Goal: Task Accomplishment & Management: Use online tool/utility

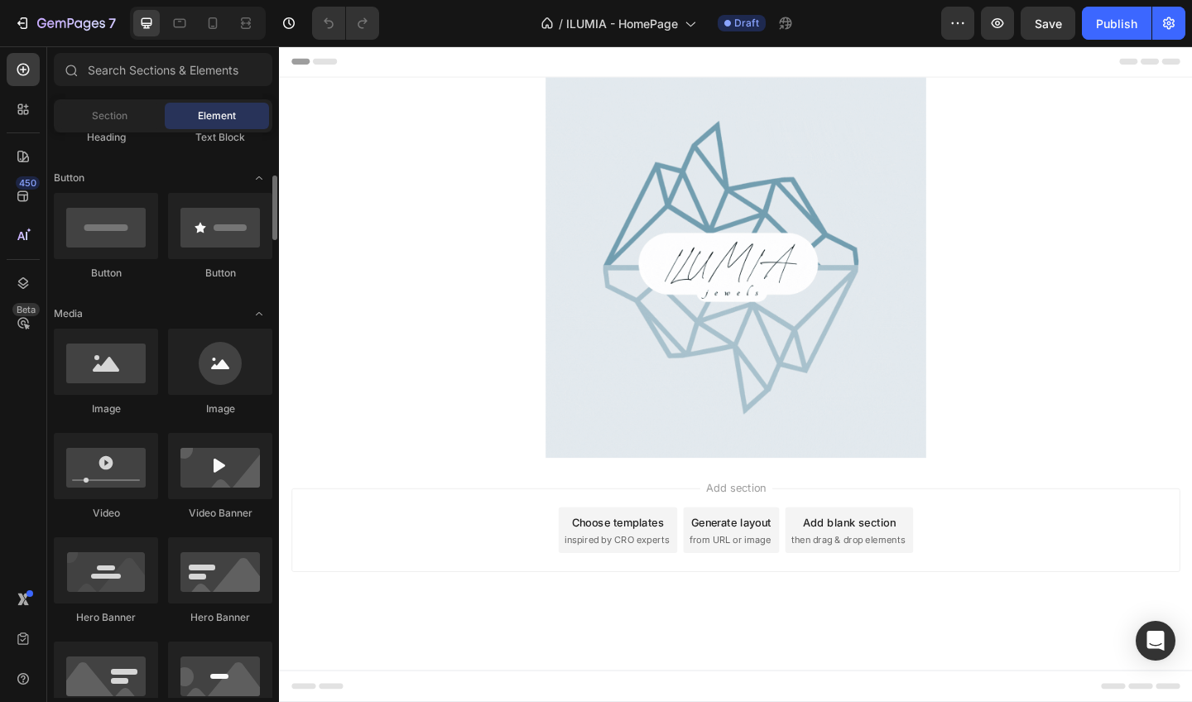
scroll to position [354, 0]
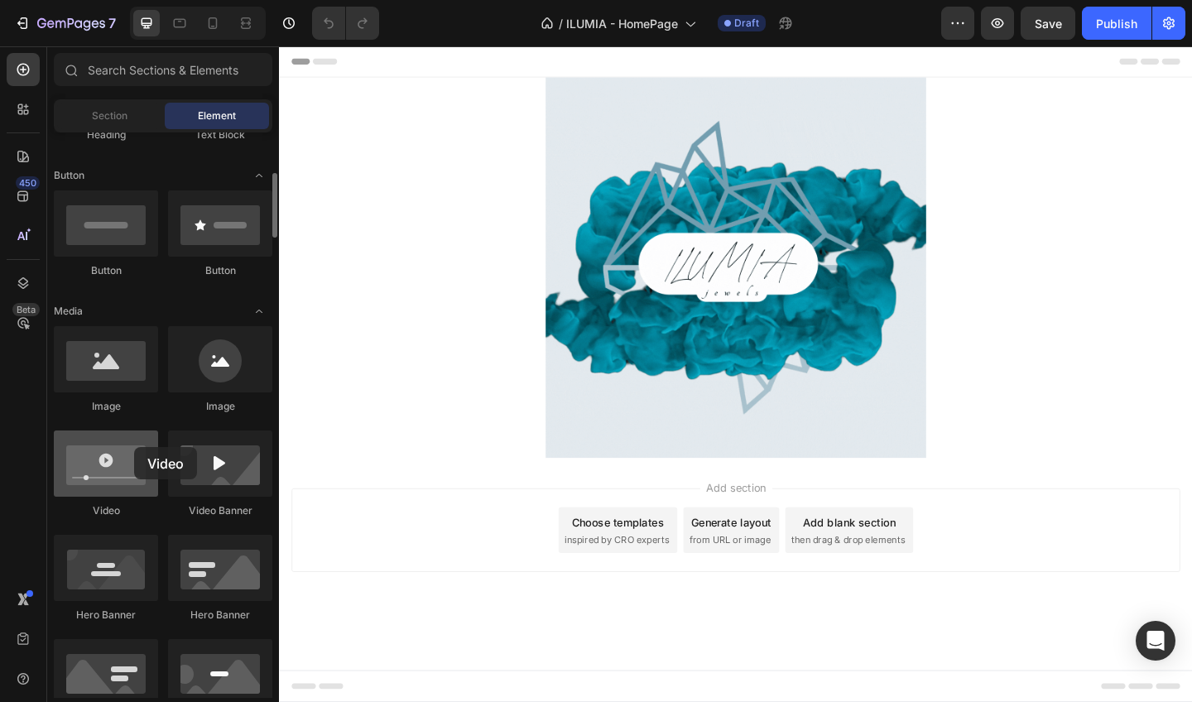
drag, startPoint x: 118, startPoint y: 473, endPoint x: 134, endPoint y: 447, distance: 30.5
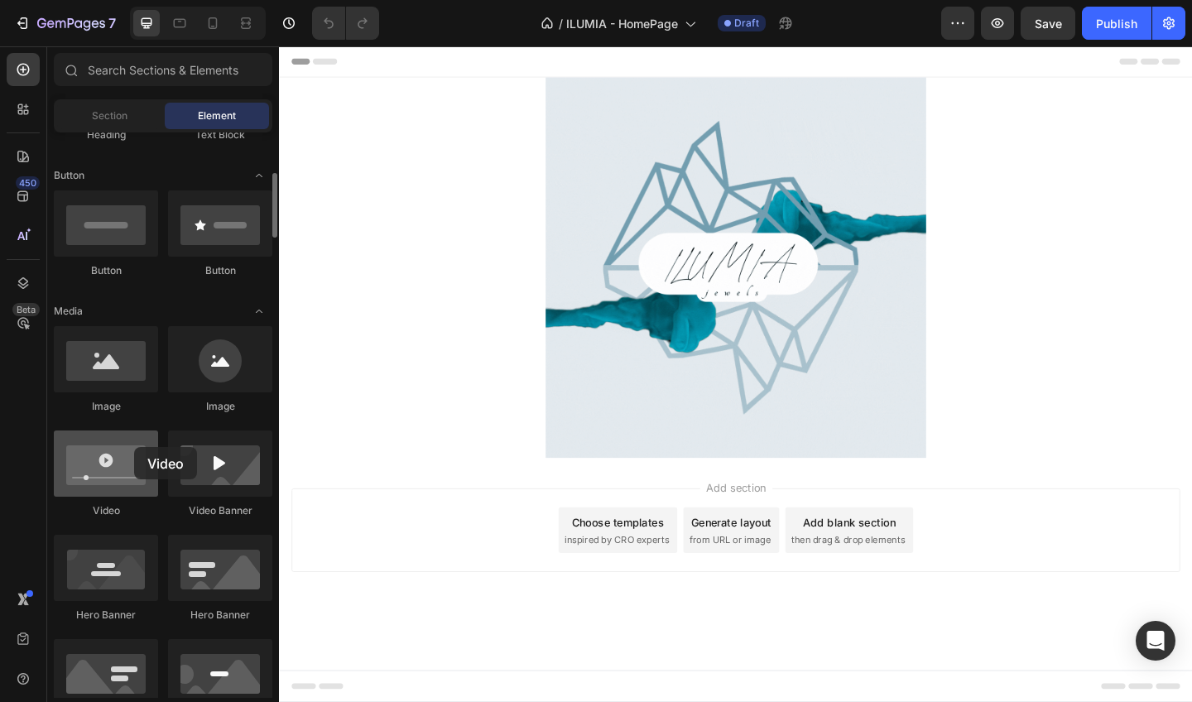
click at [134, 447] on div at bounding box center [106, 464] width 104 height 66
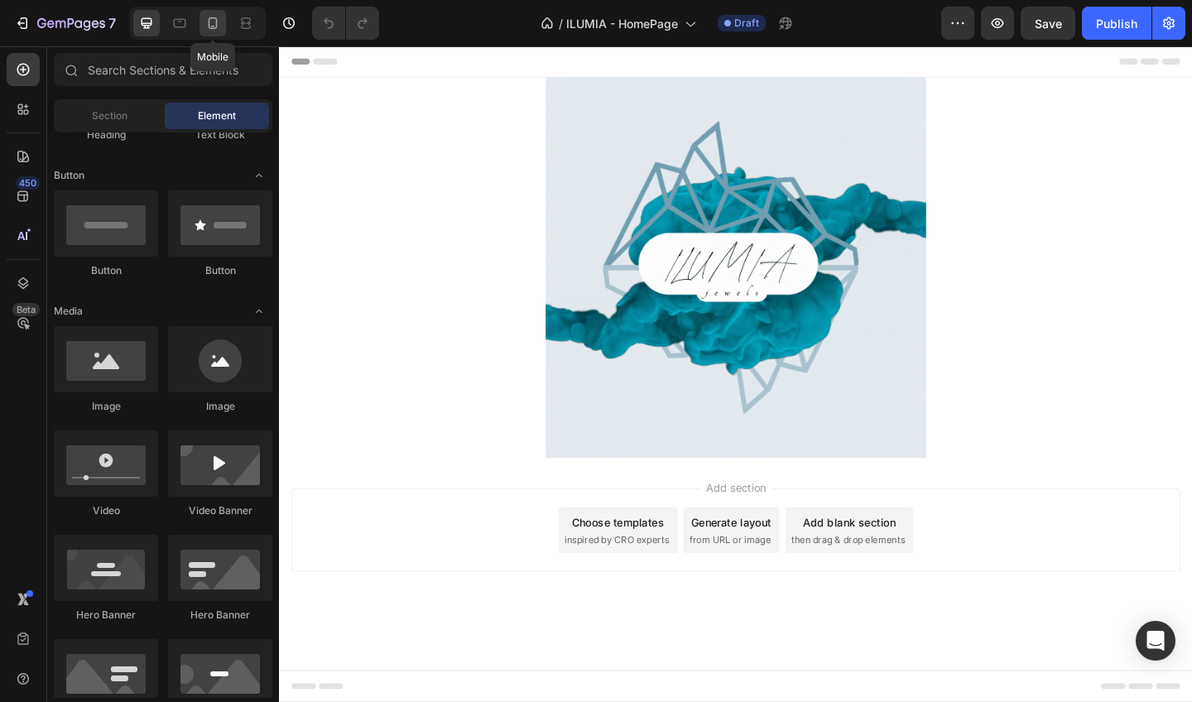
click at [214, 21] on icon at bounding box center [212, 23] width 17 height 17
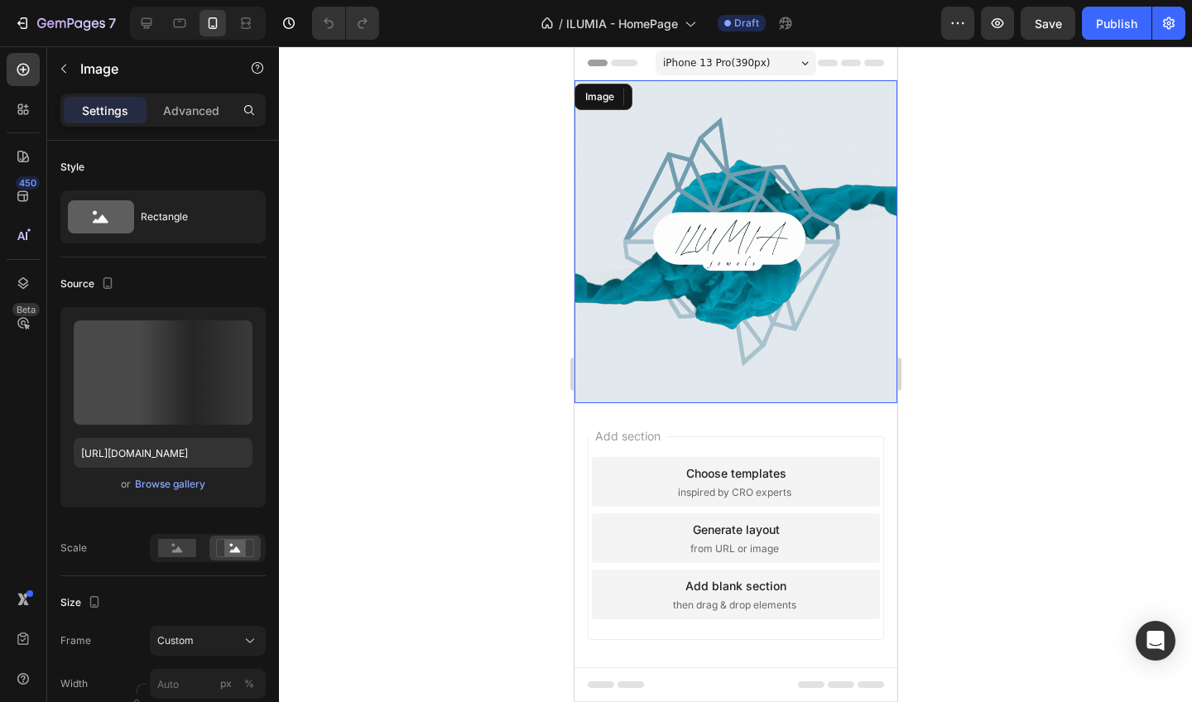
click at [680, 327] on img at bounding box center [735, 241] width 323 height 323
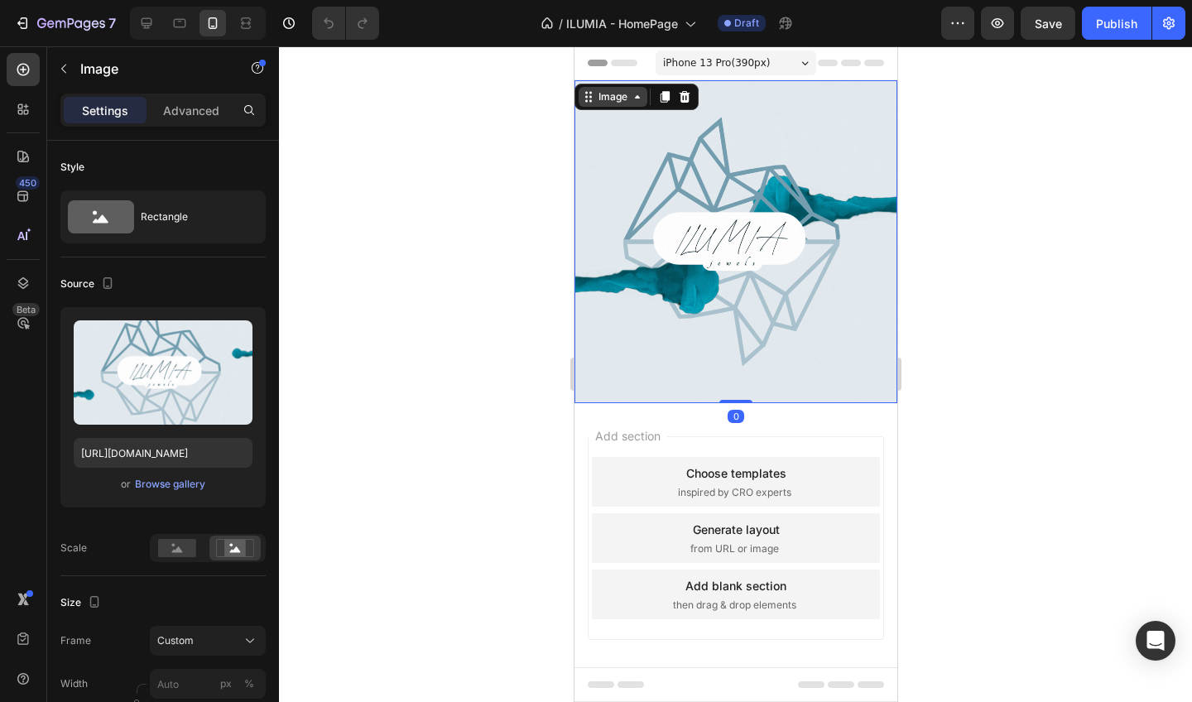
click at [601, 94] on div "Image" at bounding box center [612, 96] width 36 height 15
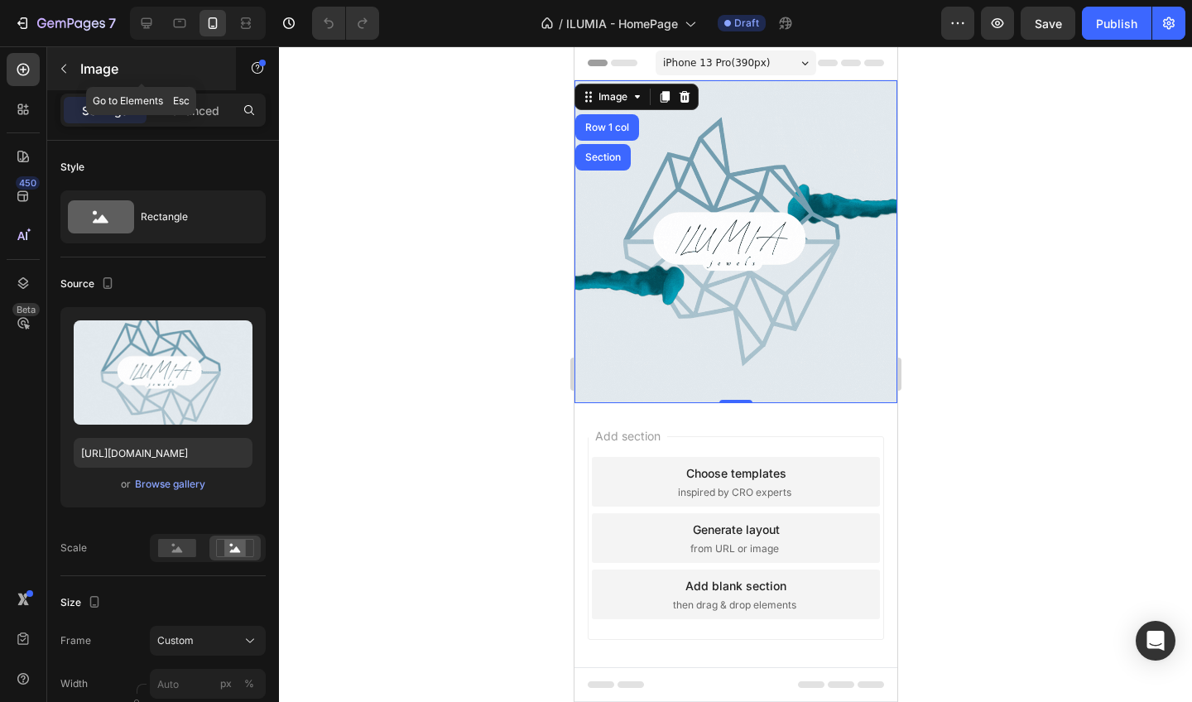
click at [76, 75] on button "button" at bounding box center [64, 68] width 26 height 26
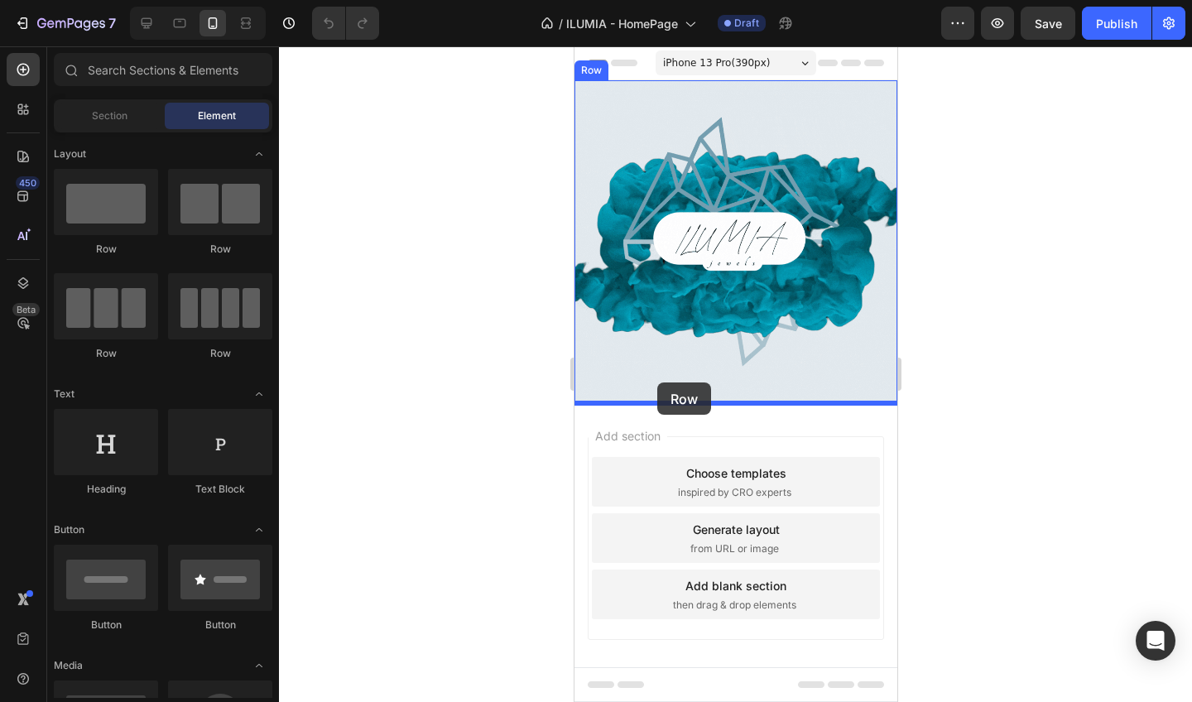
drag, startPoint x: 676, startPoint y: 272, endPoint x: 657, endPoint y: 382, distance: 111.7
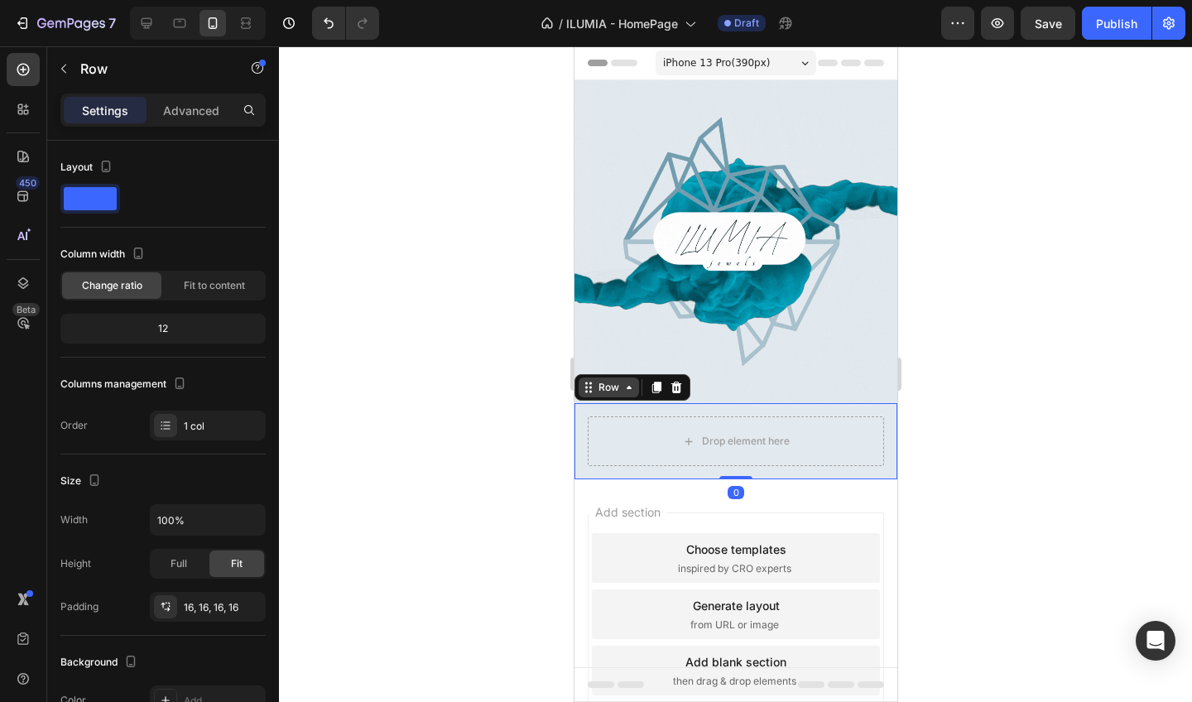
click at [619, 389] on div "Row" at bounding box center [607, 387] width 27 height 15
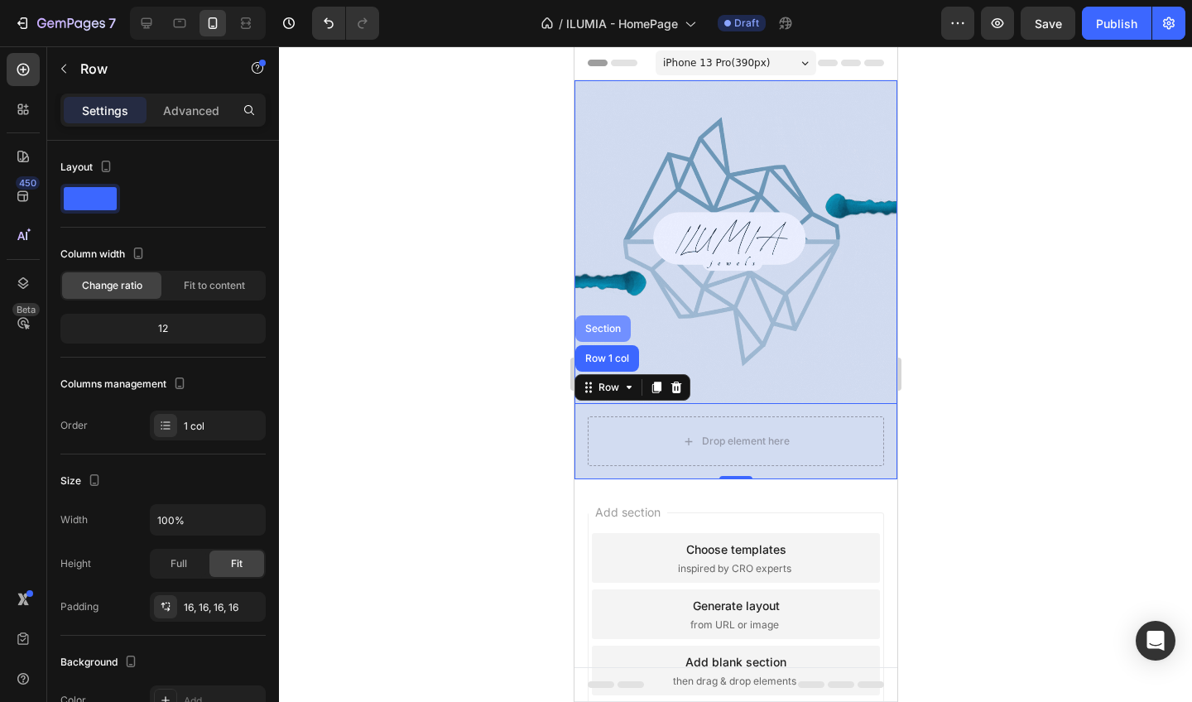
click at [599, 326] on div "Section" at bounding box center [602, 329] width 42 height 10
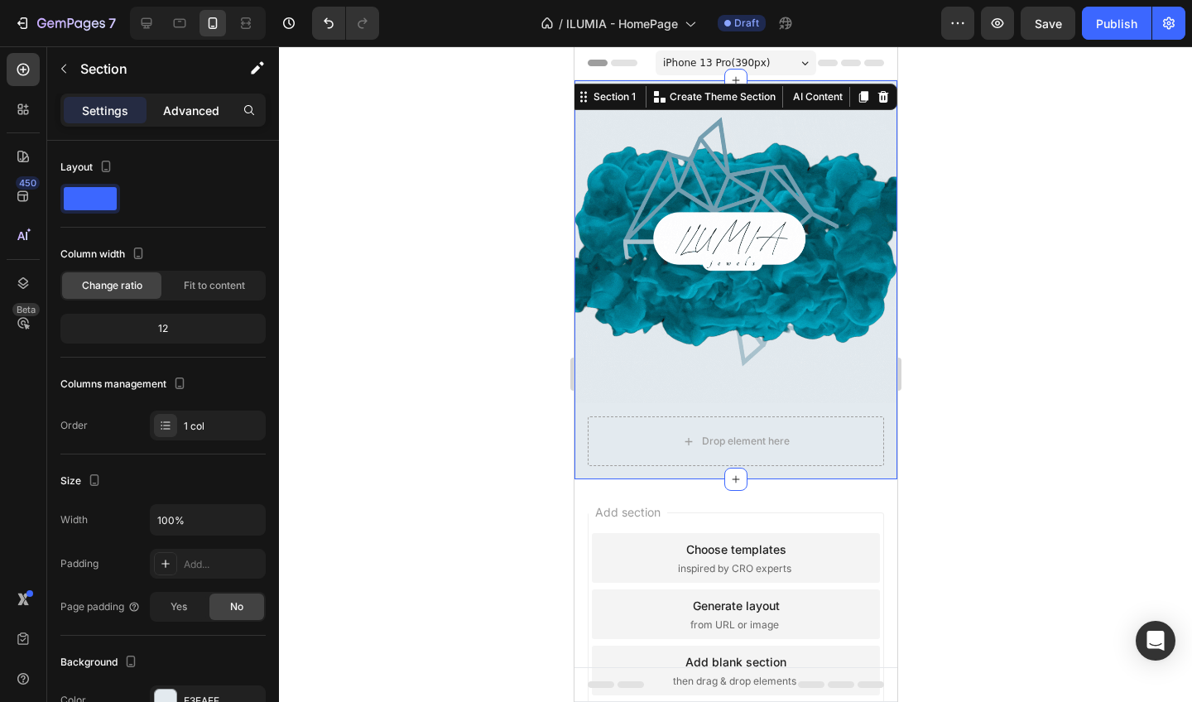
click at [195, 121] on div "Advanced" at bounding box center [191, 110] width 83 height 26
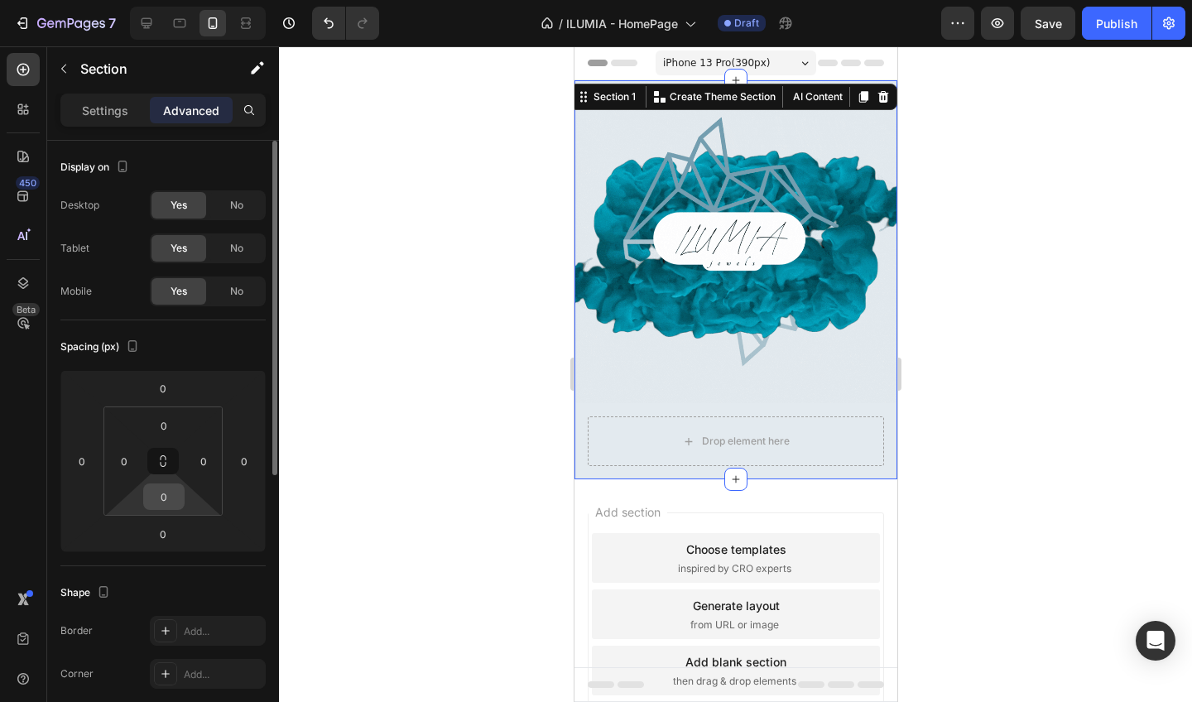
click at [161, 502] on input "0" at bounding box center [163, 496] width 33 height 25
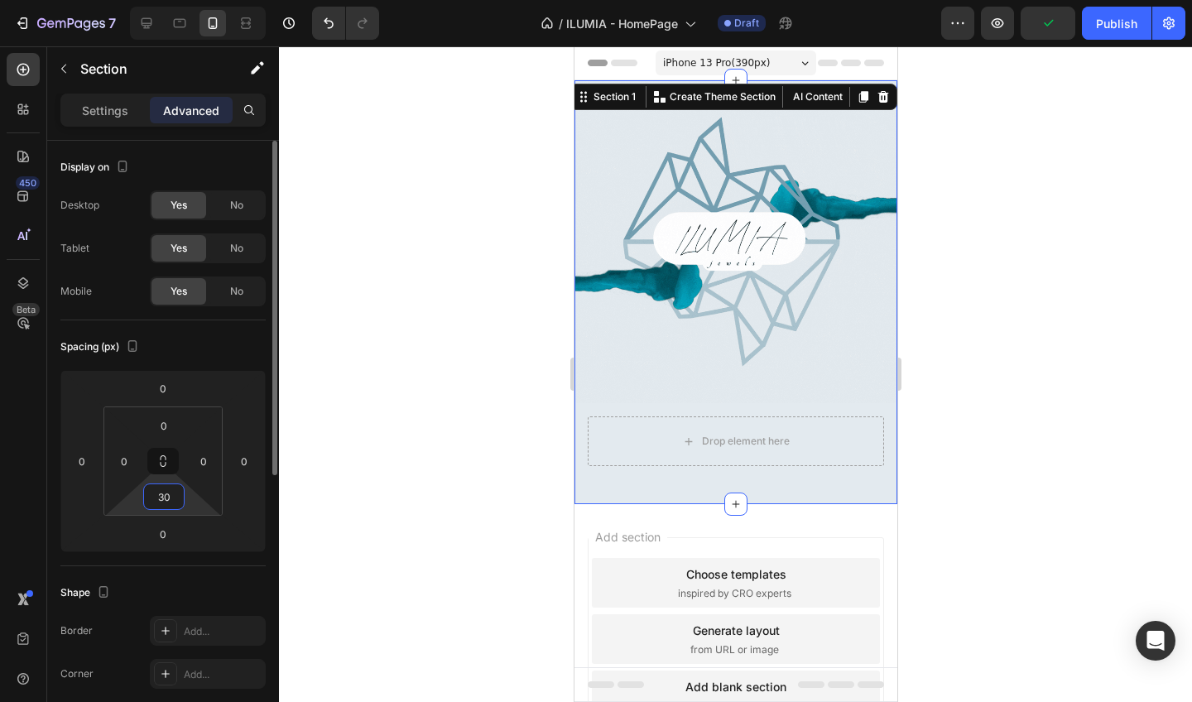
type input "30"
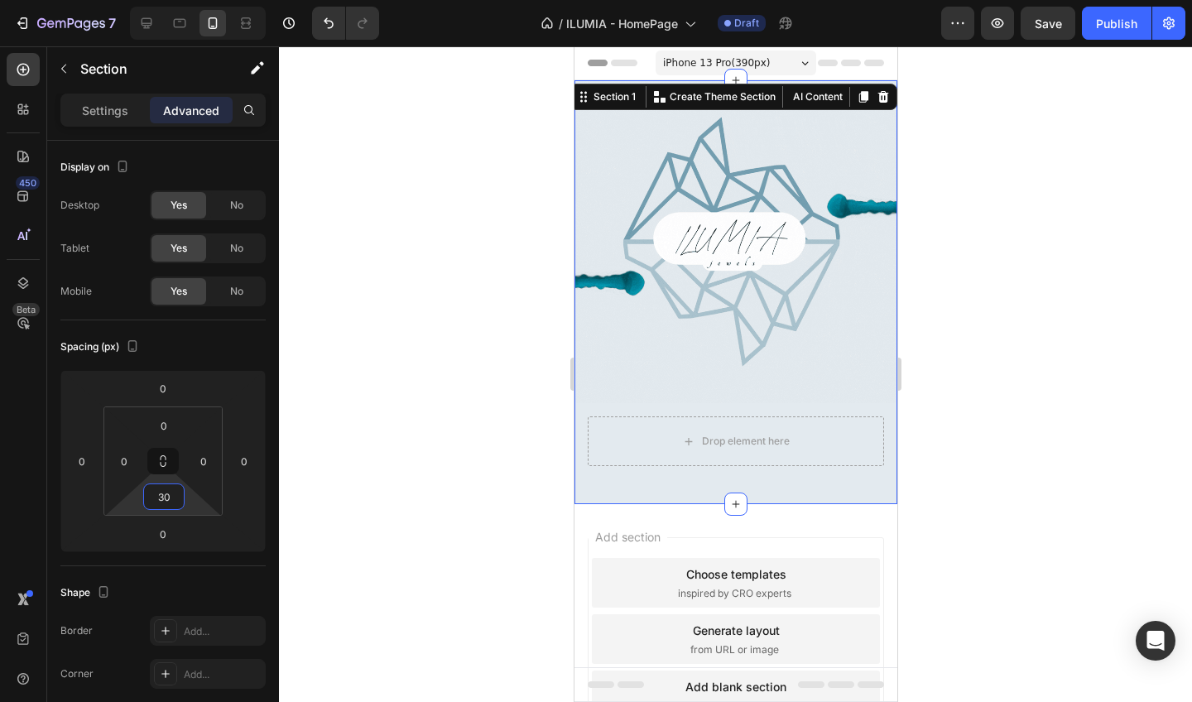
click at [396, 486] on div at bounding box center [735, 374] width 913 height 656
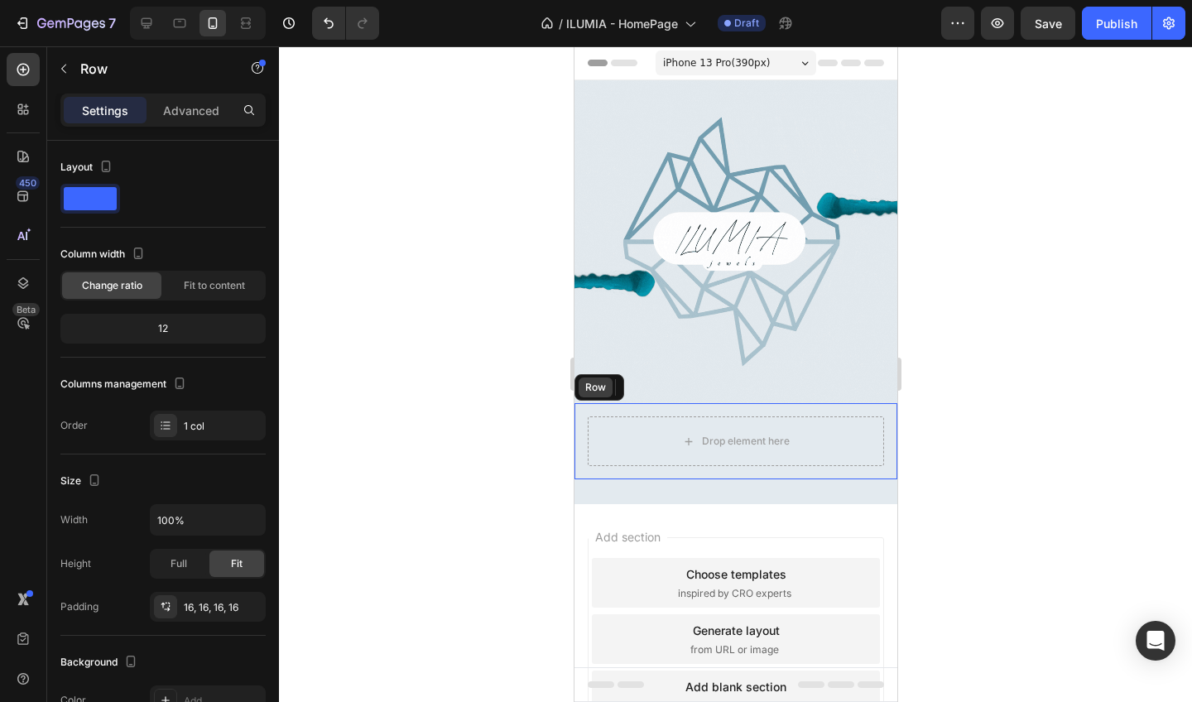
click at [597, 397] on div "Row" at bounding box center [595, 388] width 34 height 20
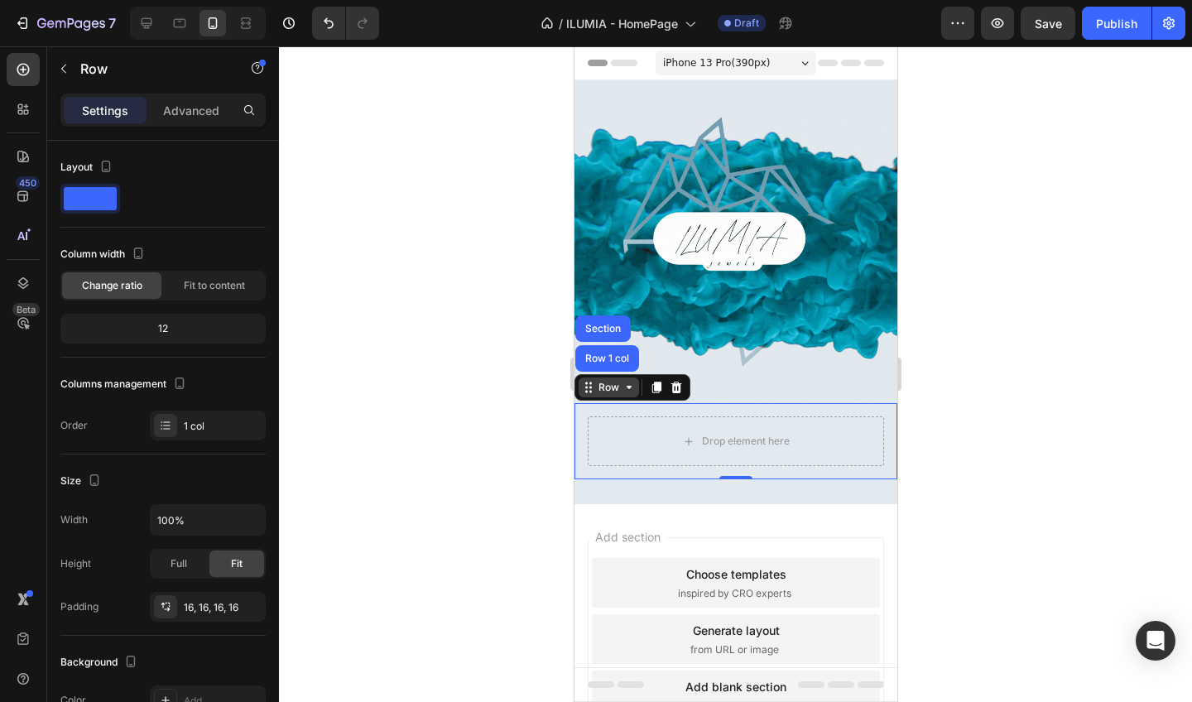
click at [595, 392] on div "Row" at bounding box center [607, 387] width 27 height 15
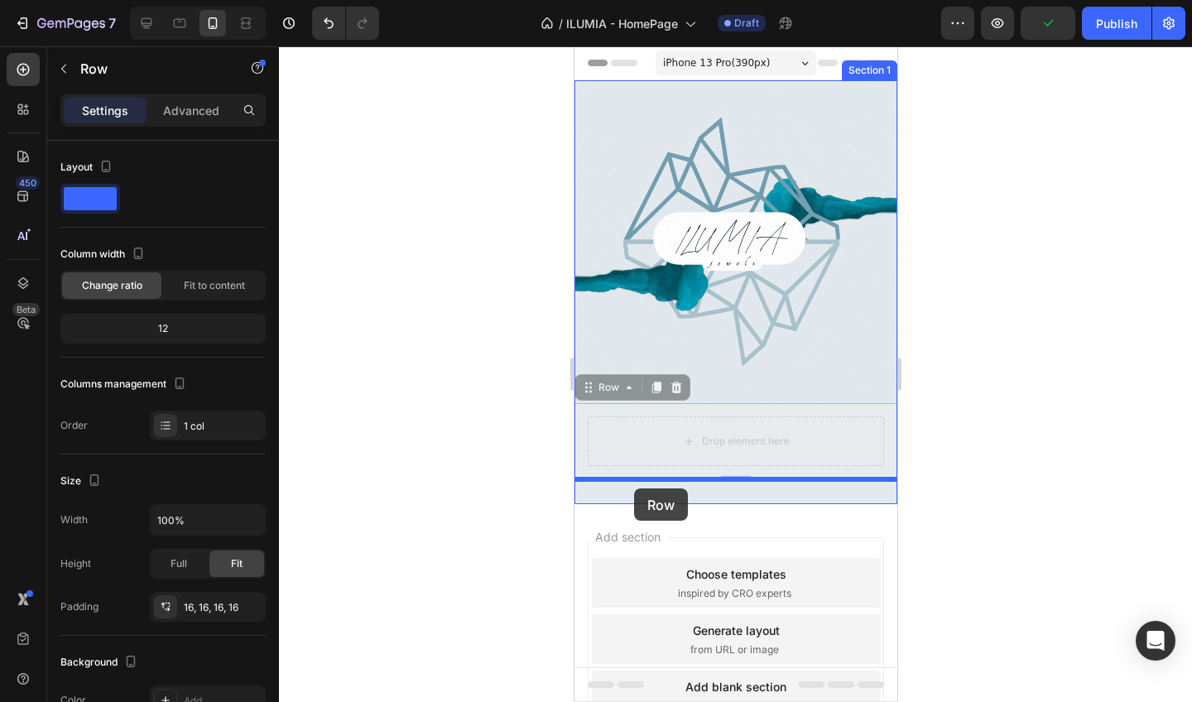
drag, startPoint x: 595, startPoint y: 392, endPoint x: 633, endPoint y: 488, distance: 103.3
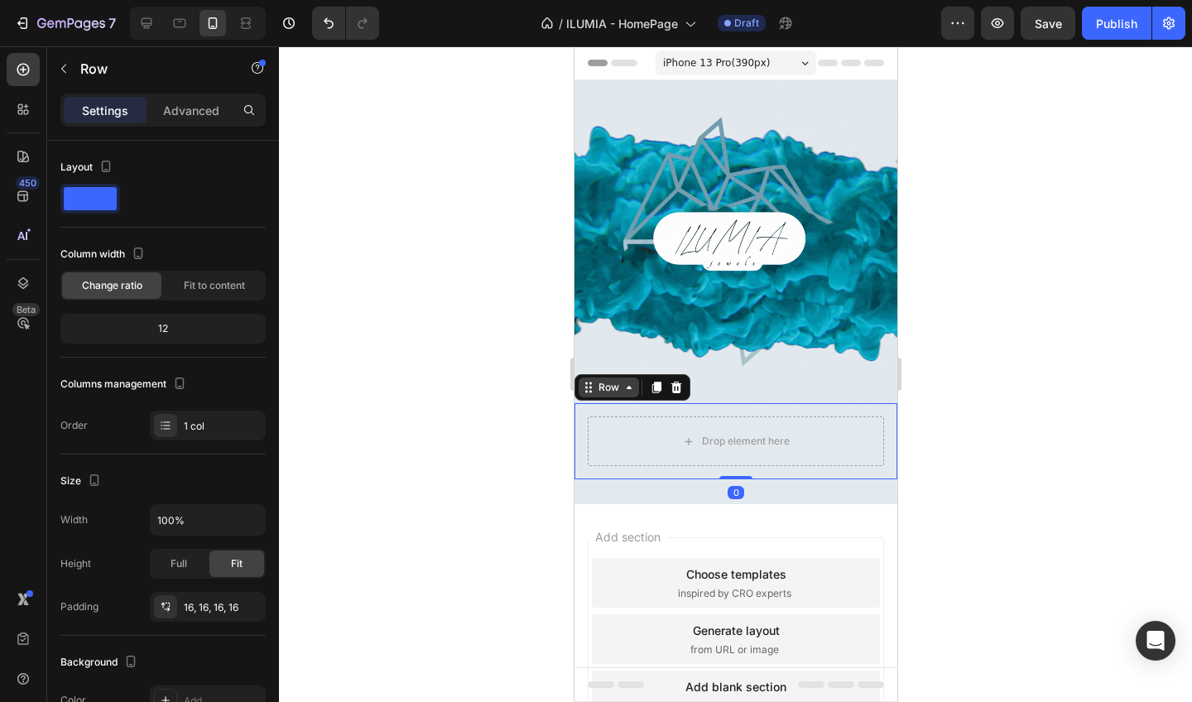
click at [614, 387] on div "Row" at bounding box center [607, 387] width 27 height 15
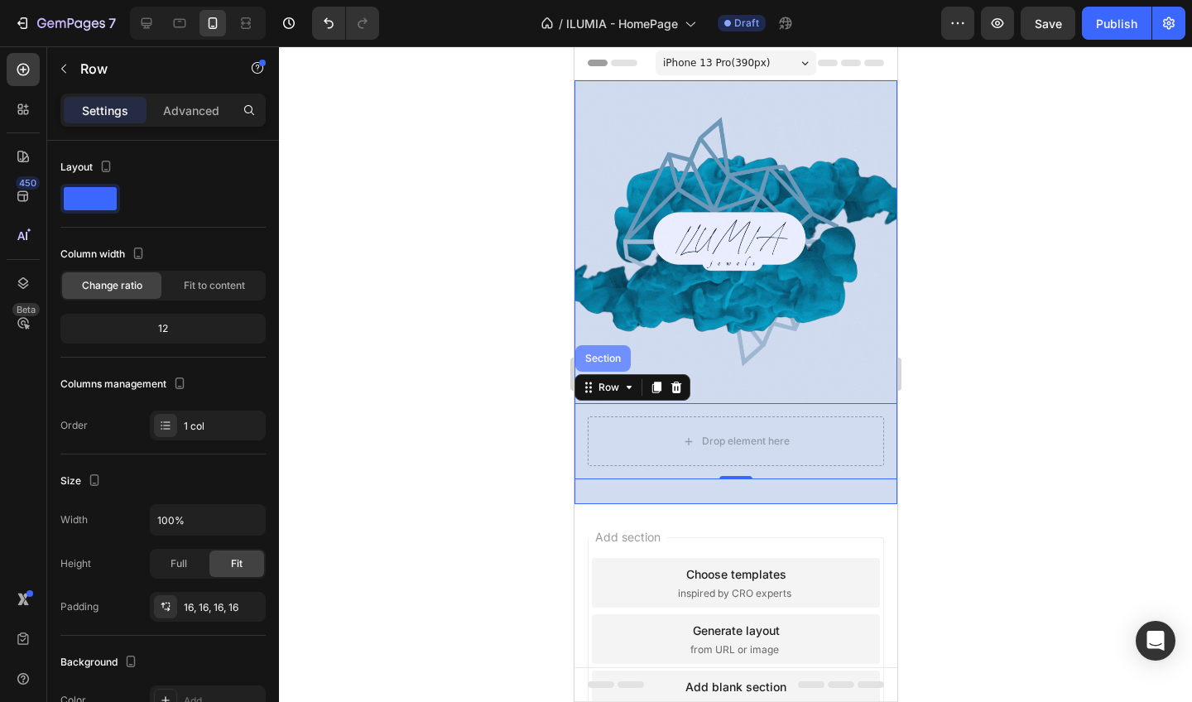
click at [608, 358] on div "Section" at bounding box center [602, 359] width 42 height 10
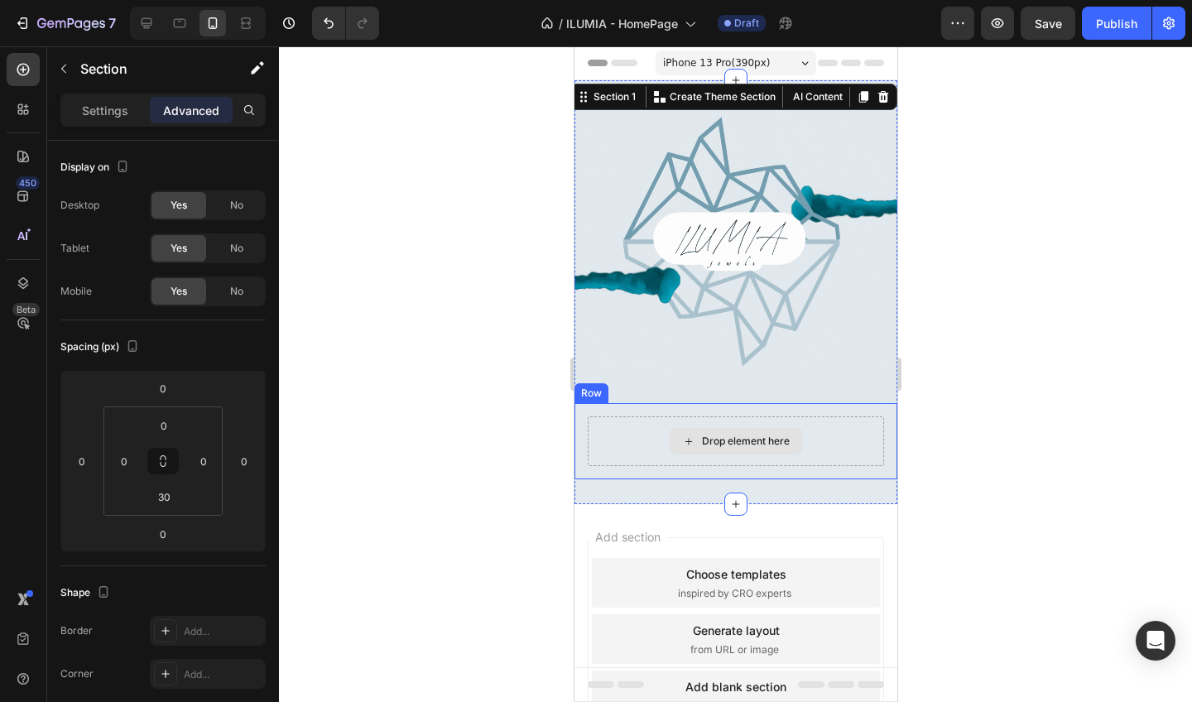
click at [600, 445] on div "Drop element here" at bounding box center [735, 441] width 296 height 50
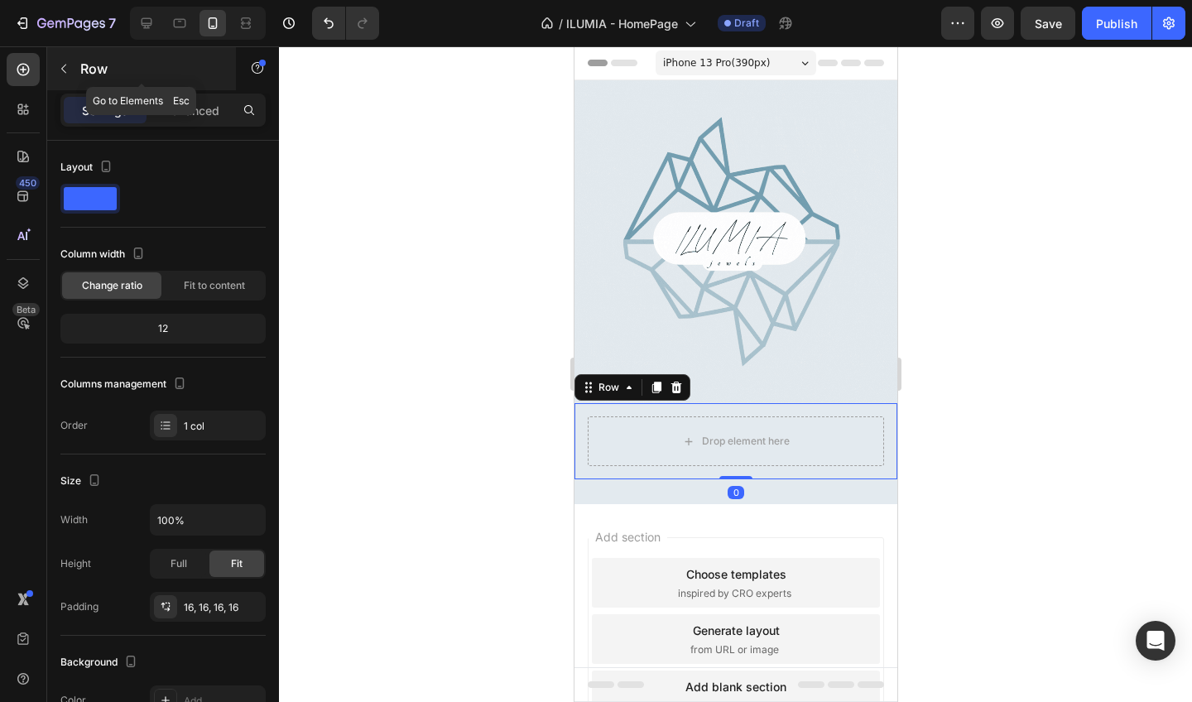
click at [69, 70] on icon "button" at bounding box center [63, 68] width 13 height 13
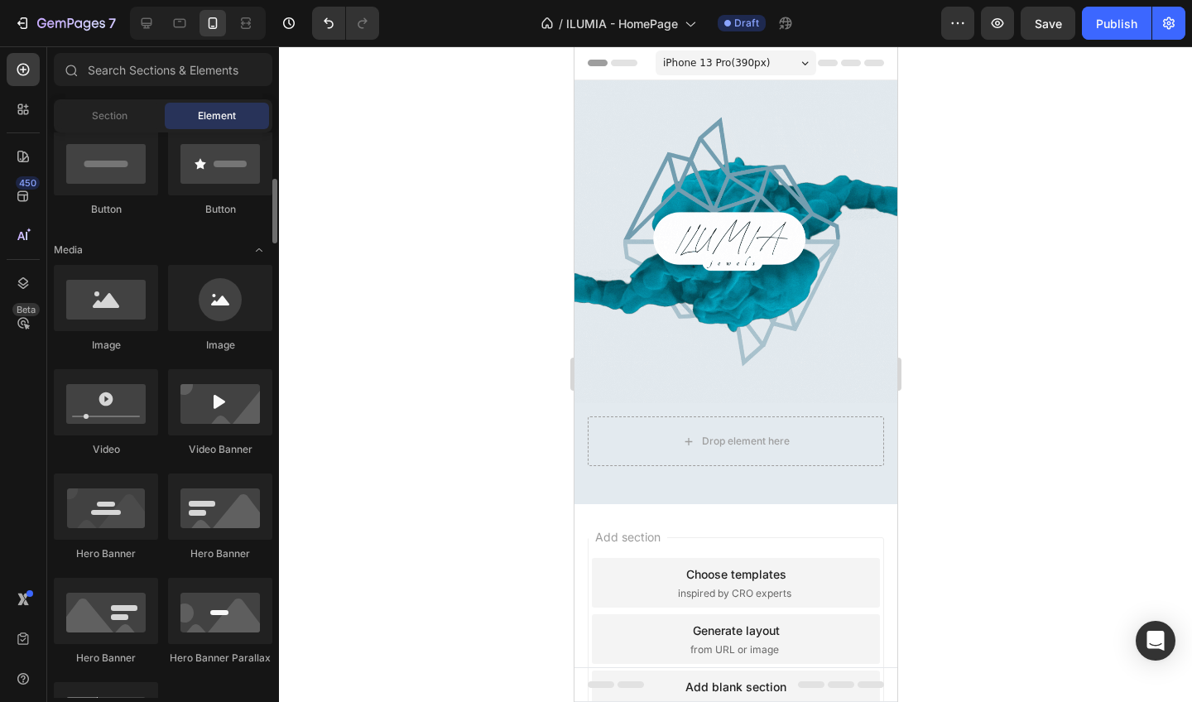
scroll to position [416, 0]
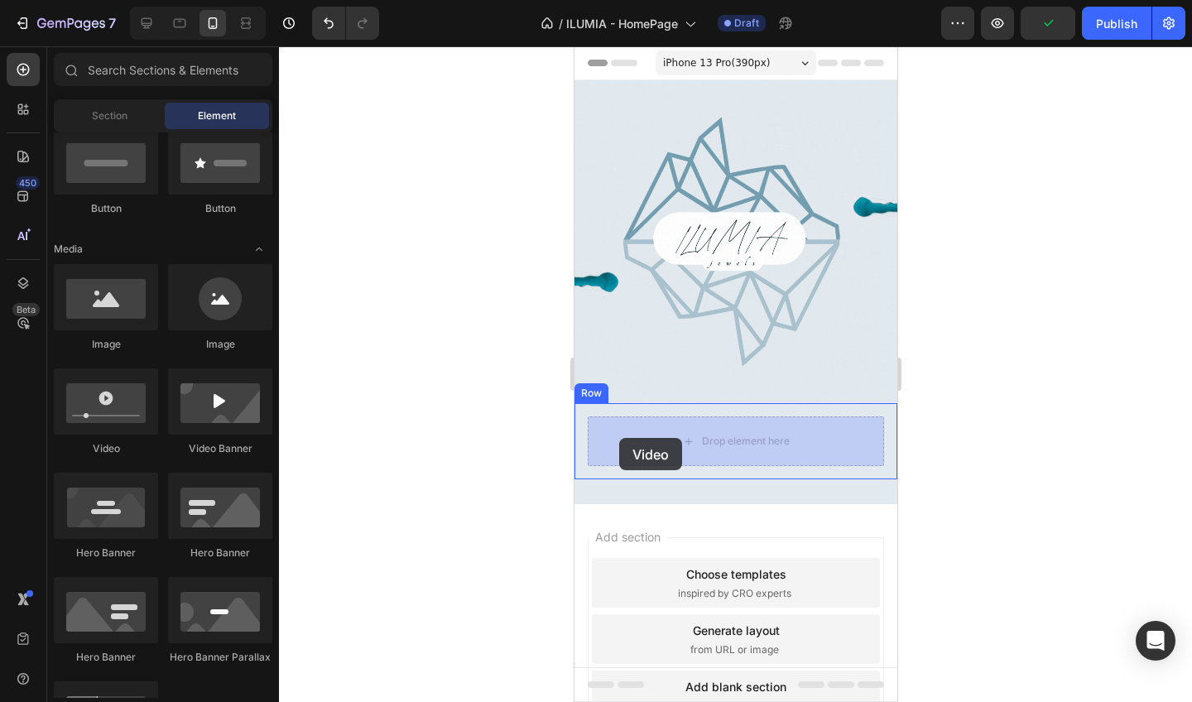
drag, startPoint x: 700, startPoint y: 450, endPoint x: 618, endPoint y: 438, distance: 83.7
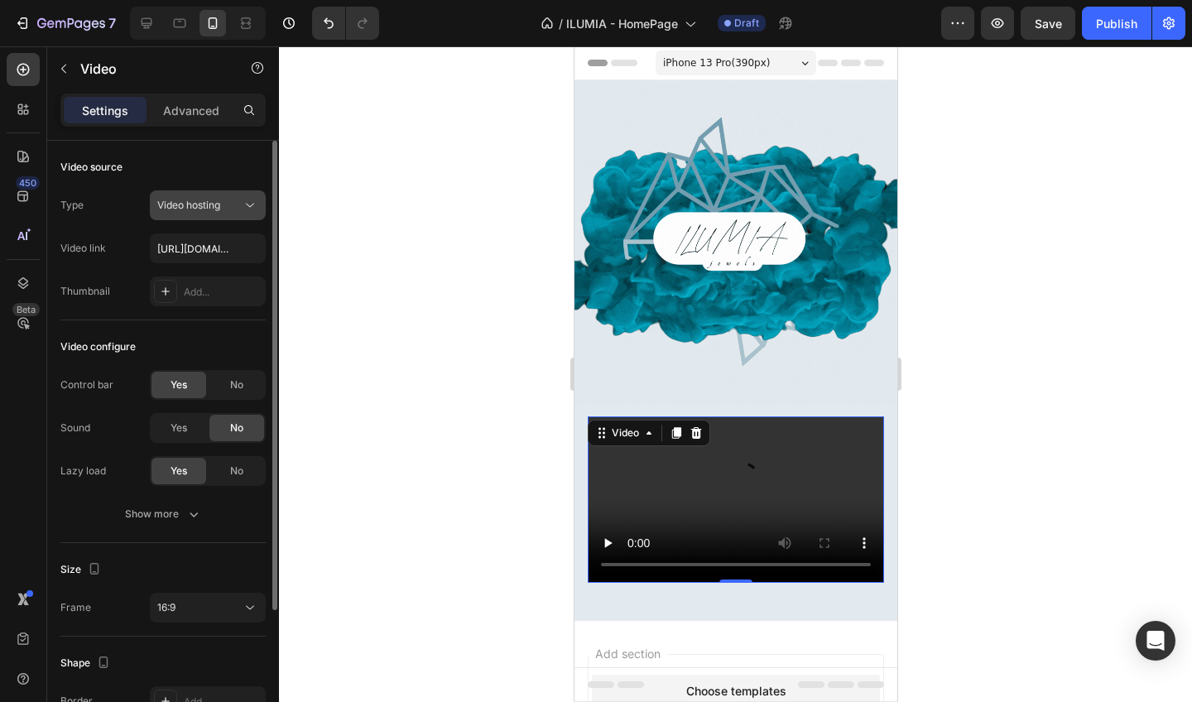
click at [175, 213] on div "Video hosting" at bounding box center [207, 205] width 101 height 17
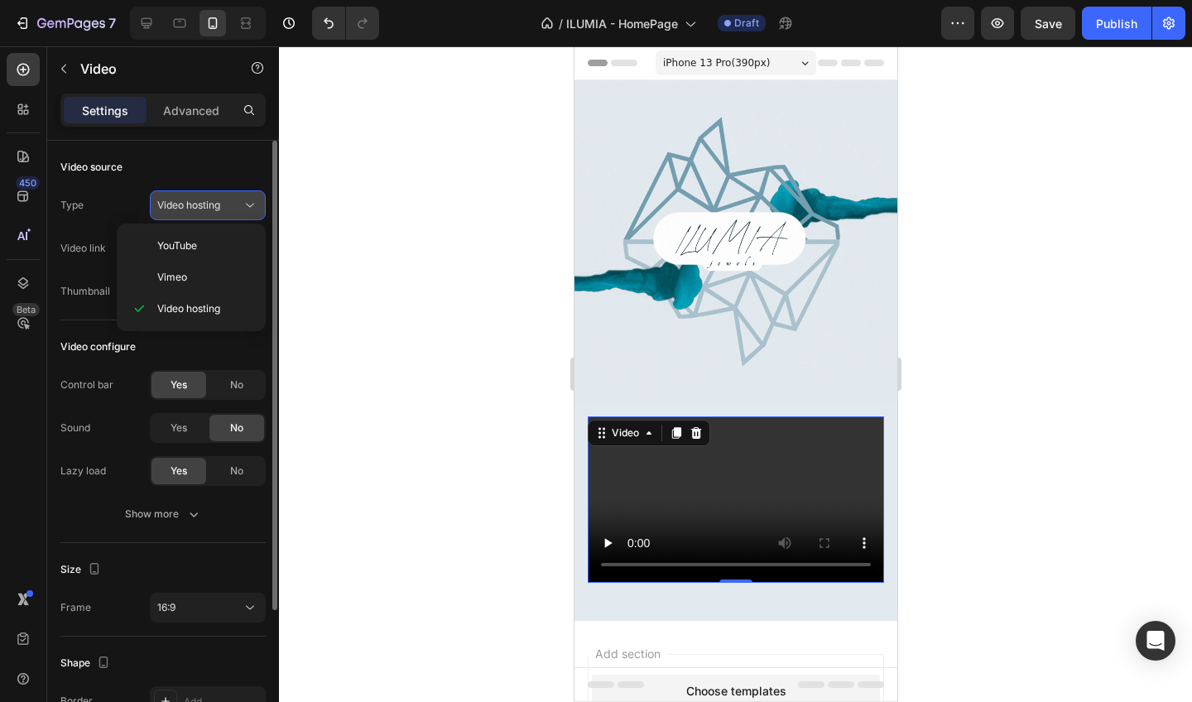
click at [171, 200] on span "Video hosting" at bounding box center [188, 205] width 63 height 12
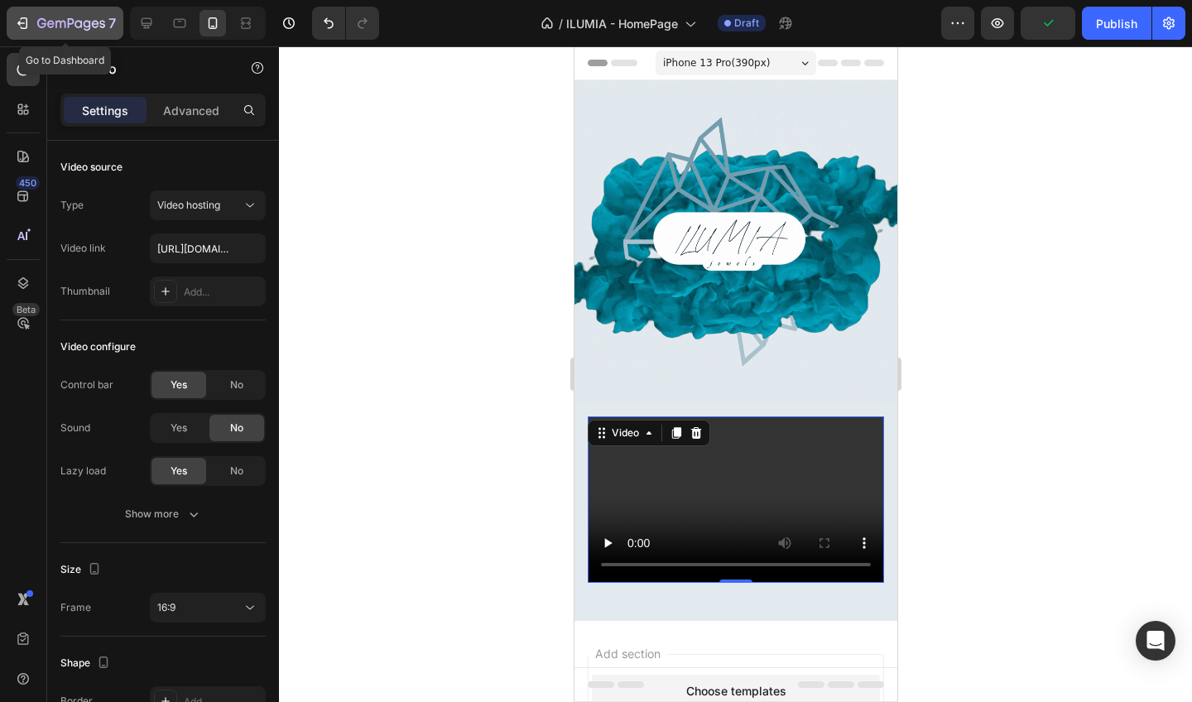
click at [81, 24] on icon "button" at bounding box center [78, 23] width 7 height 7
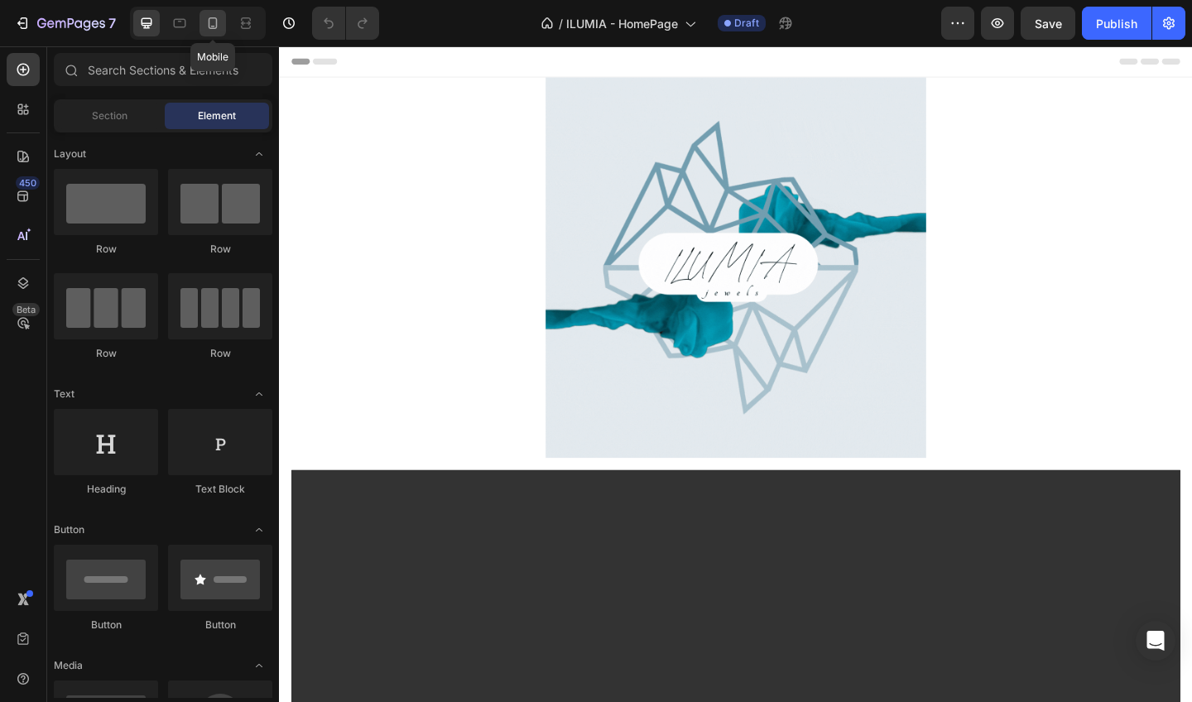
click at [211, 22] on icon at bounding box center [212, 23] width 17 height 17
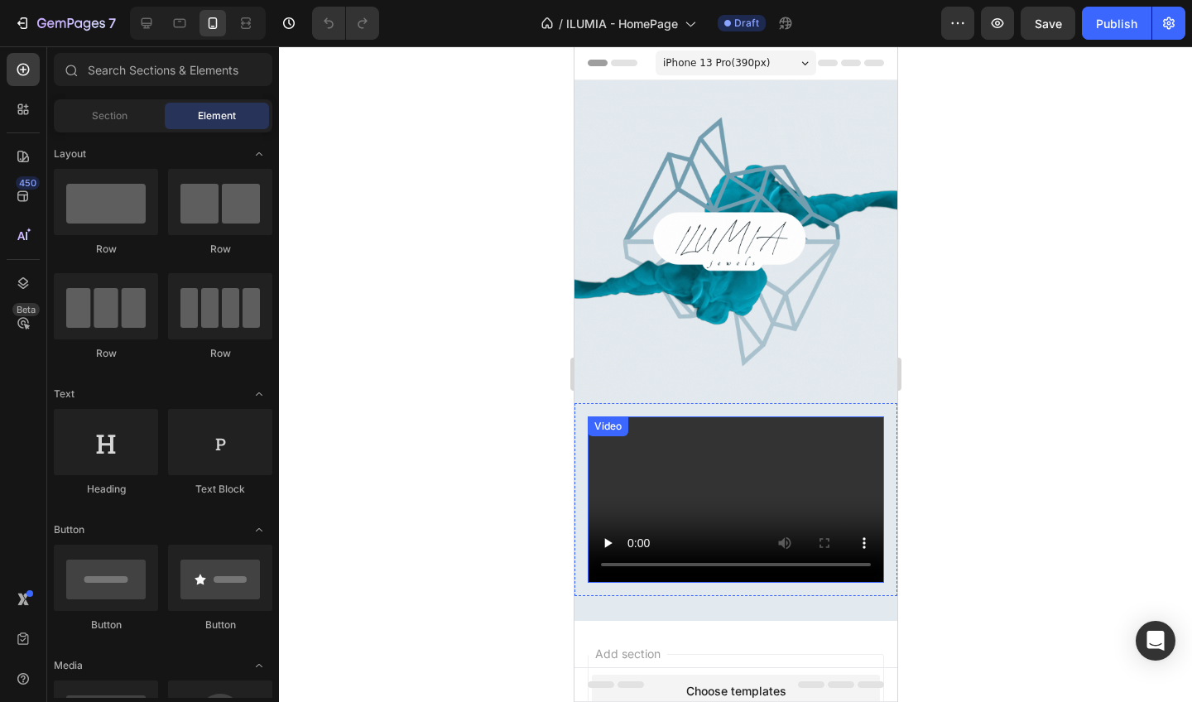
click at [621, 450] on video at bounding box center [735, 499] width 296 height 166
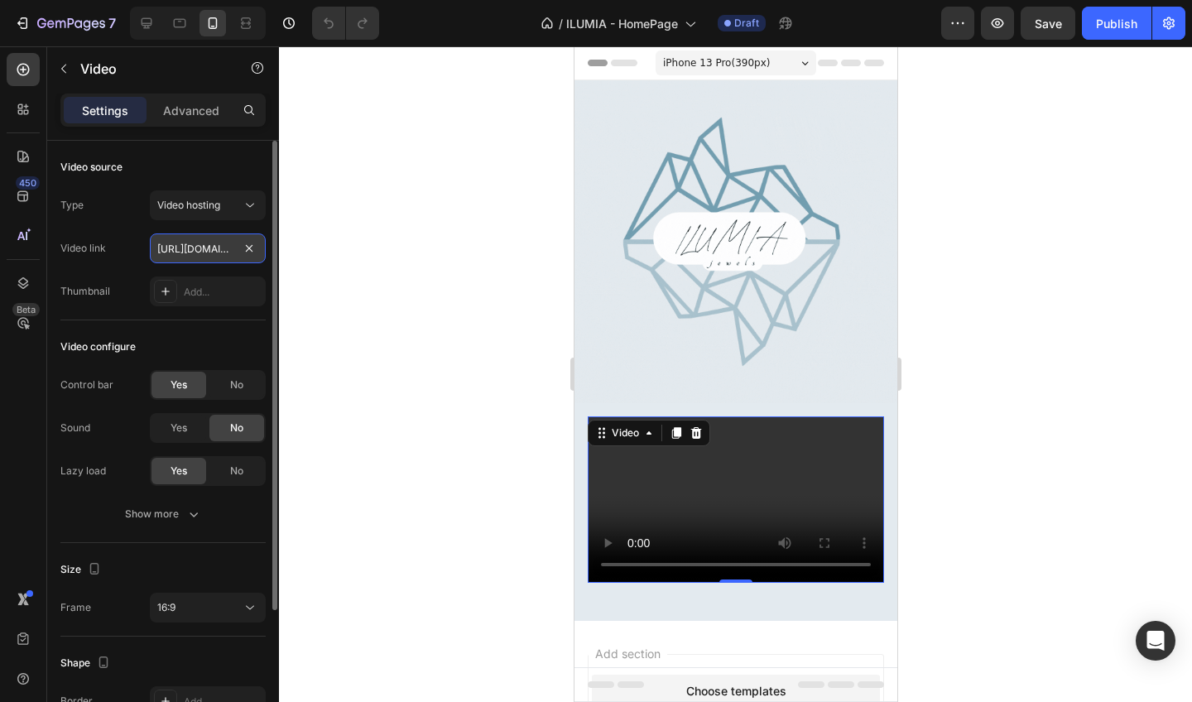
click at [224, 244] on input "[URL][DOMAIN_NAME]" at bounding box center [208, 248] width 116 height 30
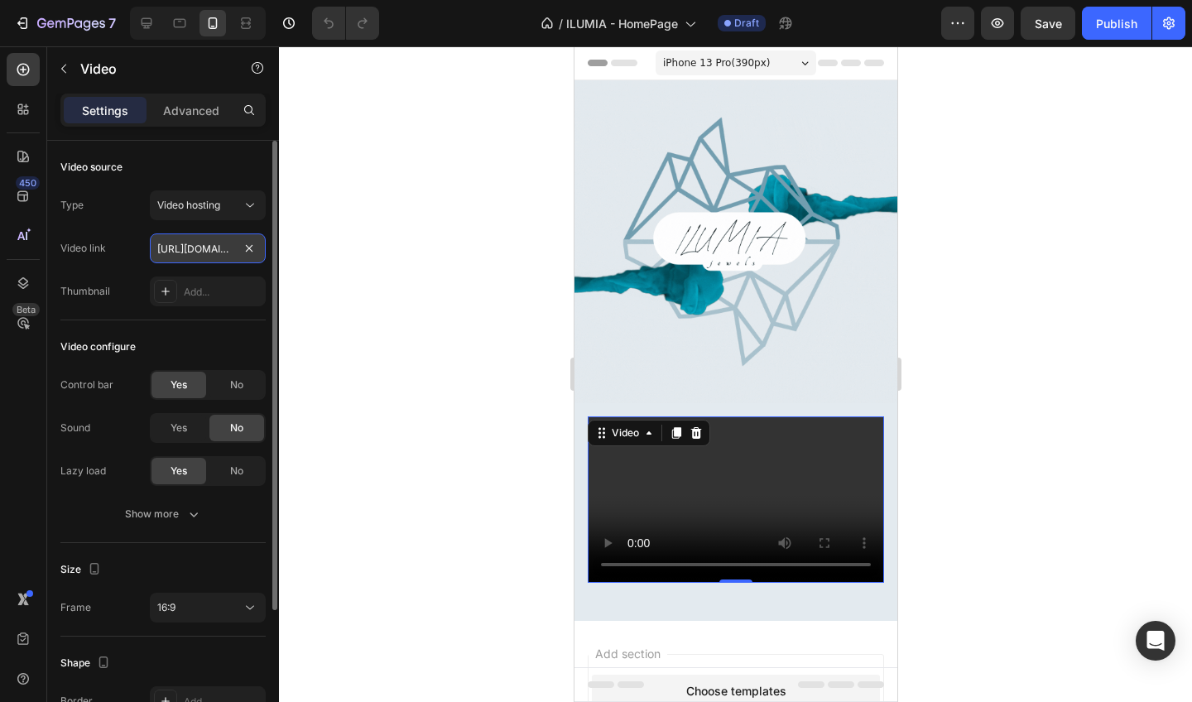
click at [224, 244] on input "[URL][DOMAIN_NAME]" at bounding box center [208, 248] width 116 height 30
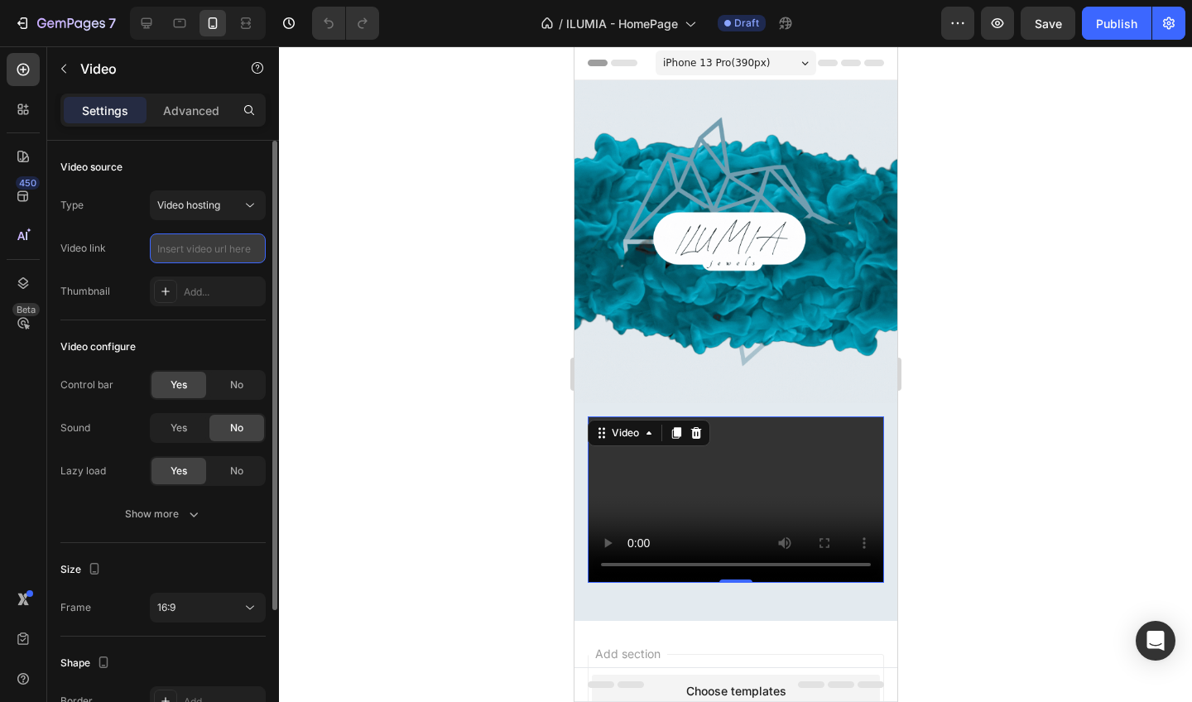
paste input "https://cdn.shopify.com/videos/c/o/v/c3eb39bd445f4e6abde1a600cf4aaa41.mp4"
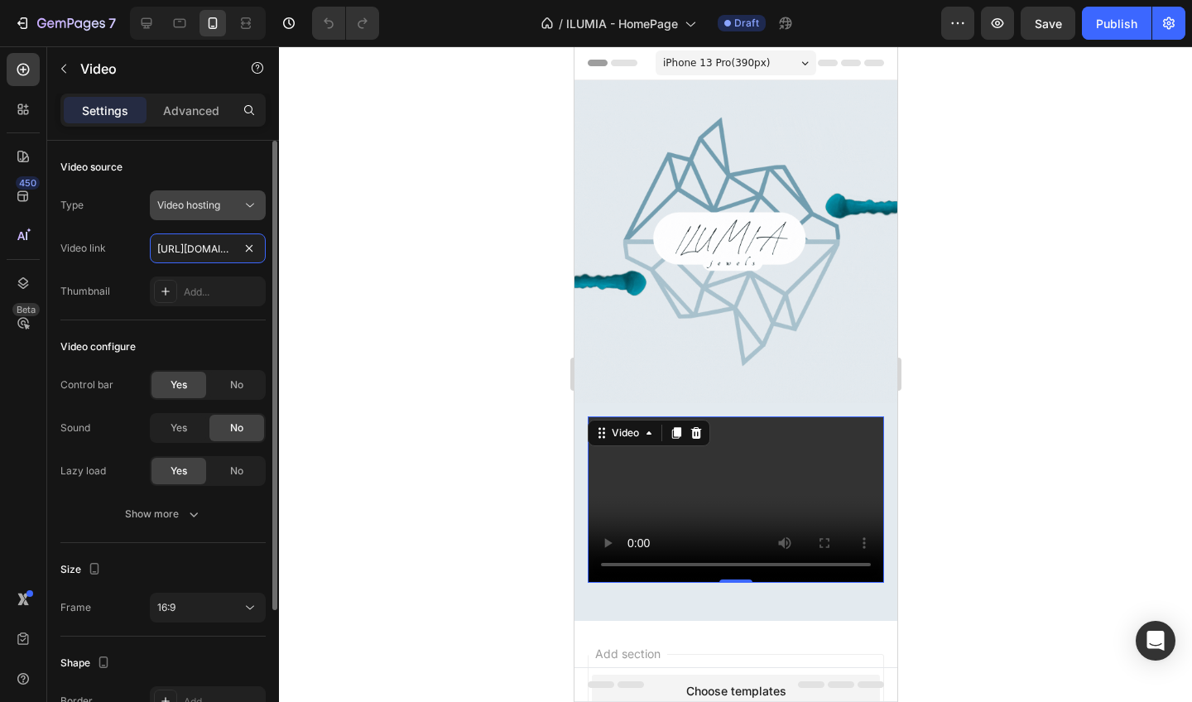
type input "https://cdn.shopify.com/videos/c/o/v/c3eb39bd445f4e6abde1a600cf4aaa41.mp4"
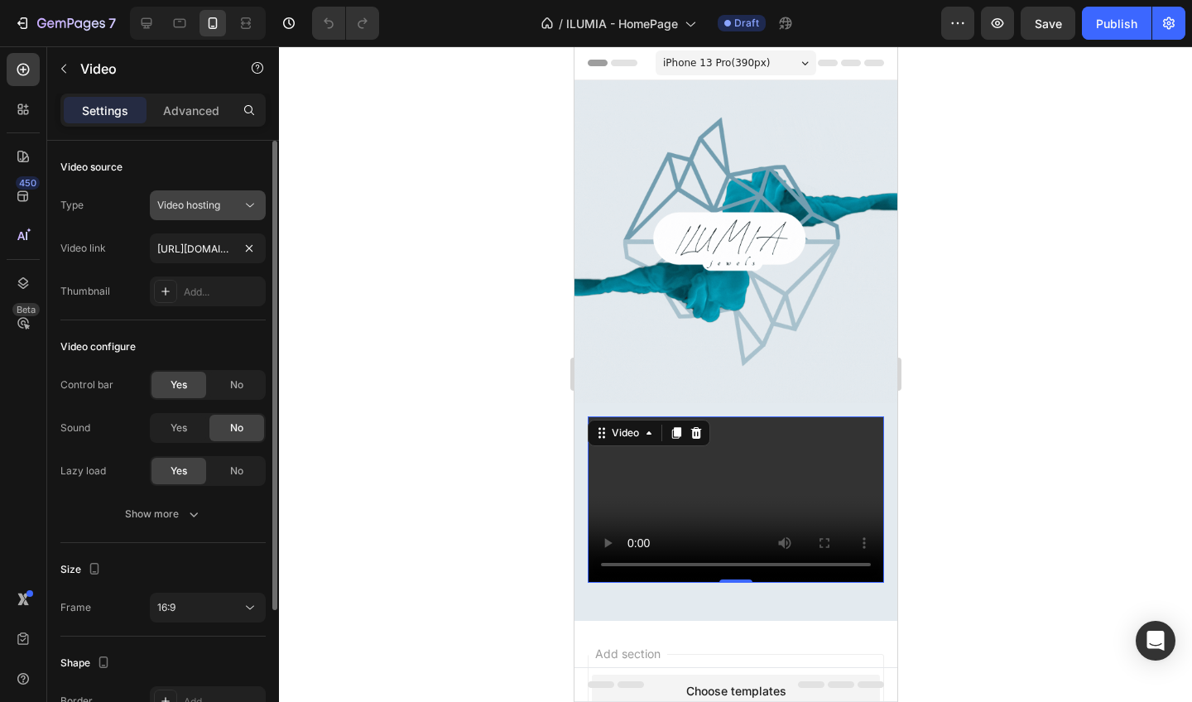
click at [223, 212] on div "Video hosting" at bounding box center [199, 205] width 84 height 15
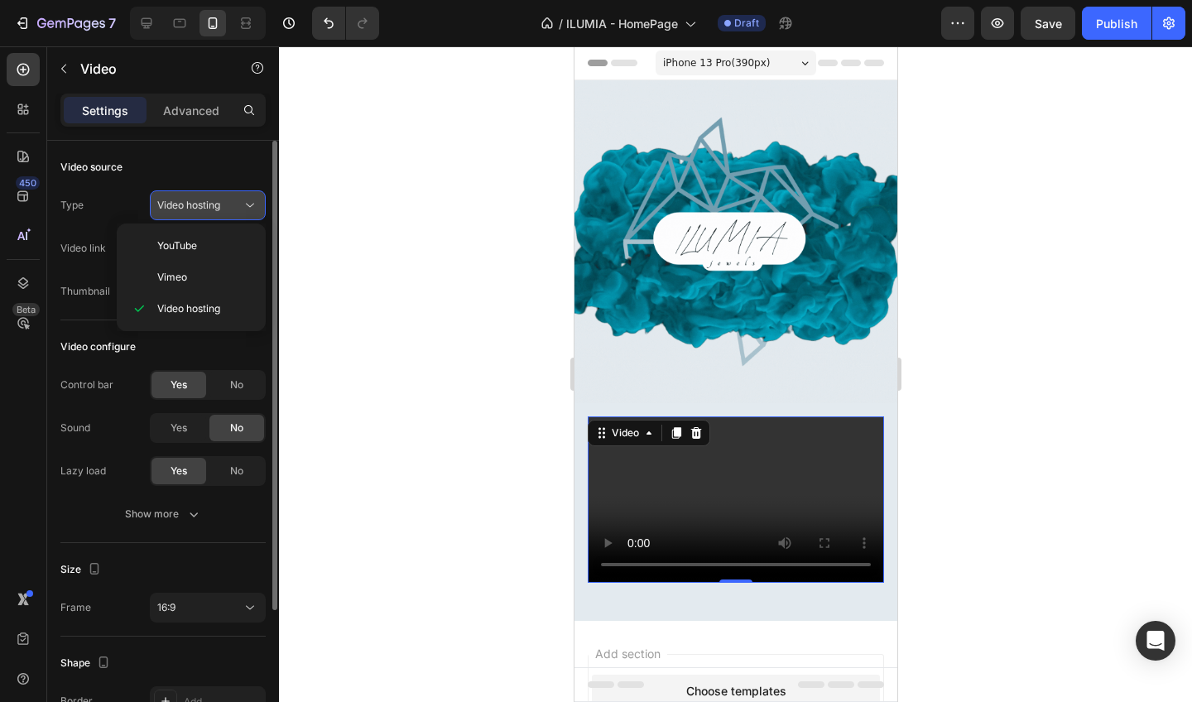
click at [227, 206] on div "Video hosting" at bounding box center [199, 205] width 84 height 15
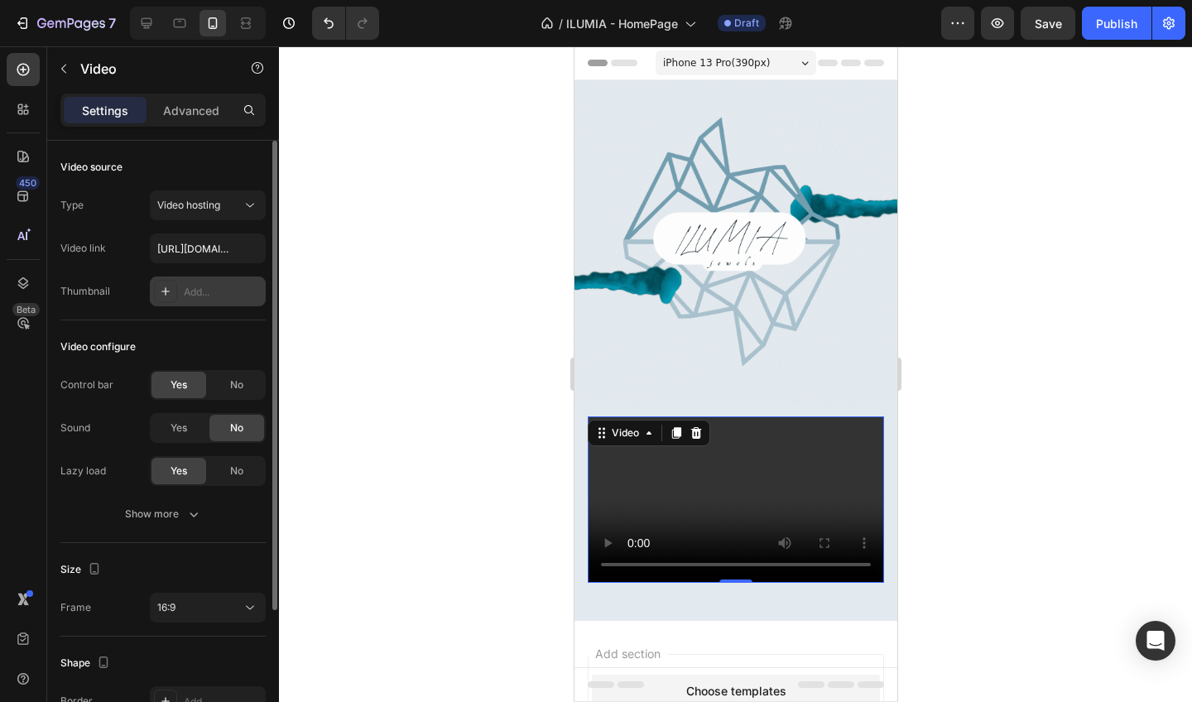
click at [209, 291] on div "Add..." at bounding box center [223, 292] width 78 height 15
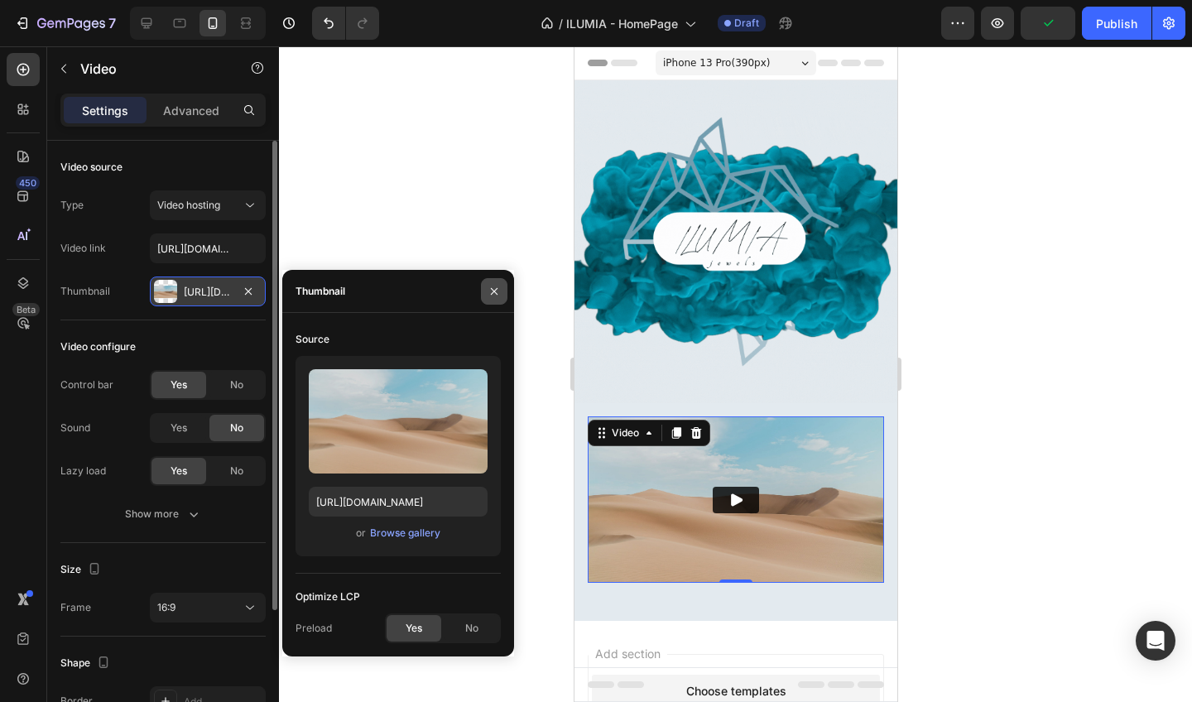
click at [490, 288] on icon "button" at bounding box center [494, 291] width 13 height 13
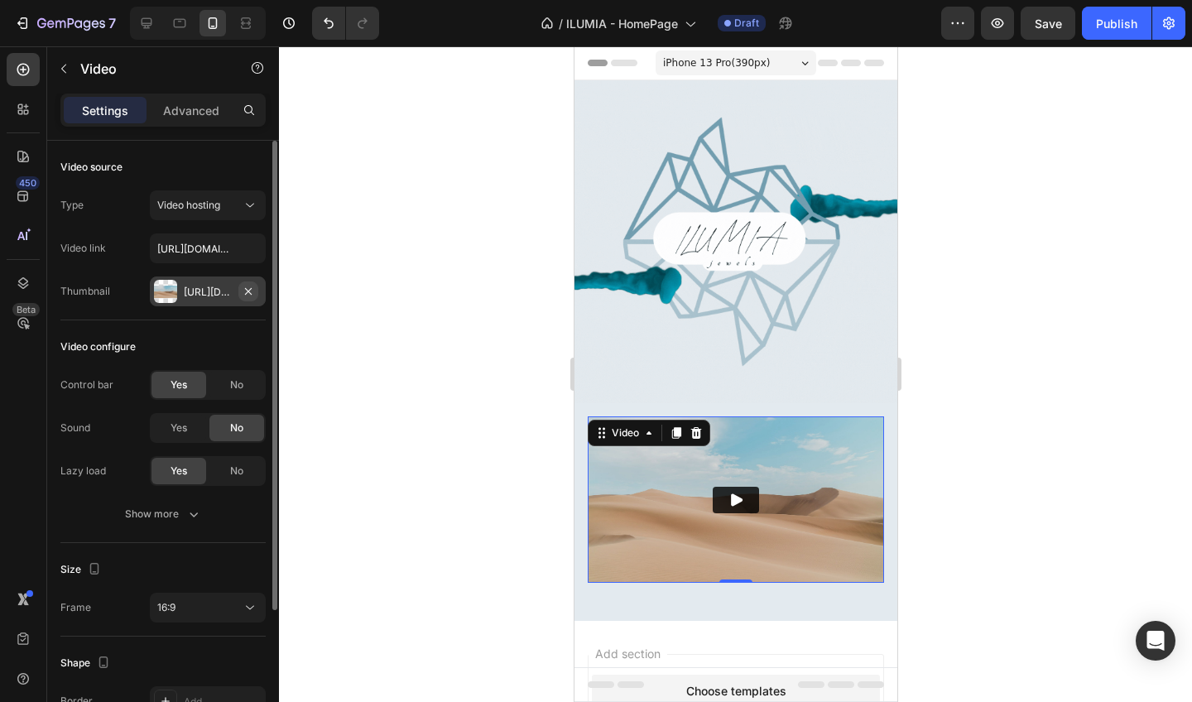
click at [247, 294] on icon "button" at bounding box center [248, 291] width 13 height 13
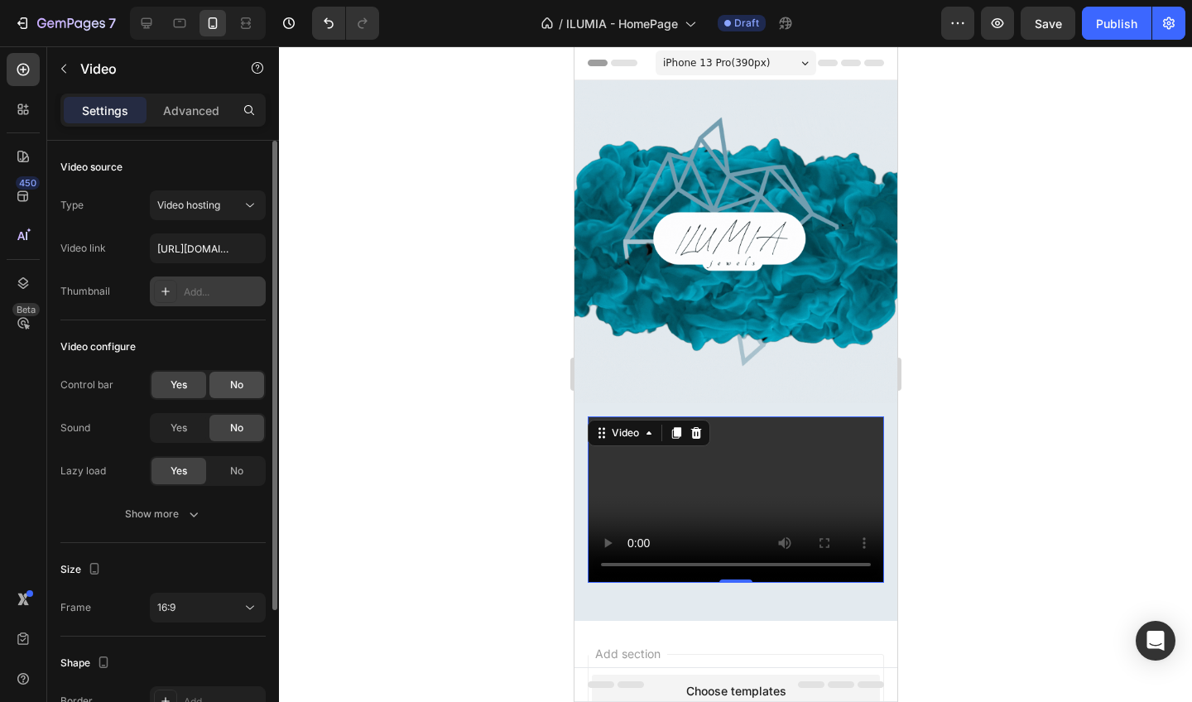
click at [235, 386] on span "No" at bounding box center [236, 385] width 13 height 15
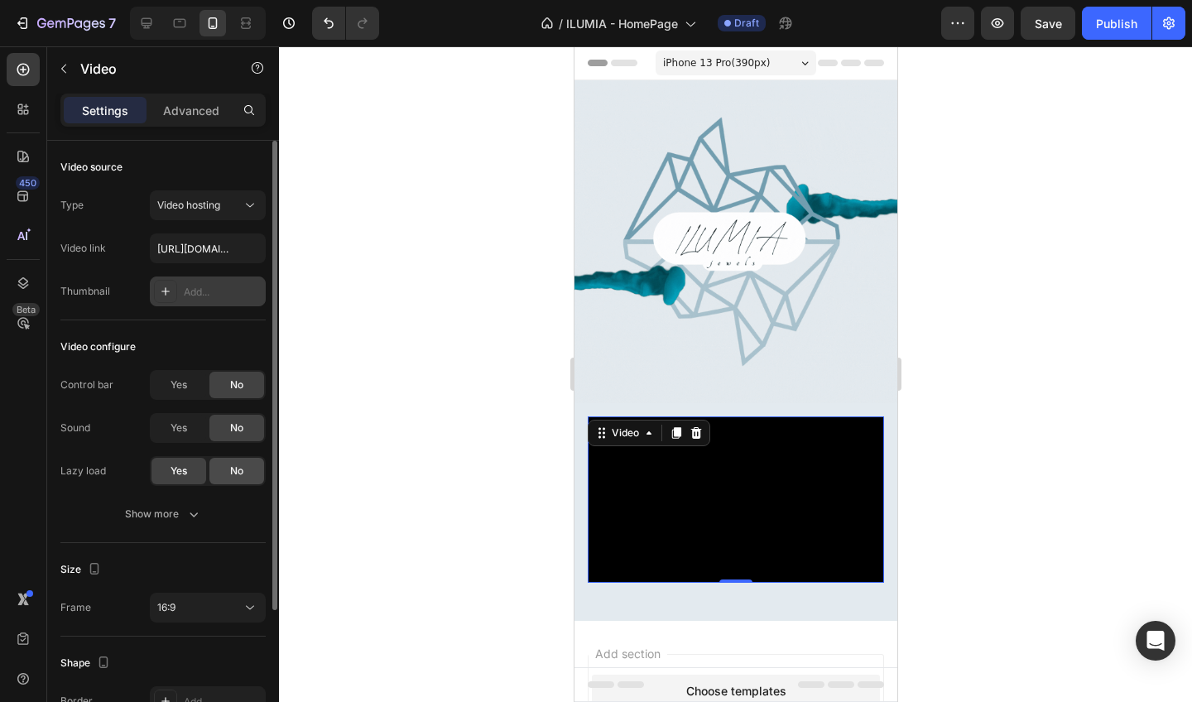
click at [226, 473] on div "No" at bounding box center [236, 471] width 55 height 26
click at [187, 470] on span "Yes" at bounding box center [179, 471] width 17 height 15
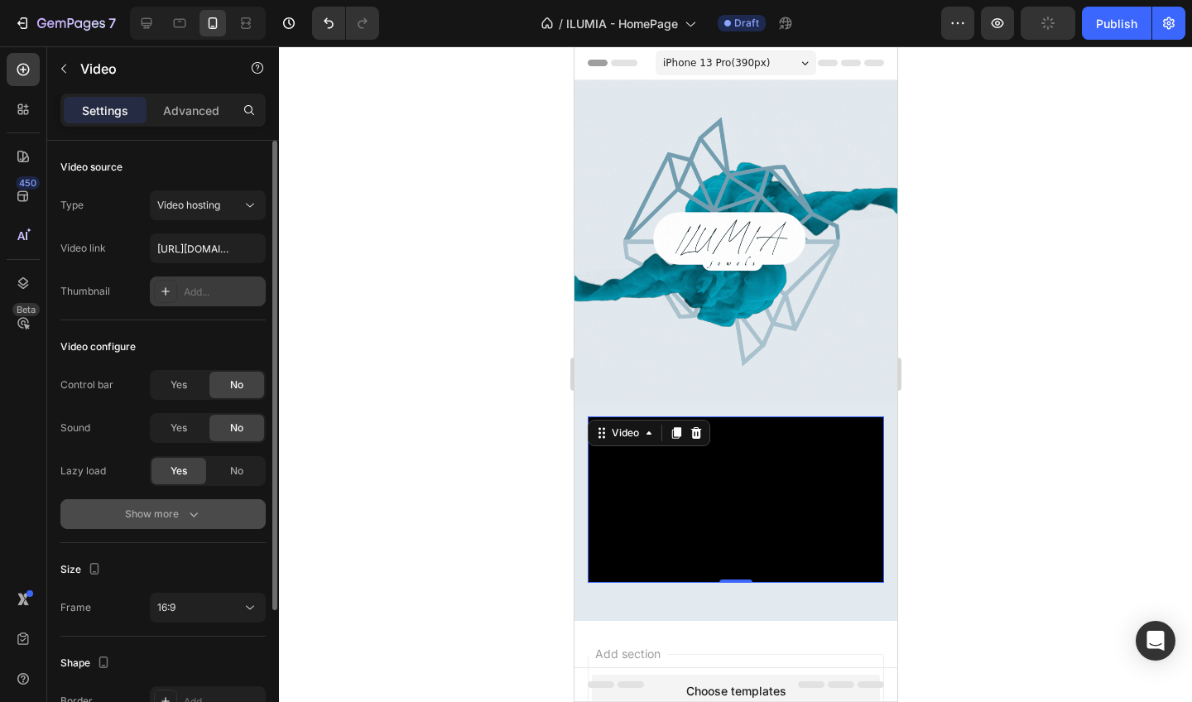
click at [191, 519] on icon "button" at bounding box center [193, 514] width 17 height 17
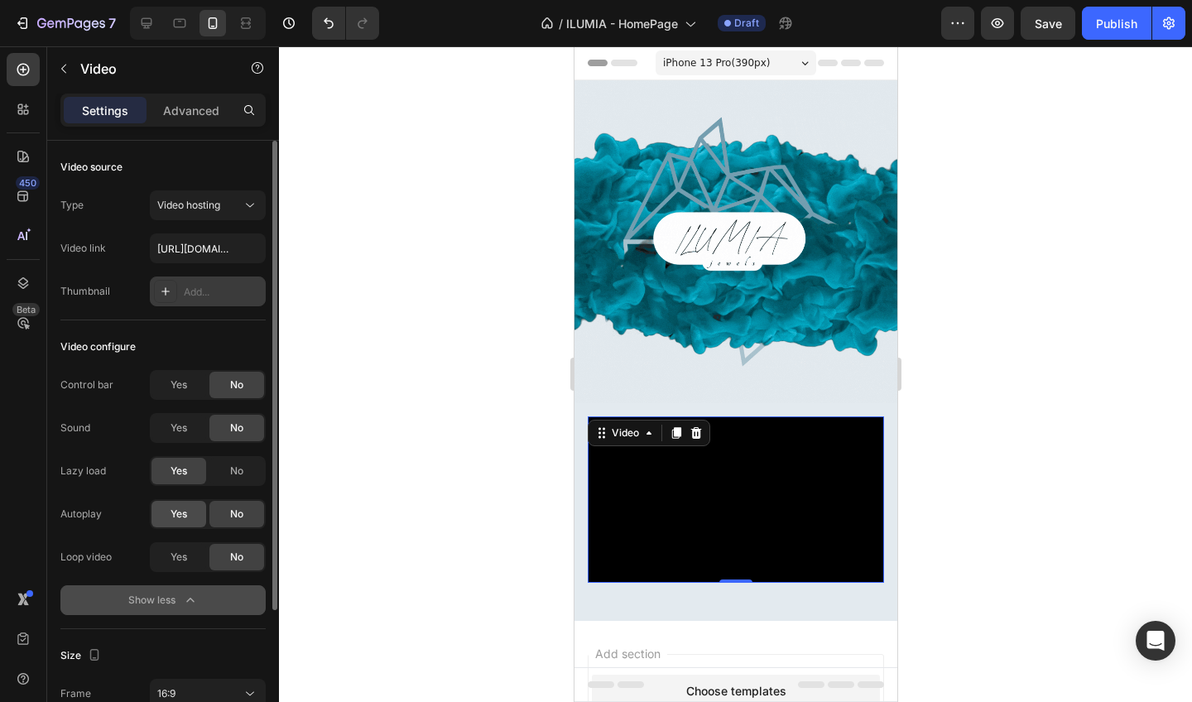
click at [185, 517] on span "Yes" at bounding box center [179, 514] width 17 height 15
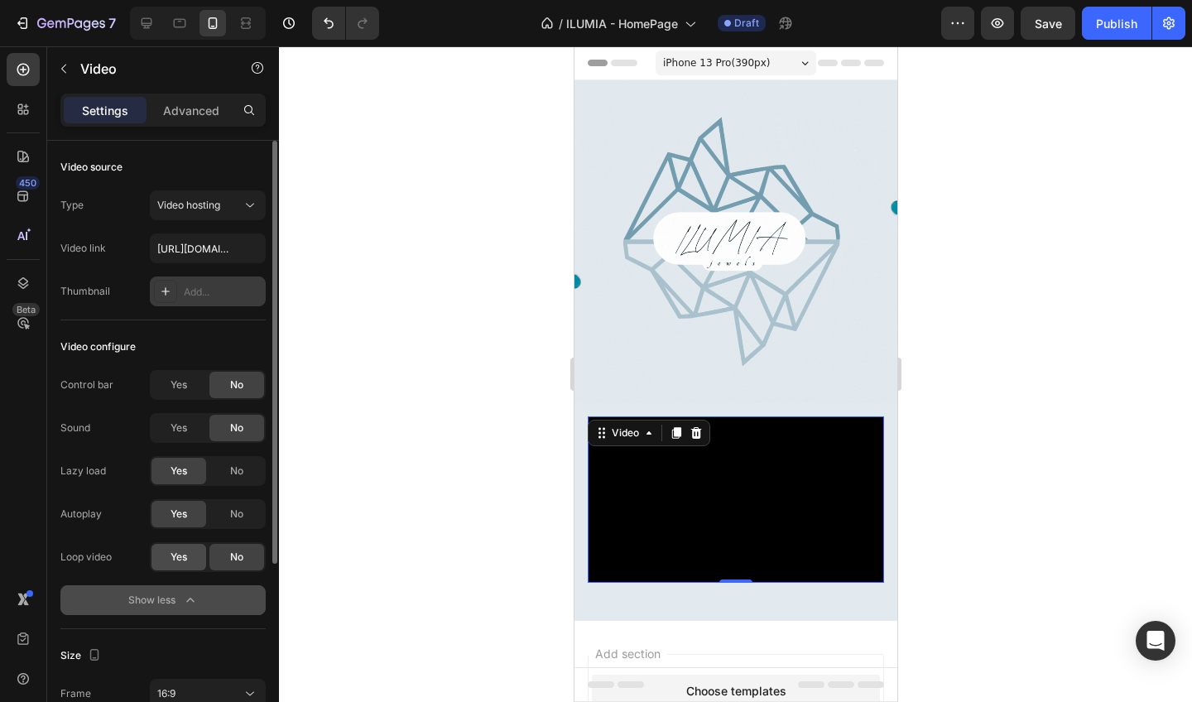
click at [183, 565] on div "Yes" at bounding box center [179, 557] width 55 height 26
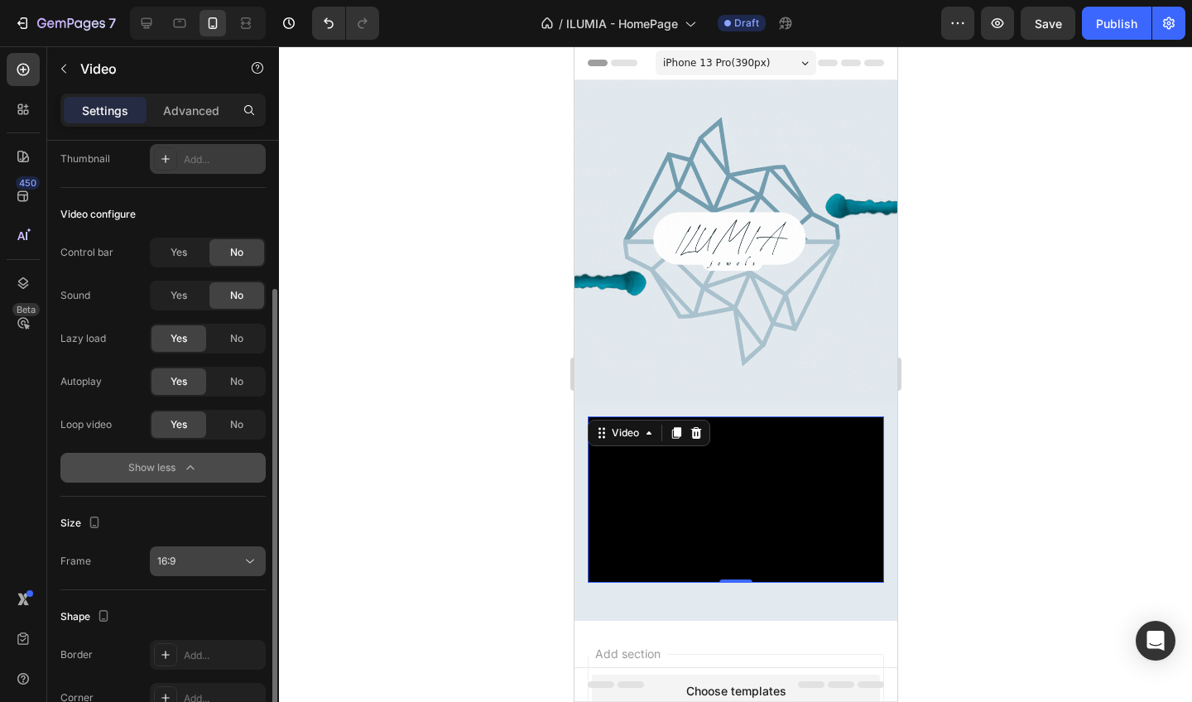
scroll to position [205, 0]
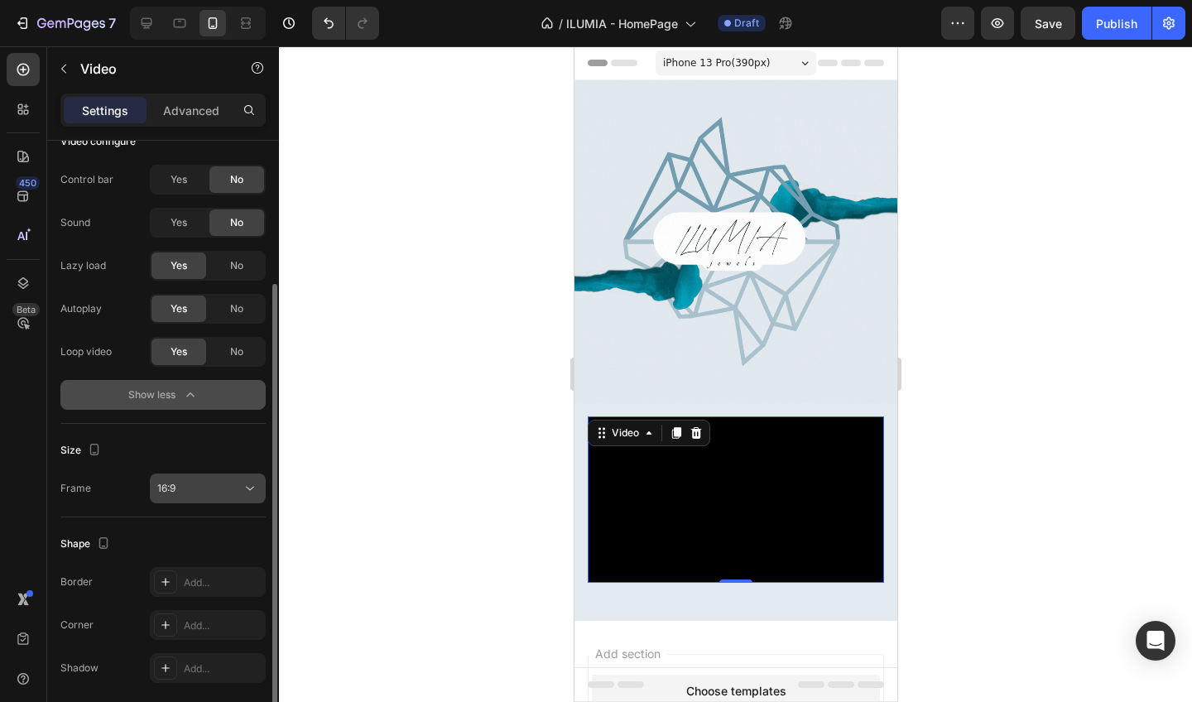
click at [187, 493] on div "16:9" at bounding box center [199, 488] width 84 height 15
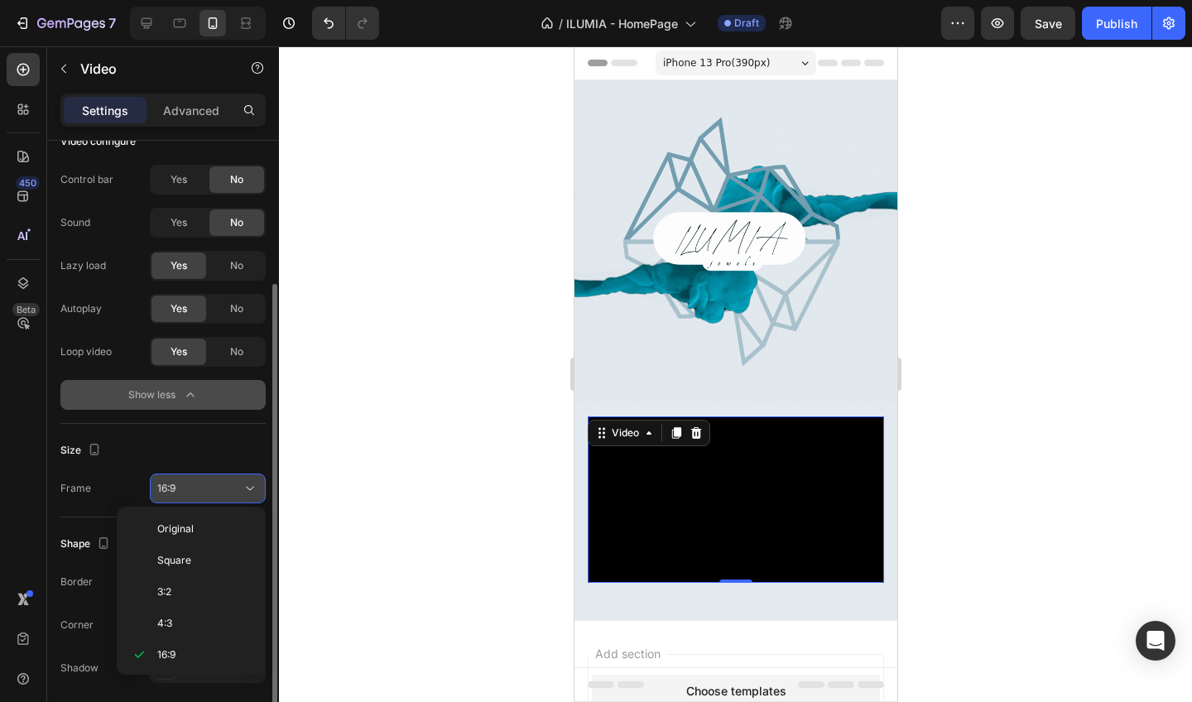
scroll to position [30, 0]
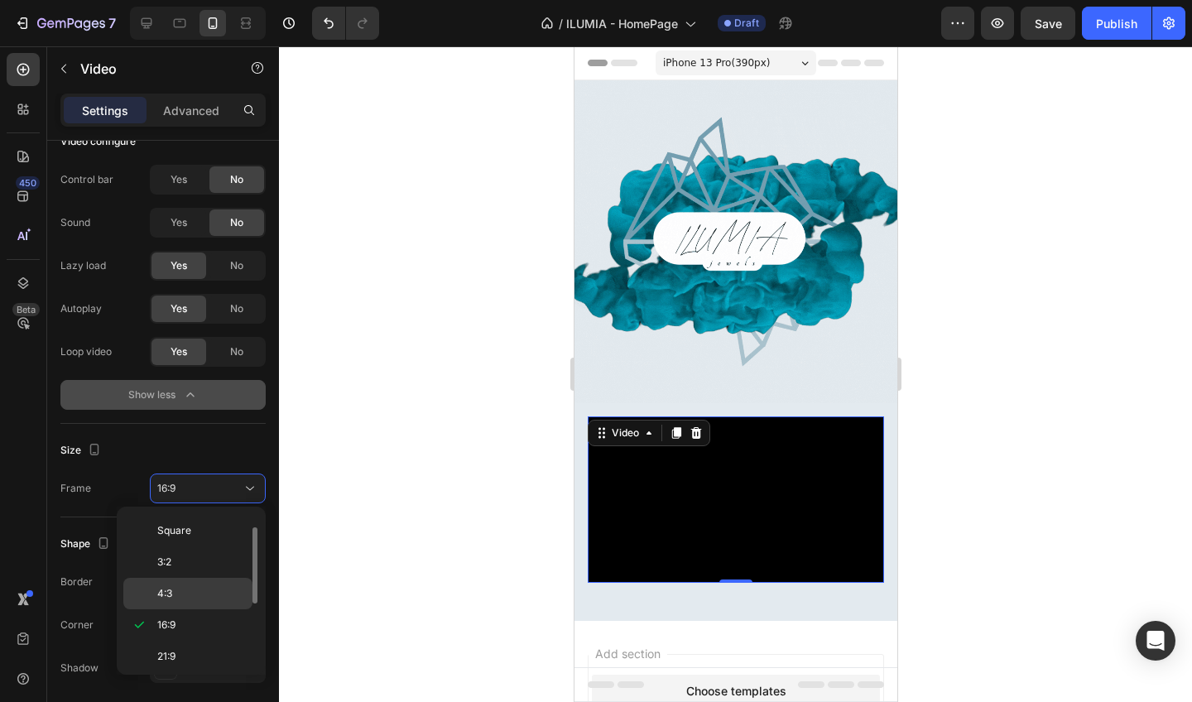
click at [179, 603] on div "4:3" at bounding box center [187, 593] width 129 height 31
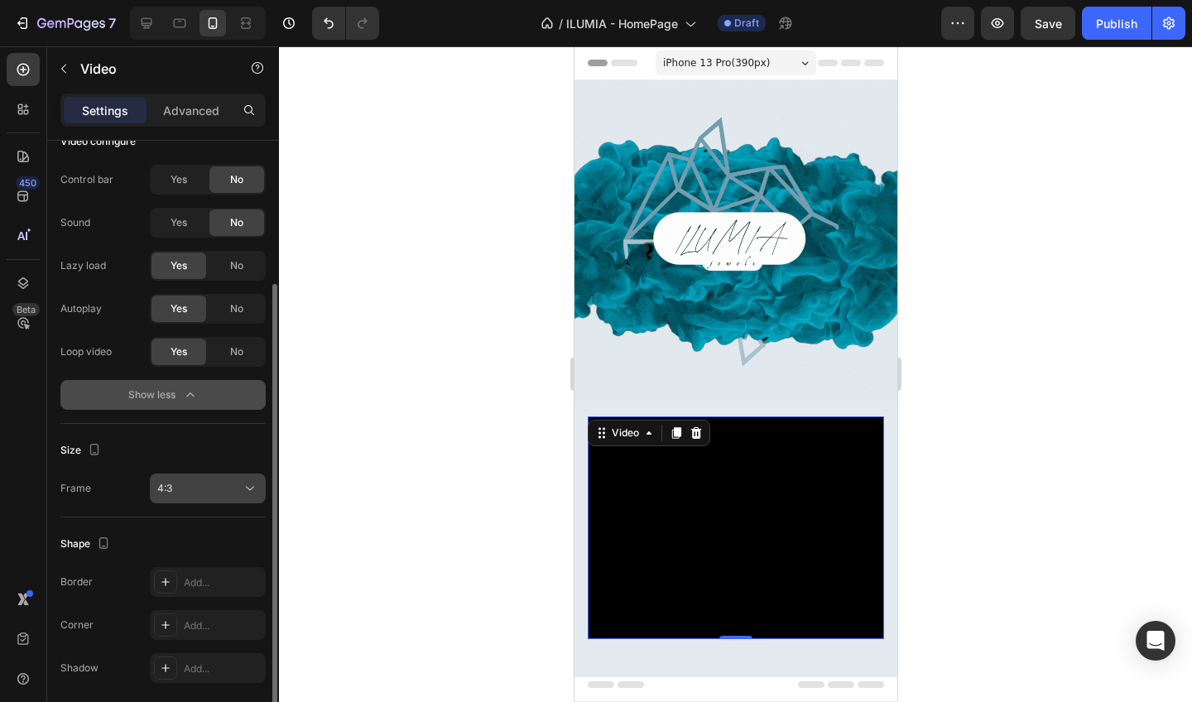
click at [188, 484] on div "4:3" at bounding box center [199, 488] width 84 height 15
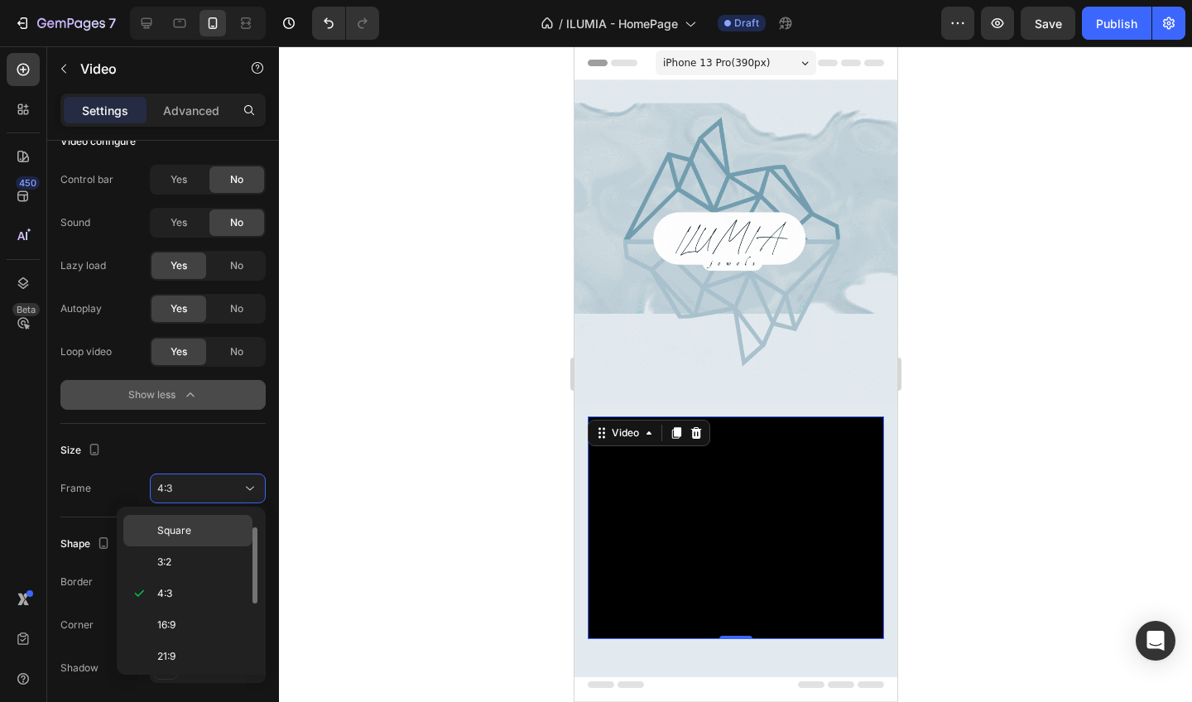
click at [188, 527] on span "Square" at bounding box center [174, 530] width 34 height 15
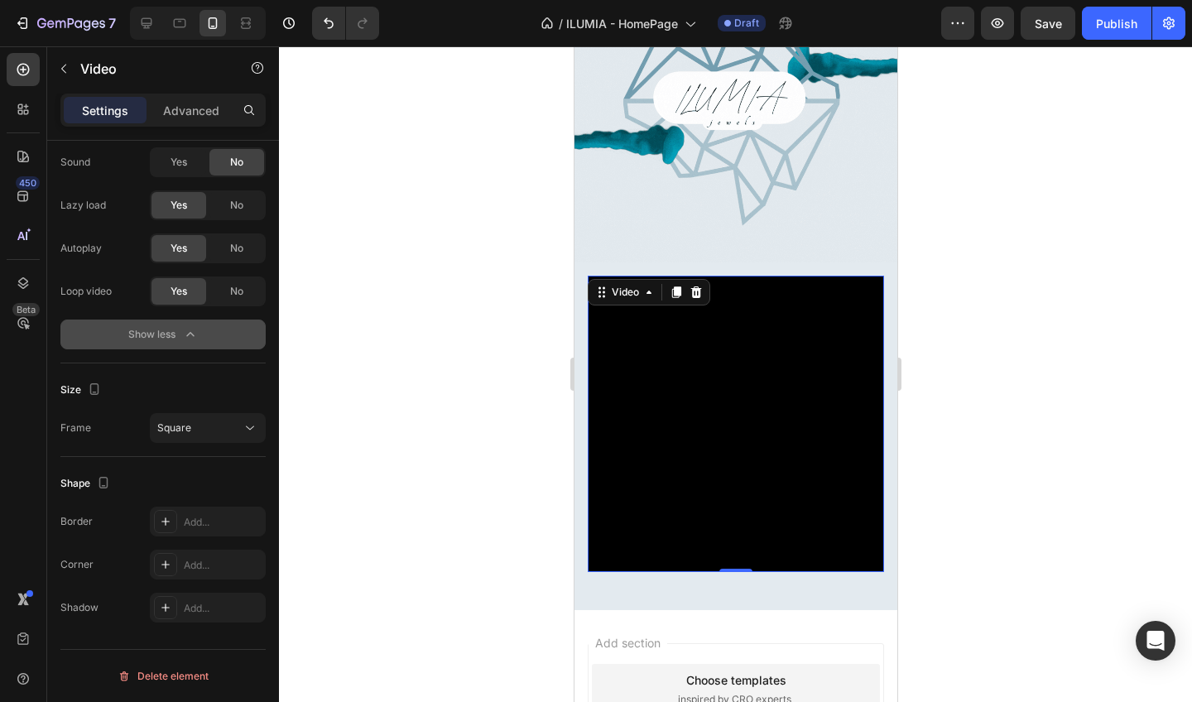
scroll to position [143, 0]
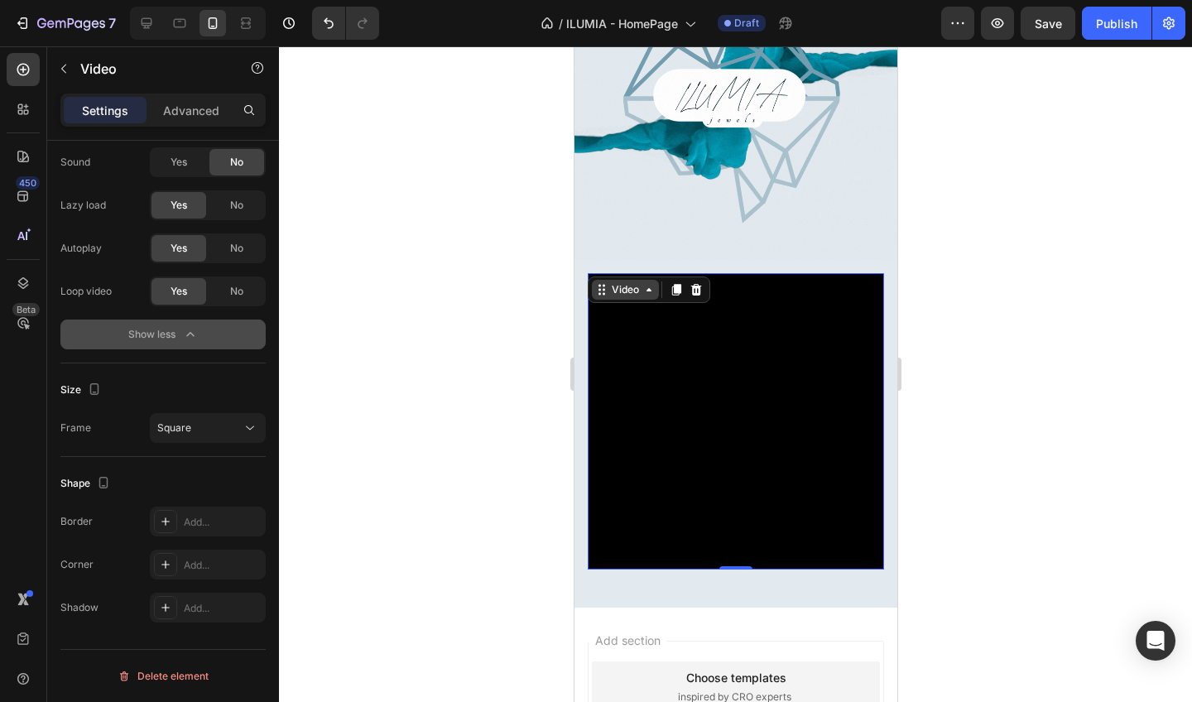
click at [621, 287] on div "Video" at bounding box center [625, 289] width 34 height 15
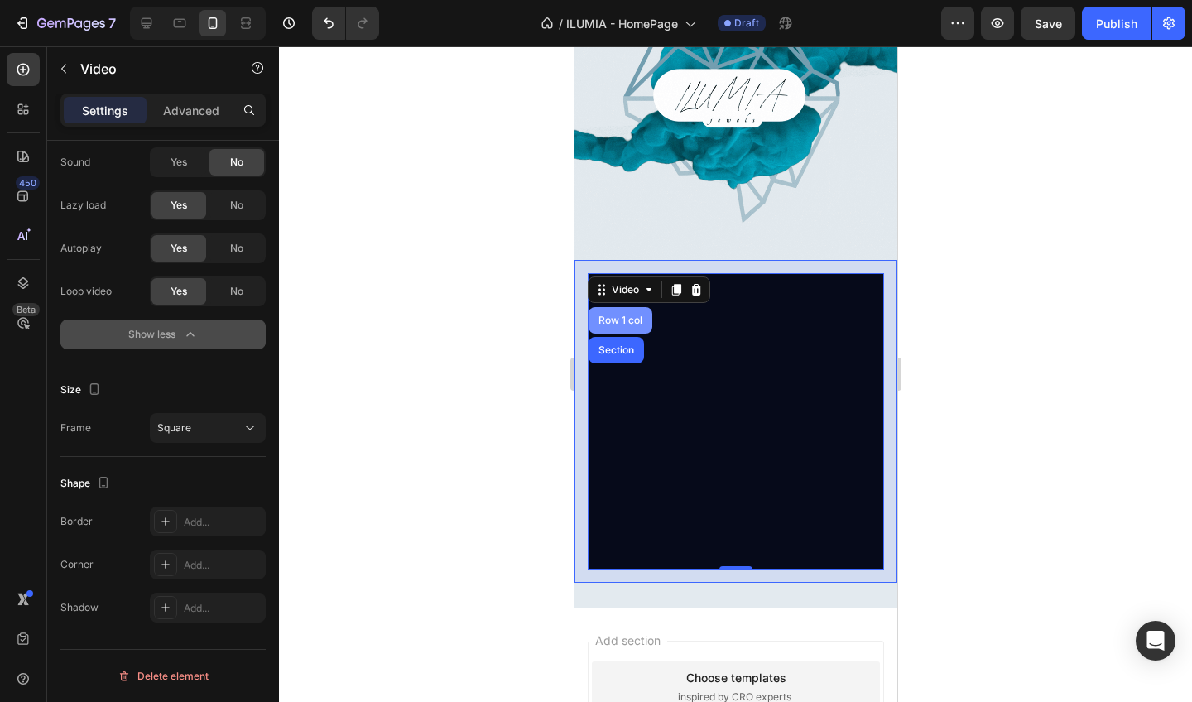
click at [613, 313] on div "Row 1 col" at bounding box center [620, 320] width 64 height 26
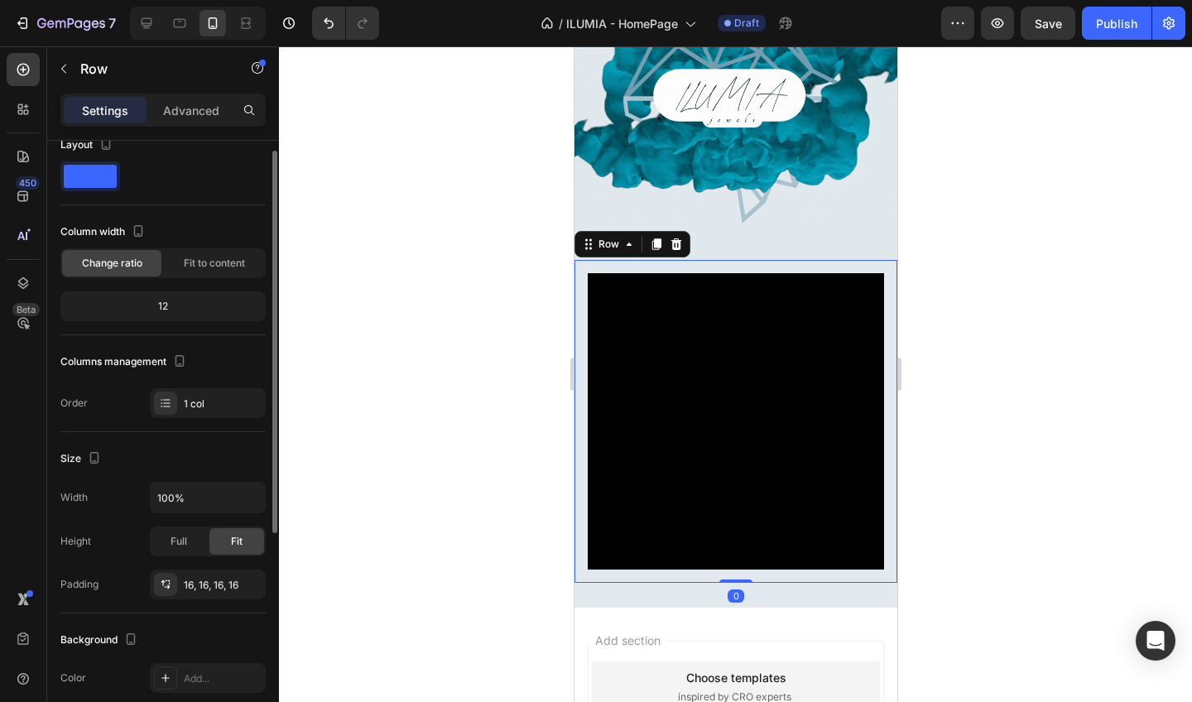
scroll to position [24, 0]
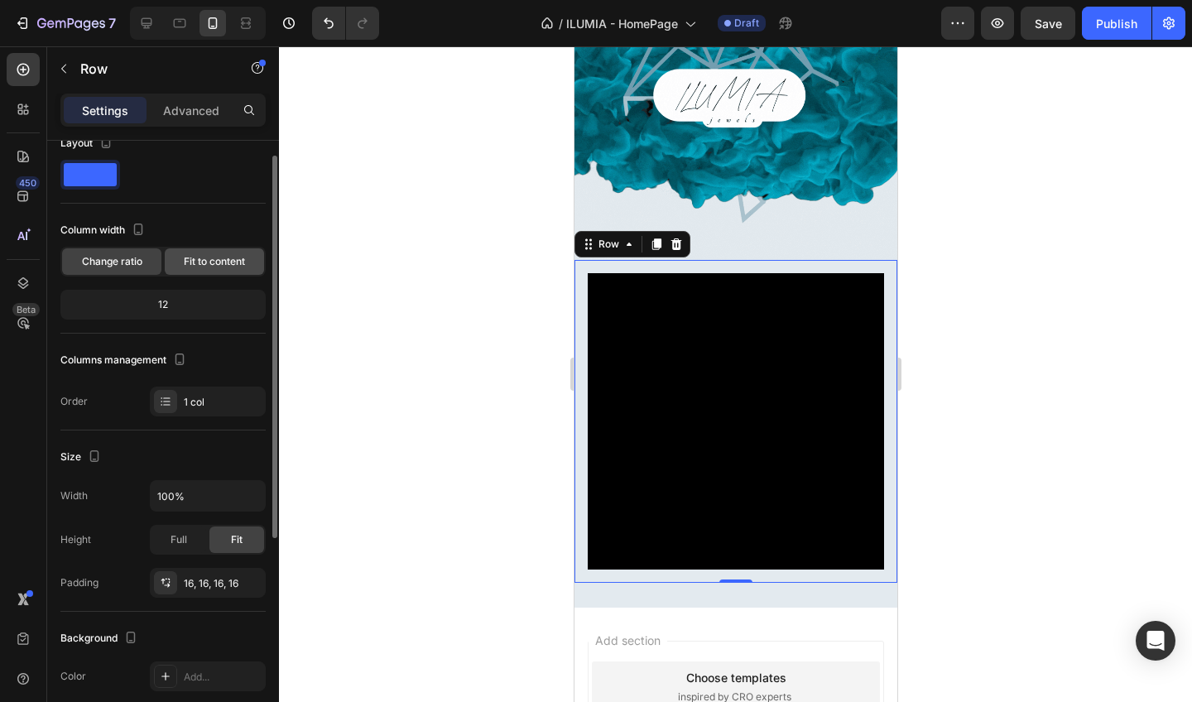
click at [188, 267] on span "Fit to content" at bounding box center [214, 261] width 61 height 15
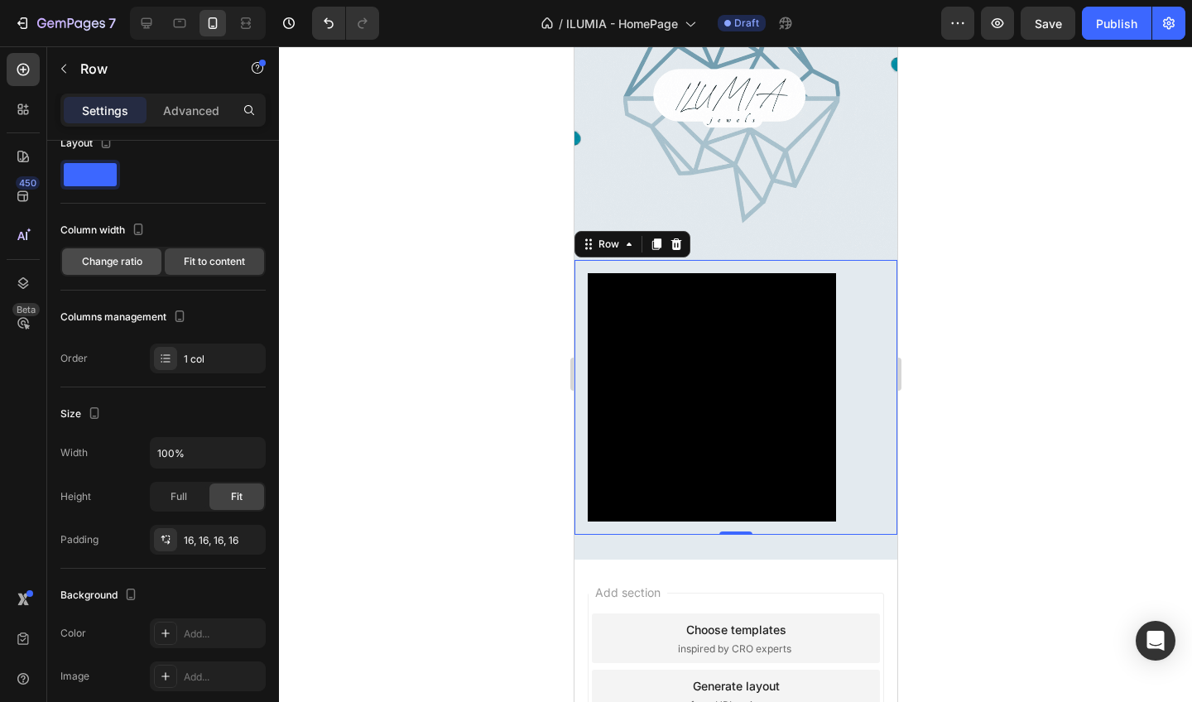
click at [128, 260] on span "Change ratio" at bounding box center [112, 261] width 60 height 15
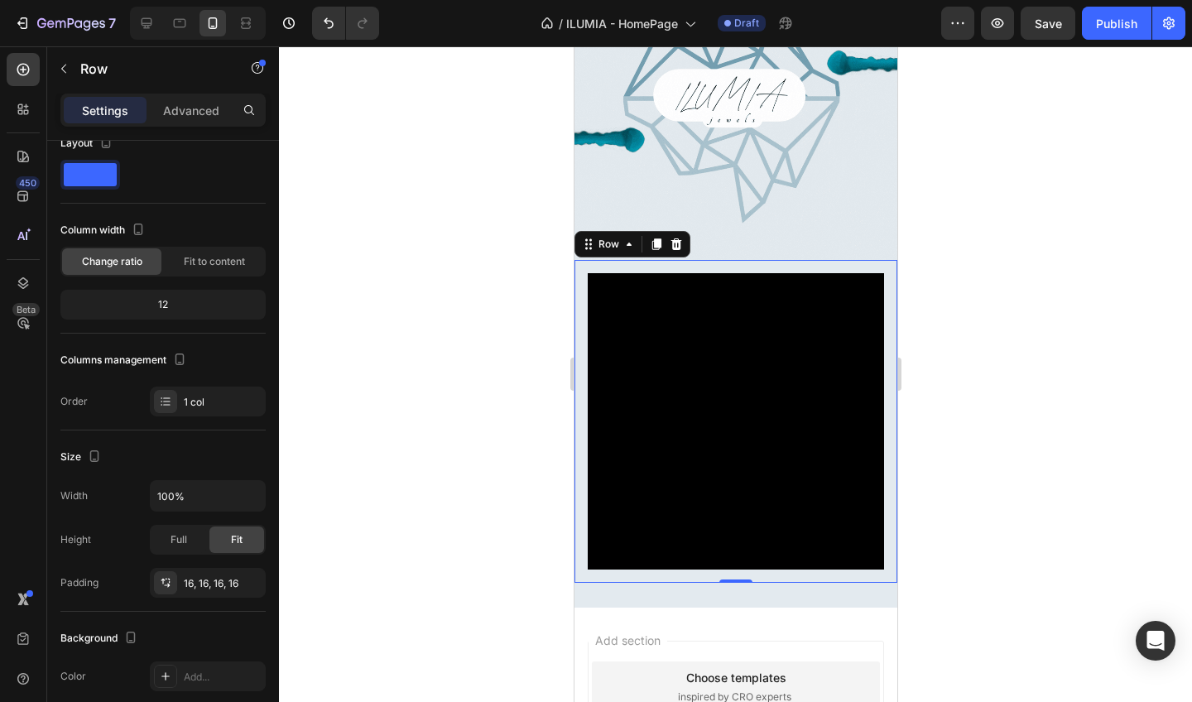
click at [166, 308] on div "12" at bounding box center [163, 304] width 199 height 23
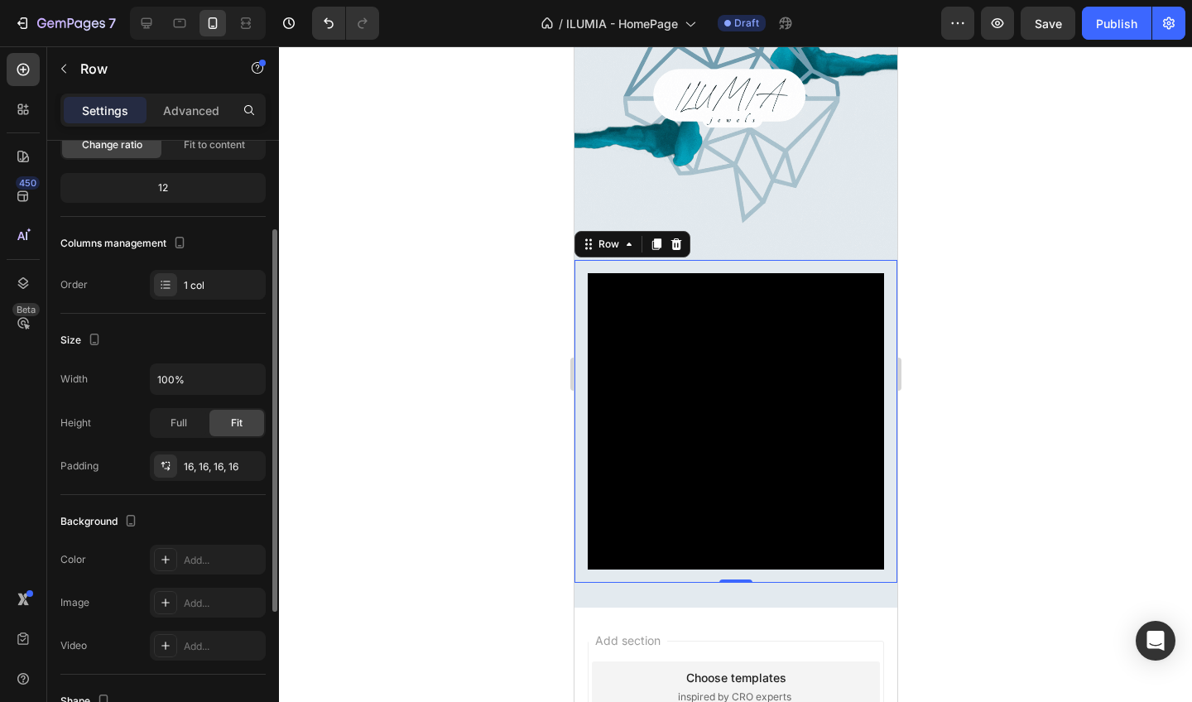
scroll to position [144, 0]
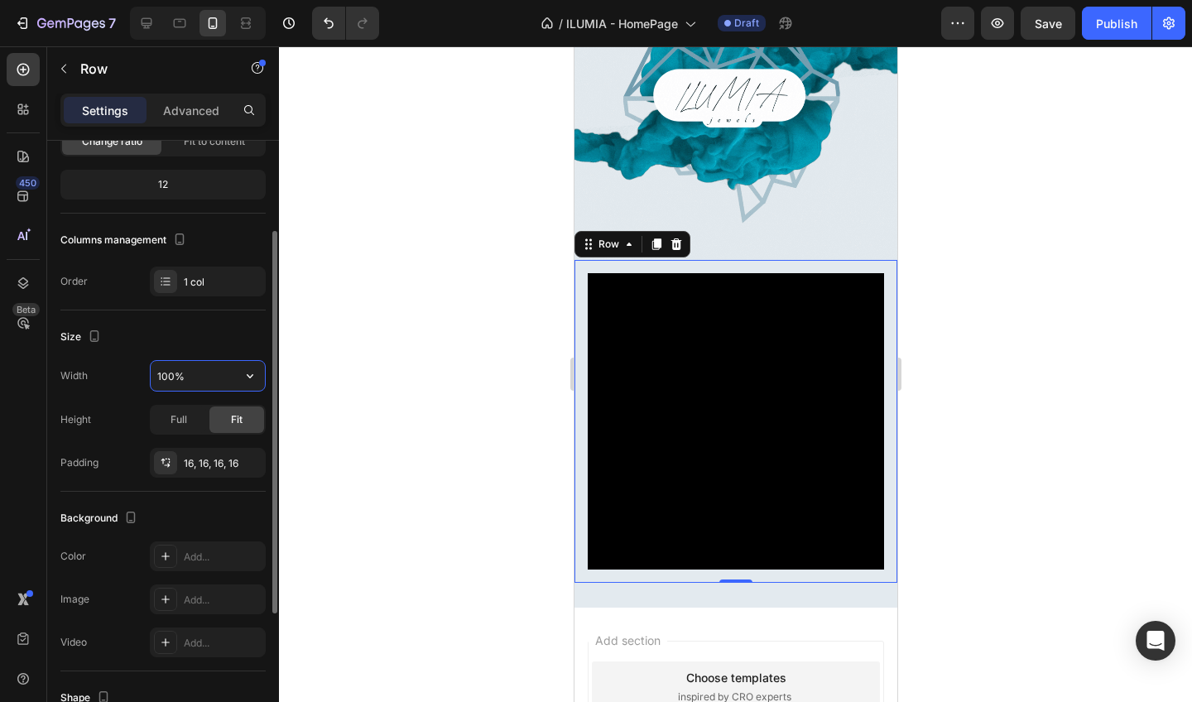
click at [203, 373] on input "100%" at bounding box center [208, 376] width 114 height 30
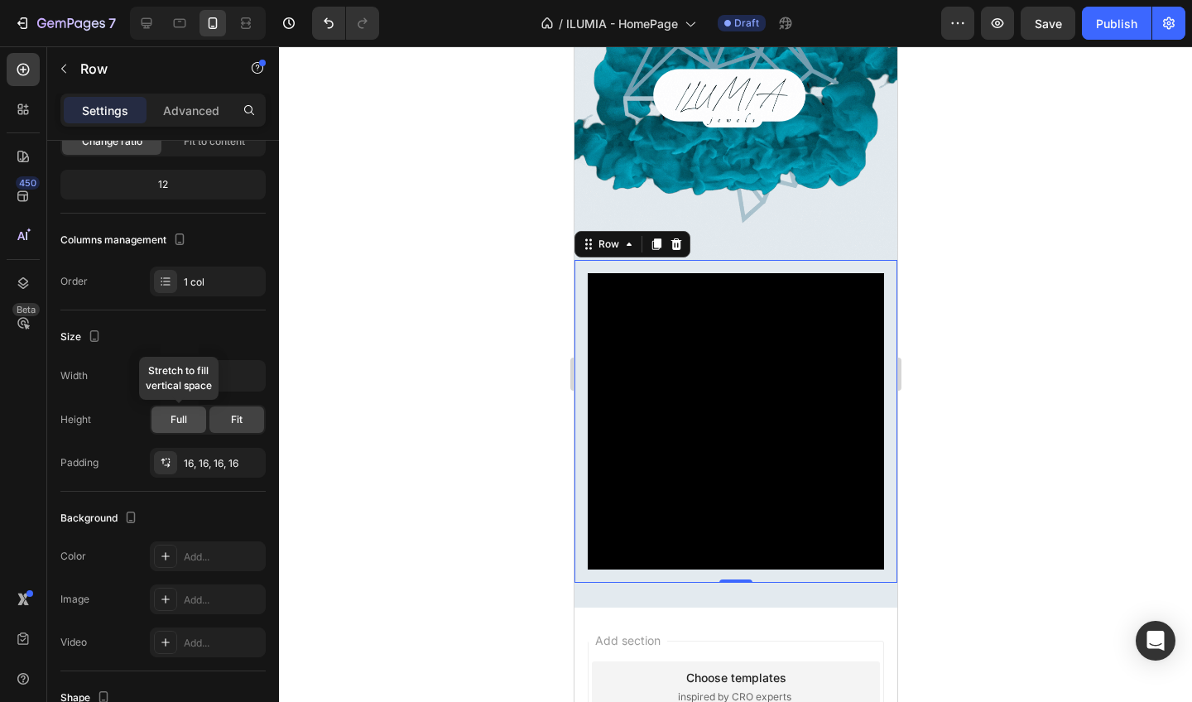
click at [179, 411] on div "Full" at bounding box center [179, 419] width 55 height 26
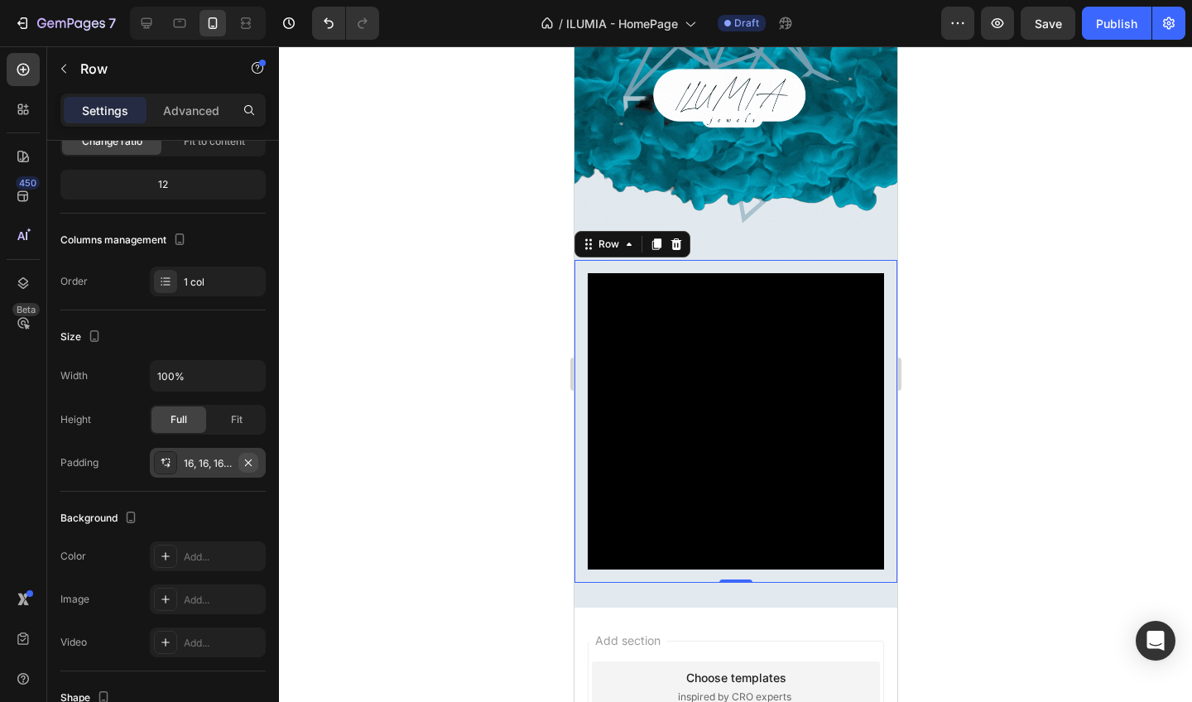
click at [253, 459] on icon "button" at bounding box center [248, 462] width 13 height 13
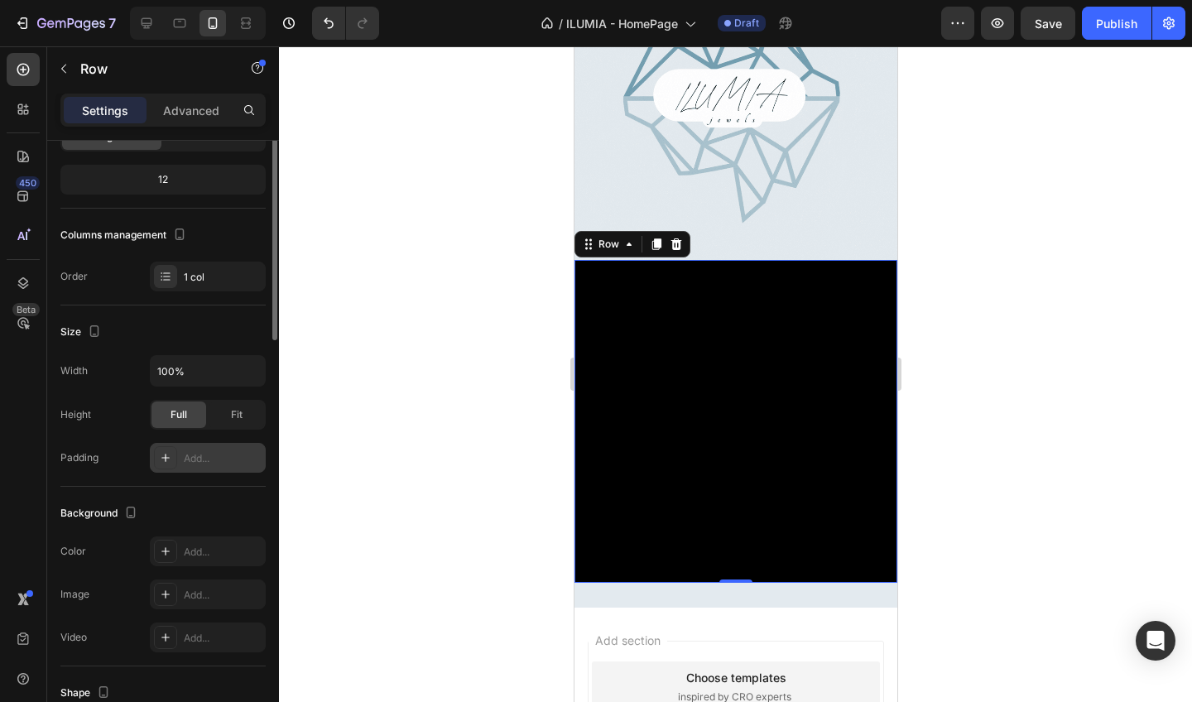
scroll to position [0, 0]
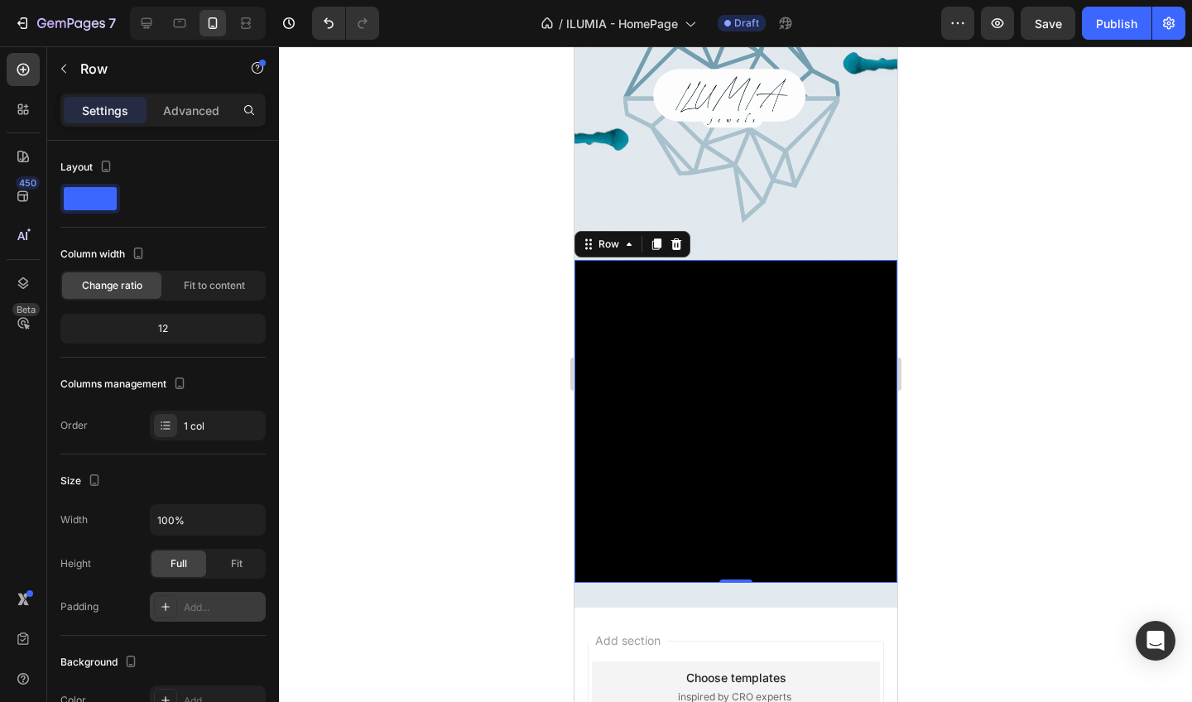
click at [1013, 374] on div at bounding box center [735, 374] width 913 height 656
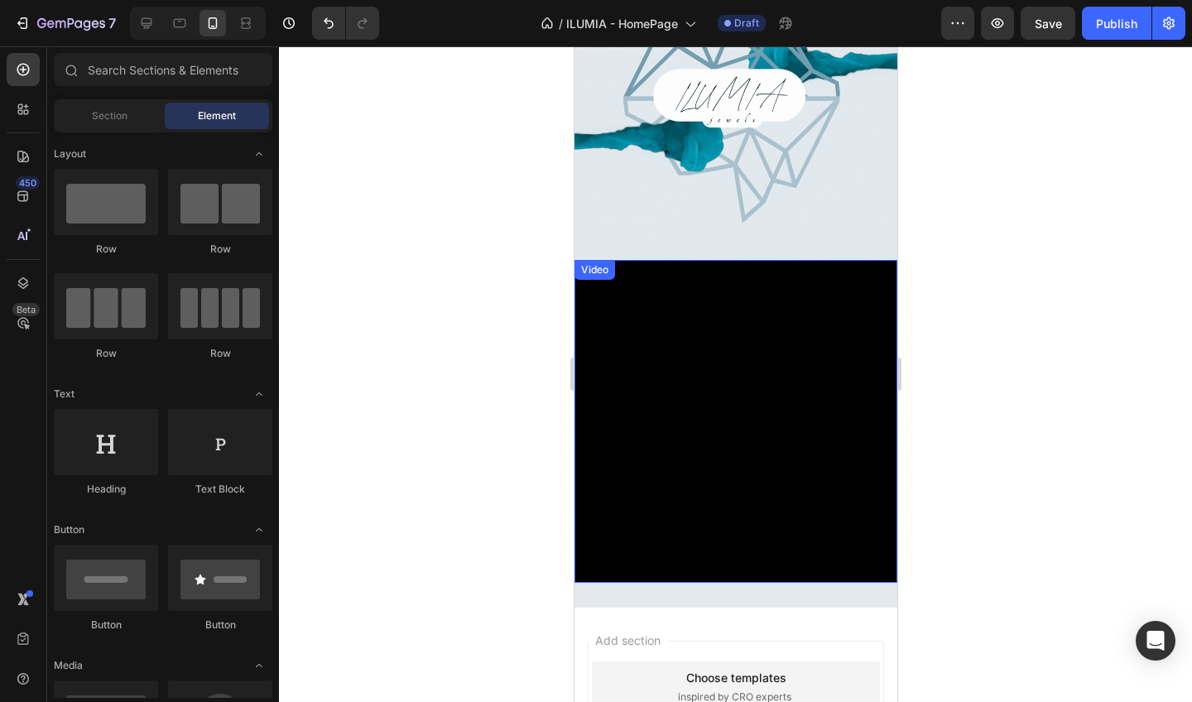
click at [745, 473] on video at bounding box center [735, 421] width 323 height 323
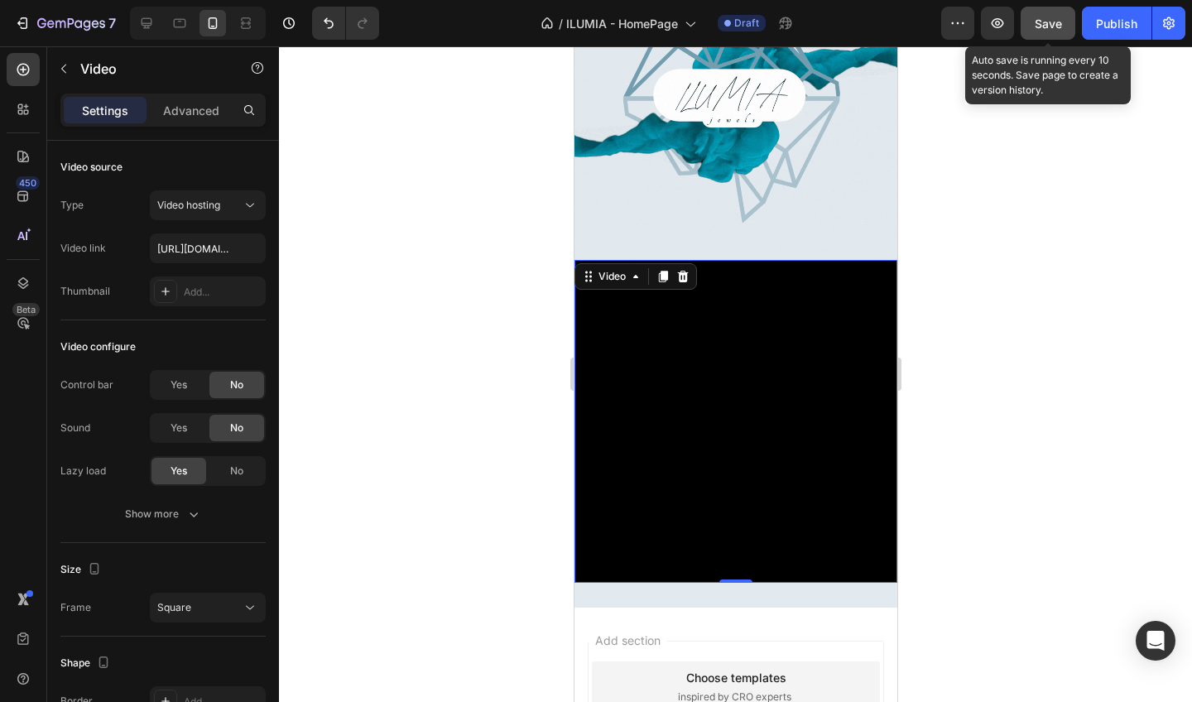
click at [1049, 22] on span "Save" at bounding box center [1048, 24] width 27 height 14
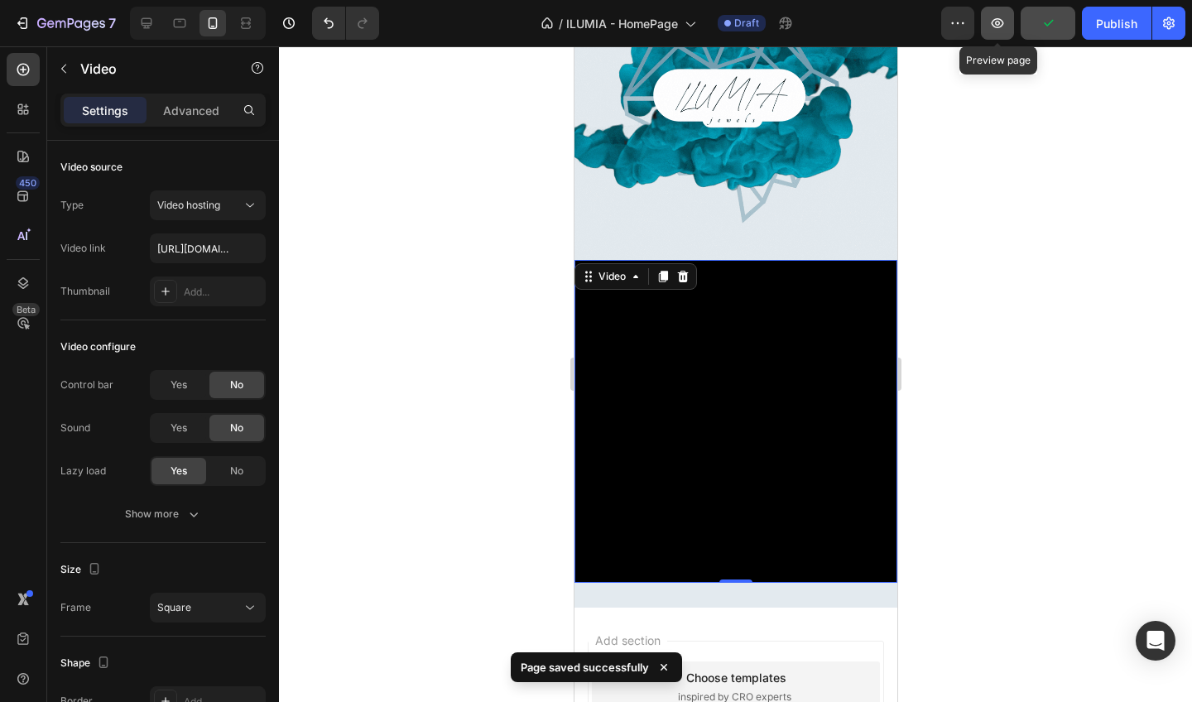
click at [1003, 21] on icon "button" at bounding box center [998, 23] width 12 height 10
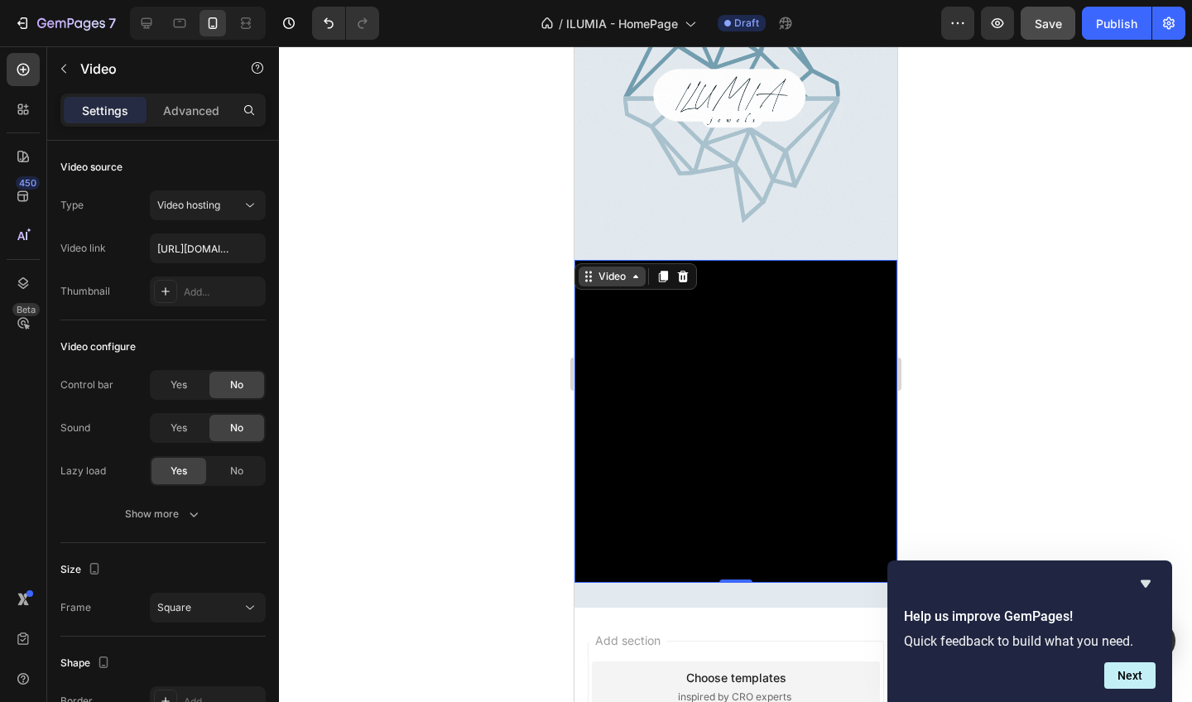
click at [628, 283] on div "Video" at bounding box center [611, 276] width 34 height 15
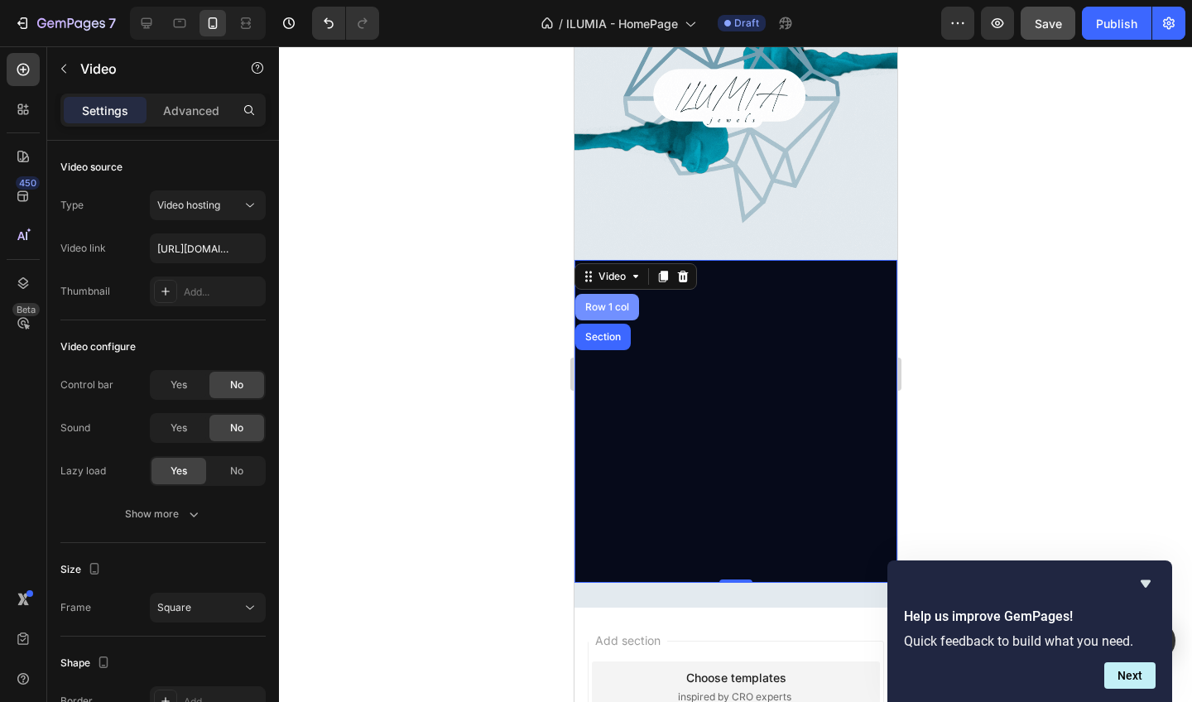
click at [622, 305] on div "Row 1 col" at bounding box center [606, 307] width 51 height 10
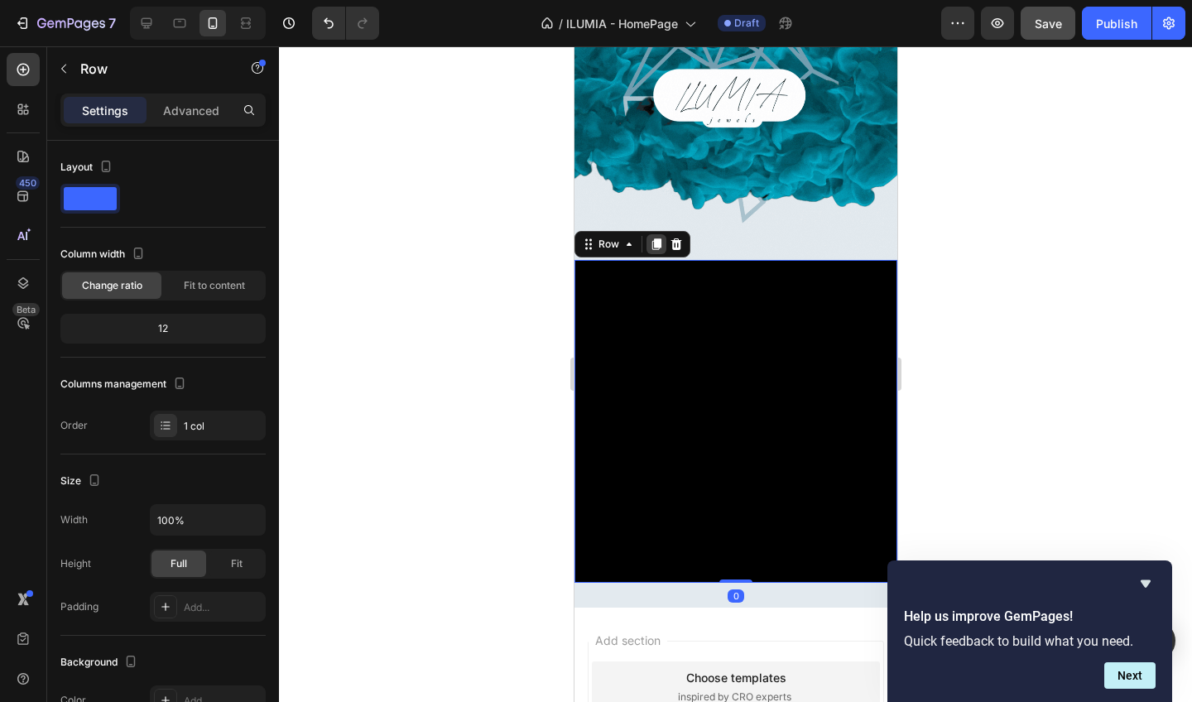
click at [651, 243] on icon at bounding box center [655, 244] width 13 height 13
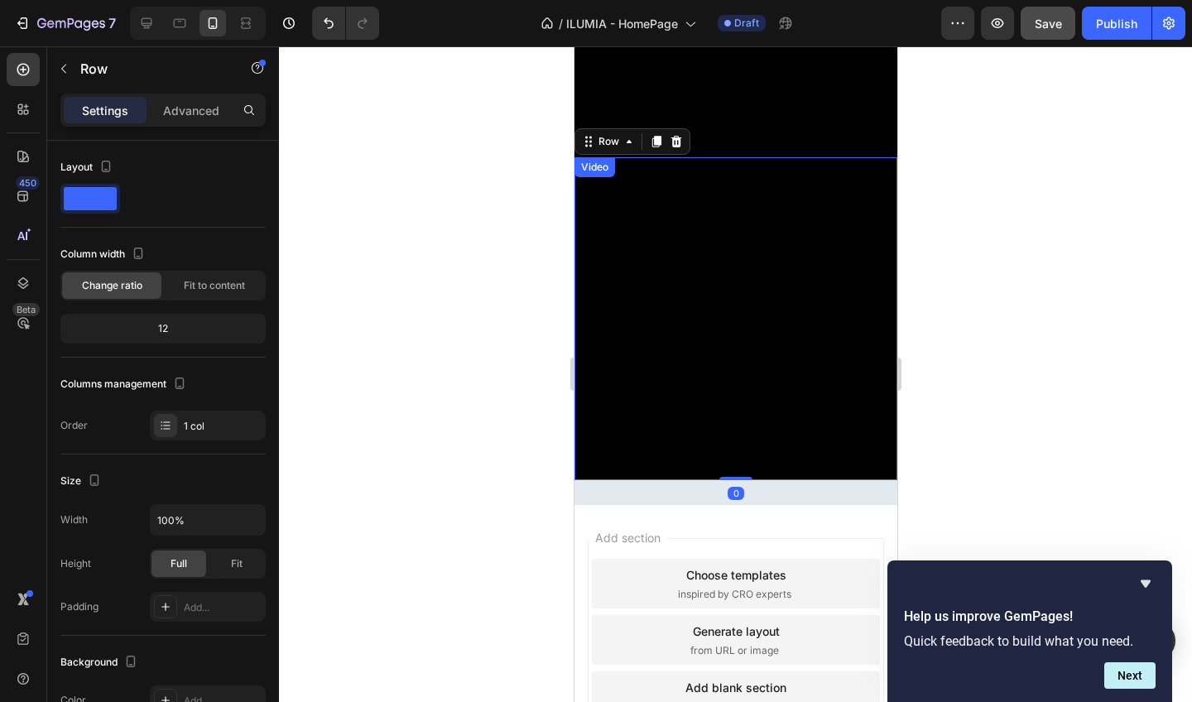
scroll to position [565, 0]
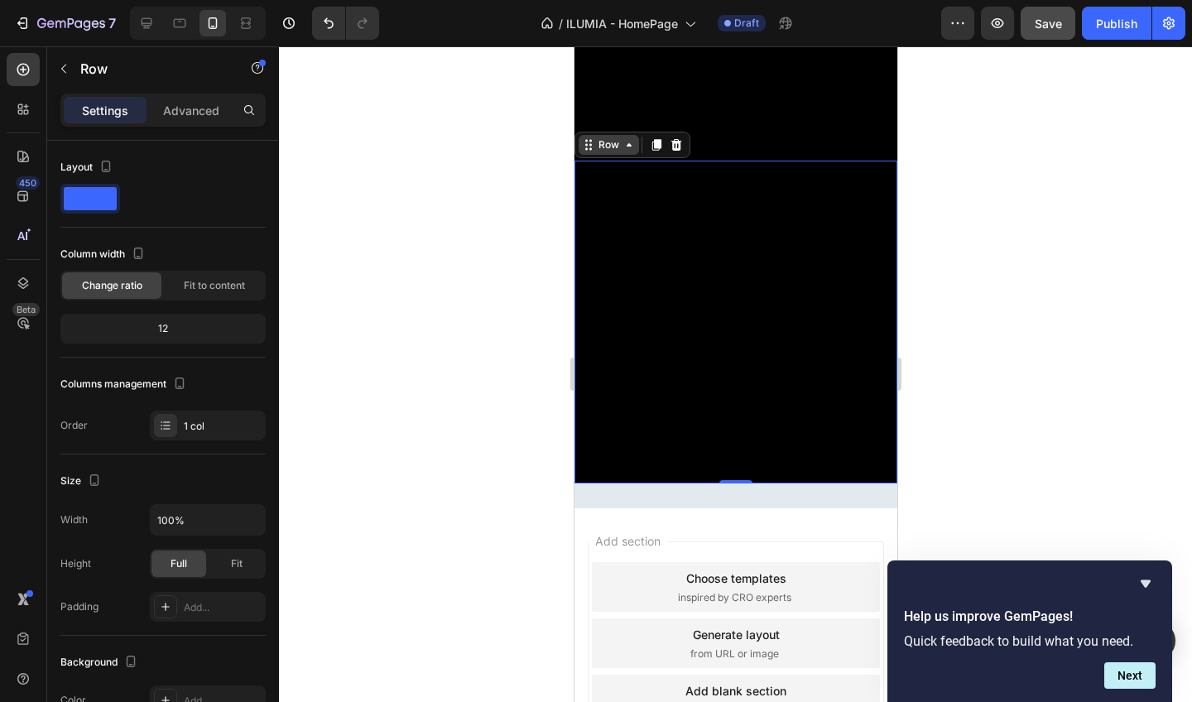
click at [623, 148] on icon at bounding box center [628, 144] width 13 height 13
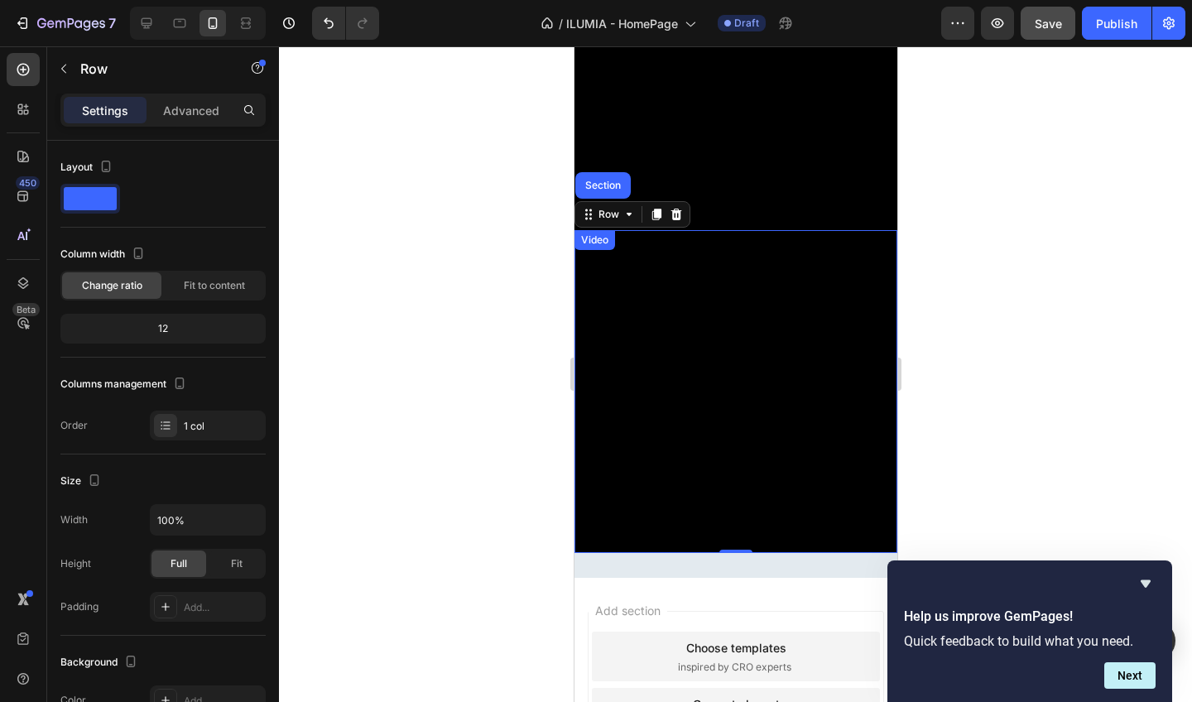
scroll to position [495, 0]
click at [635, 309] on video at bounding box center [735, 392] width 323 height 323
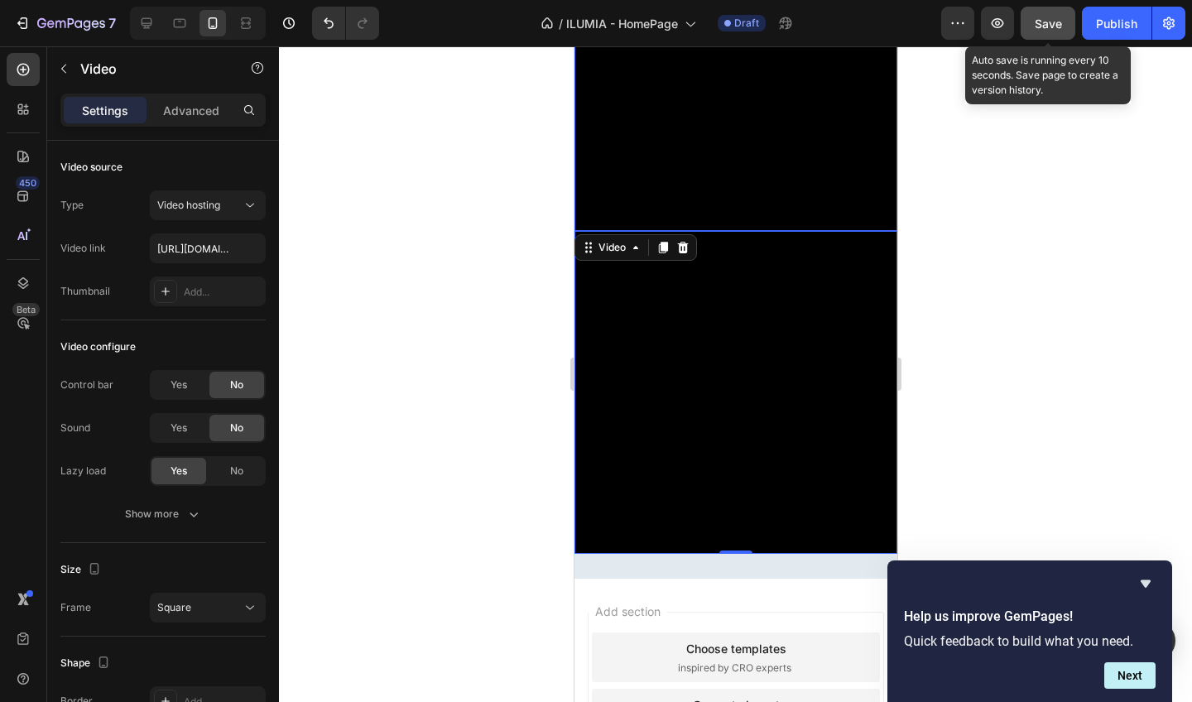
click at [1044, 29] on span "Save" at bounding box center [1048, 24] width 27 height 14
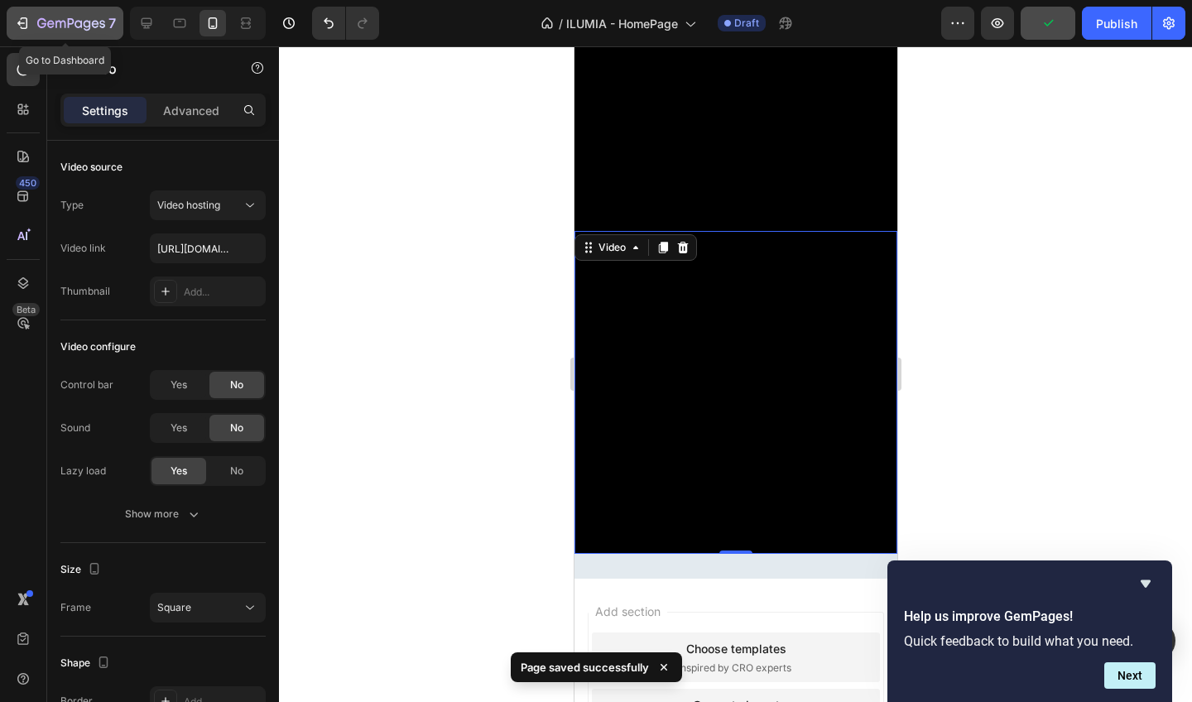
click at [79, 14] on div "7" at bounding box center [76, 23] width 79 height 20
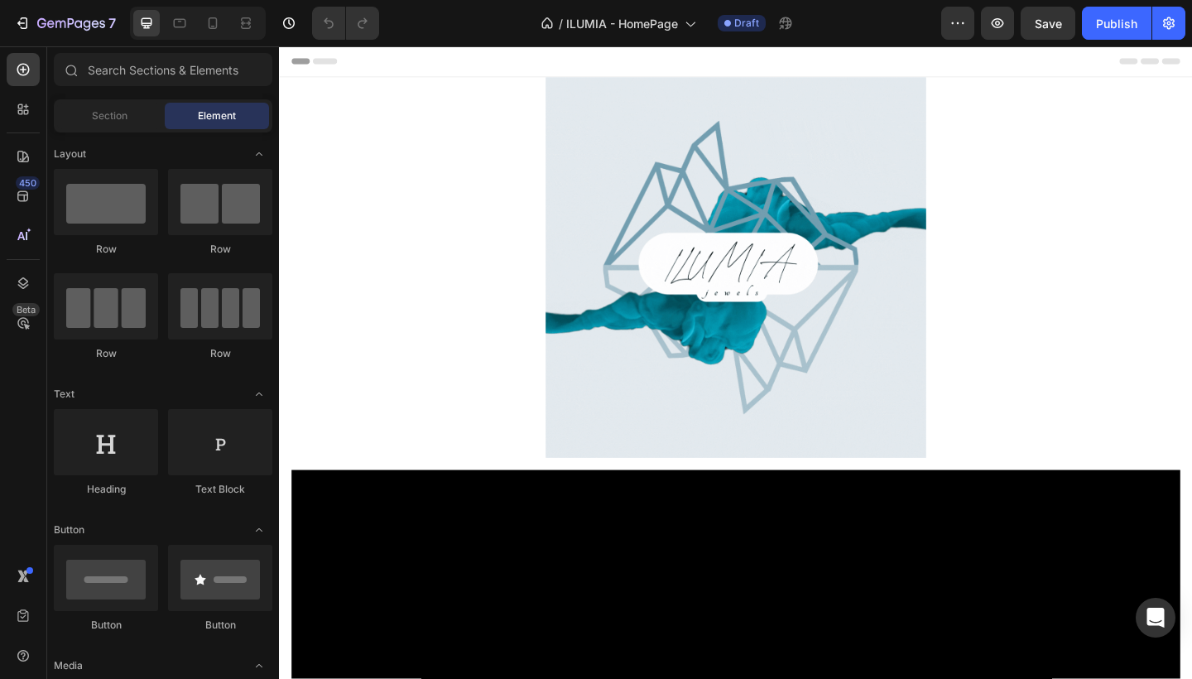
click at [212, 38] on div at bounding box center [198, 23] width 136 height 33
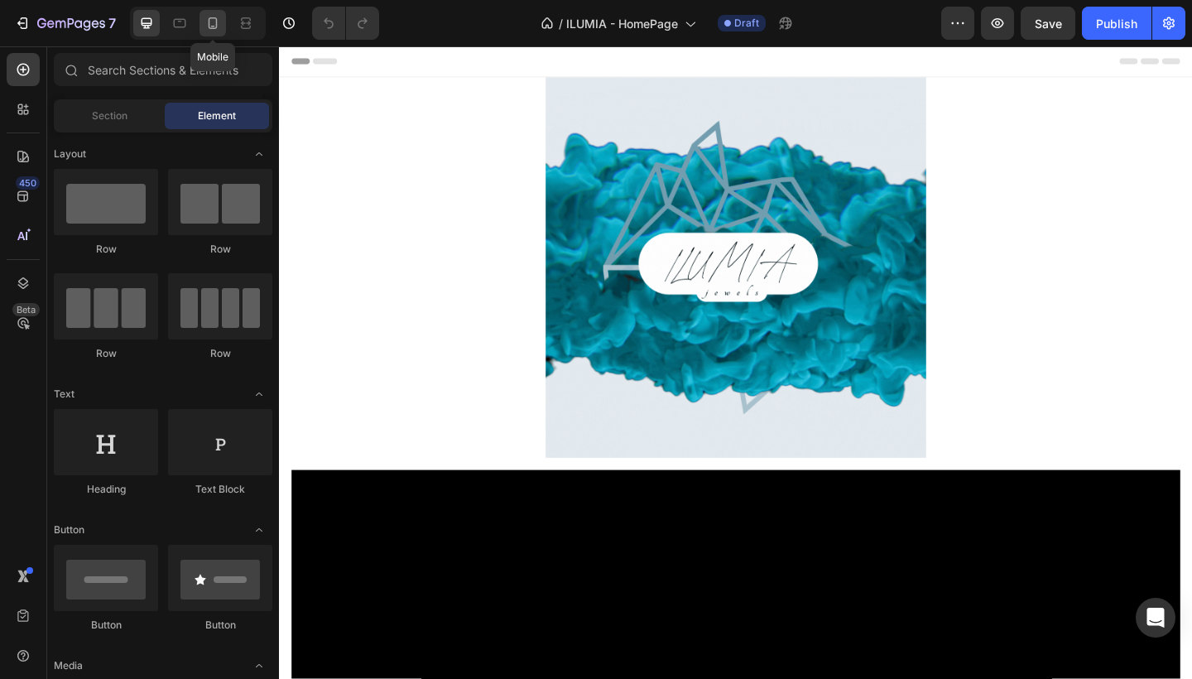
click at [212, 32] on div at bounding box center [213, 23] width 26 height 26
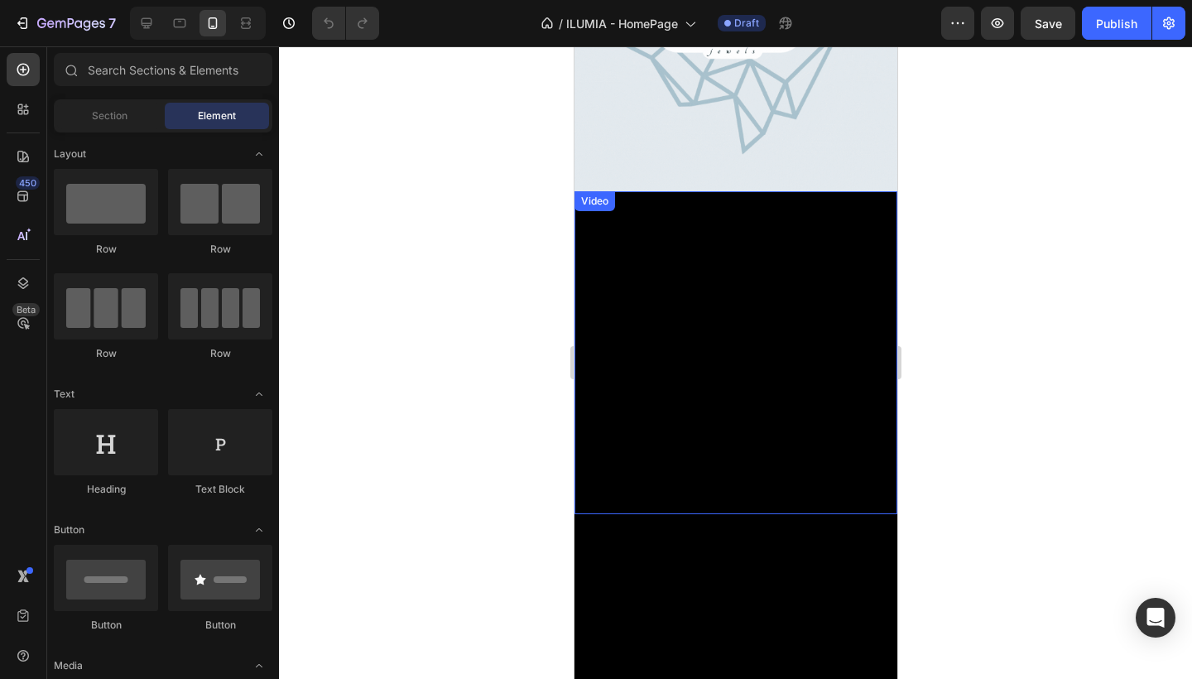
scroll to position [305, 0]
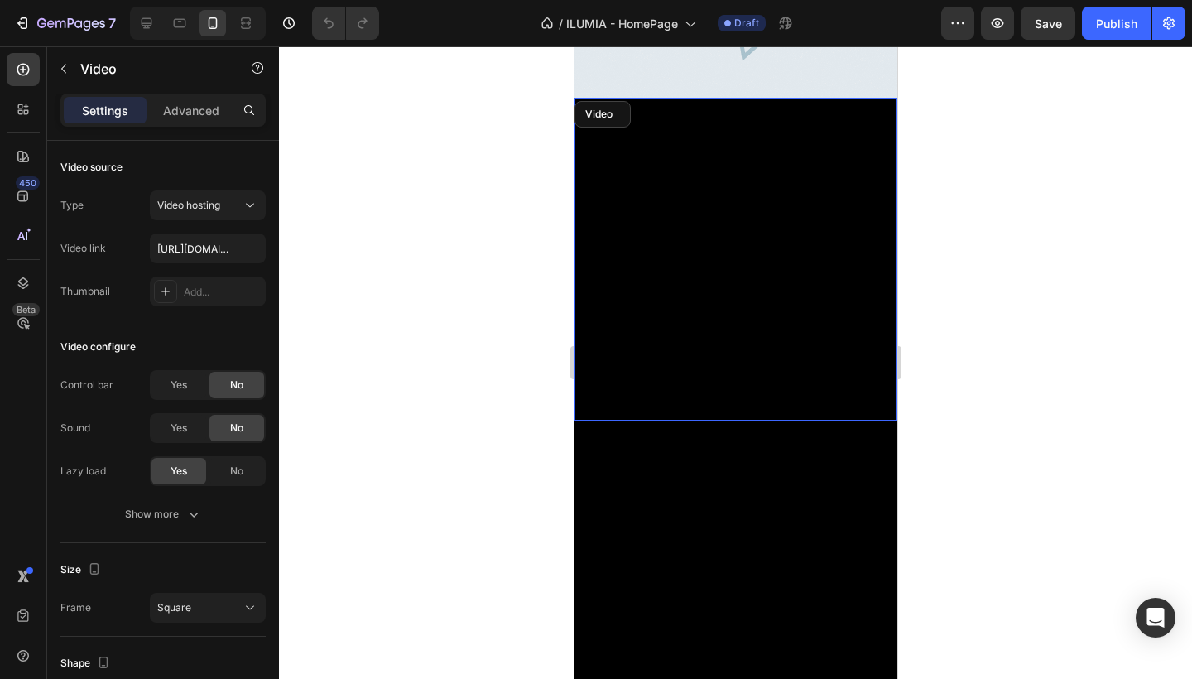
click at [715, 291] on video at bounding box center [735, 259] width 323 height 323
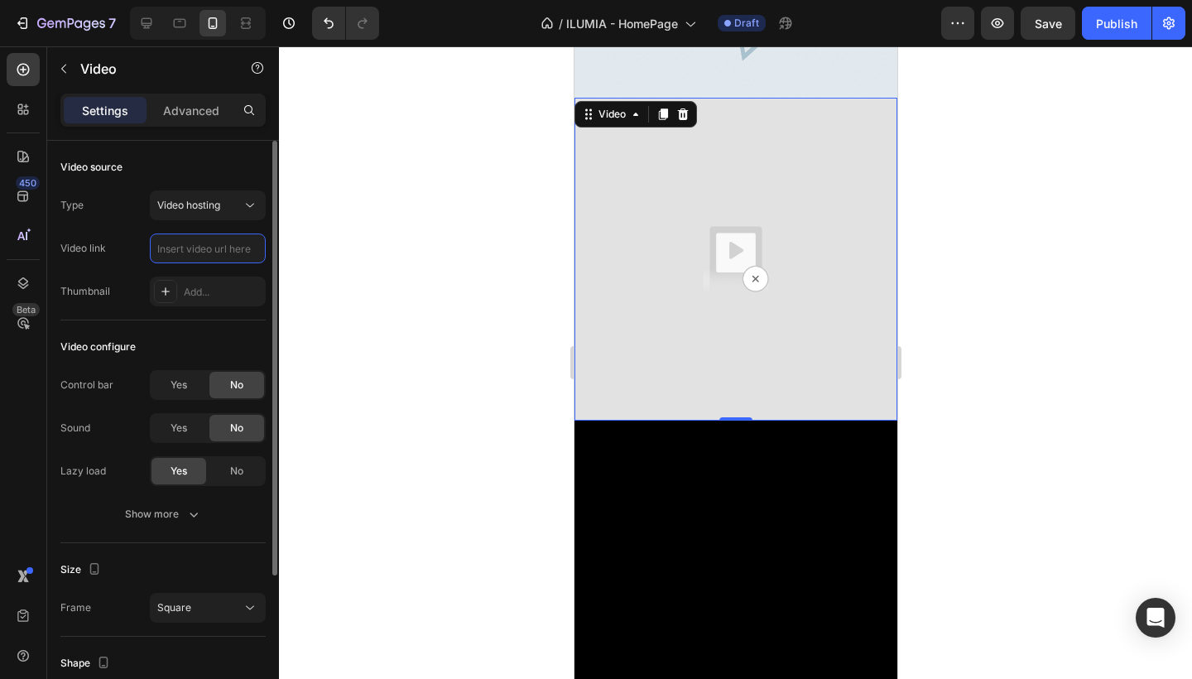
paste input "https://cdn.shopify.com/videos/c/o/v/d56c97c6ceed4785871f9373b71b5062.mp4"
type input "https://cdn.shopify.com/videos/c/o/v/d56c97c6ceed4785871f9373b71b5062.mp4"
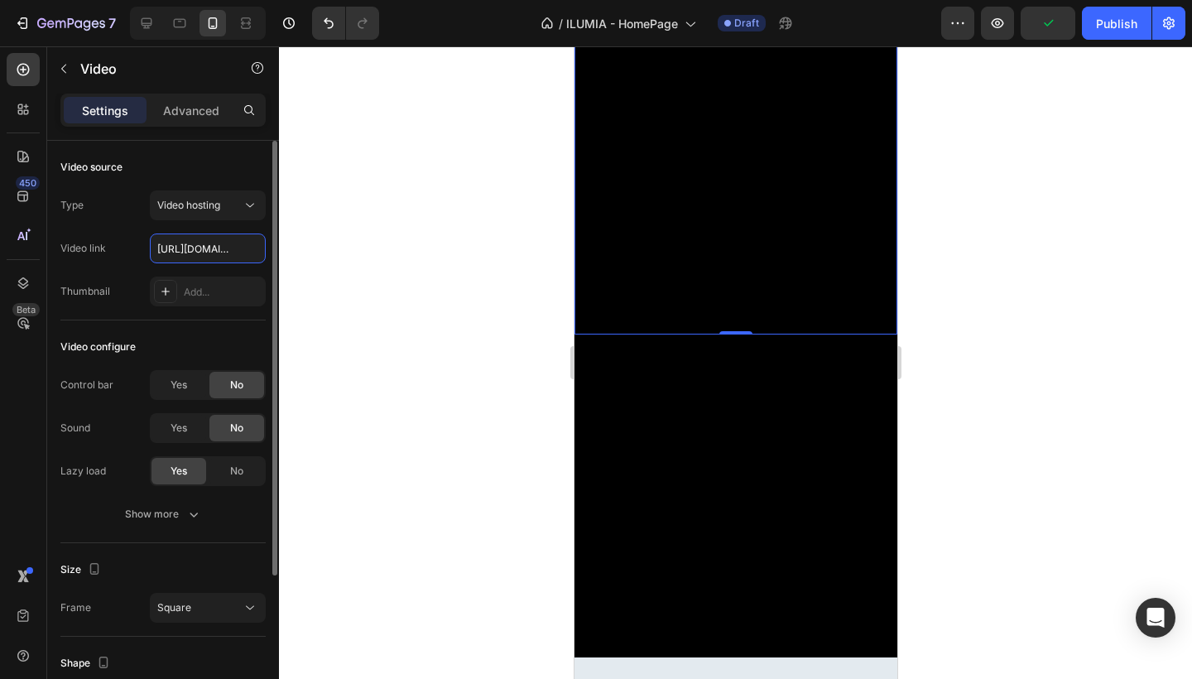
scroll to position [393, 0]
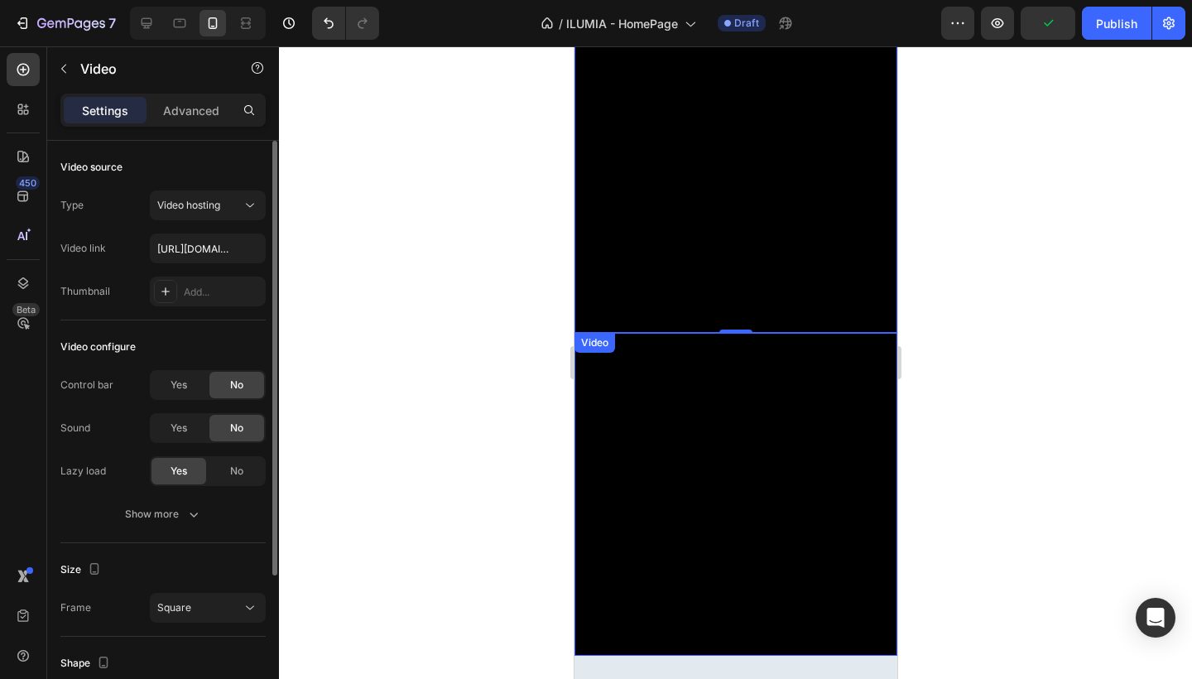
click at [660, 435] on video at bounding box center [735, 494] width 323 height 323
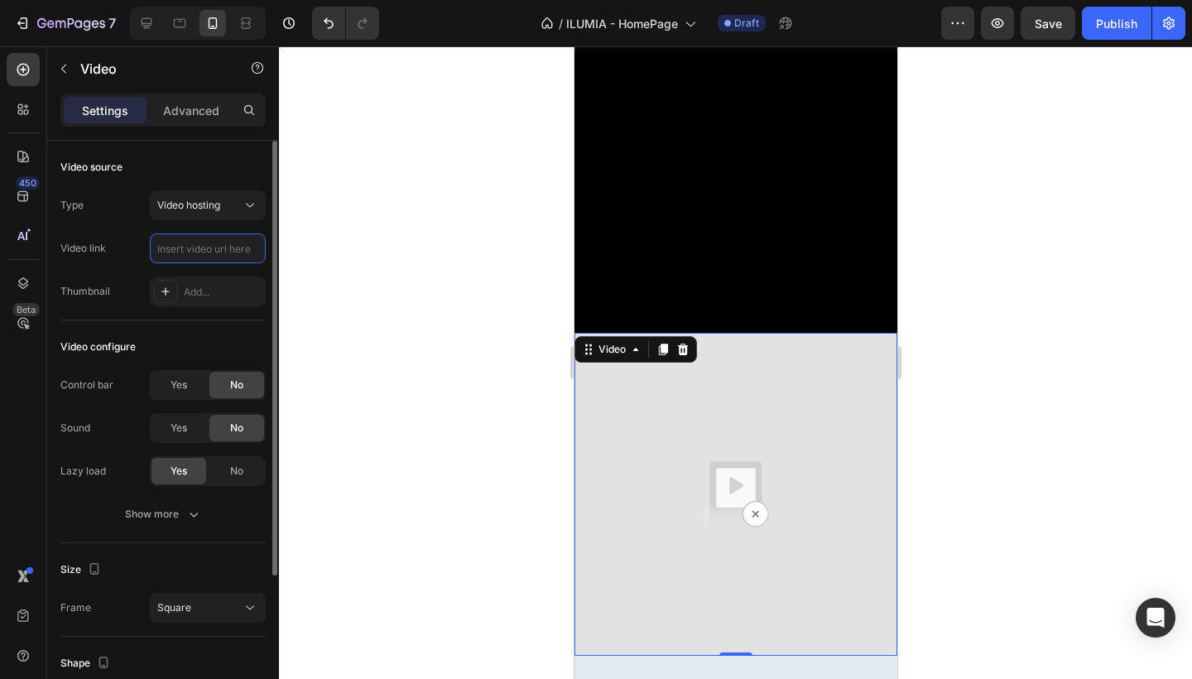
paste input "https://cdn.shopify.com/videos/c/o/v/583ec4a5949e47f08311e4aa8cbe80c7.mp4"
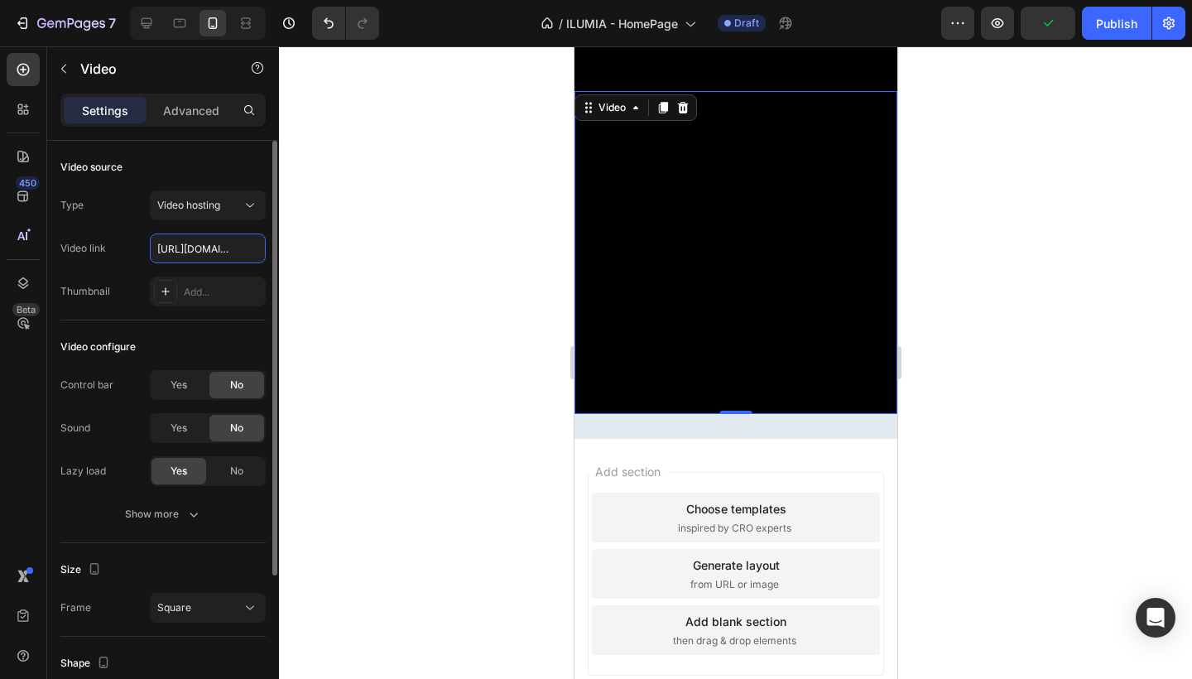
scroll to position [647, 0]
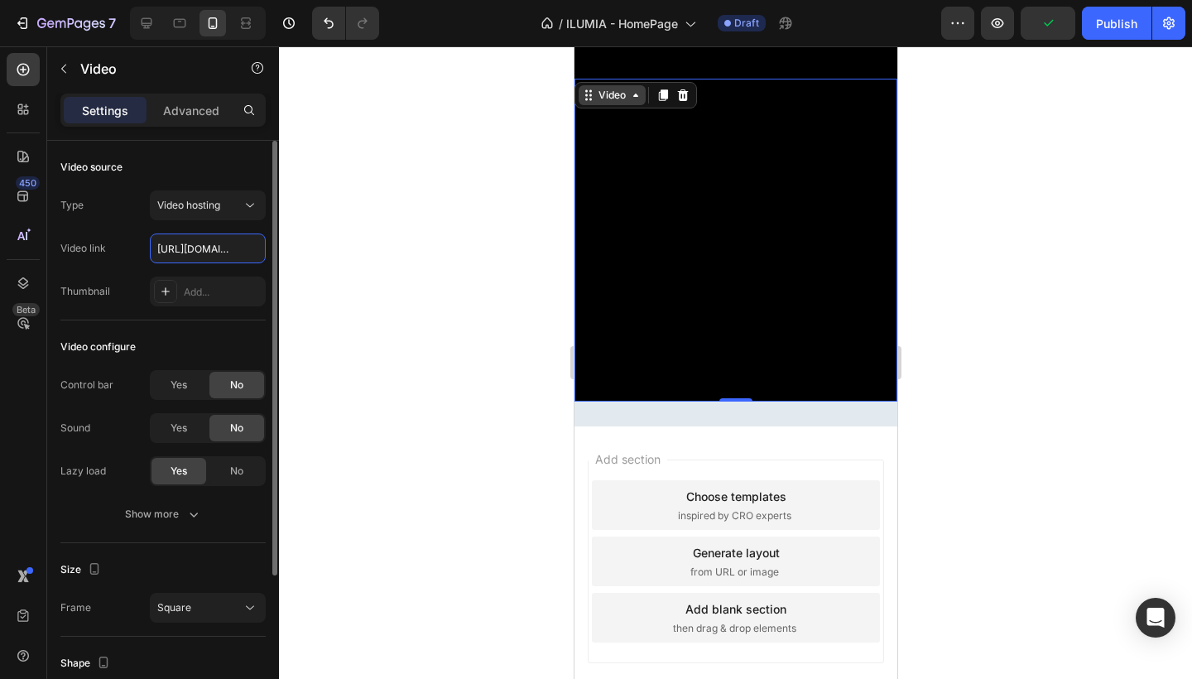
type input "https://cdn.shopify.com/videos/c/o/v/583ec4a5949e47f08311e4aa8cbe80c7.mp4"
click at [630, 104] on div "Video" at bounding box center [611, 95] width 67 height 20
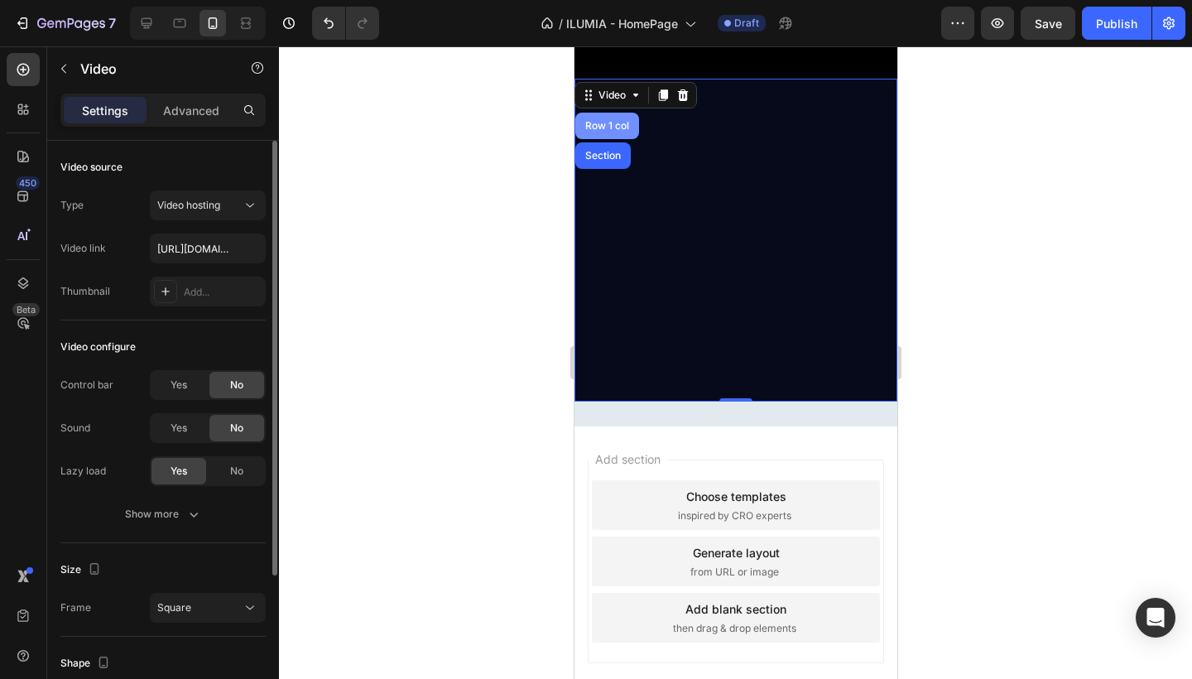
click at [618, 120] on div "Row 1 col" at bounding box center [607, 126] width 64 height 26
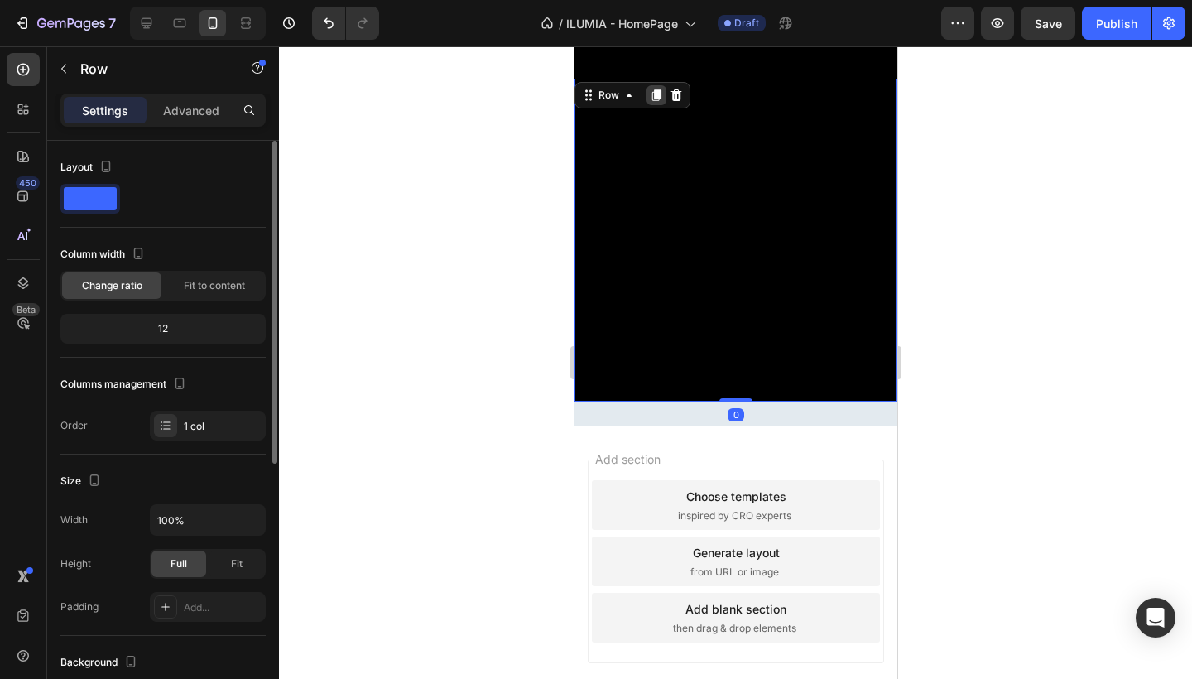
click at [652, 94] on icon at bounding box center [656, 95] width 9 height 12
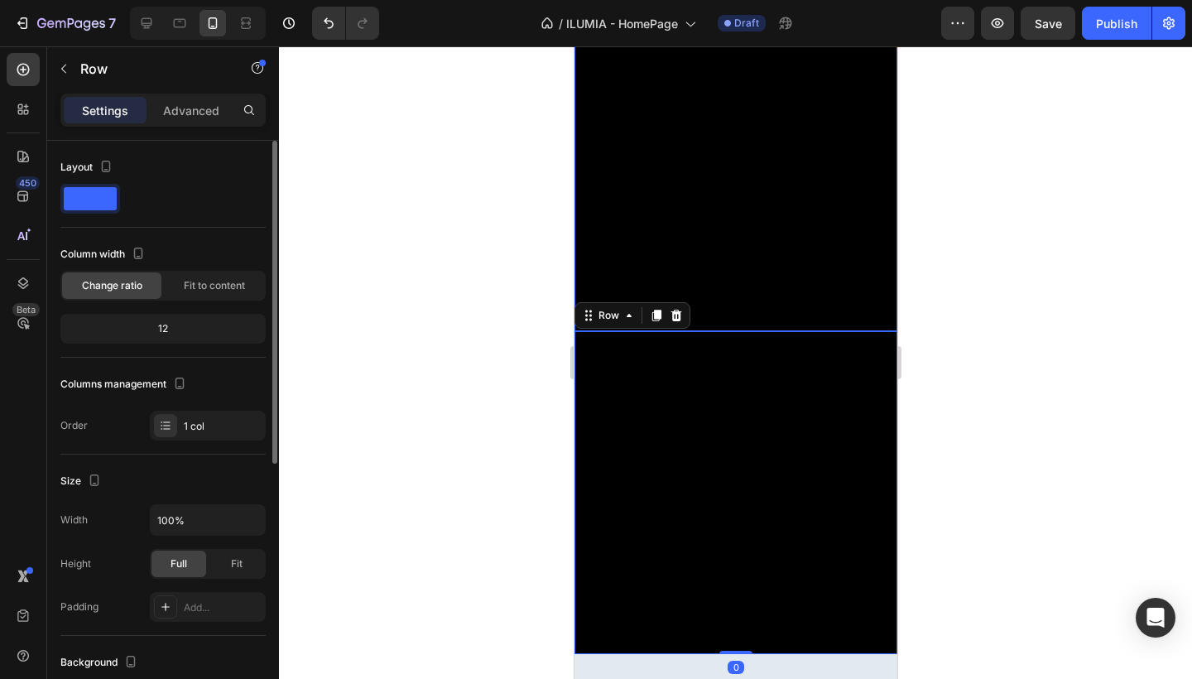
scroll to position [756, 0]
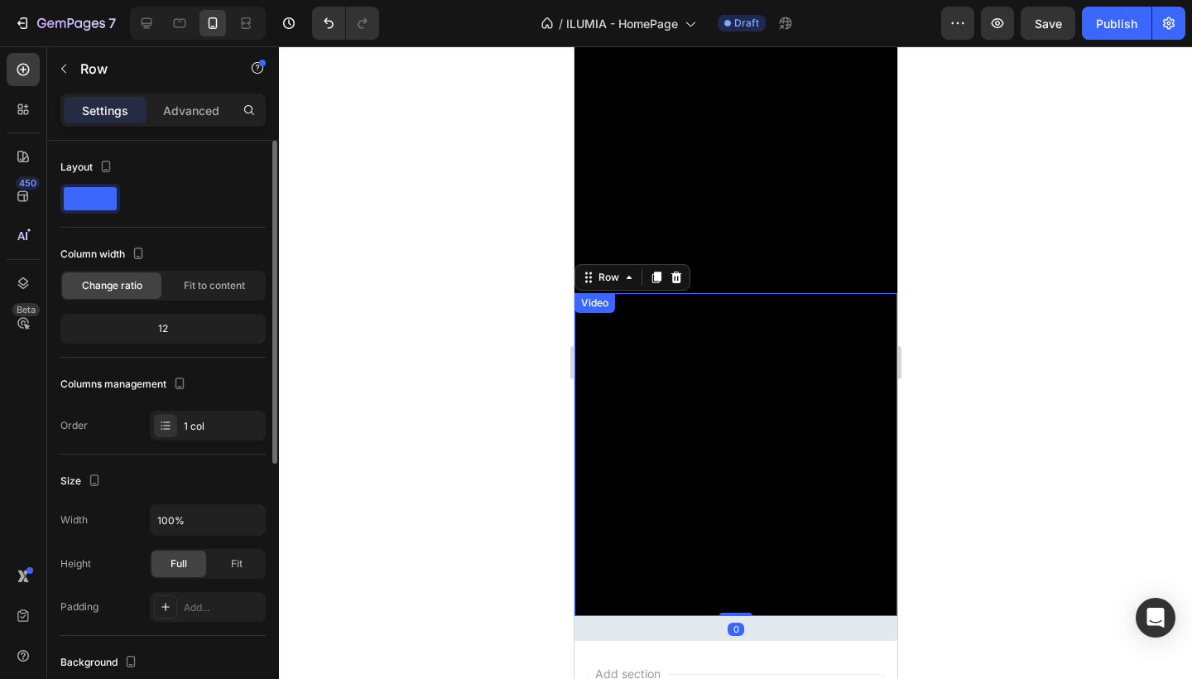
click at [687, 327] on video at bounding box center [735, 454] width 323 height 323
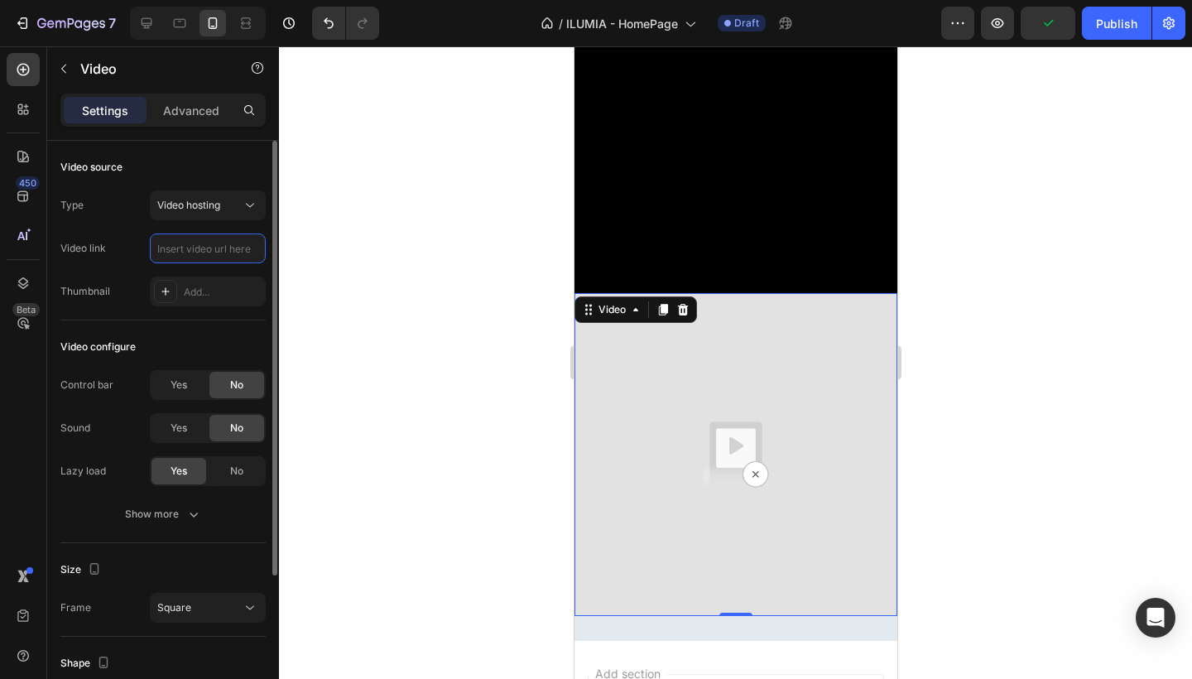
paste input "https://cdn.shopify.com/videos/c/o/v/06de4b26dd374f8ab024c8daafadcac5.mp4"
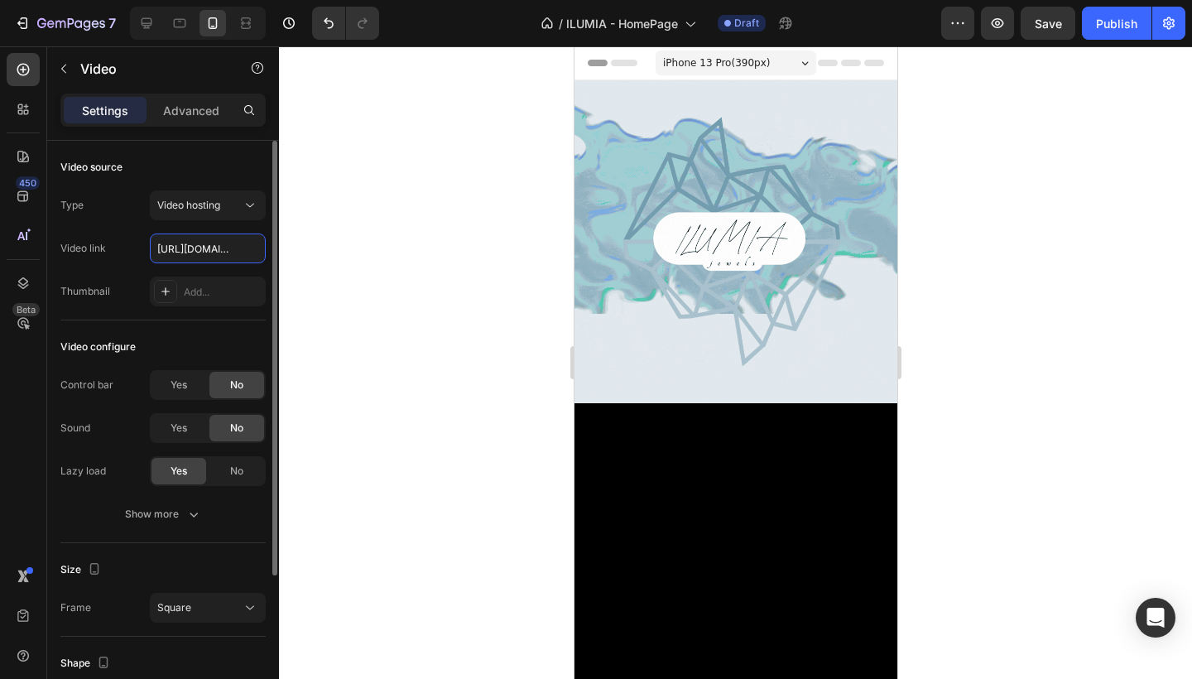
scroll to position [0, 0]
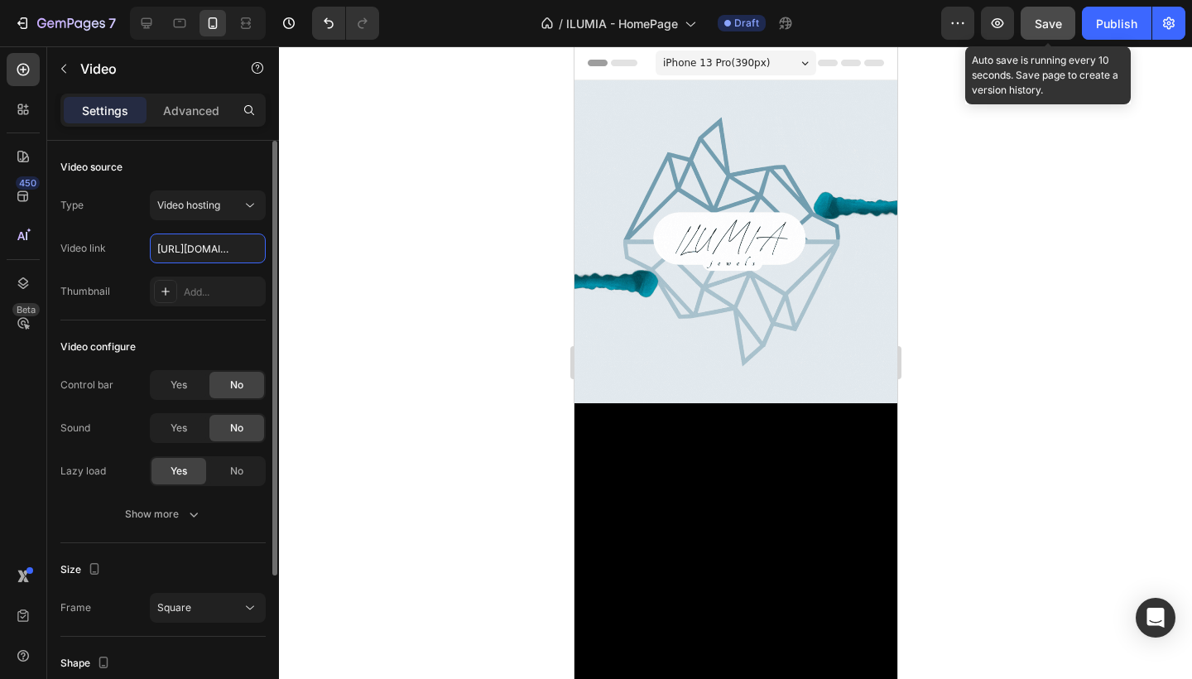
type input "https://cdn.shopify.com/videos/c/o/v/06de4b26dd374f8ab024c8daafadcac5.mp4"
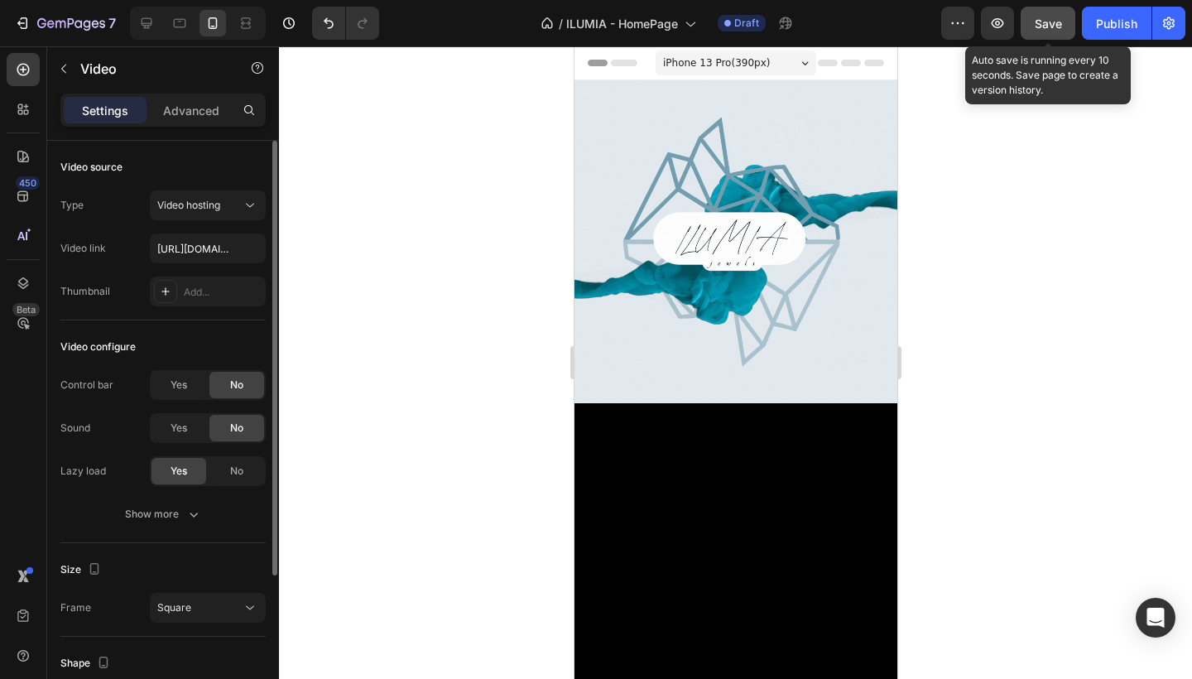
click at [1064, 30] on button "Save" at bounding box center [1048, 23] width 55 height 33
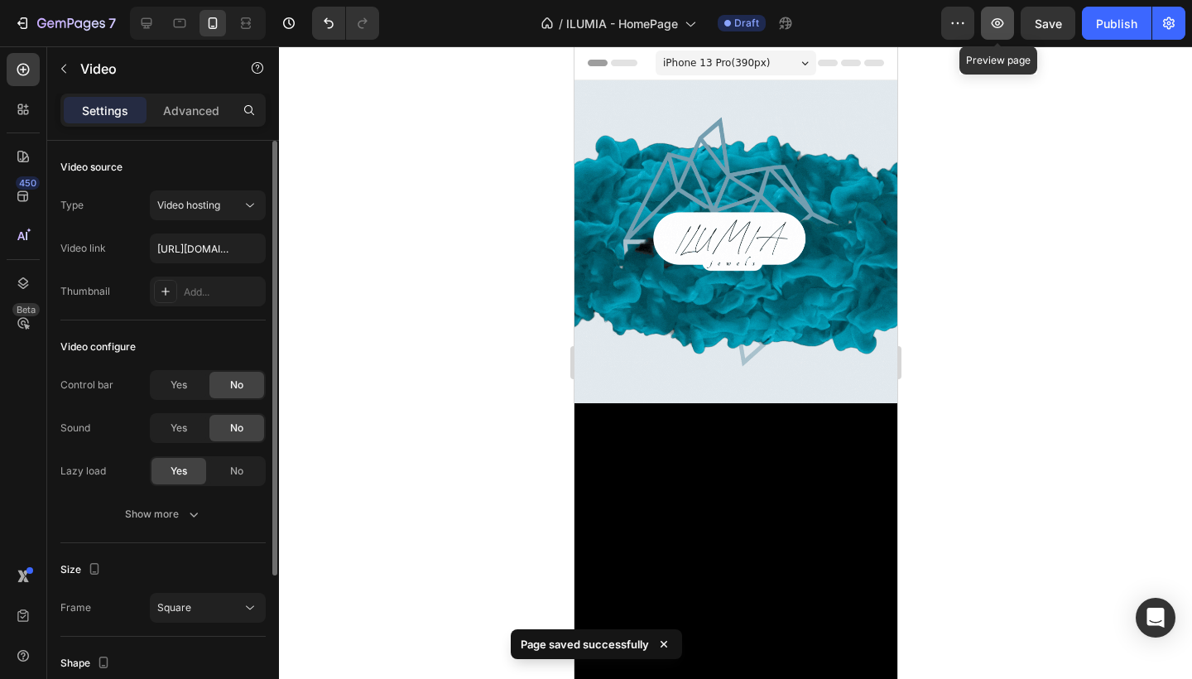
click at [1003, 17] on icon "button" at bounding box center [997, 23] width 17 height 17
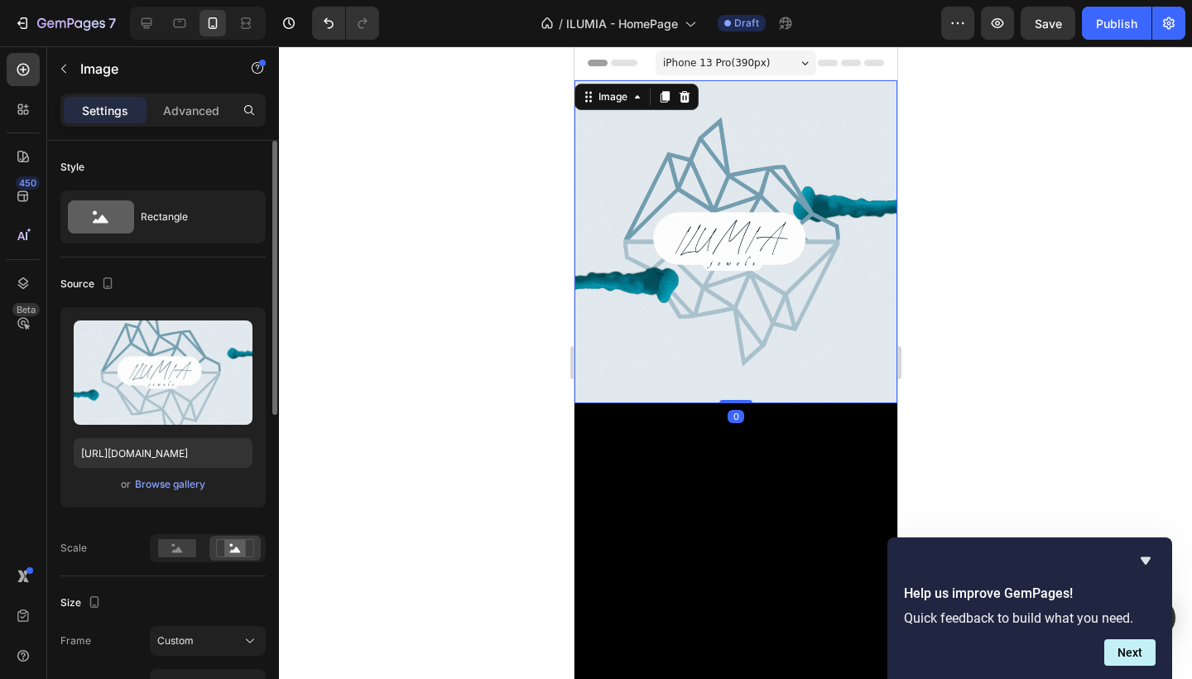
click at [643, 197] on img at bounding box center [735, 241] width 323 height 323
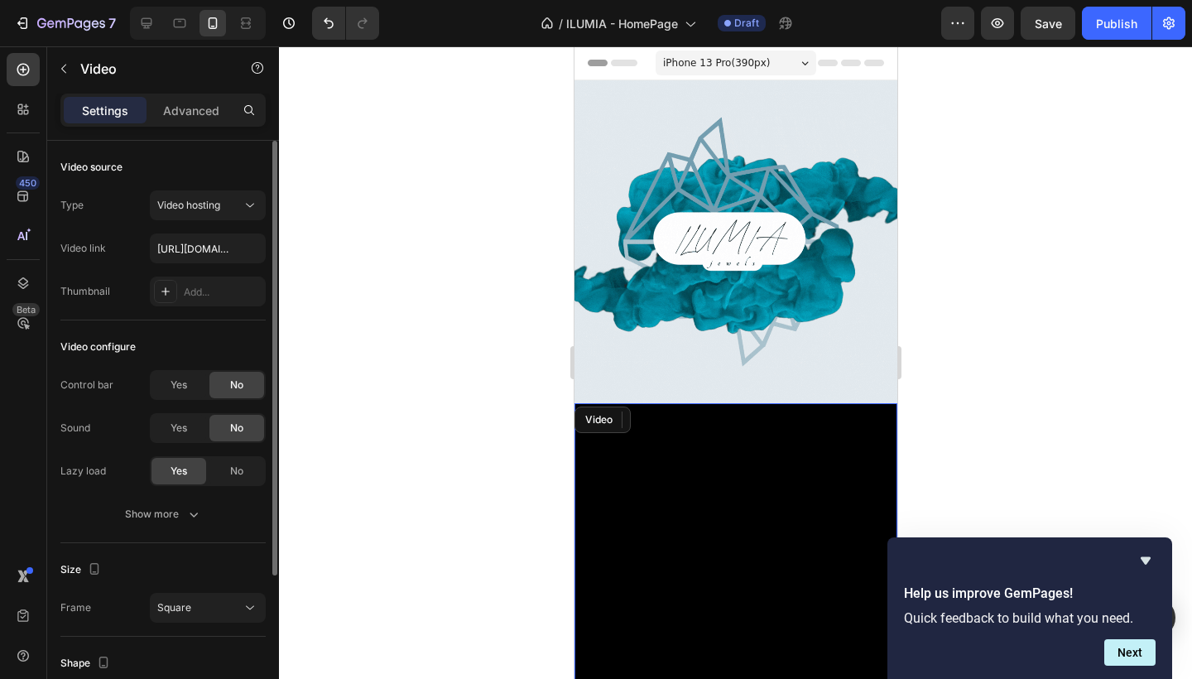
click at [718, 457] on video at bounding box center [735, 564] width 323 height 323
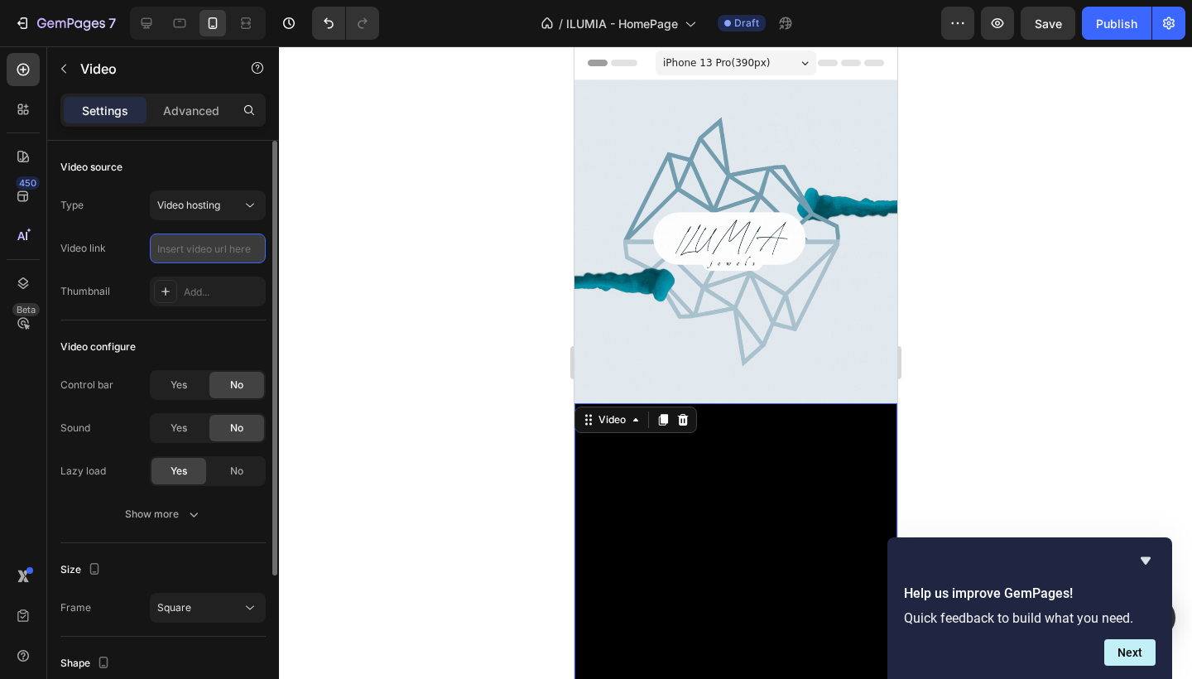
paste input "https://cdn.shopify.com/videos/c/o/v/cc97feb092f04e54b3170b2f7a3c1b23.mp4"
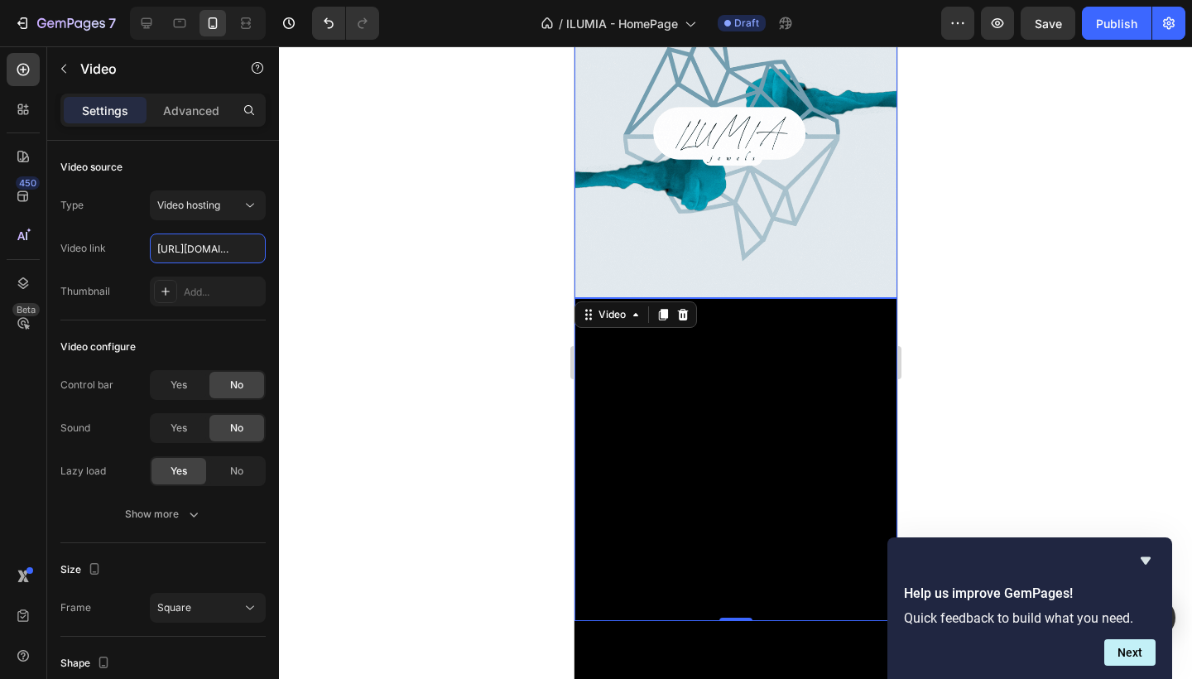
scroll to position [107, 0]
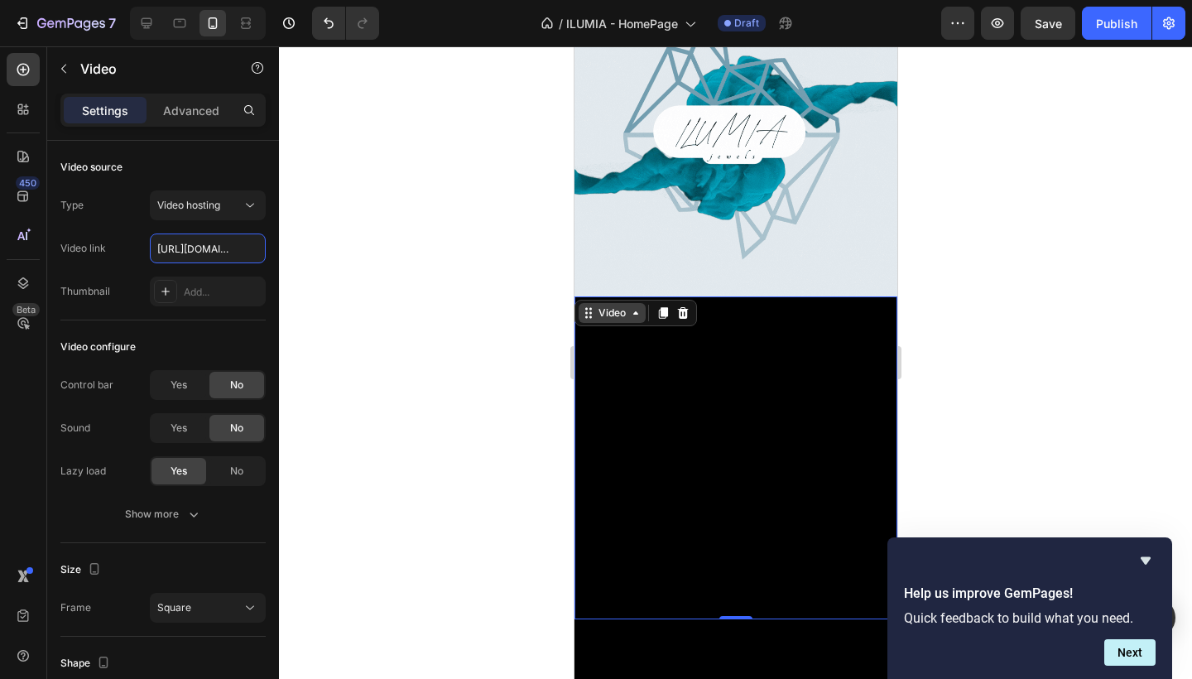
type input "https://cdn.shopify.com/videos/c/o/v/cc97feb092f04e54b3170b2f7a3c1b23.mp4"
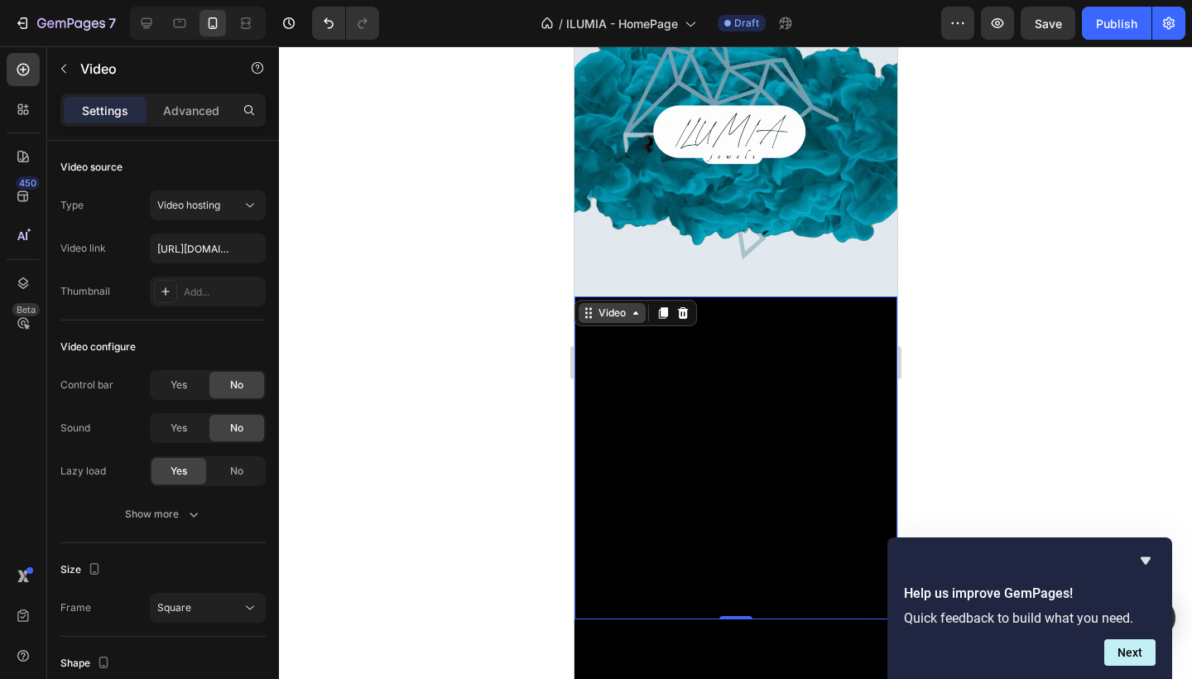
click at [632, 313] on icon at bounding box center [634, 312] width 13 height 13
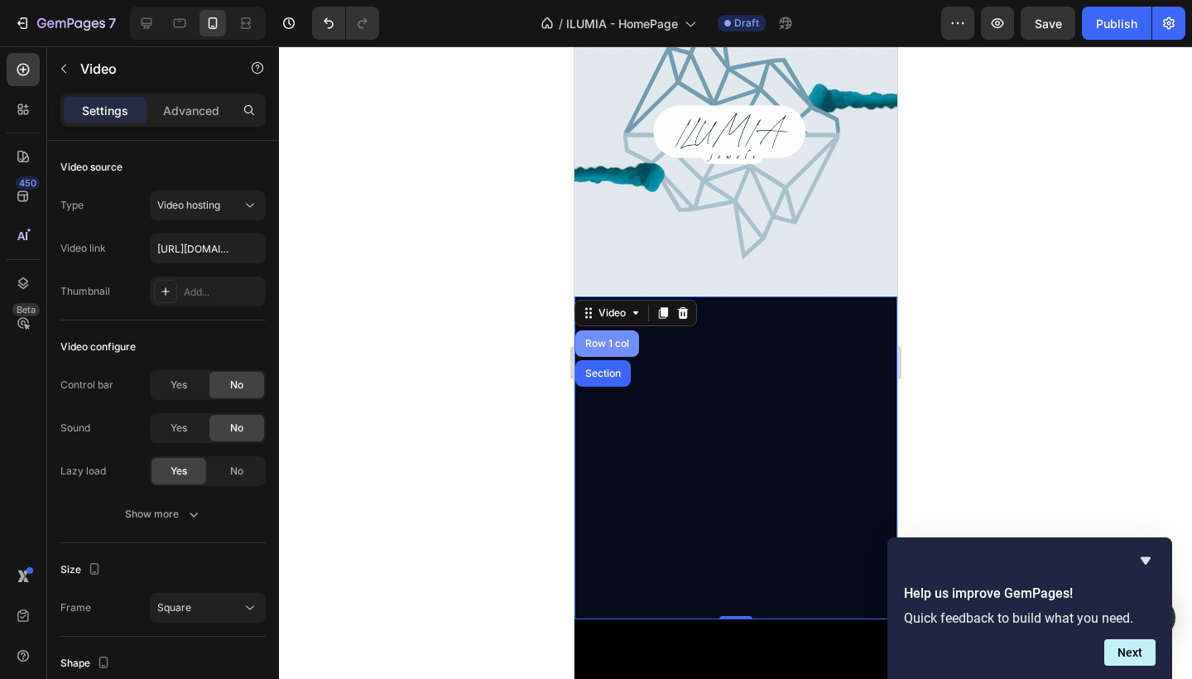
click at [619, 349] on div "Row 1 col" at bounding box center [607, 343] width 64 height 26
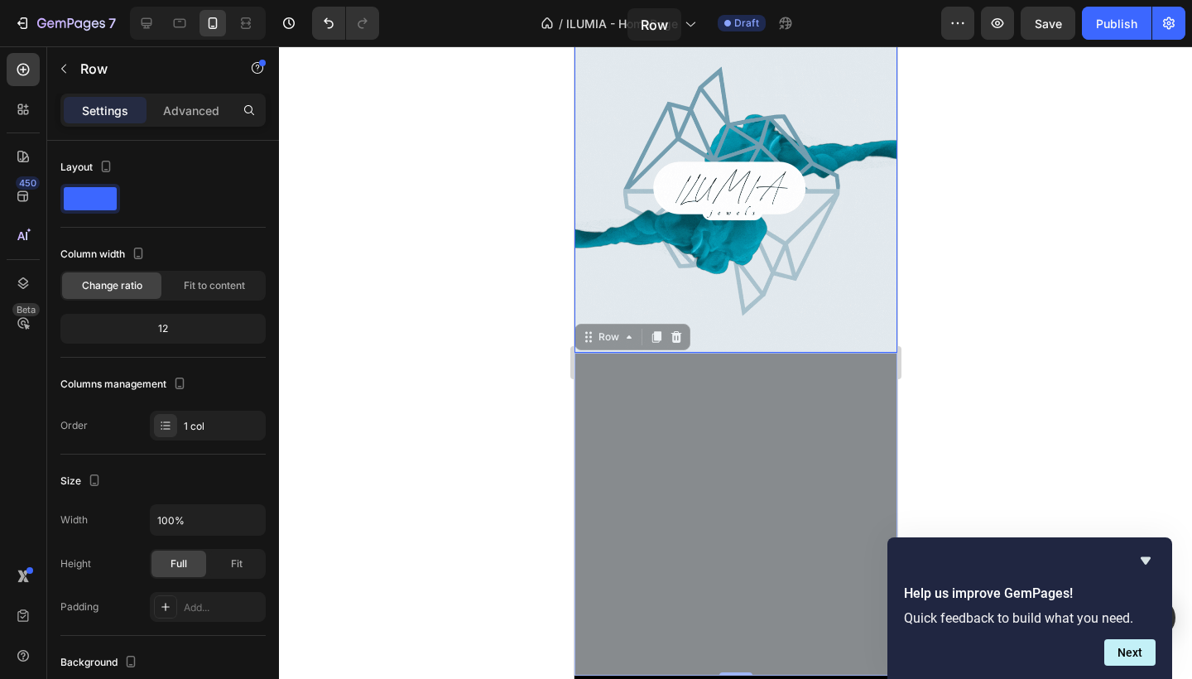
scroll to position [0, 0]
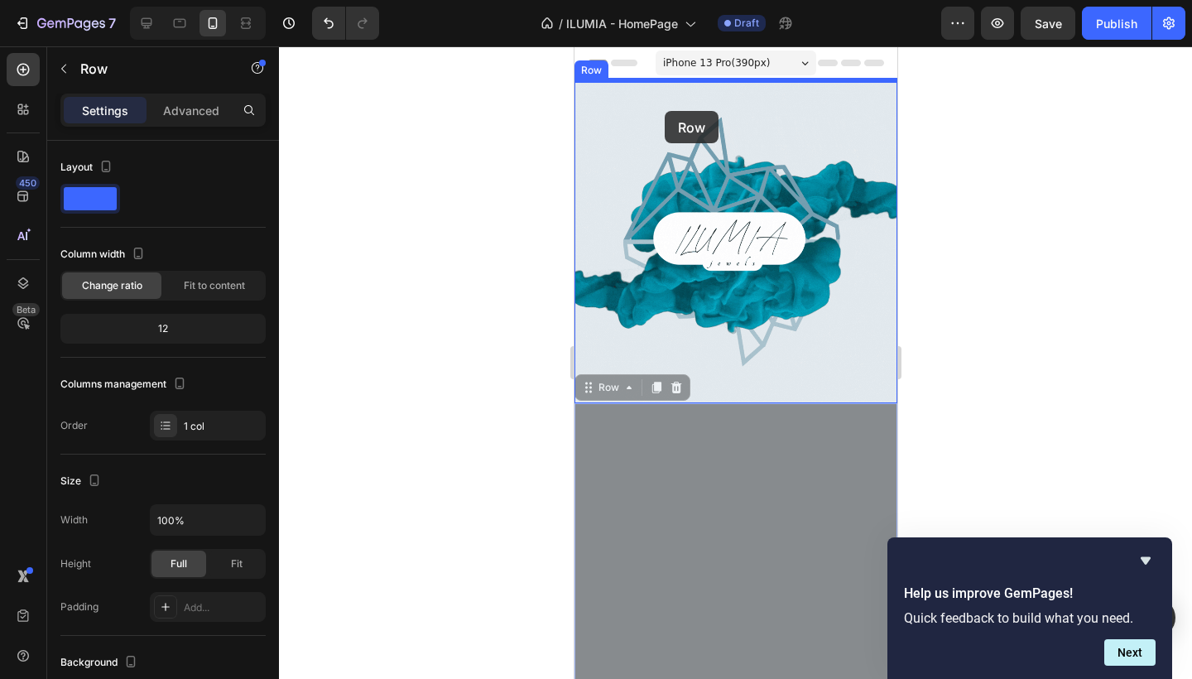
drag, startPoint x: 613, startPoint y: 284, endPoint x: 664, endPoint y: 111, distance: 180.2
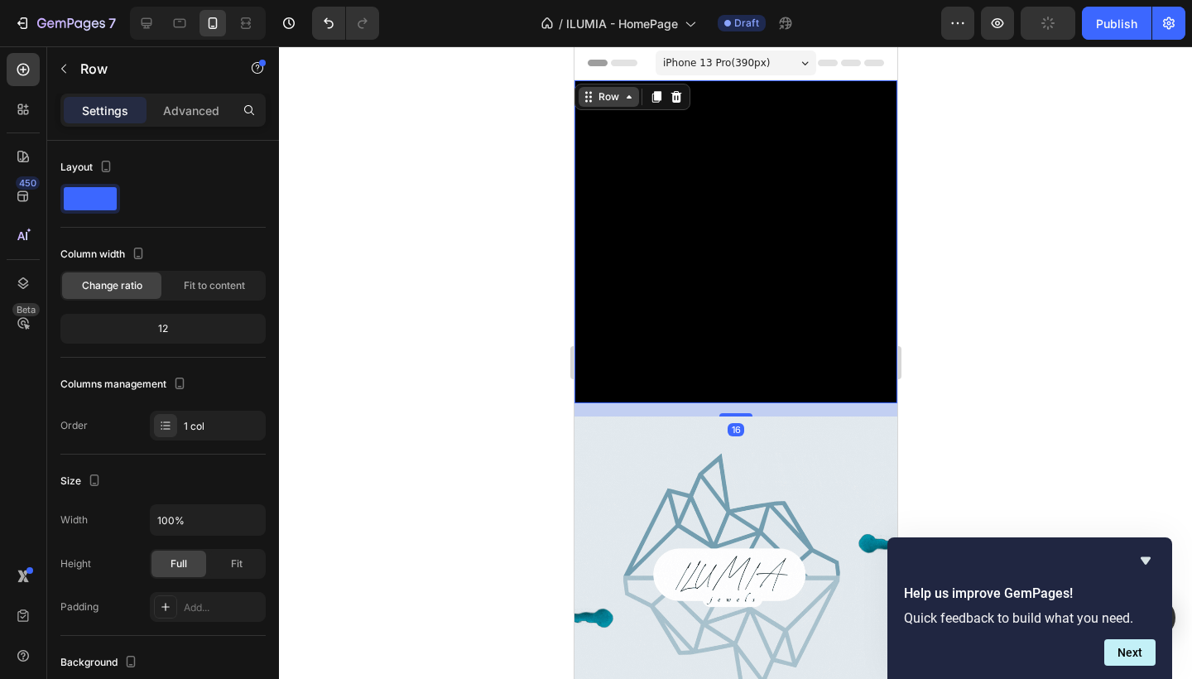
click at [625, 99] on icon at bounding box center [628, 96] width 13 height 13
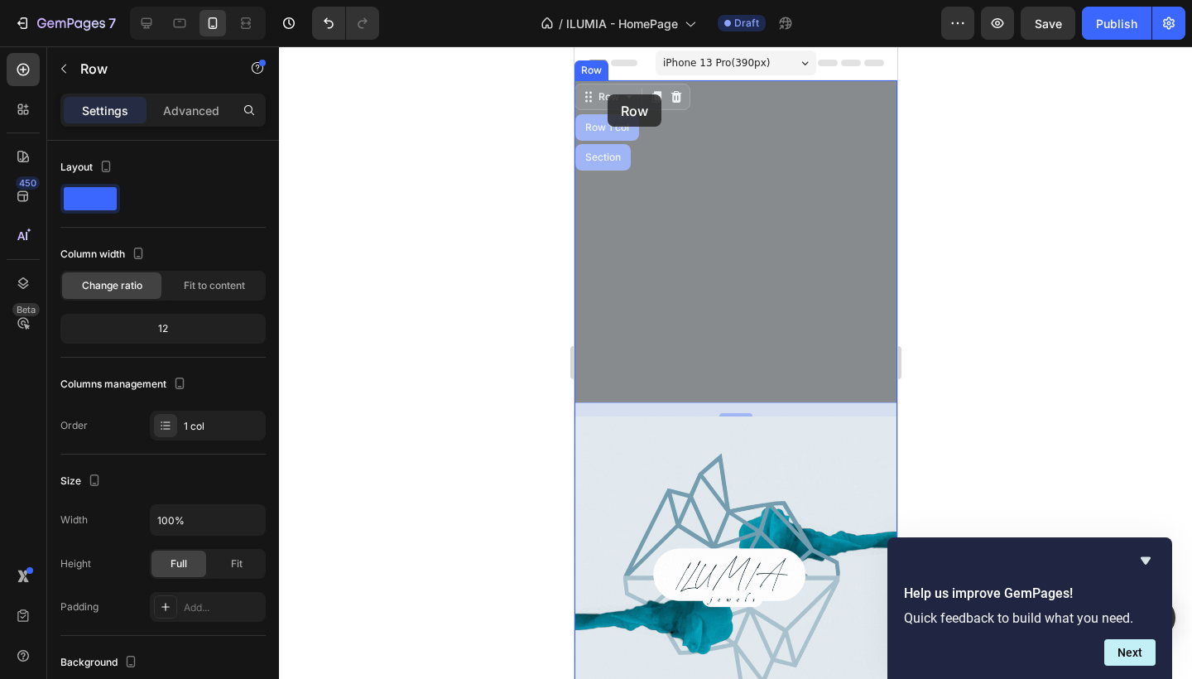
drag, startPoint x: 626, startPoint y: 101, endPoint x: 607, endPoint y: 94, distance: 20.2
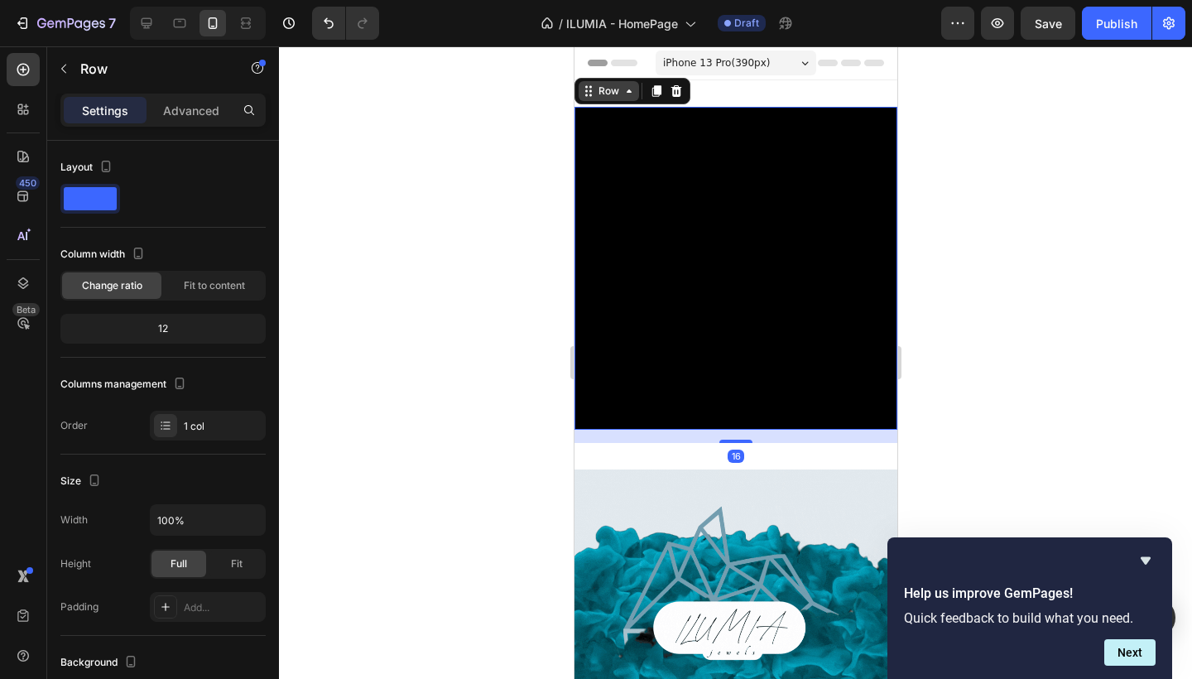
click at [617, 98] on div "Row" at bounding box center [607, 91] width 27 height 15
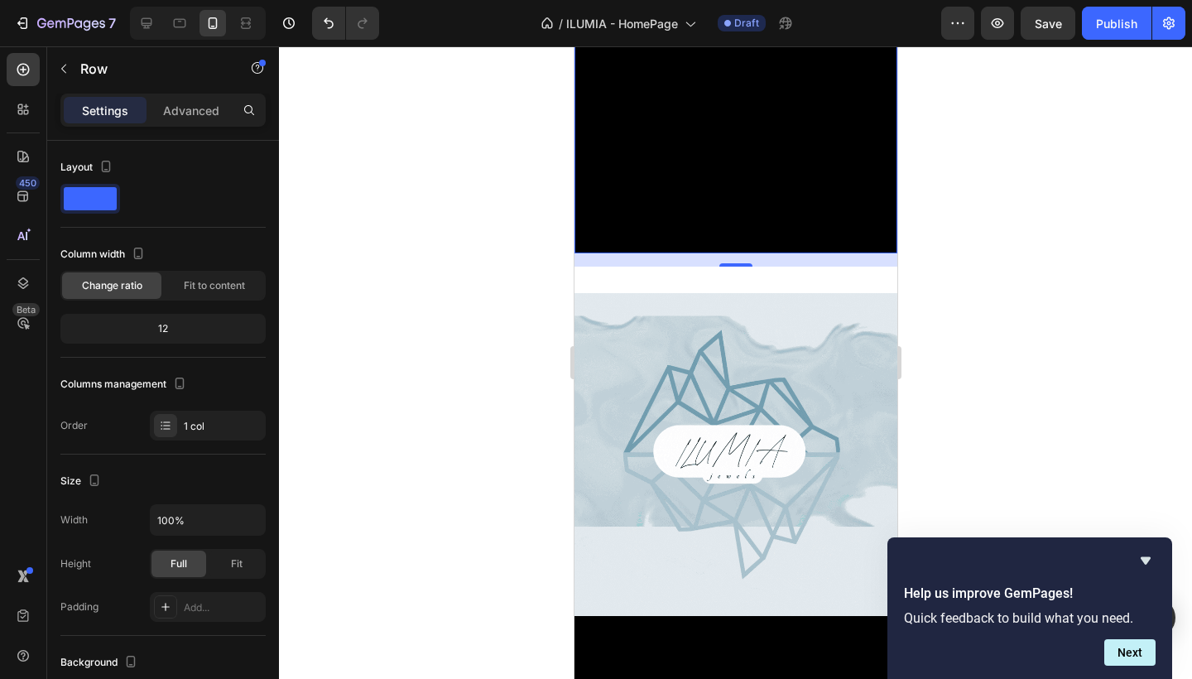
scroll to position [180, 0]
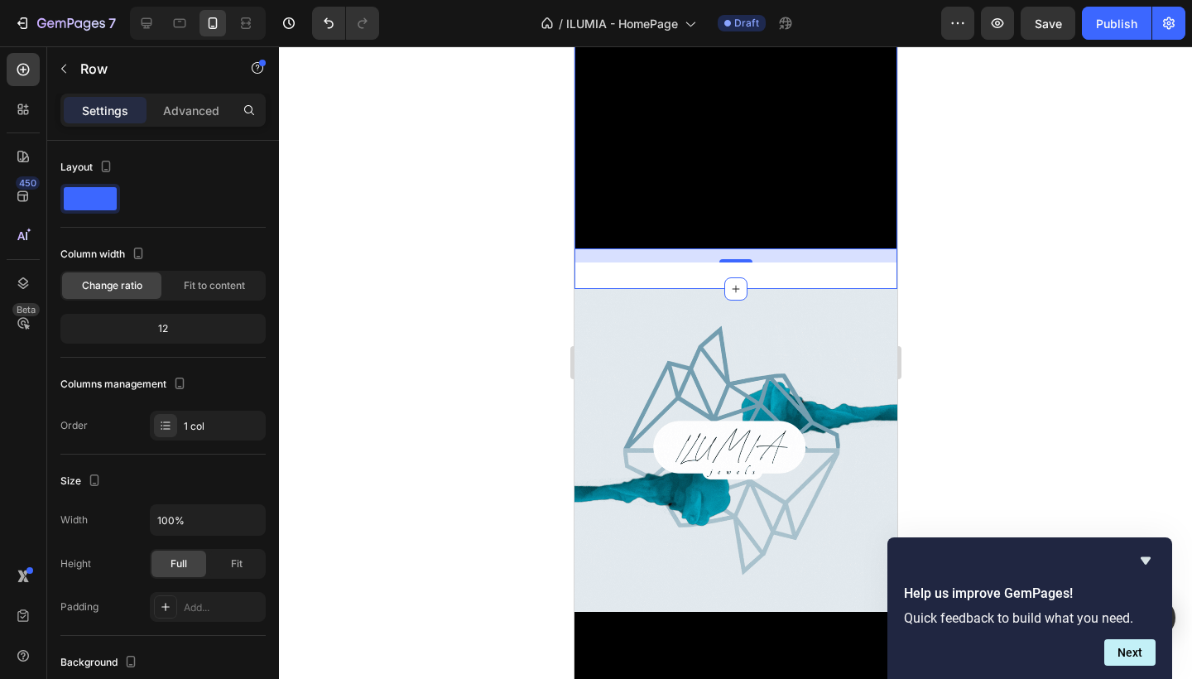
click at [666, 280] on div "Video Row Section 16 Section 1" at bounding box center [735, 94] width 323 height 389
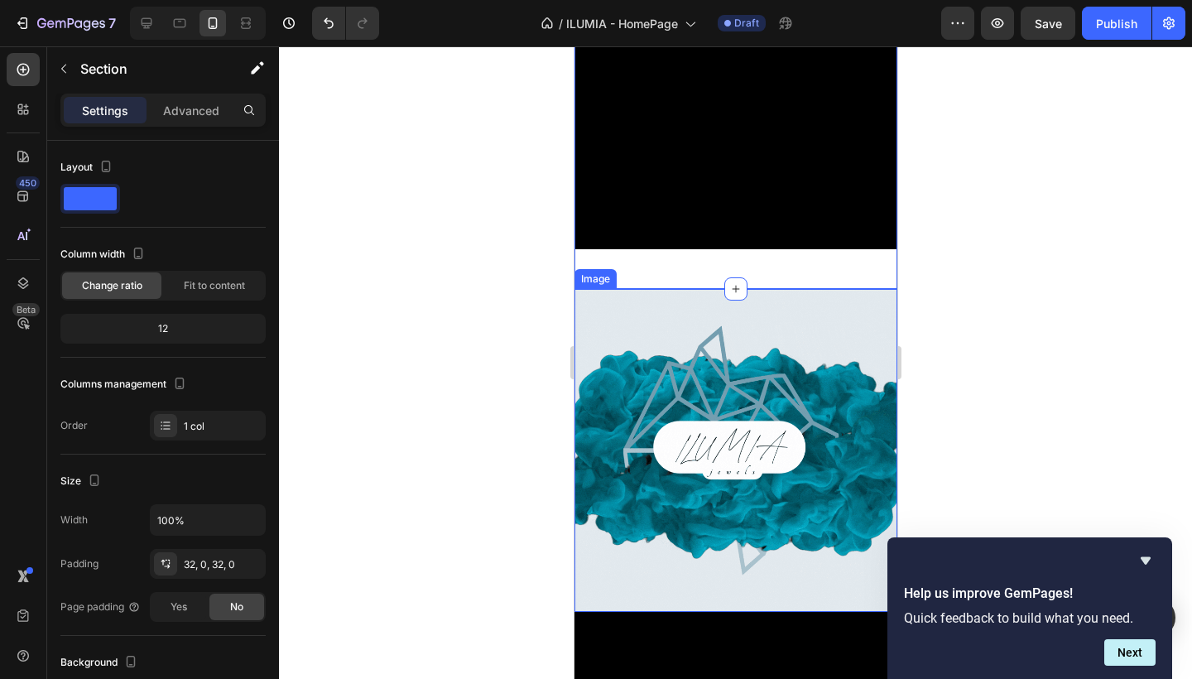
click at [623, 364] on img at bounding box center [735, 450] width 323 height 323
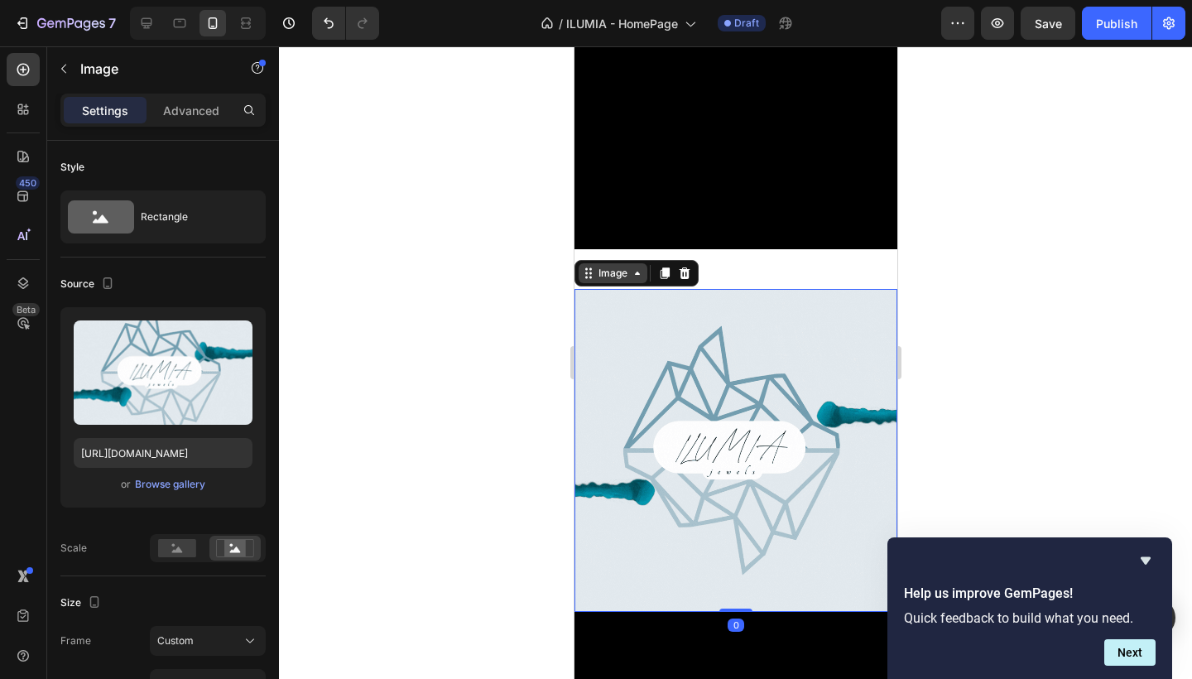
click at [618, 278] on div "Image" at bounding box center [612, 273] width 36 height 15
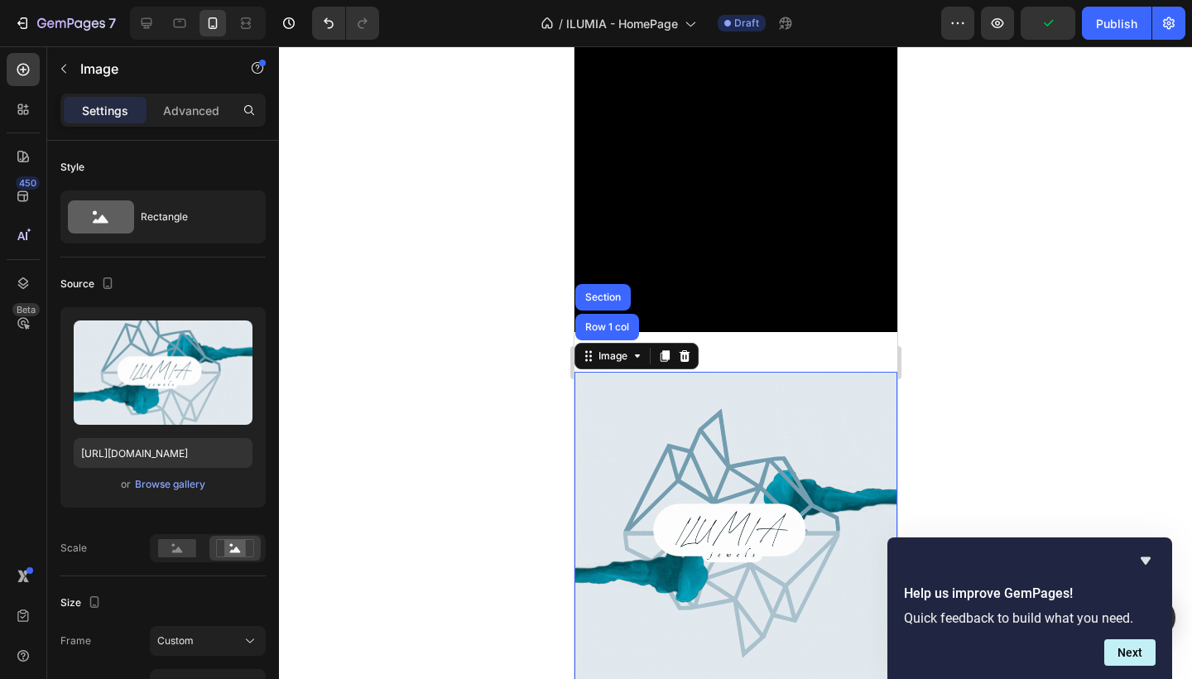
scroll to position [97, 0]
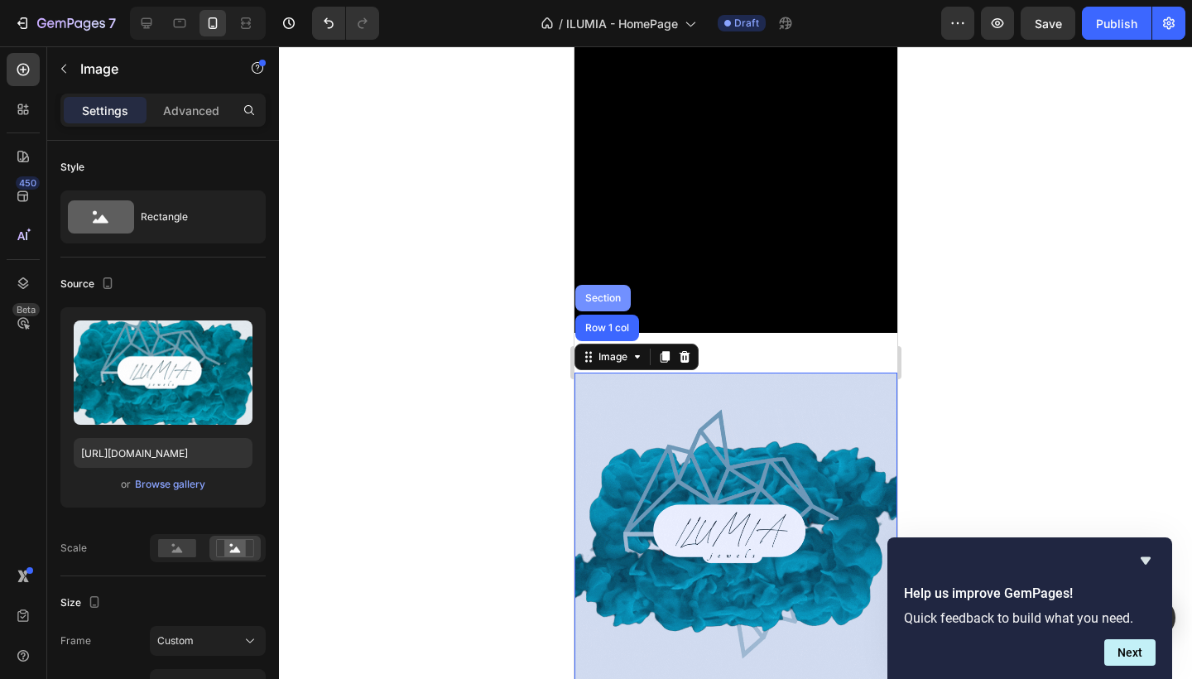
click at [612, 296] on div "Section" at bounding box center [602, 298] width 42 height 10
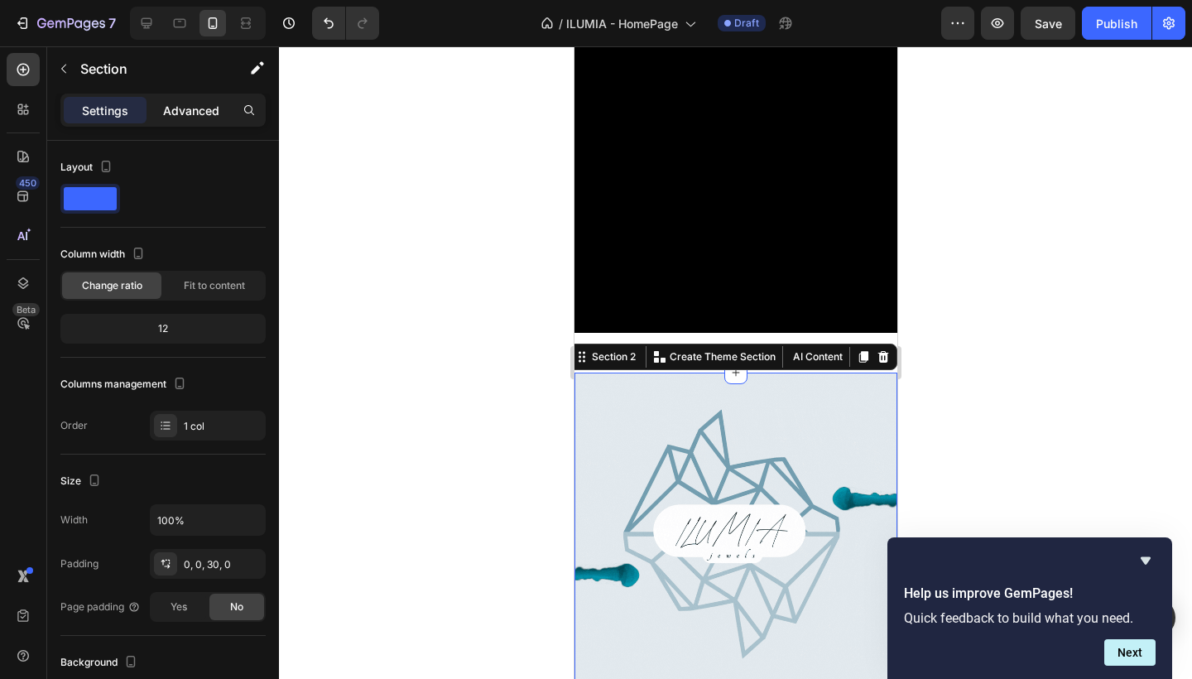
click at [194, 116] on p "Advanced" at bounding box center [191, 110] width 56 height 17
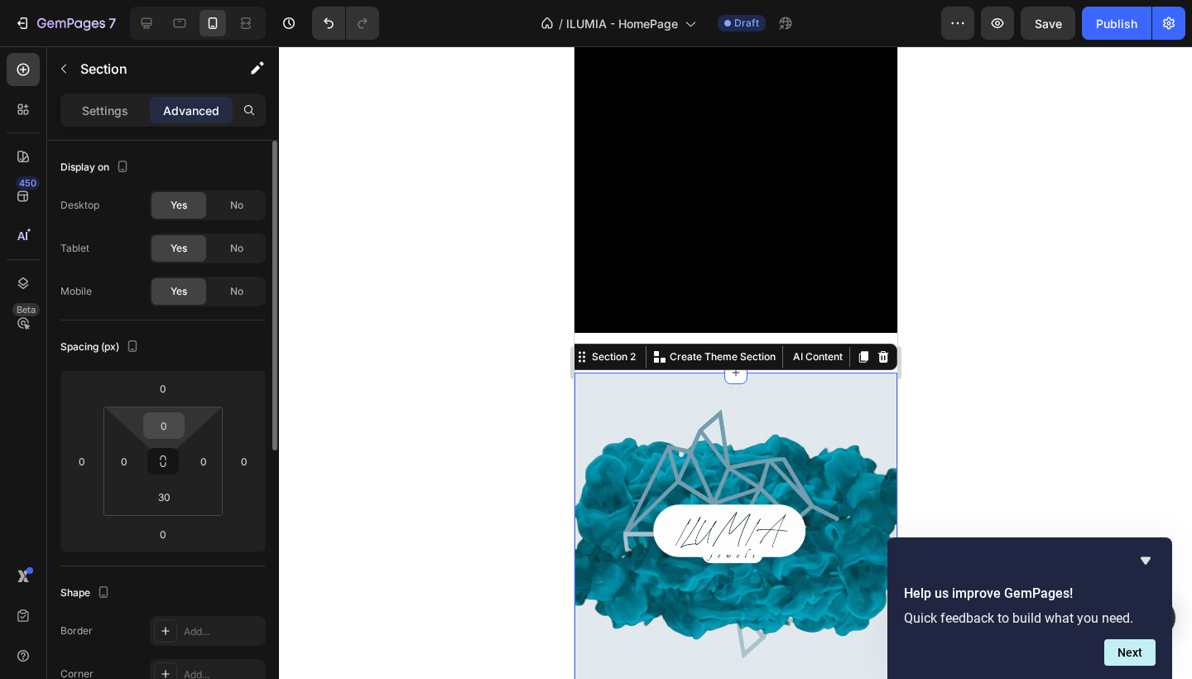
click at [169, 416] on input "0" at bounding box center [163, 425] width 33 height 25
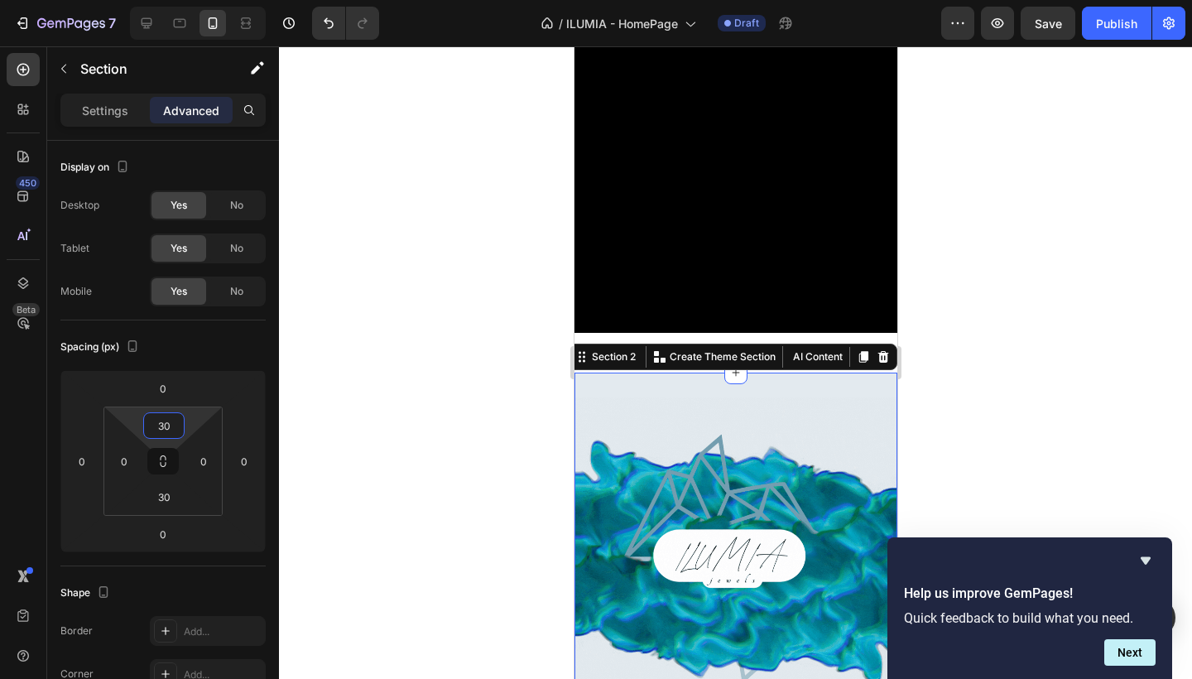
type input "30"
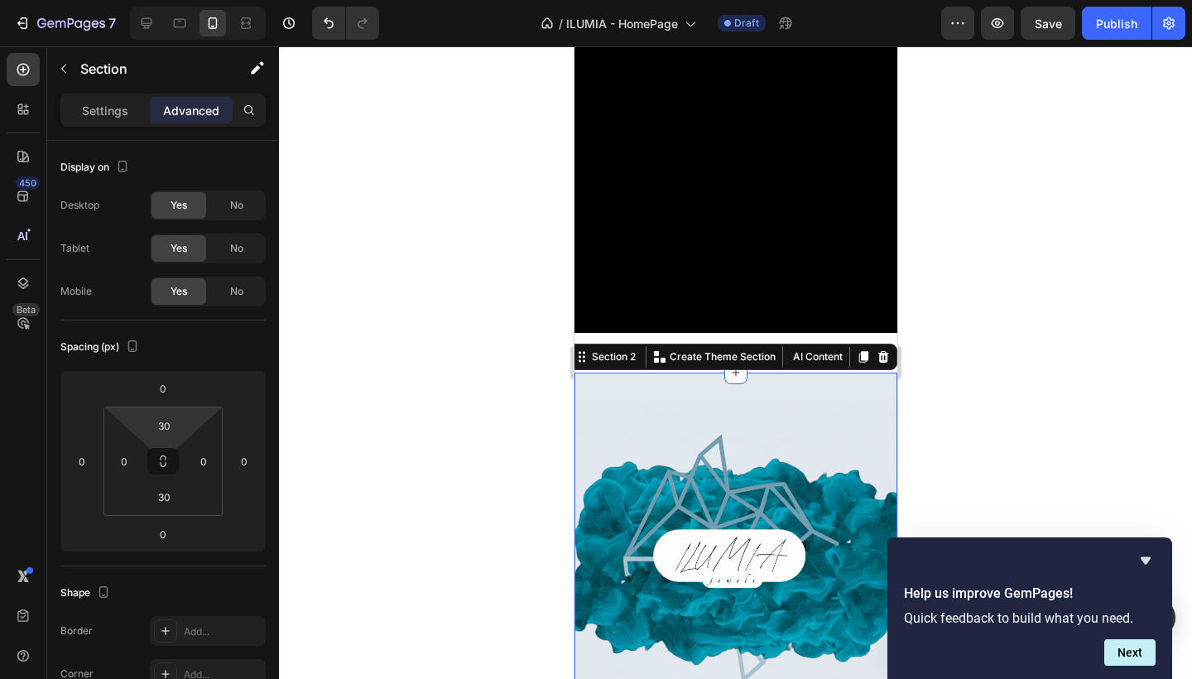
click at [1104, 337] on div at bounding box center [735, 362] width 913 height 633
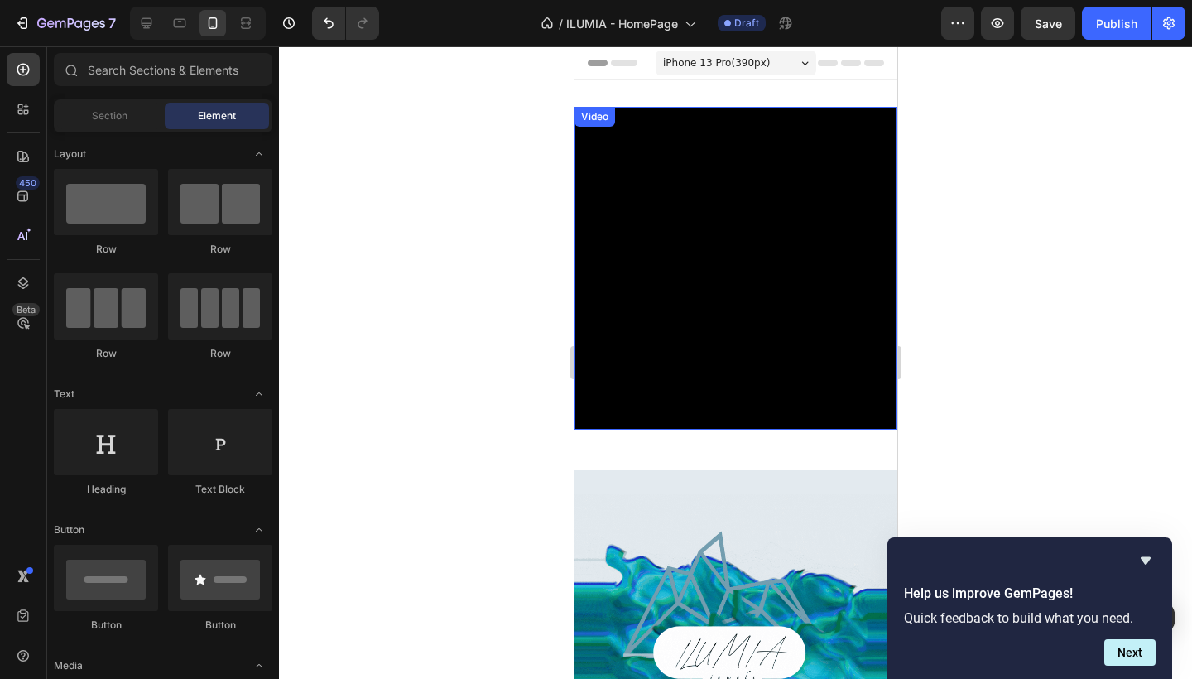
scroll to position [0, 0]
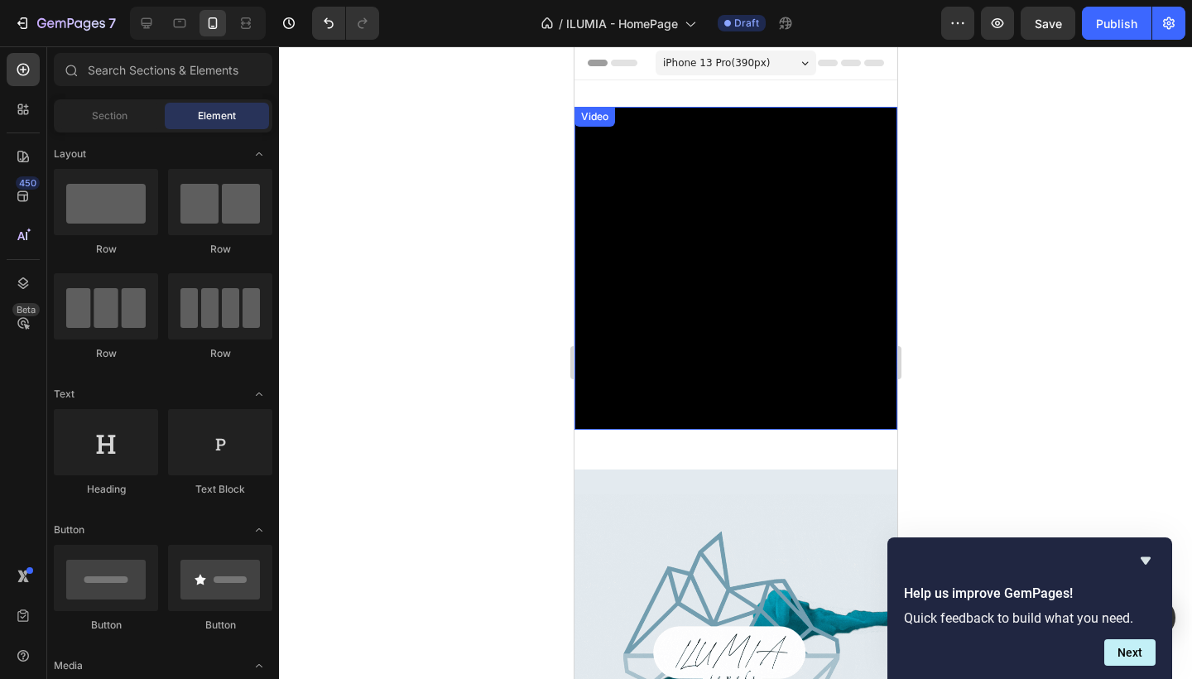
click at [627, 126] on div "Video" at bounding box center [735, 268] width 323 height 323
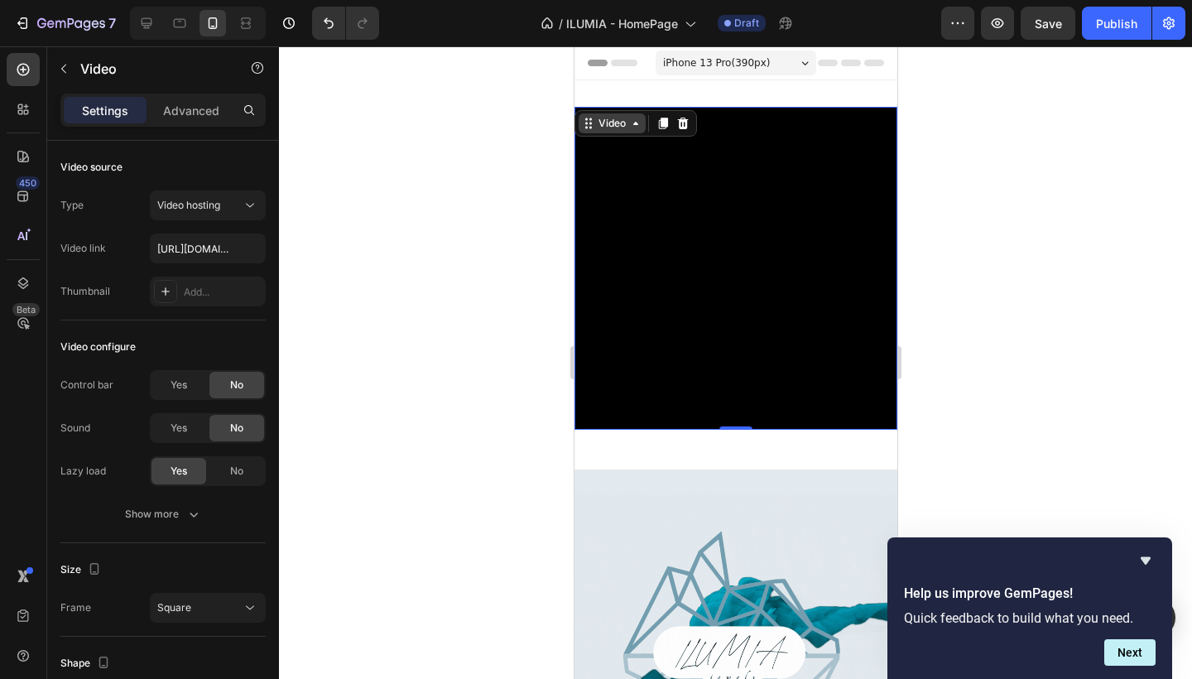
click at [621, 123] on div "Video" at bounding box center [611, 123] width 34 height 15
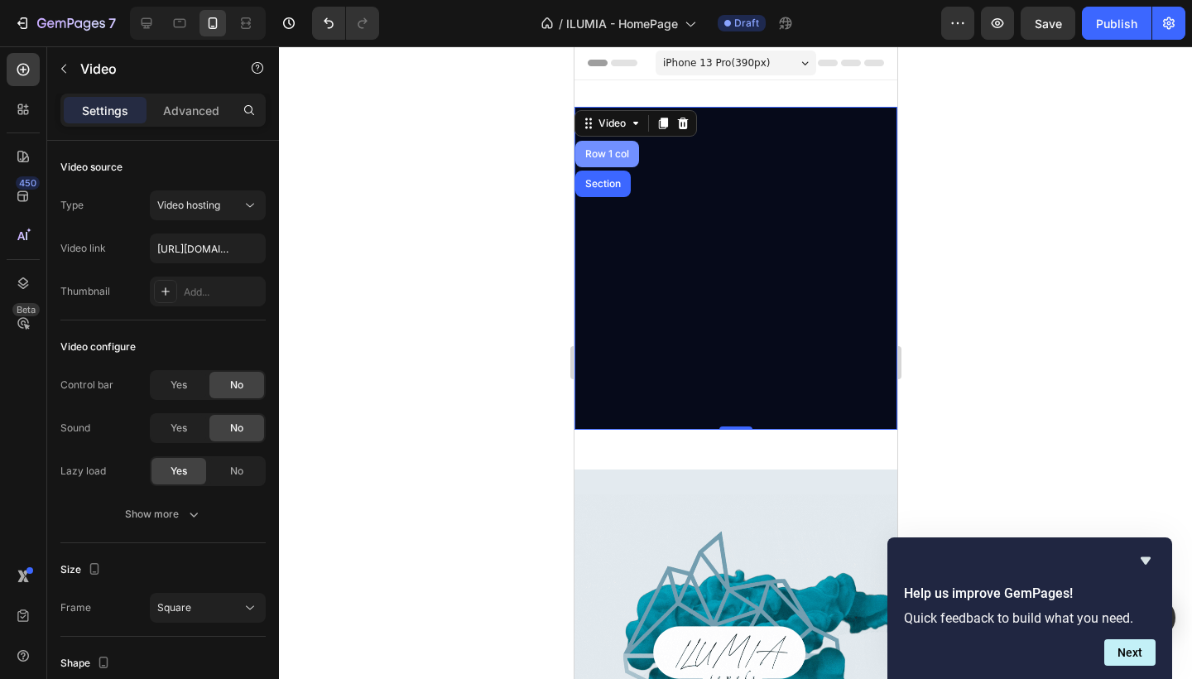
click at [620, 156] on div "Row 1 col" at bounding box center [606, 154] width 51 height 10
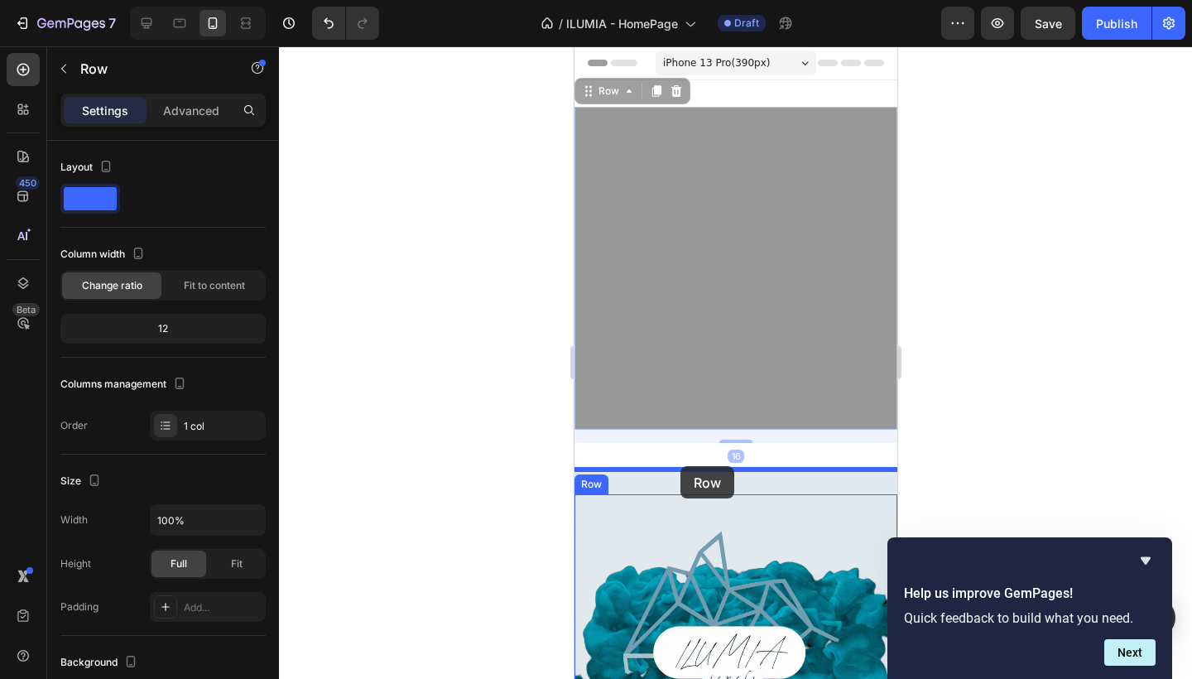
drag, startPoint x: 623, startPoint y: 92, endPoint x: 680, endPoint y: 467, distance: 379.4
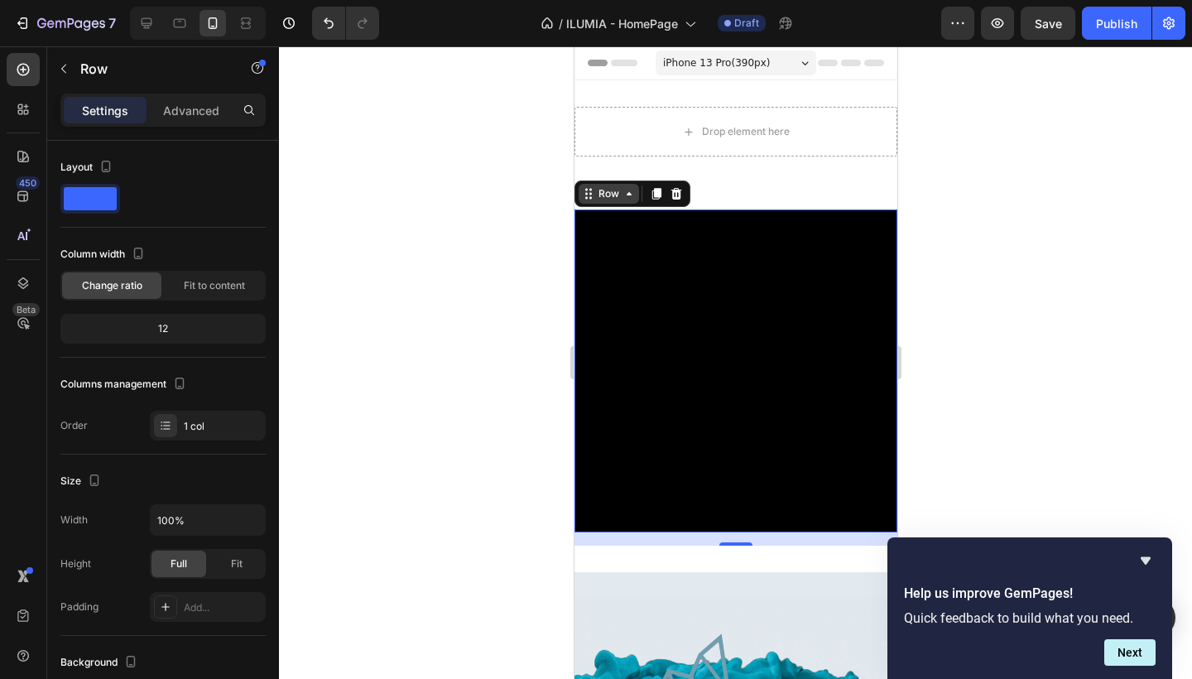
click at [624, 194] on icon at bounding box center [628, 193] width 13 height 13
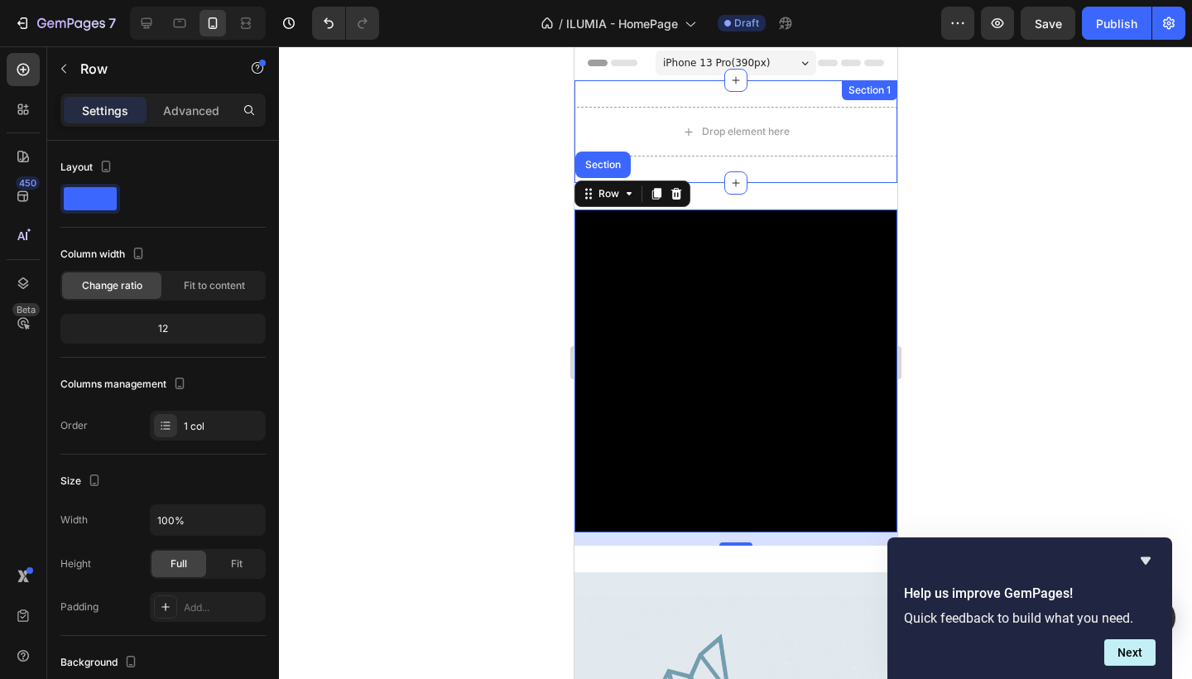
click at [608, 92] on div "Drop element here Section 1" at bounding box center [735, 131] width 323 height 103
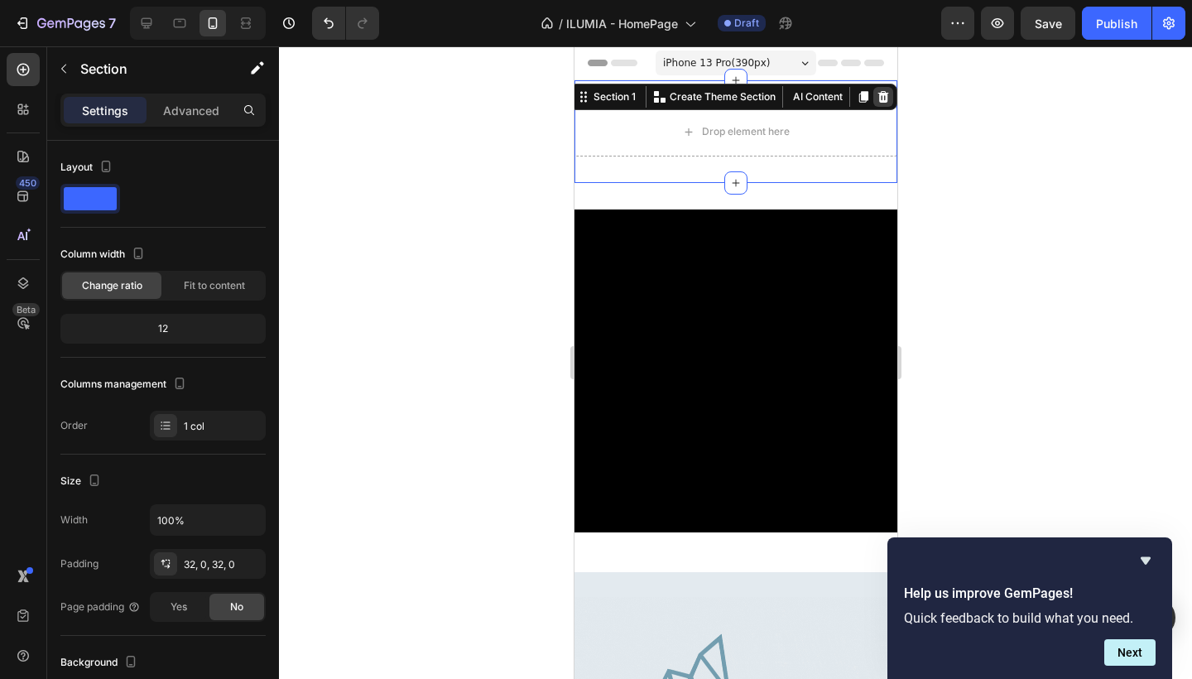
click at [883, 98] on icon at bounding box center [882, 96] width 13 height 13
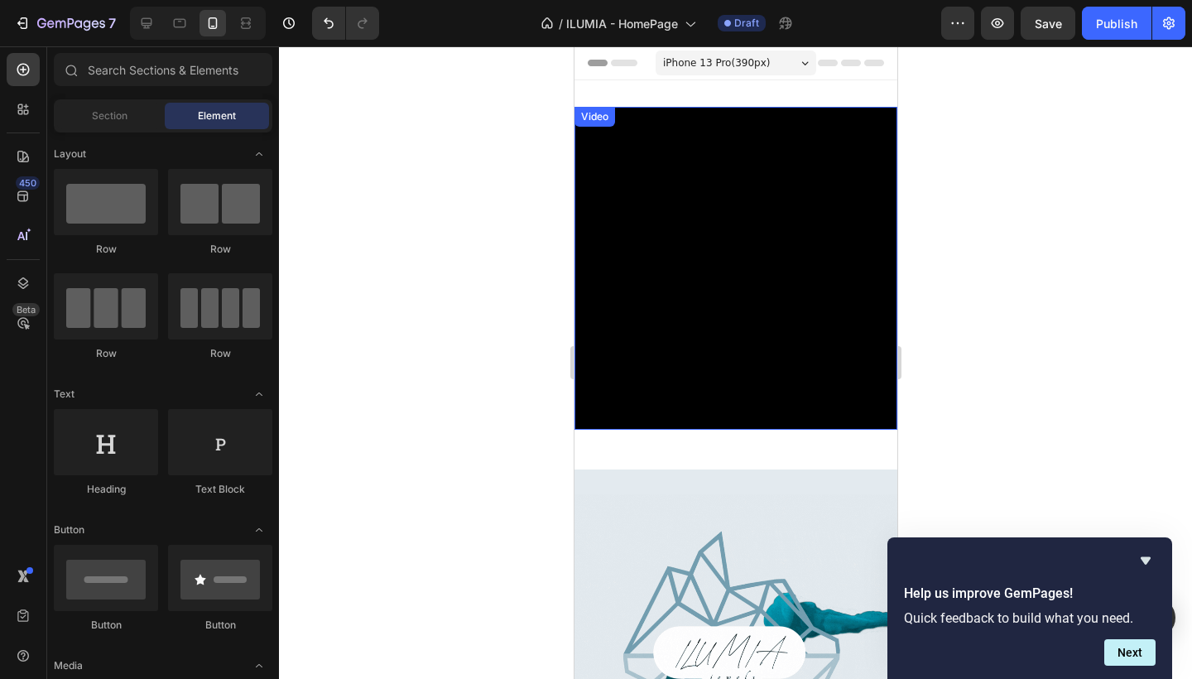
click at [676, 151] on video at bounding box center [735, 268] width 323 height 323
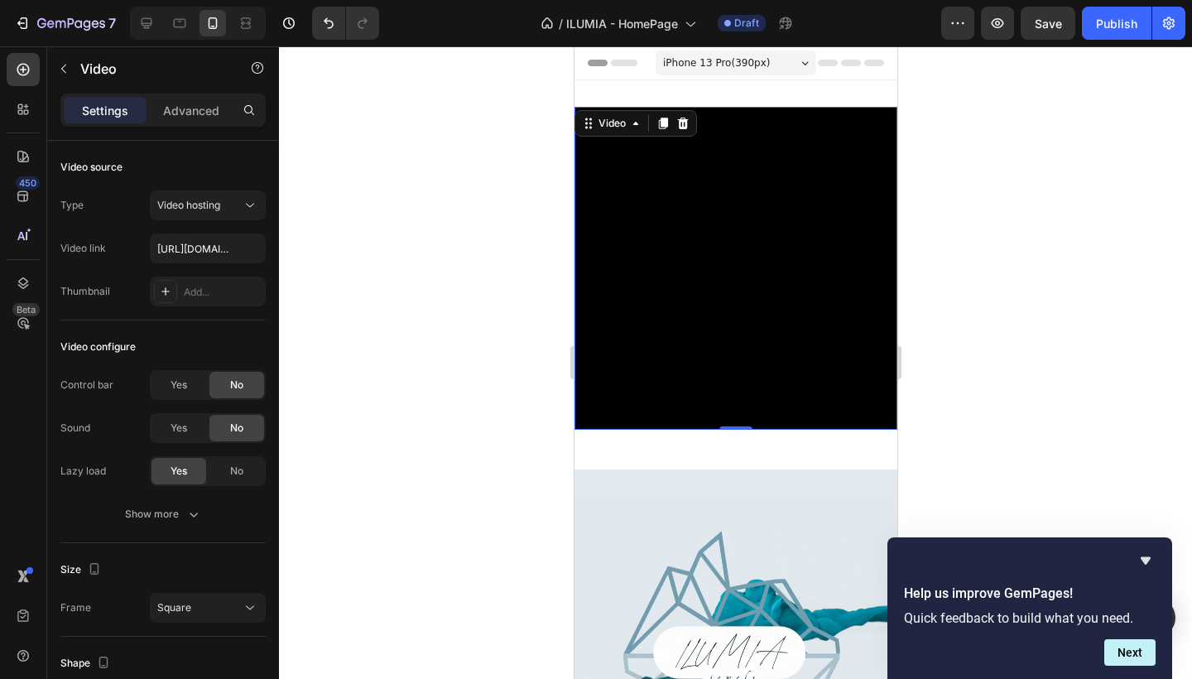
click at [642, 134] on div "Video" at bounding box center [635, 123] width 123 height 26
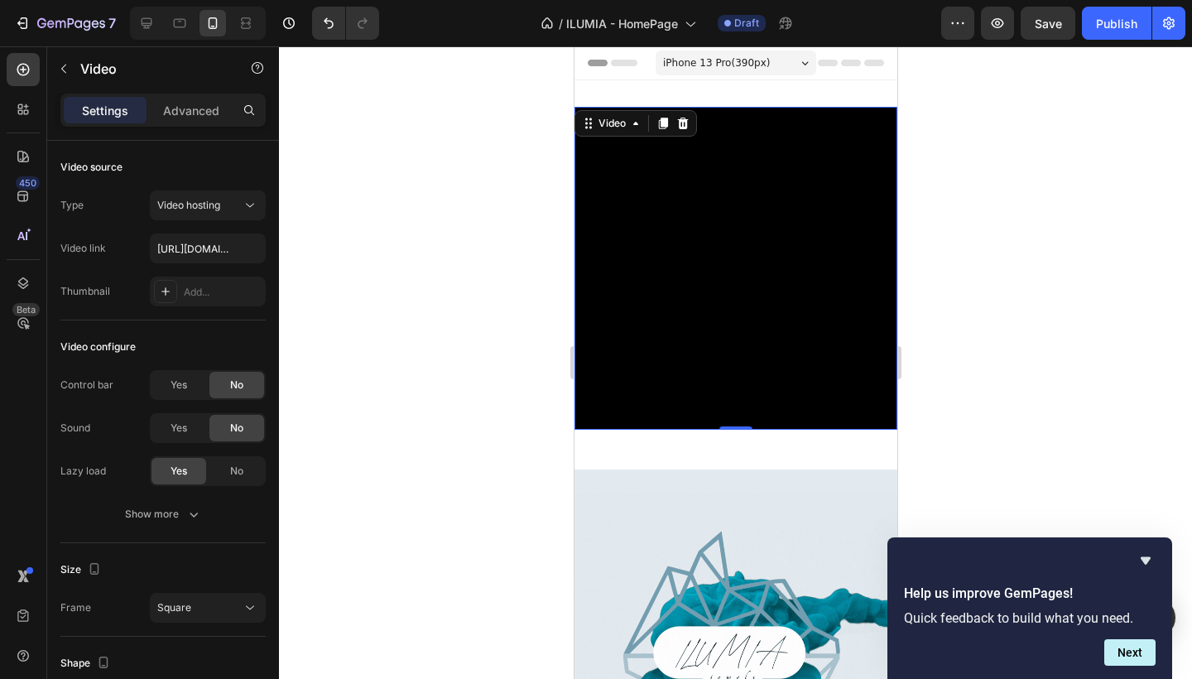
click at [642, 133] on div "Video" at bounding box center [635, 123] width 123 height 26
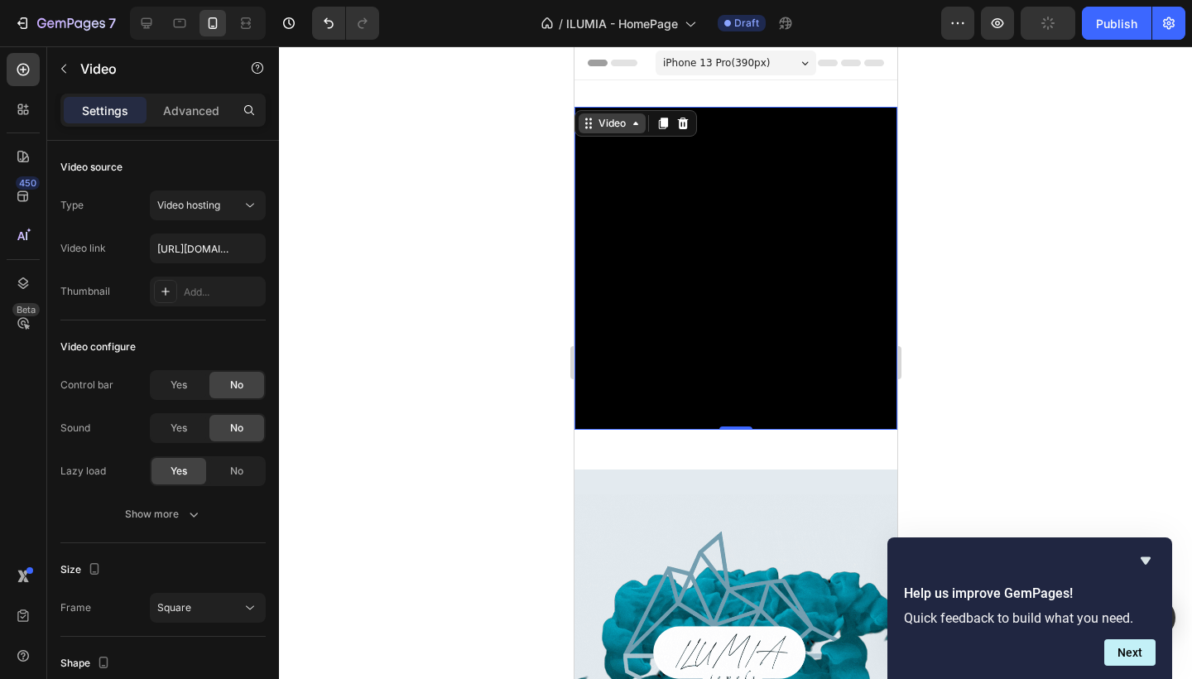
click at [642, 132] on div "Video" at bounding box center [611, 123] width 67 height 20
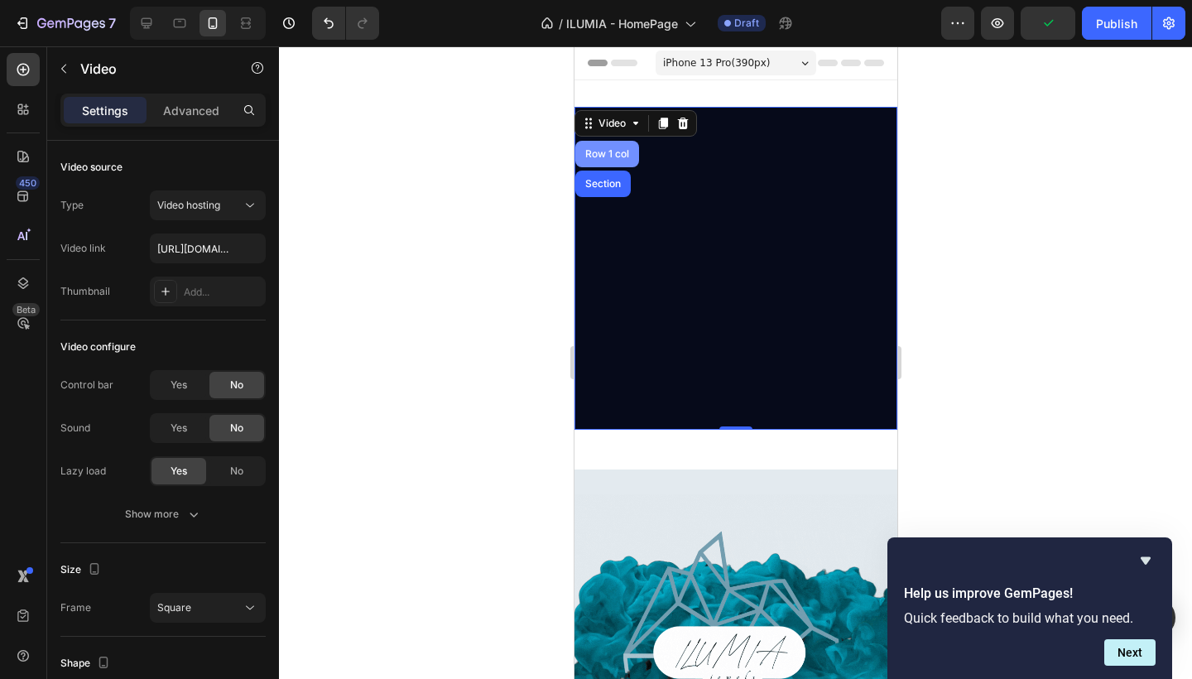
click at [618, 161] on div "Row 1 col" at bounding box center [607, 154] width 64 height 26
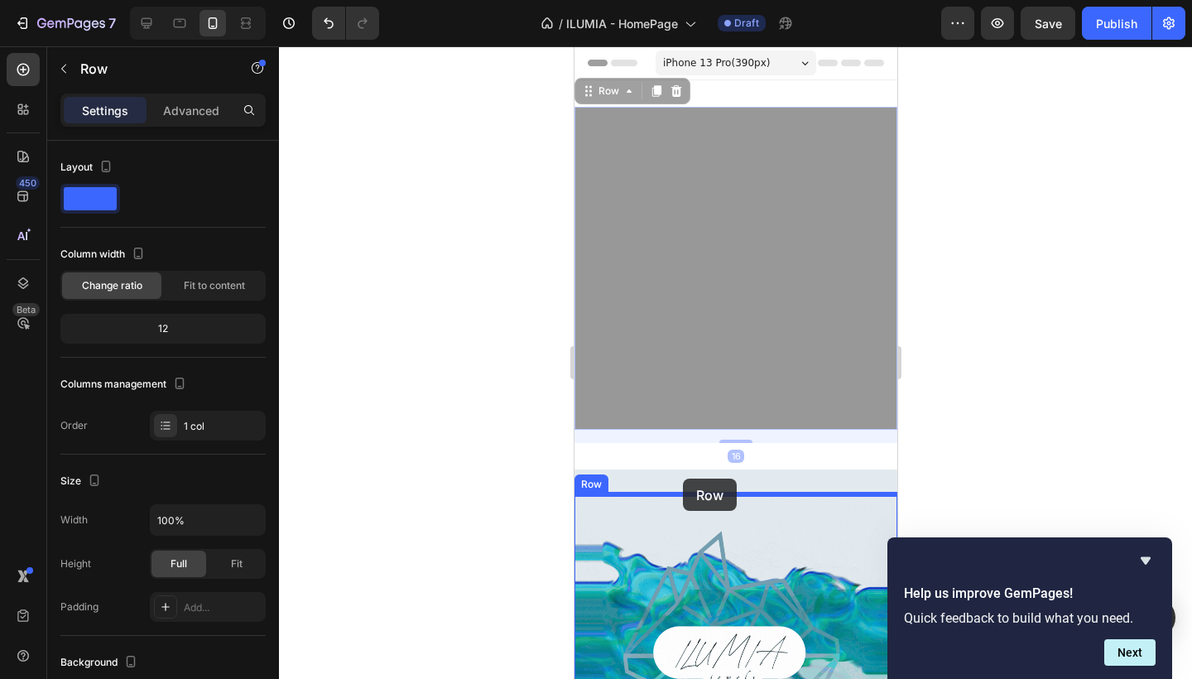
drag, startPoint x: 621, startPoint y: 91, endPoint x: 682, endPoint y: 479, distance: 392.3
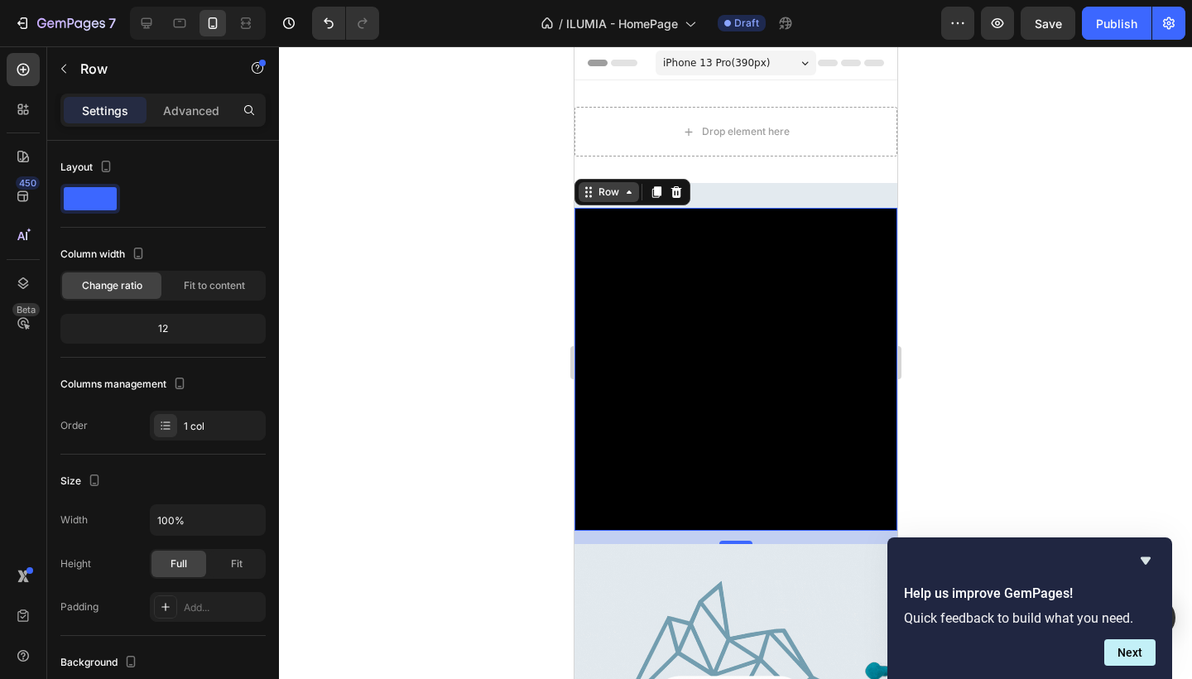
click at [618, 192] on div "Row" at bounding box center [607, 192] width 27 height 15
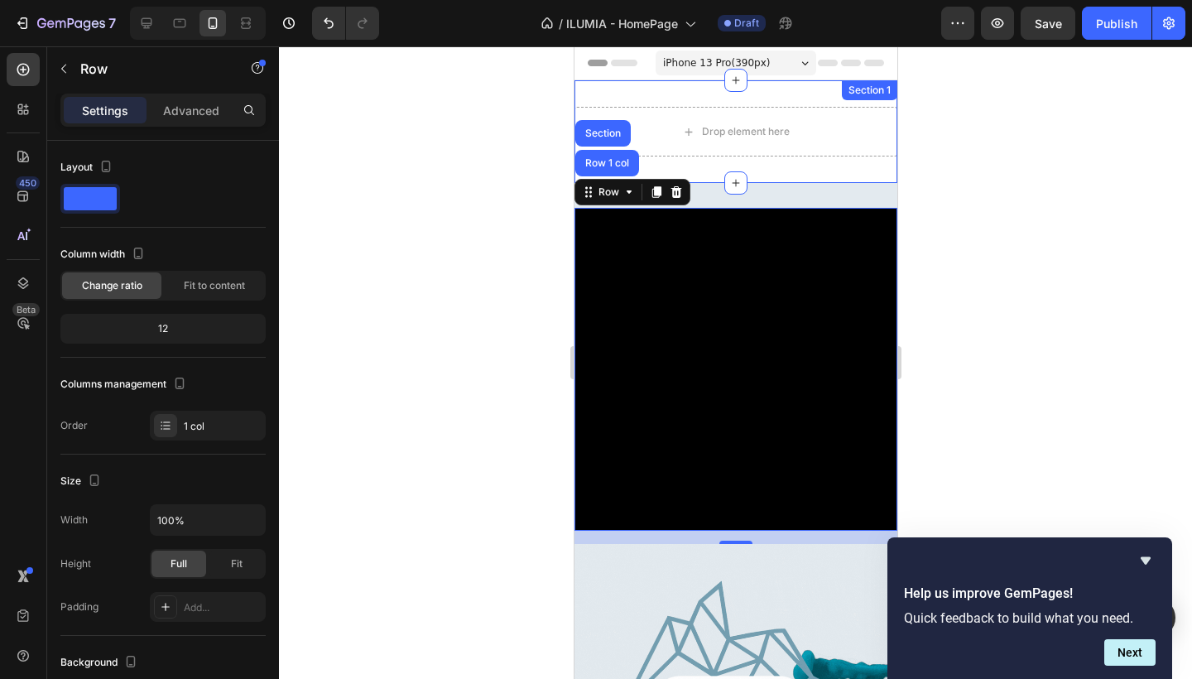
click at [873, 97] on div "Section 1" at bounding box center [868, 90] width 55 height 20
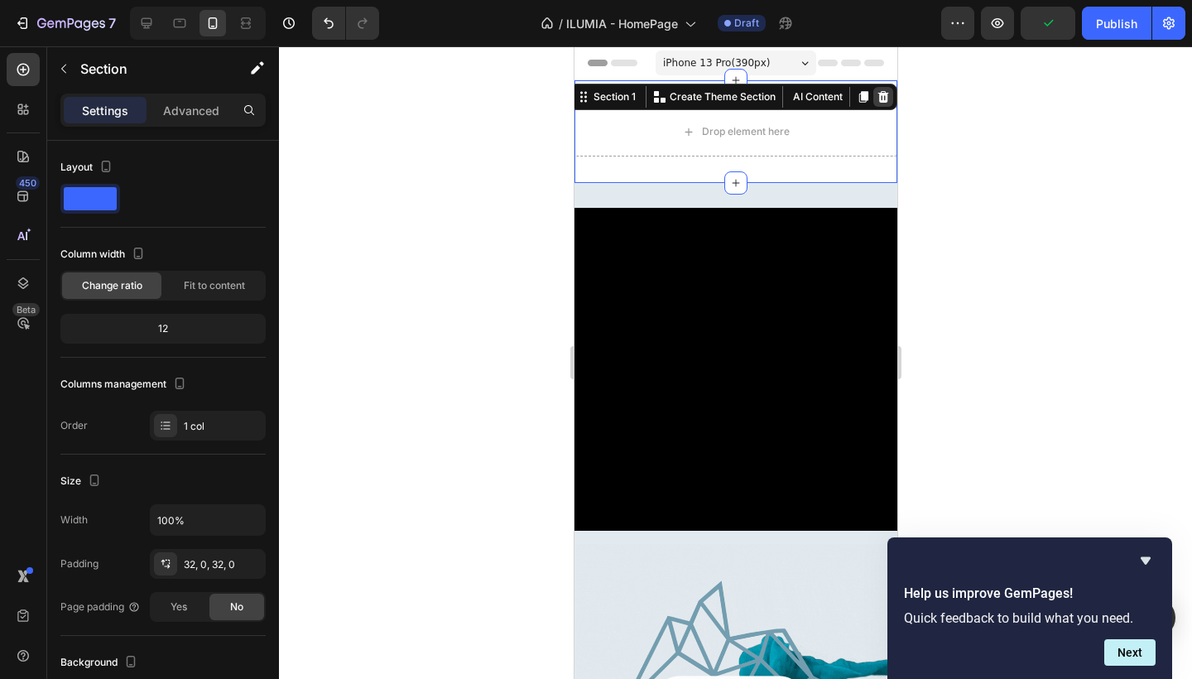
click at [886, 97] on icon at bounding box center [883, 97] width 11 height 12
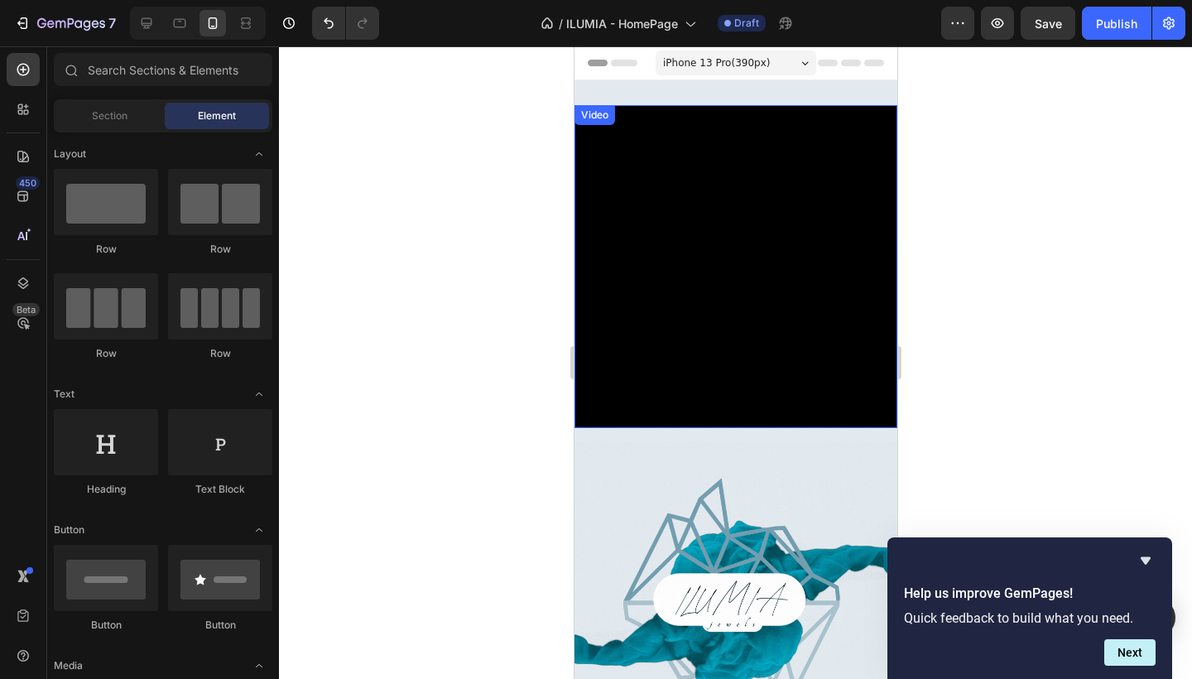
click at [734, 175] on video at bounding box center [735, 266] width 323 height 323
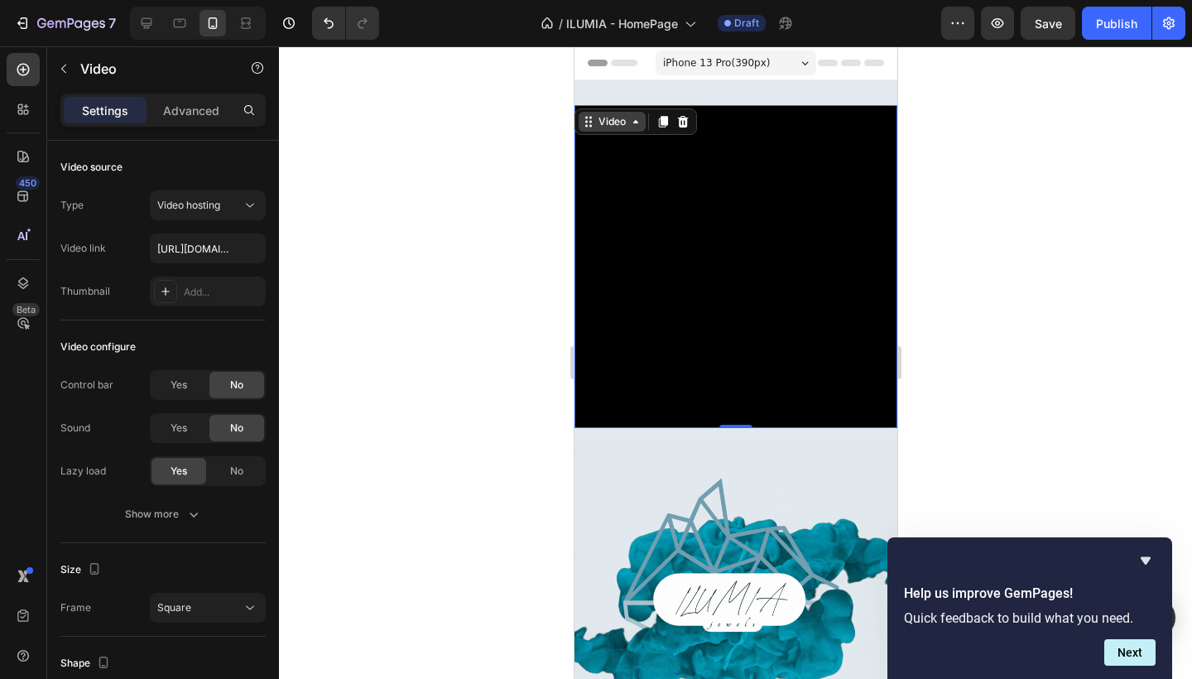
click at [630, 127] on icon at bounding box center [634, 121] width 13 height 13
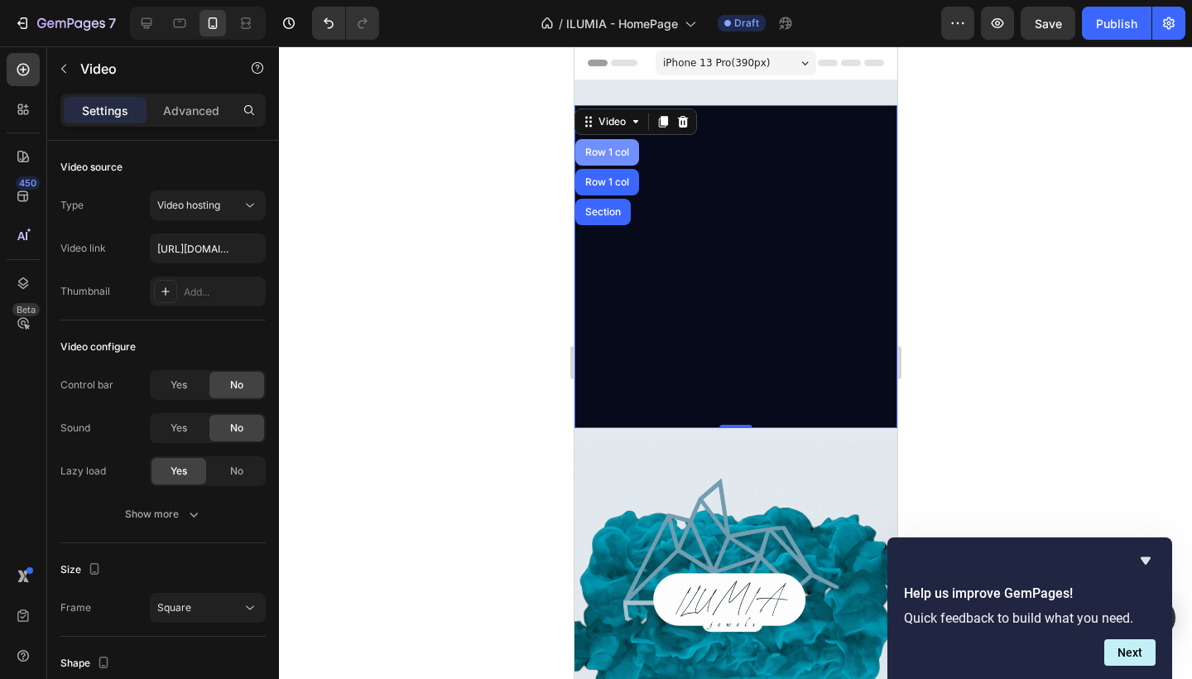
click at [618, 159] on div "Row 1 col" at bounding box center [607, 152] width 64 height 26
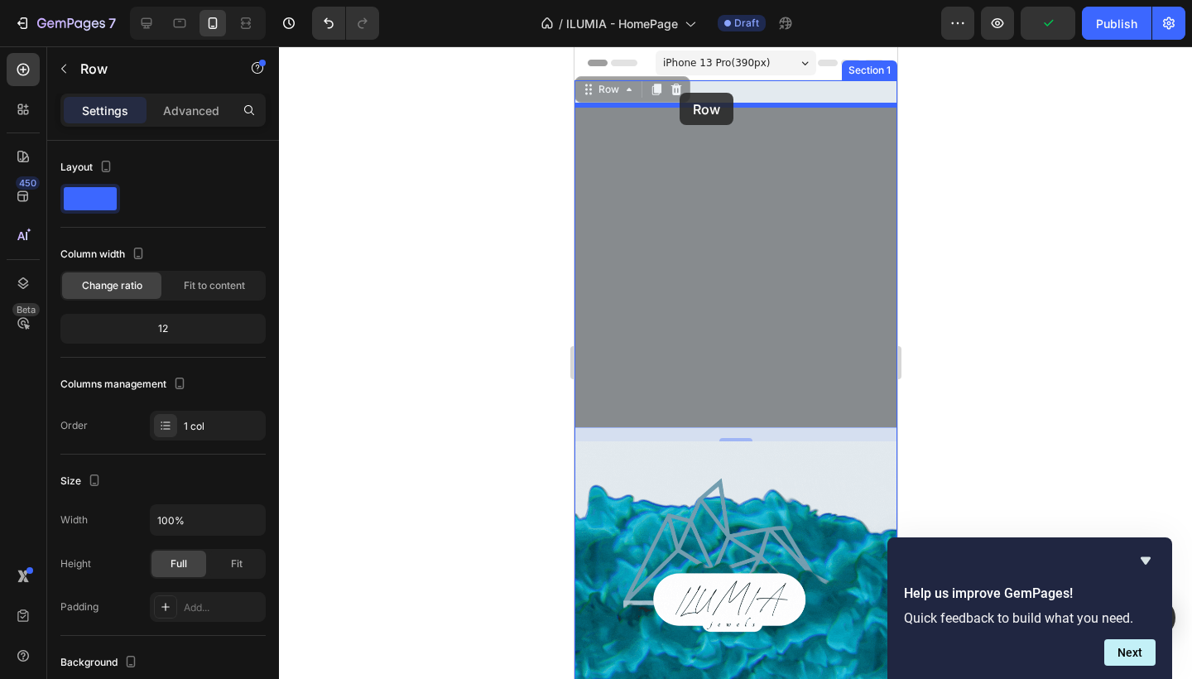
drag, startPoint x: 619, startPoint y: 92, endPoint x: 679, endPoint y: 93, distance: 59.6
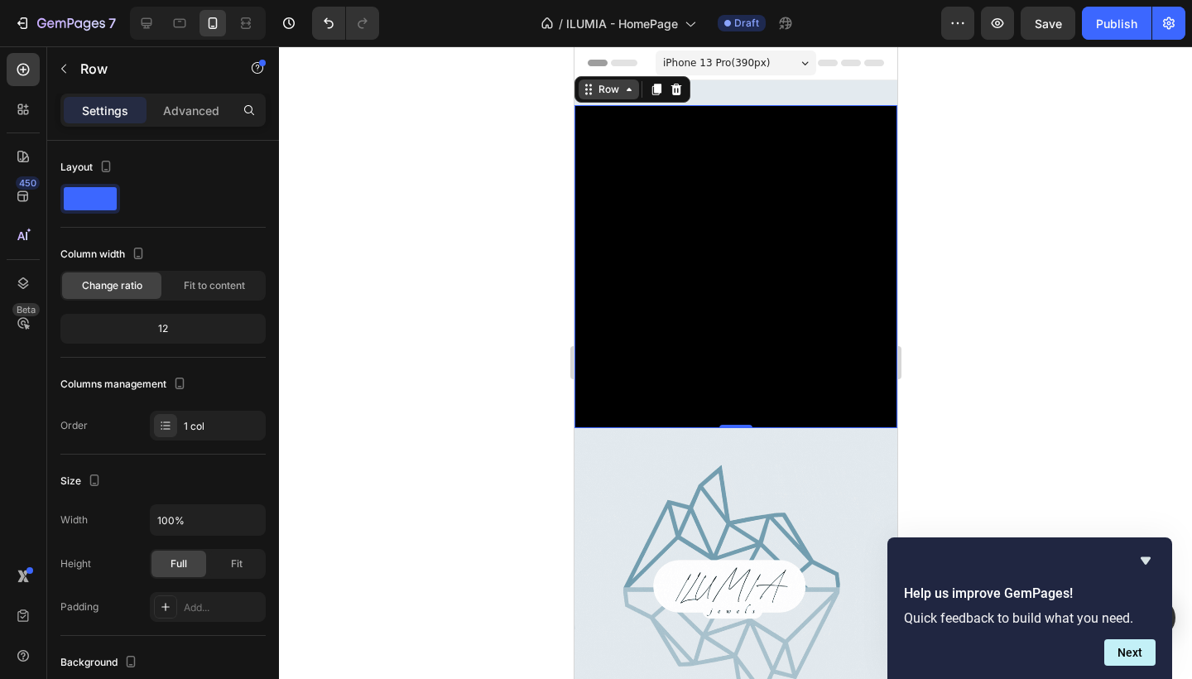
click at [625, 96] on div "Row" at bounding box center [608, 89] width 60 height 20
click at [475, 236] on div at bounding box center [735, 362] width 913 height 633
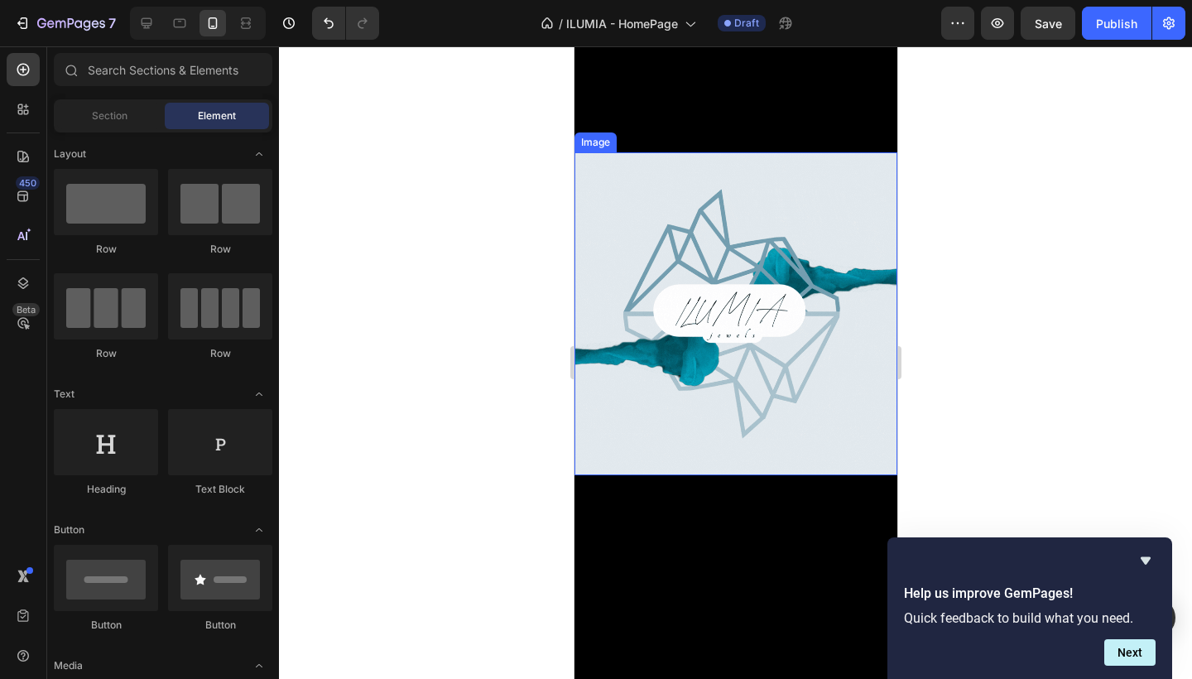
scroll to position [277, 0]
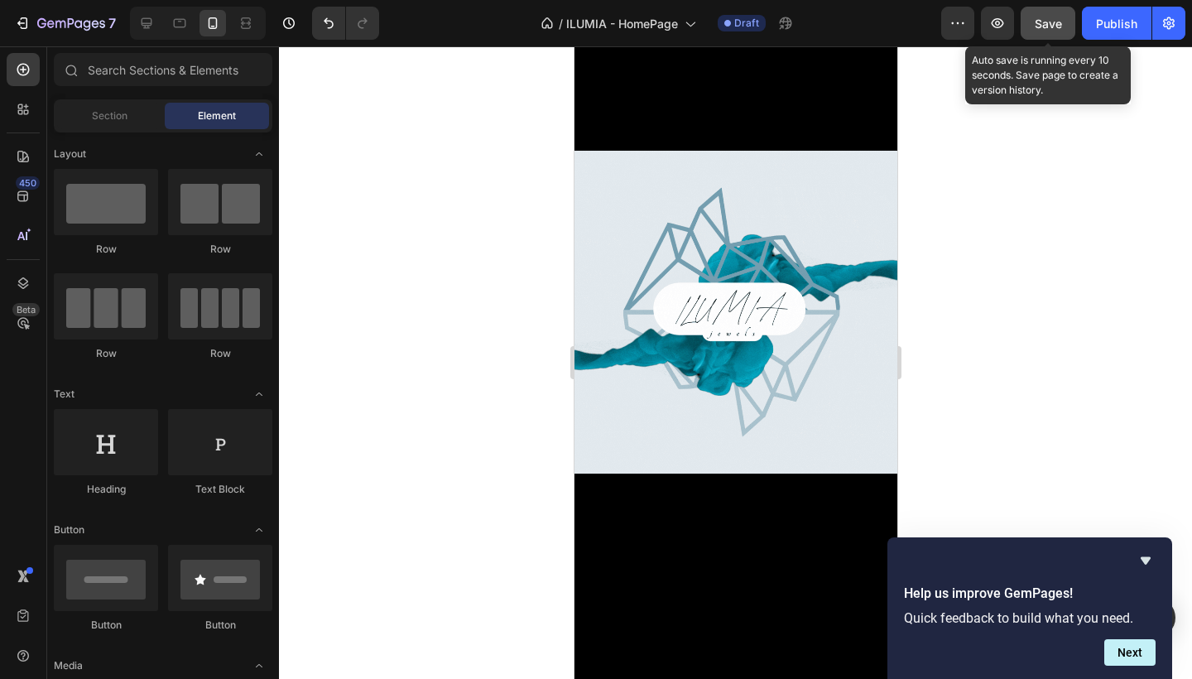
click at [1056, 32] on button "Save" at bounding box center [1048, 23] width 55 height 33
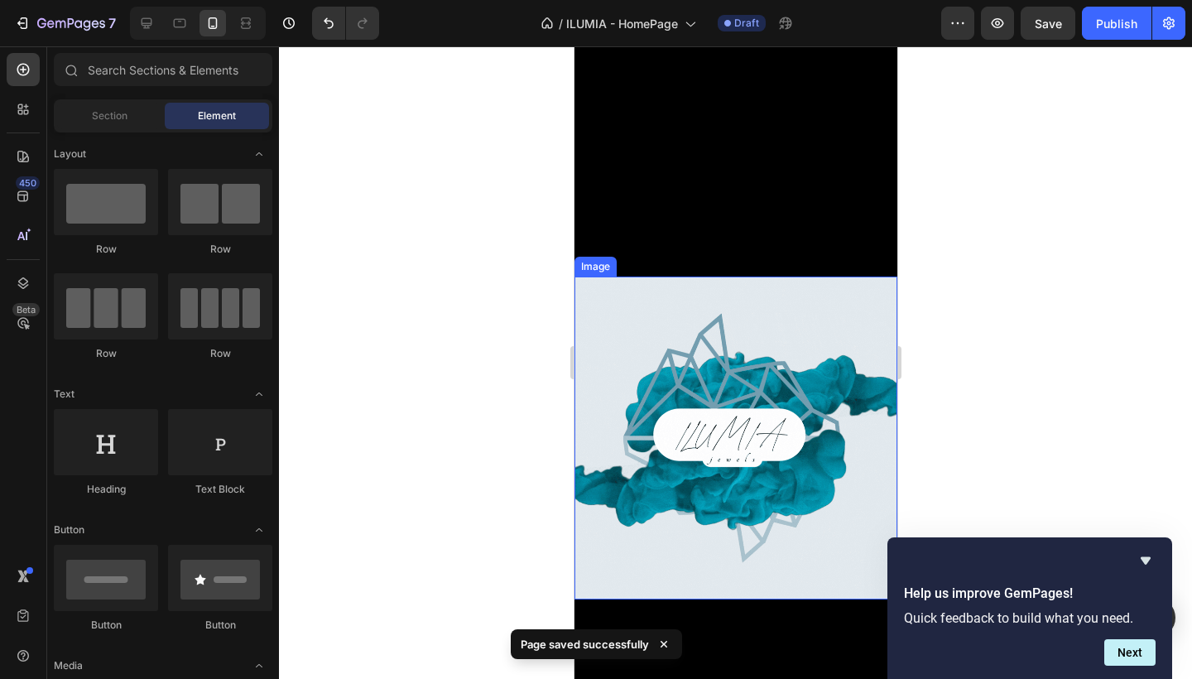
scroll to position [146, 0]
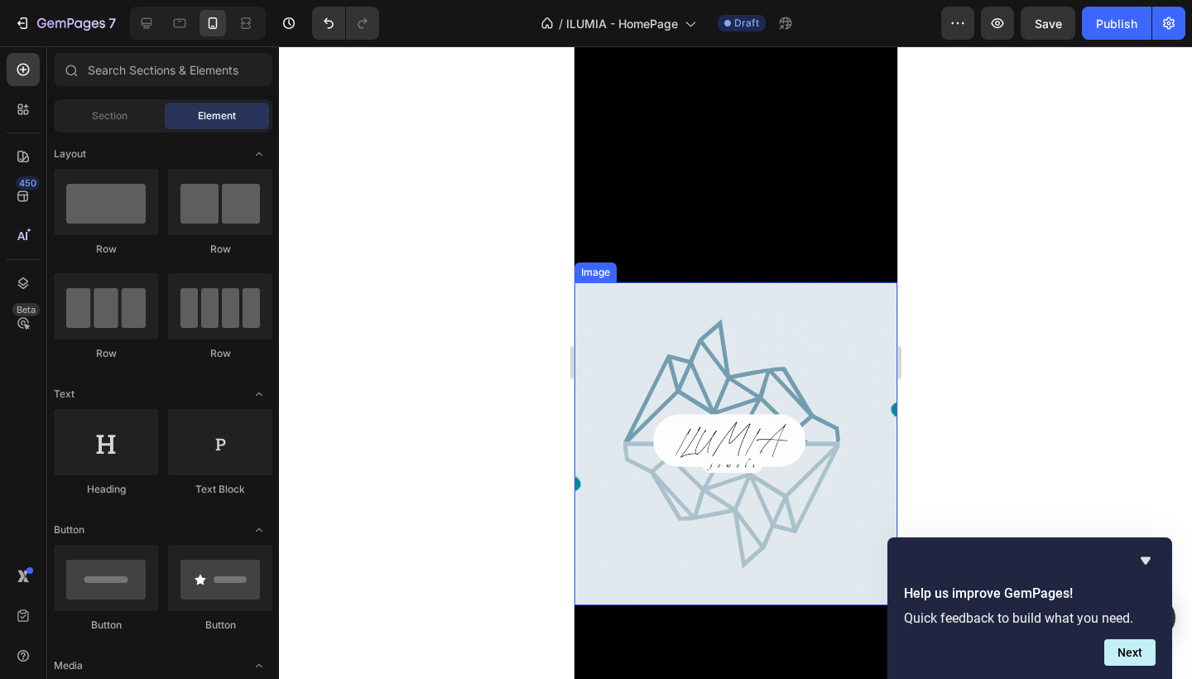
click at [640, 359] on img at bounding box center [735, 443] width 323 height 323
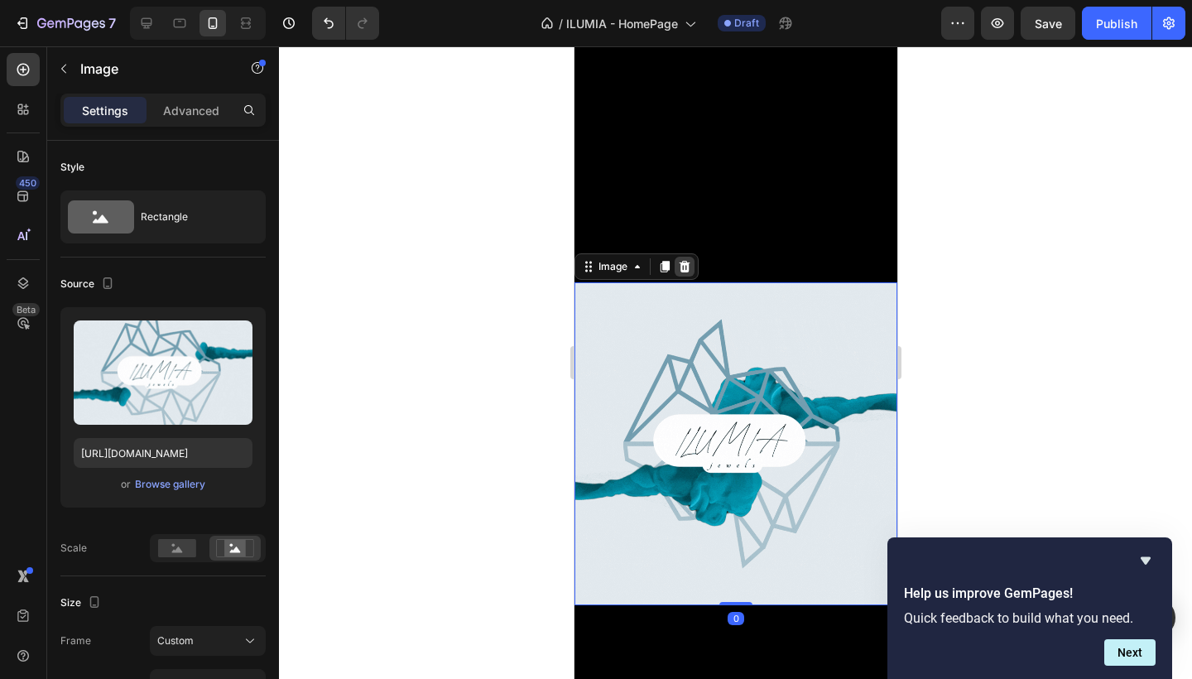
click at [686, 270] on icon at bounding box center [684, 267] width 11 height 12
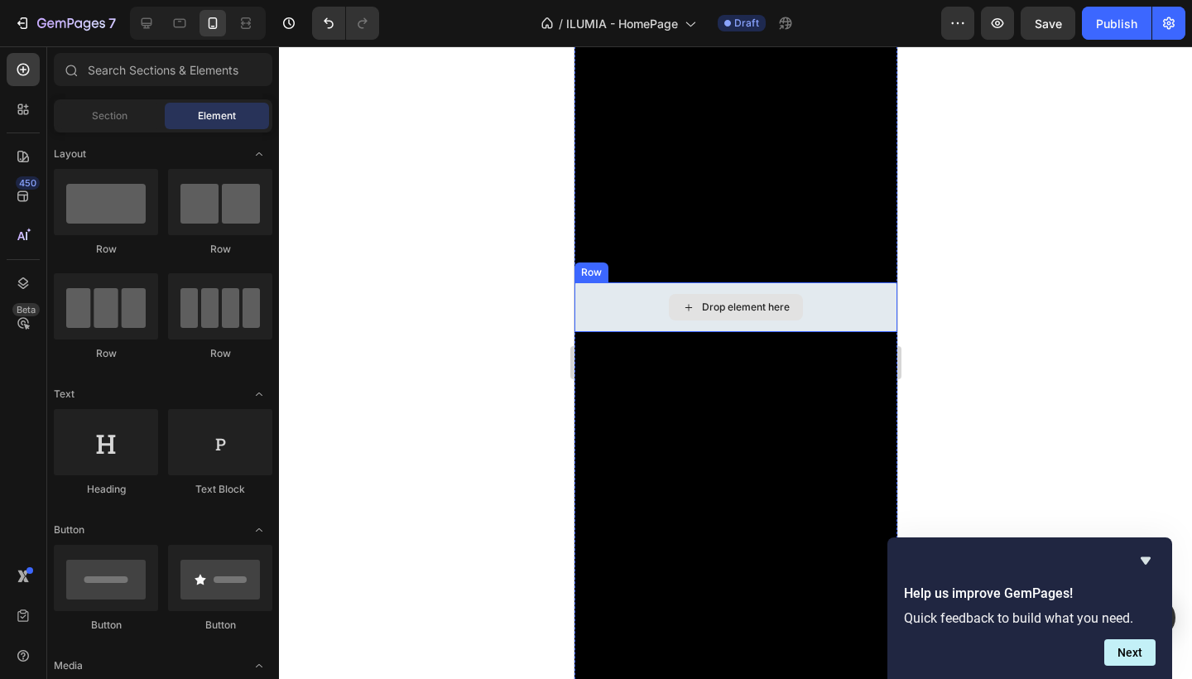
click at [621, 314] on div "Drop element here" at bounding box center [735, 307] width 323 height 50
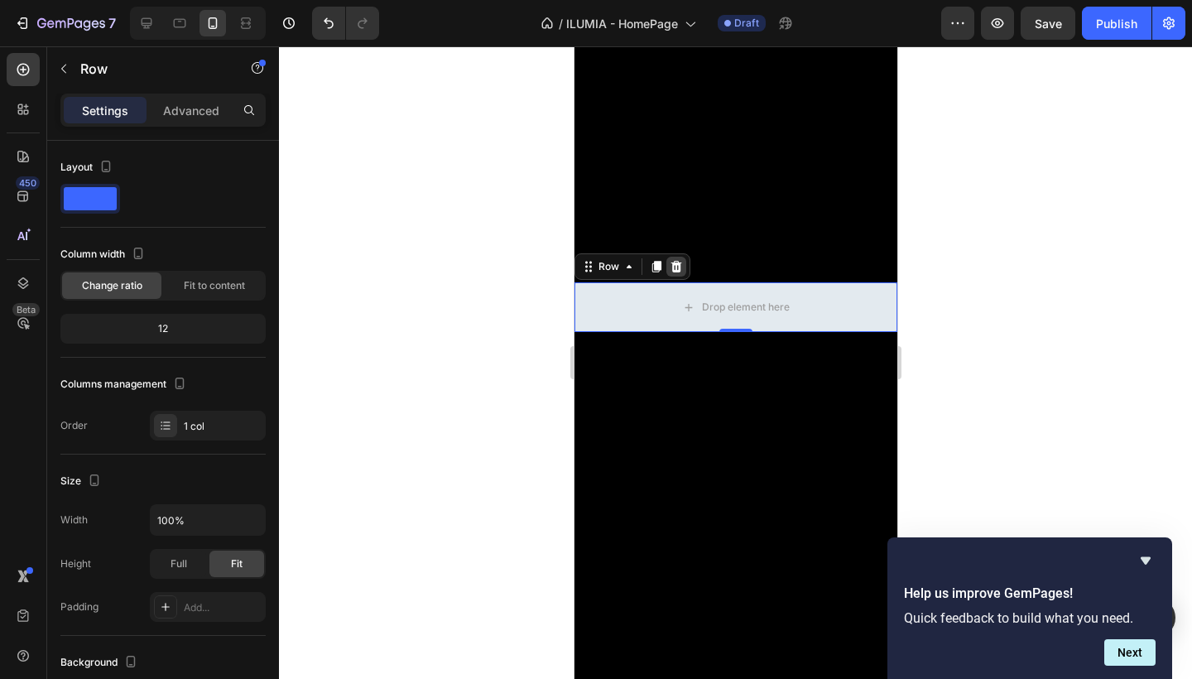
click at [677, 269] on icon at bounding box center [675, 266] width 13 height 13
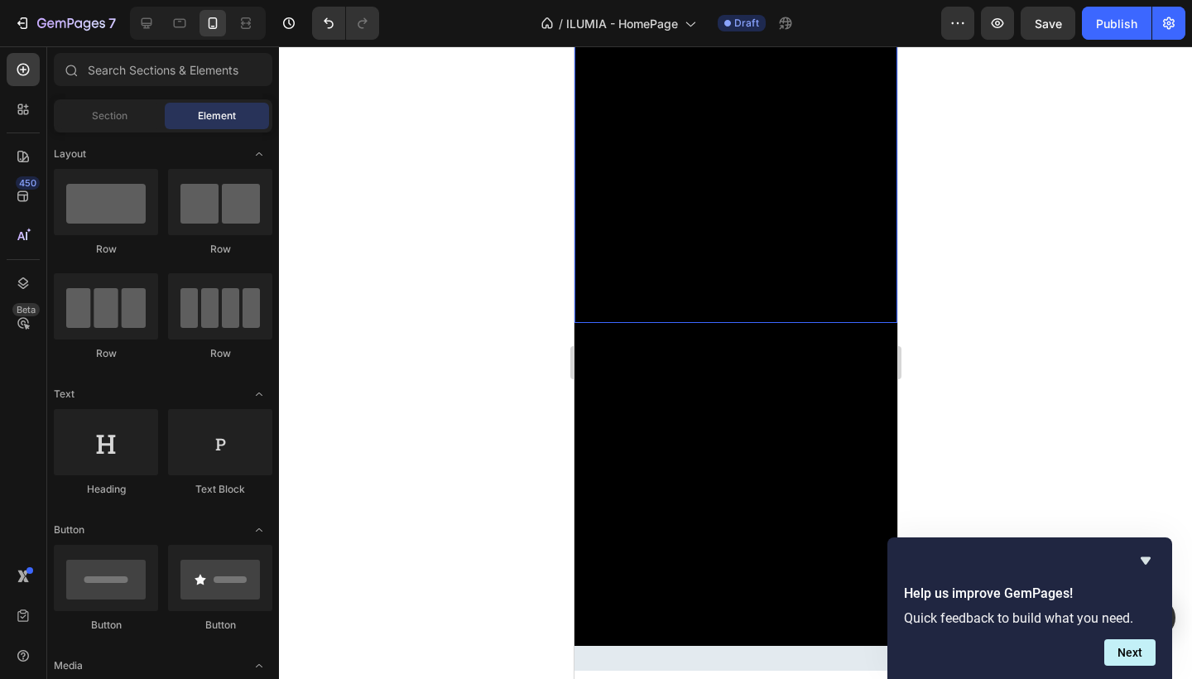
scroll to position [431, 0]
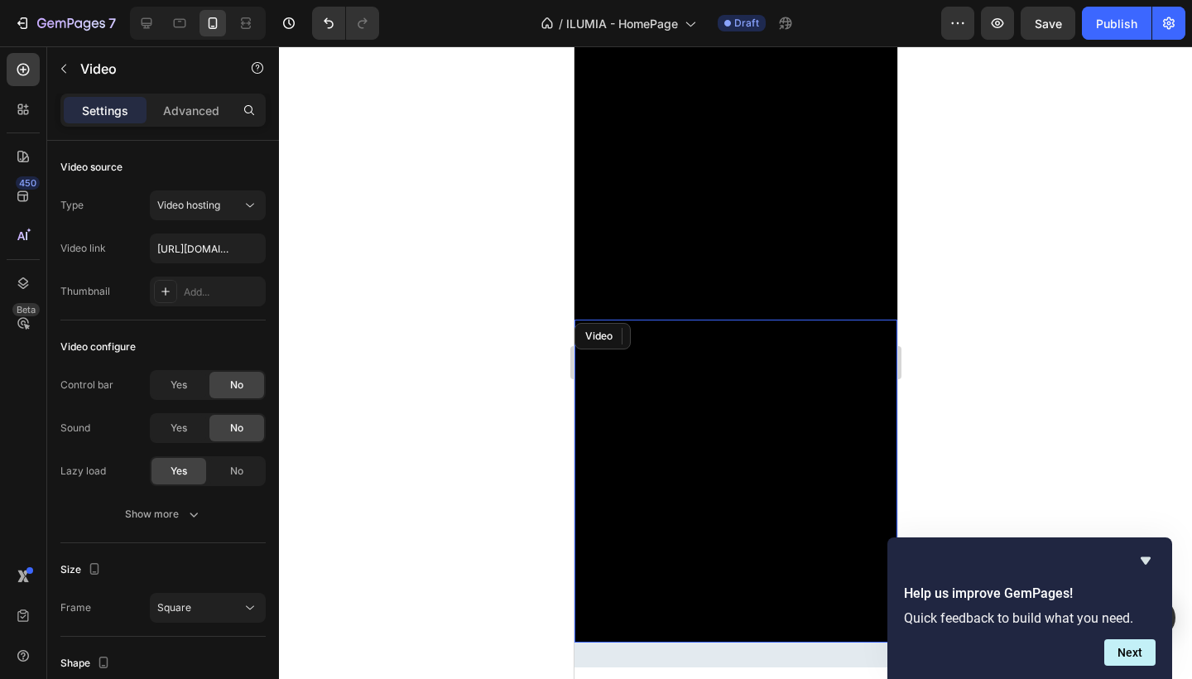
click at [607, 352] on video at bounding box center [735, 481] width 323 height 323
click at [685, 334] on icon at bounding box center [682, 336] width 11 height 12
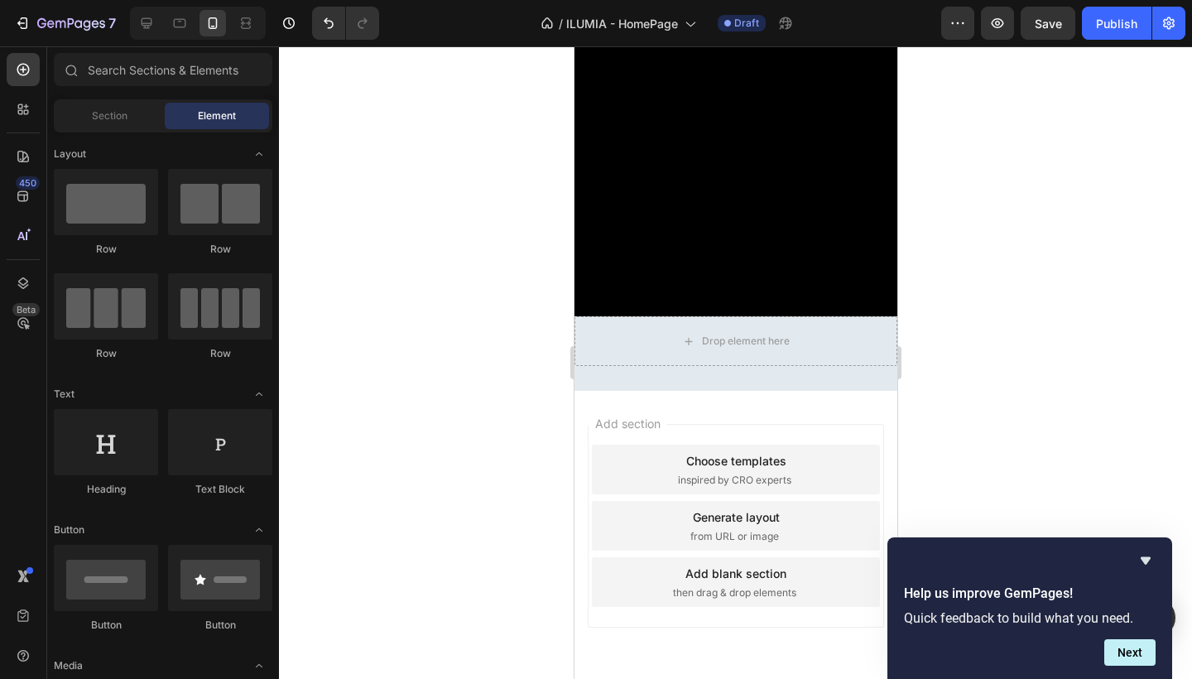
scroll to position [433, 0]
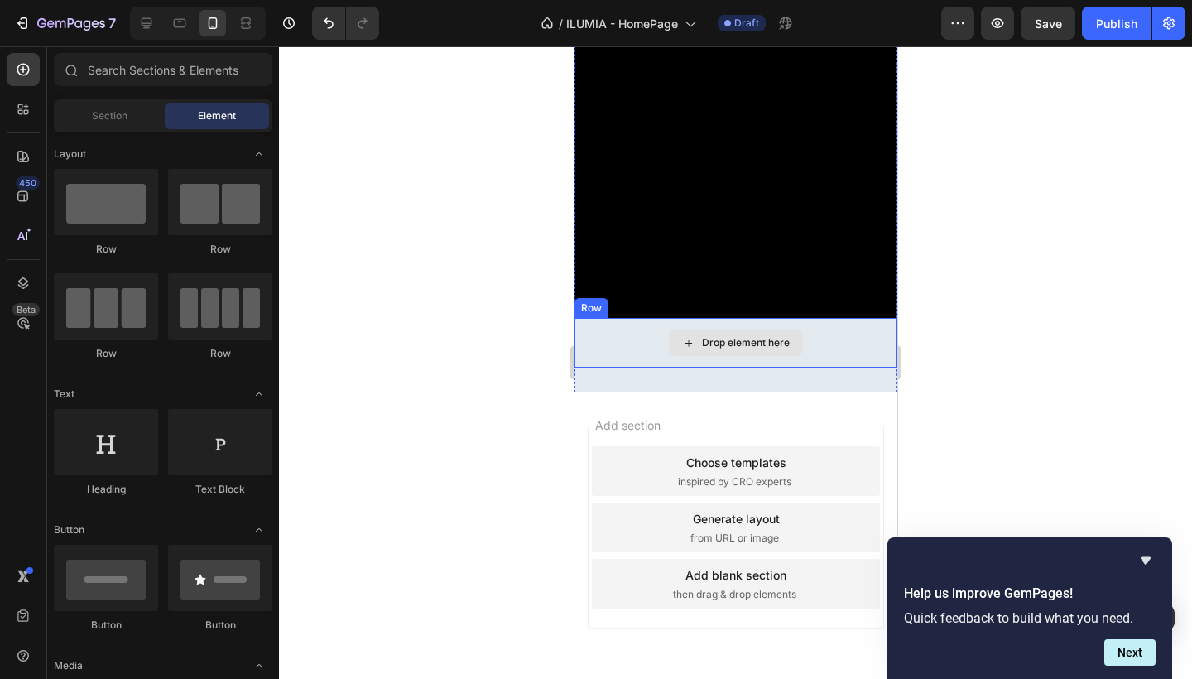
click at [639, 330] on div "Drop element here" at bounding box center [735, 343] width 323 height 50
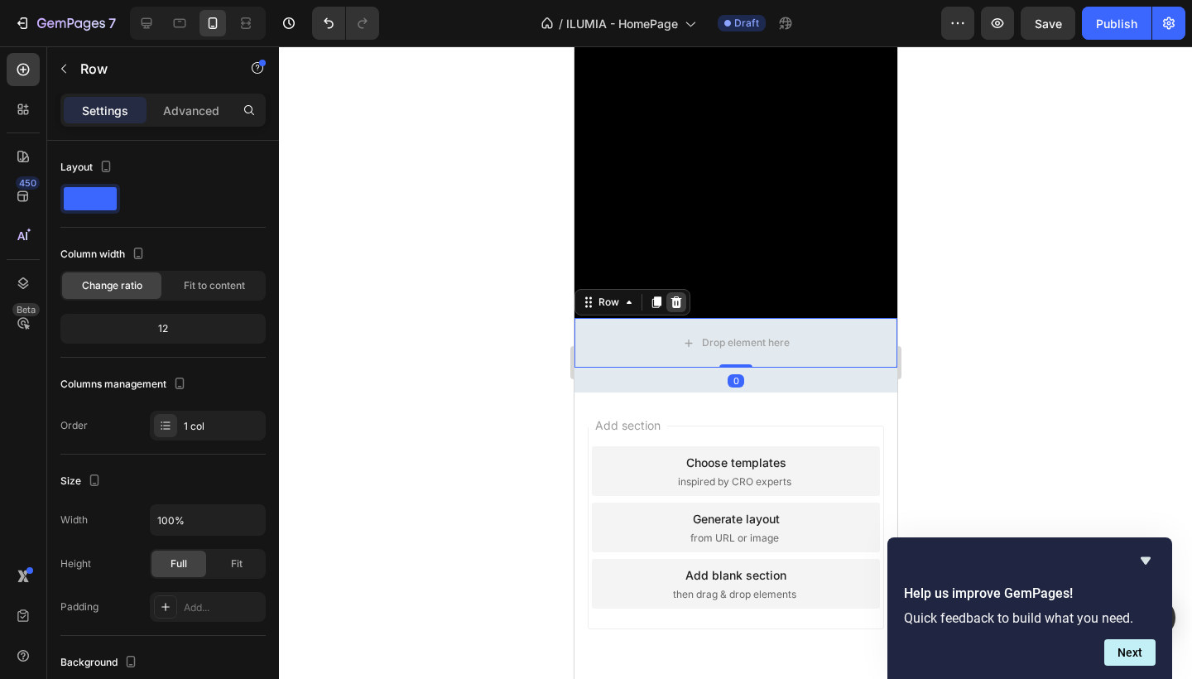
click at [682, 301] on div at bounding box center [676, 302] width 20 height 20
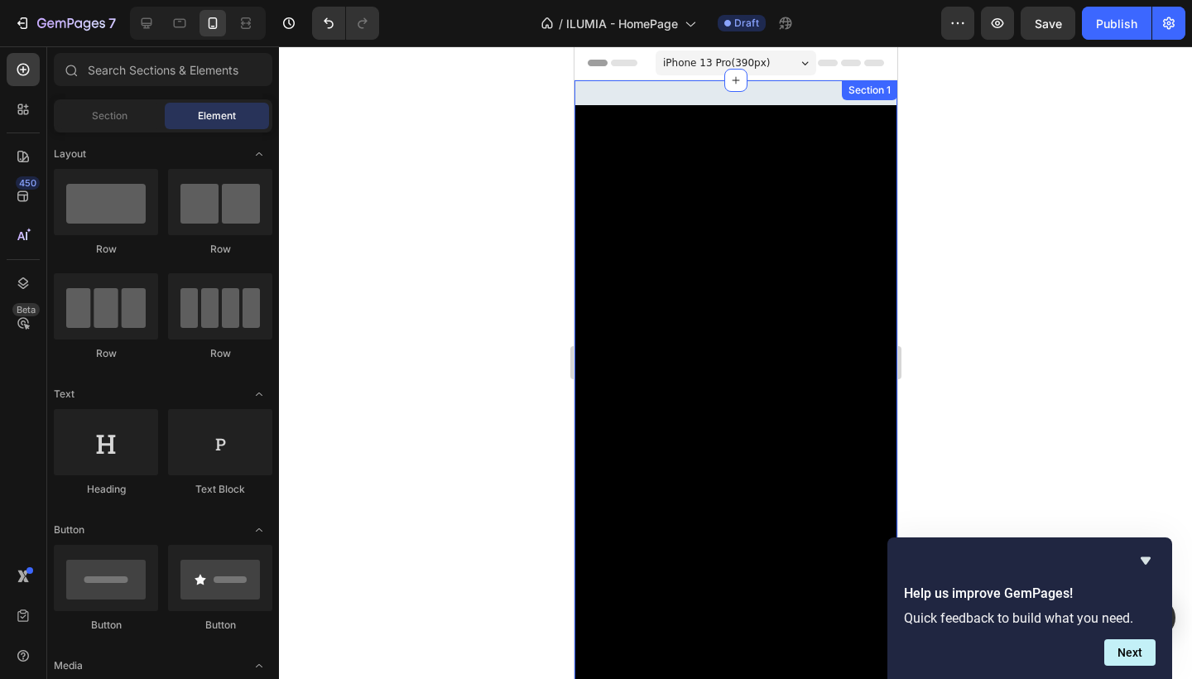
scroll to position [0, 0]
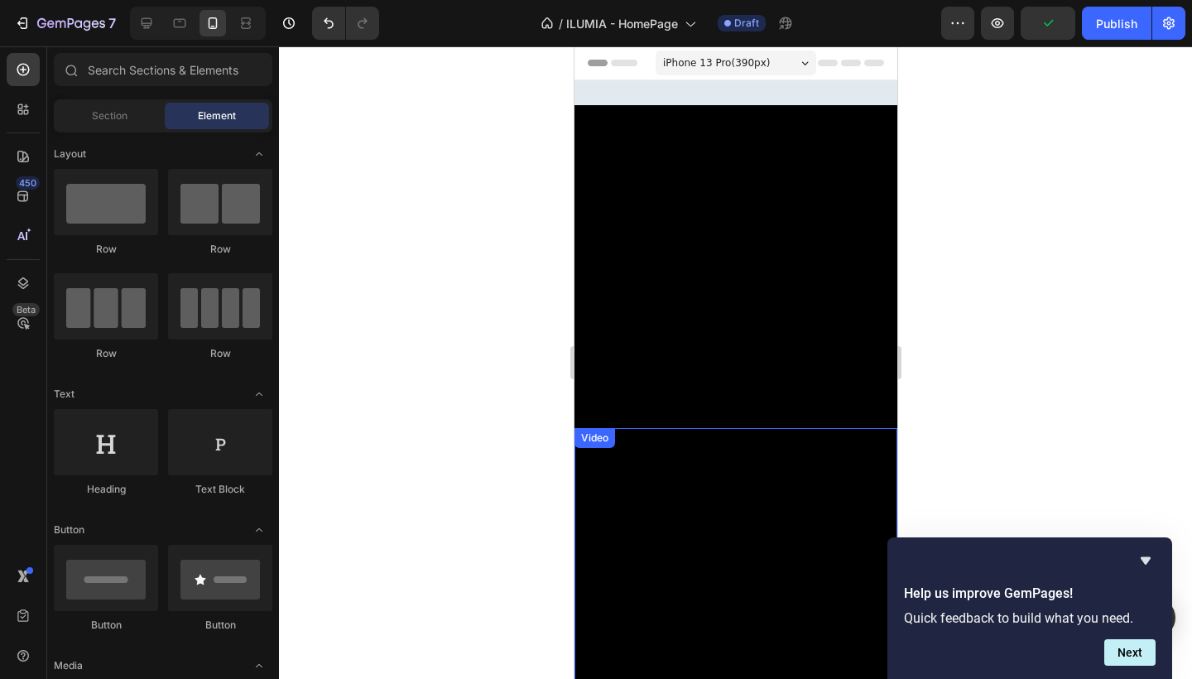
click at [599, 468] on video at bounding box center [735, 589] width 323 height 323
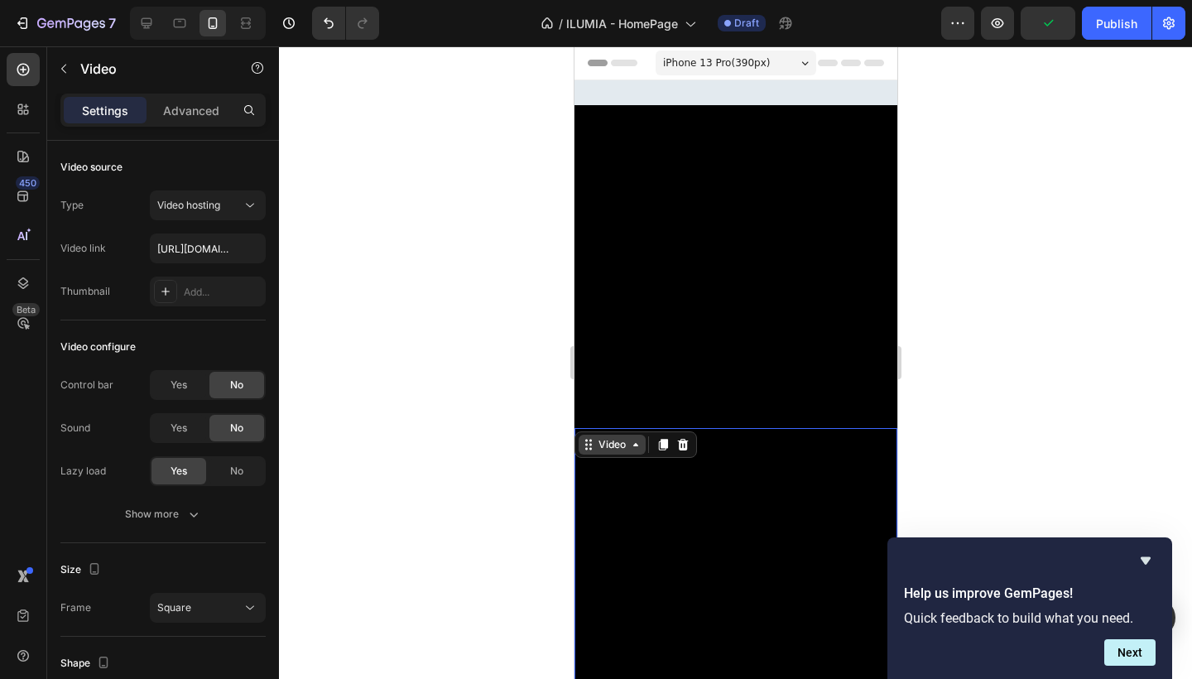
click at [617, 448] on div "Video" at bounding box center [611, 444] width 34 height 15
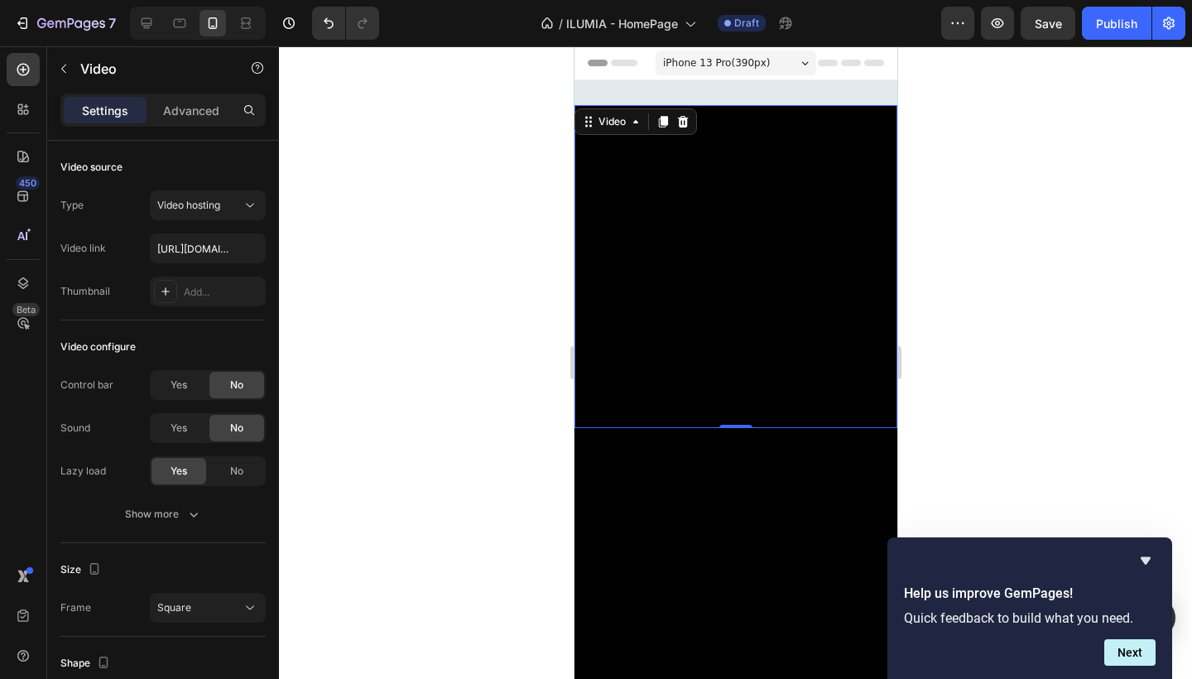
click at [633, 214] on video at bounding box center [735, 266] width 323 height 323
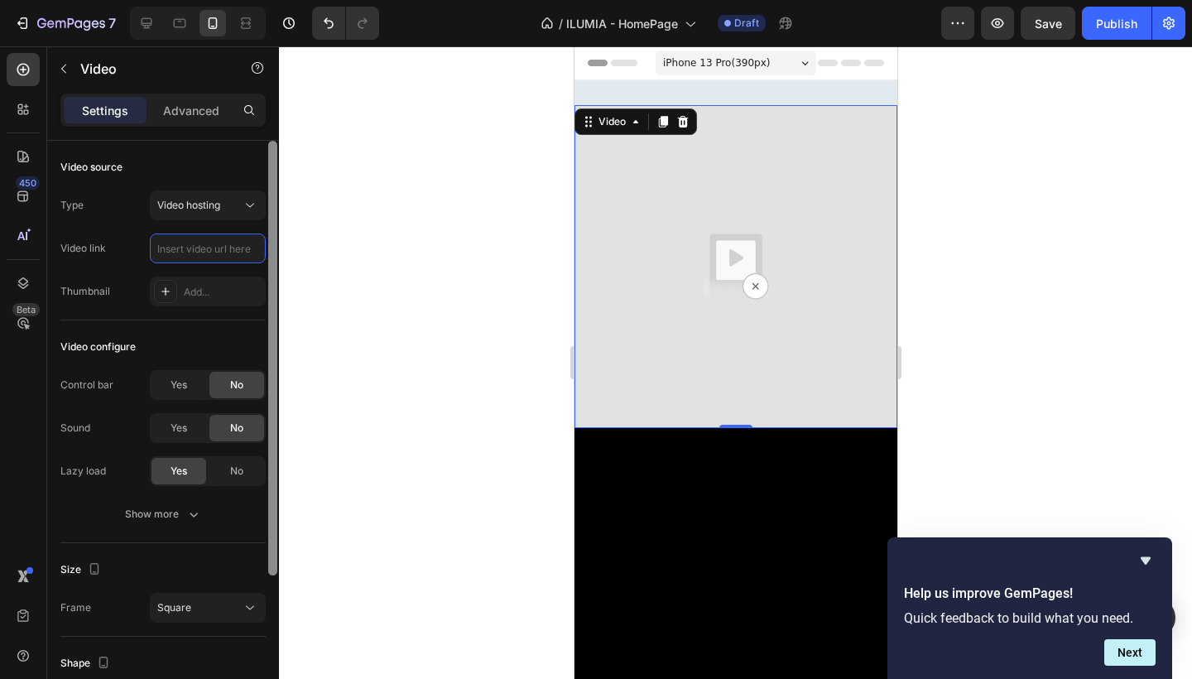
paste input "https://cdn.shopify.com/videos/c/o/v/510aaaa5374542ea9d87412684949012.mp4"
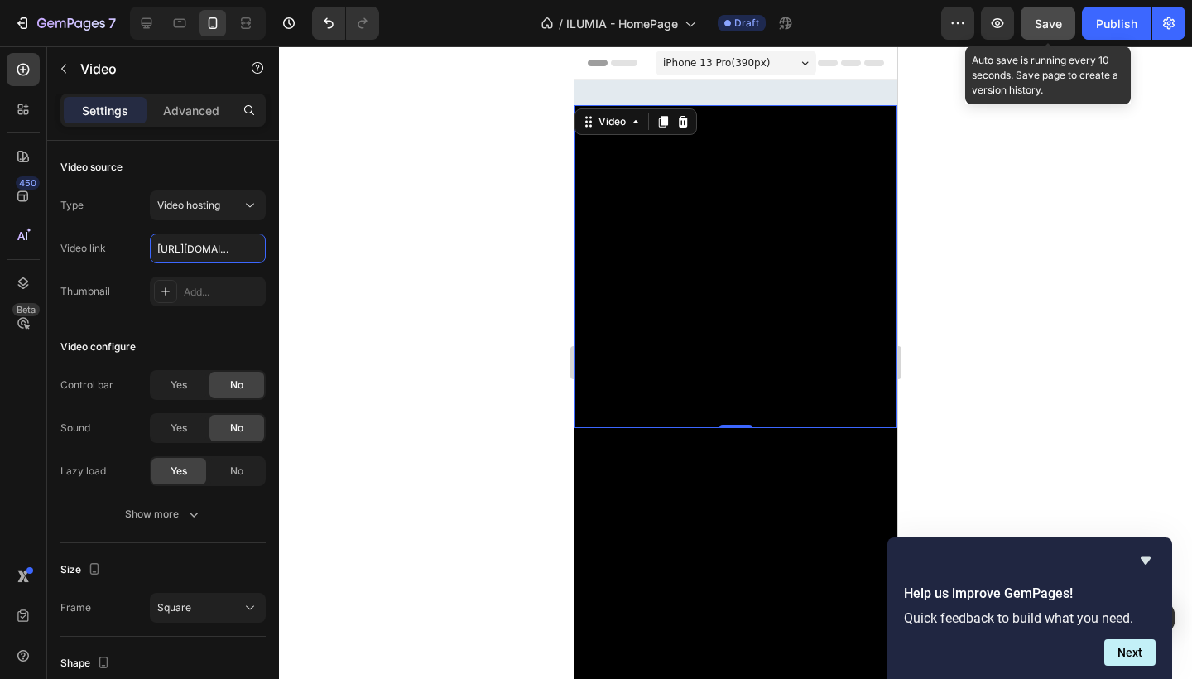
type input "https://cdn.shopify.com/videos/c/o/v/510aaaa5374542ea9d87412684949012.mp4"
click at [1059, 31] on div "Save" at bounding box center [1048, 23] width 27 height 17
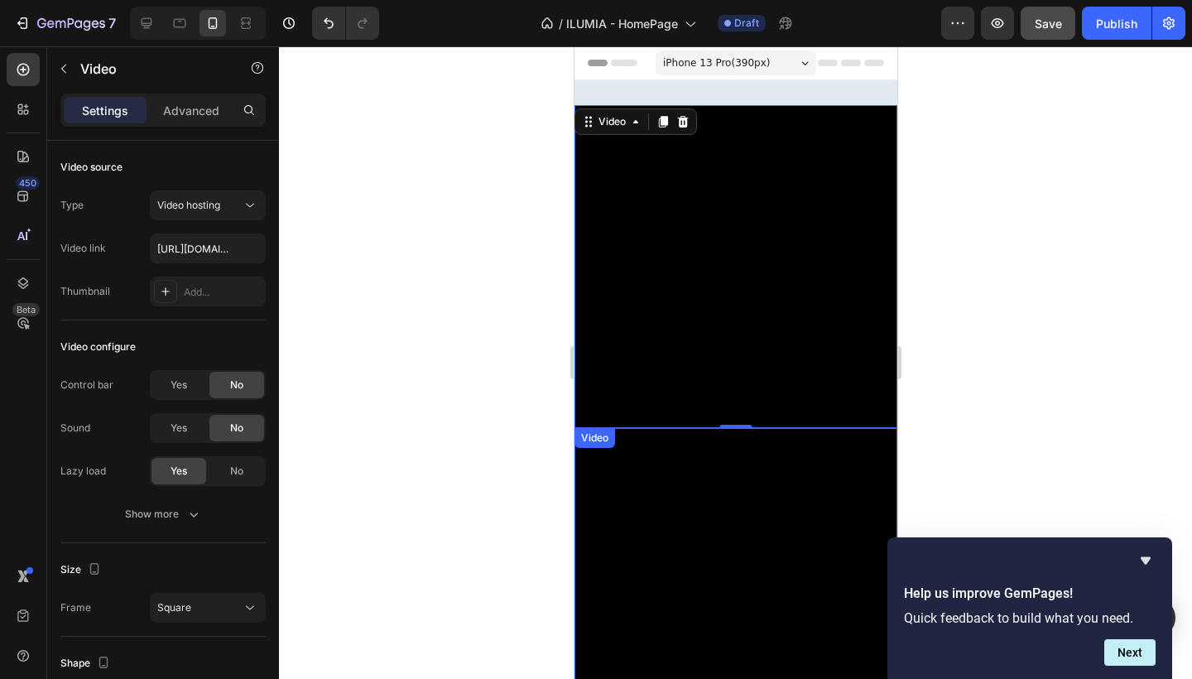
click at [668, 442] on div "Video" at bounding box center [735, 589] width 323 height 323
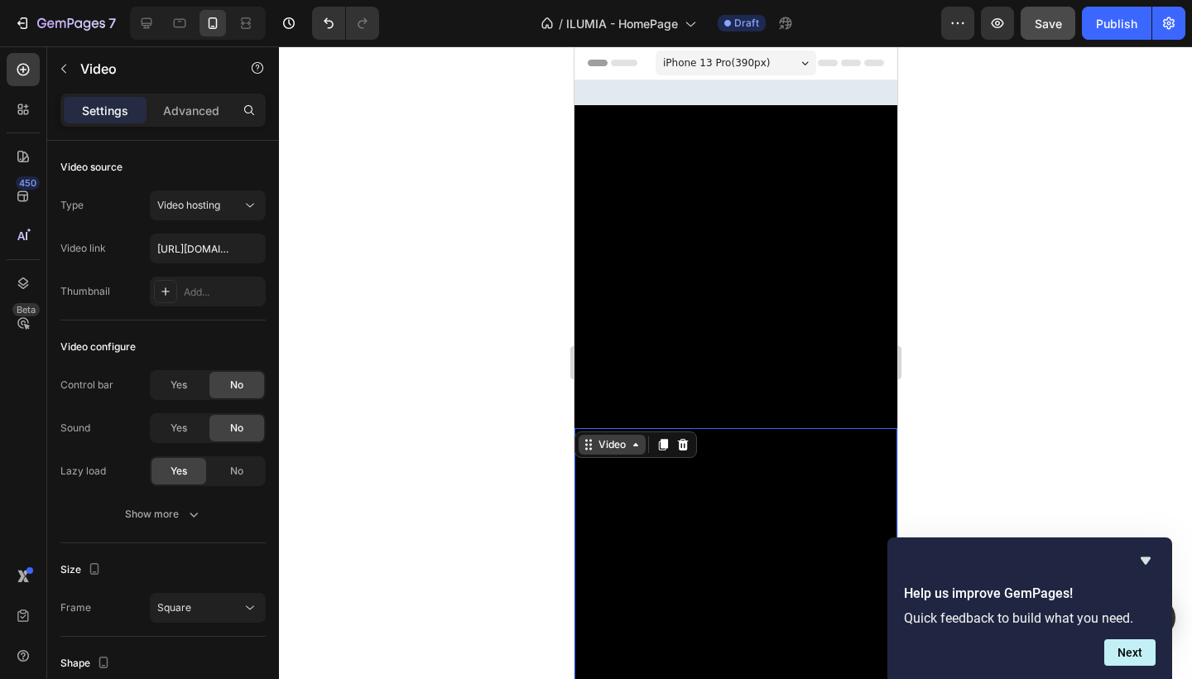
click at [620, 440] on div "Video" at bounding box center [611, 444] width 34 height 15
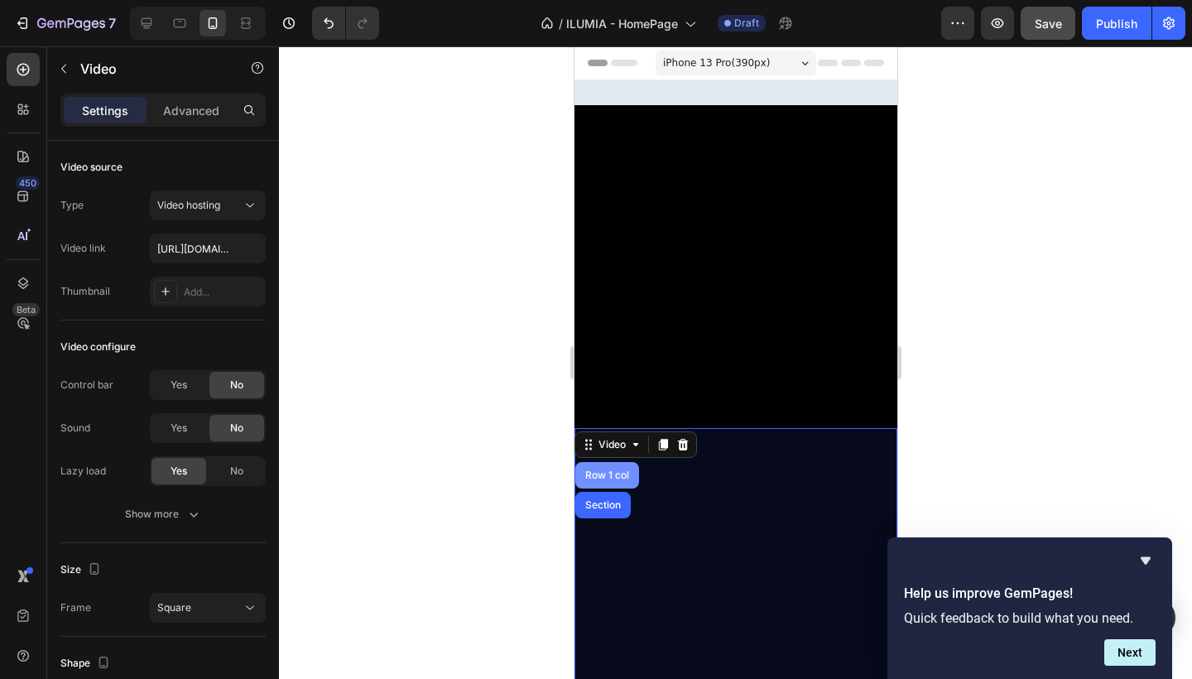
click at [618, 474] on div "Row 1 col" at bounding box center [606, 475] width 51 height 10
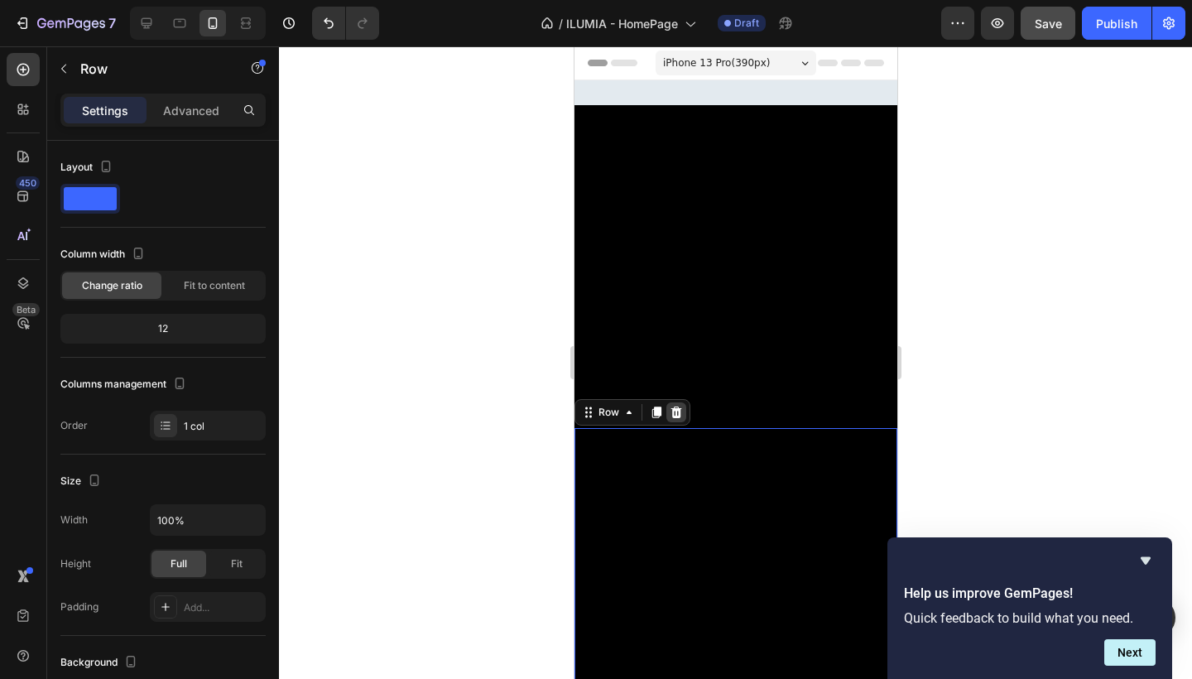
click at [675, 406] on icon at bounding box center [676, 412] width 11 height 12
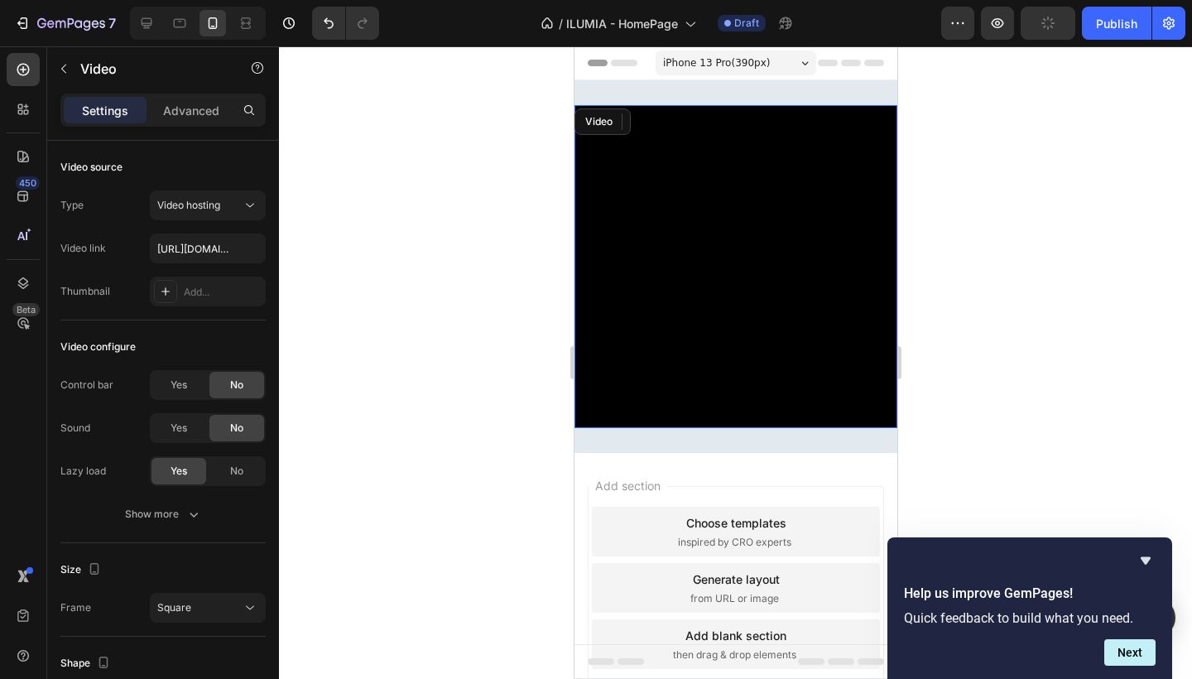
click at [641, 224] on video at bounding box center [735, 266] width 323 height 323
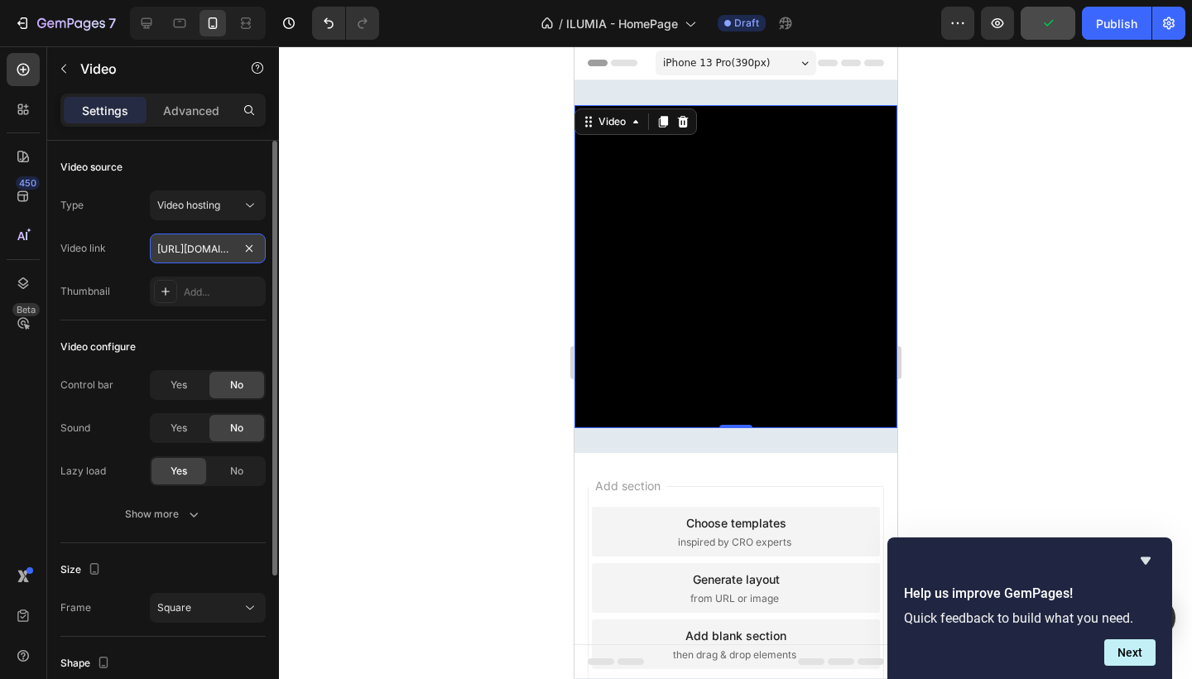
click at [217, 243] on input "https://cdn.shopify.com/videos/c/o/v/510aaaa5374542ea9d87412684949012.mp4" at bounding box center [208, 248] width 116 height 30
paste input "https://cdn.shopify.com/videos/c/o/v/cc97feb092f04e54b3170b2f7a3c1b23.mp4"
type input "https://cdn.shopify.com/videos/c/o/v/cc97feb092f04e54b3170b2f7a3c1b23.mp4"
click at [615, 129] on div "Video" at bounding box center [611, 122] width 67 height 20
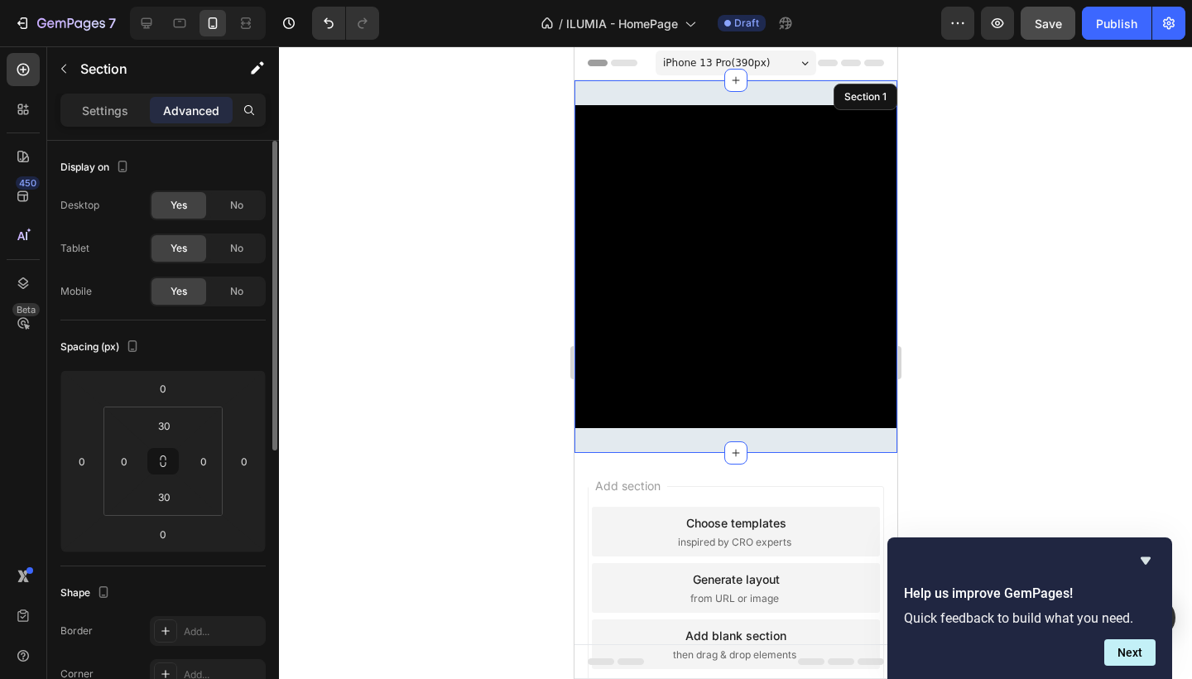
click at [615, 87] on div "Video Row 1 col Section 0 Row Section 1" at bounding box center [735, 266] width 323 height 373
click at [118, 118] on p "Settings" at bounding box center [105, 110] width 46 height 17
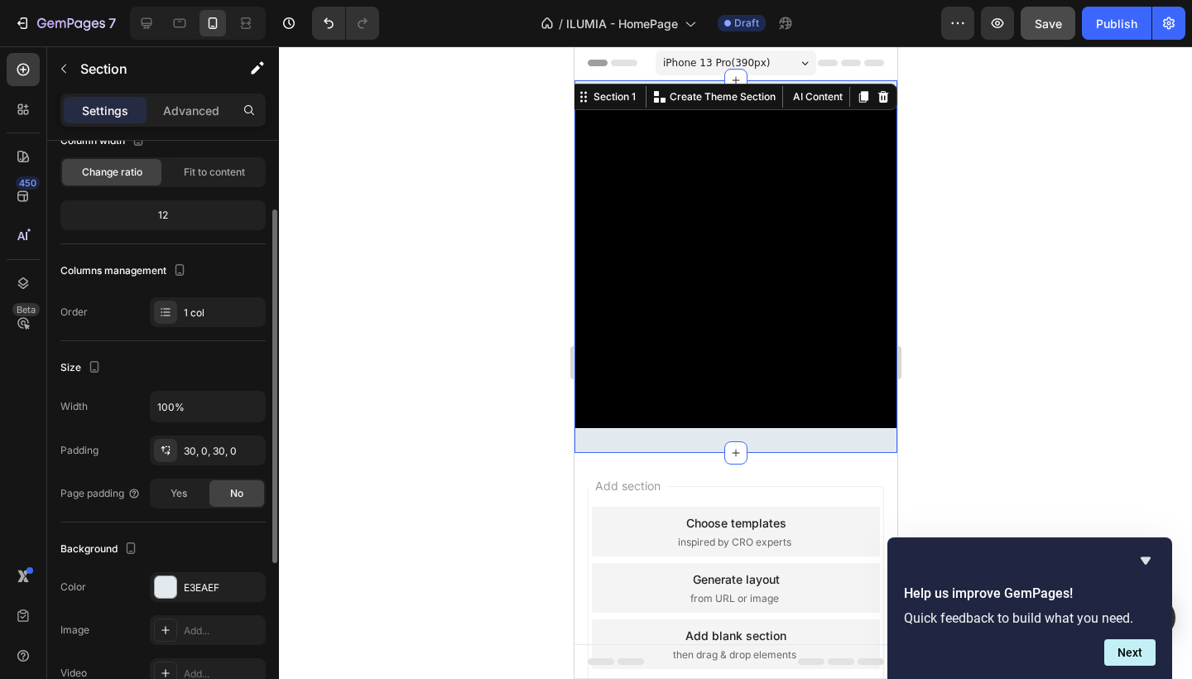
scroll to position [153, 0]
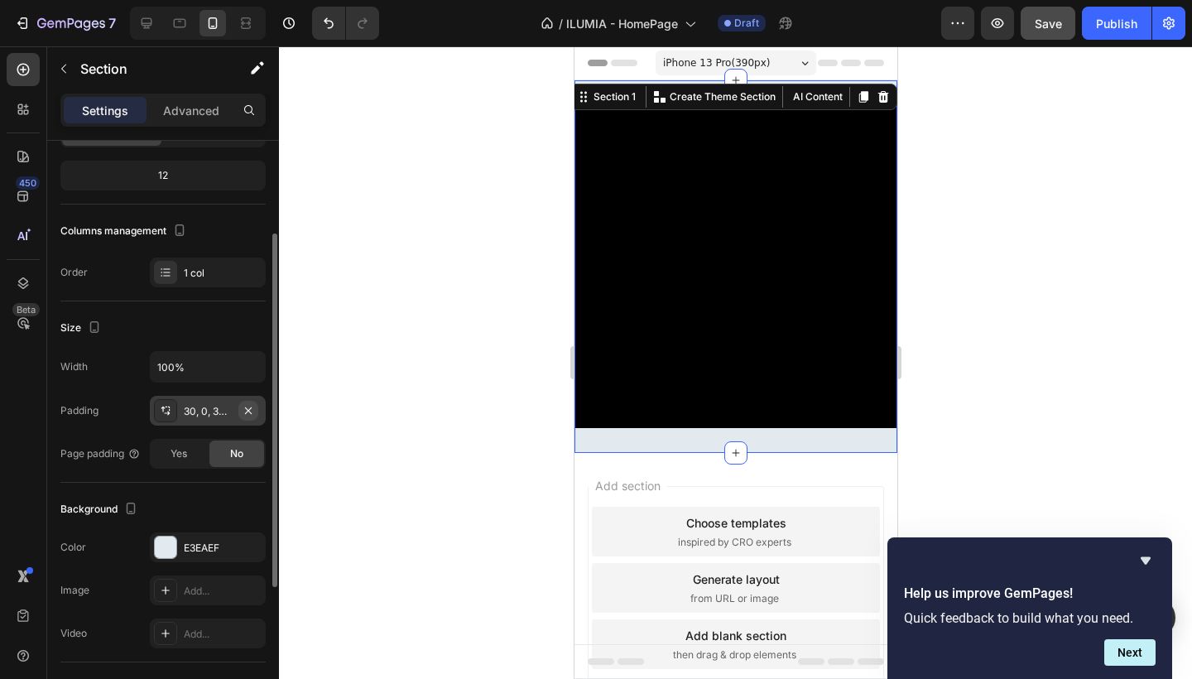
click at [250, 409] on icon "button" at bounding box center [248, 409] width 7 height 7
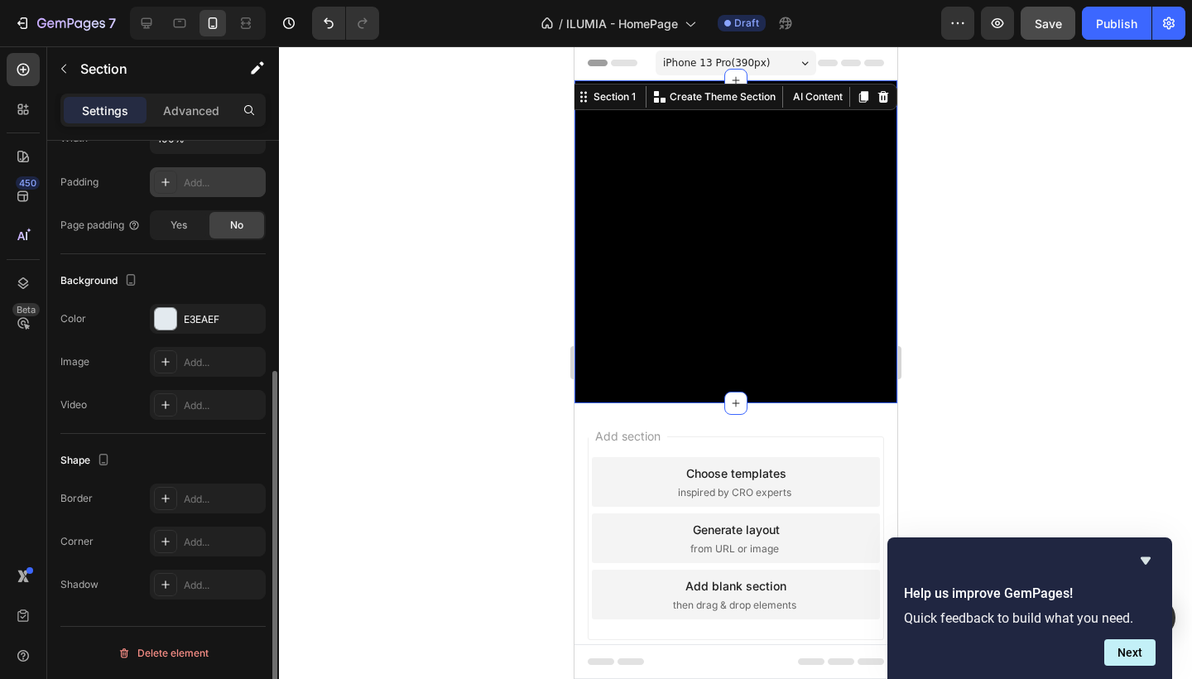
scroll to position [0, 0]
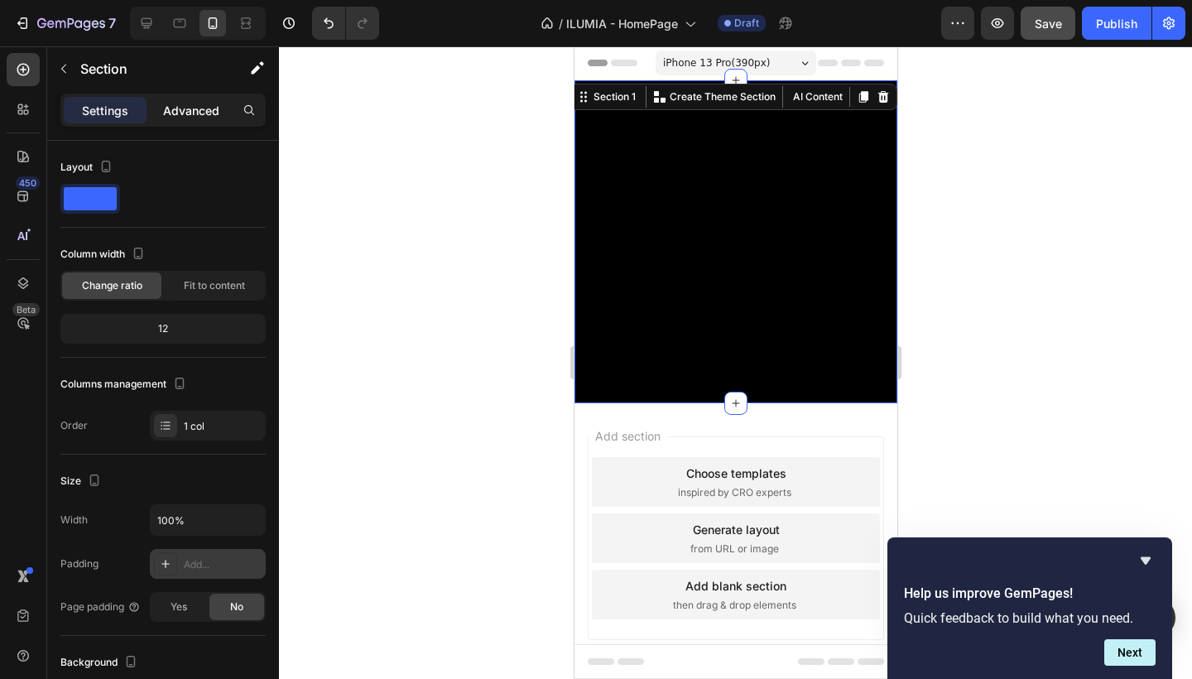
click at [192, 108] on p "Advanced" at bounding box center [191, 110] width 56 height 17
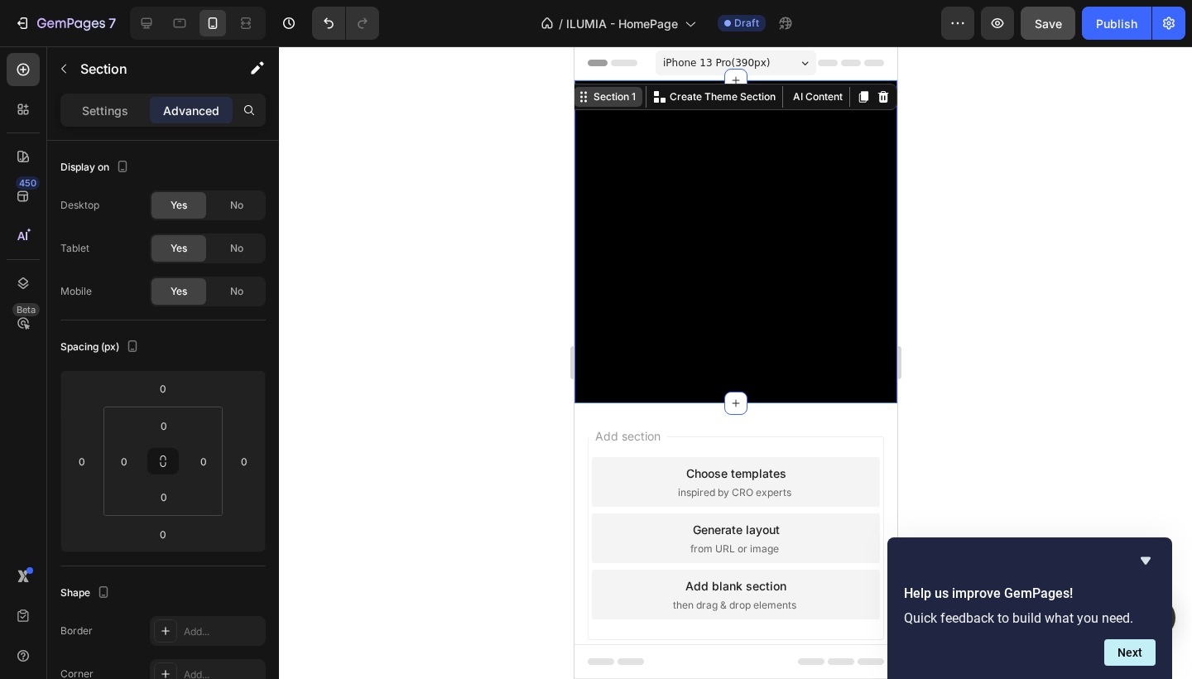
click at [613, 103] on div "Section 1" at bounding box center [613, 96] width 49 height 15
click at [620, 193] on video at bounding box center [735, 241] width 323 height 323
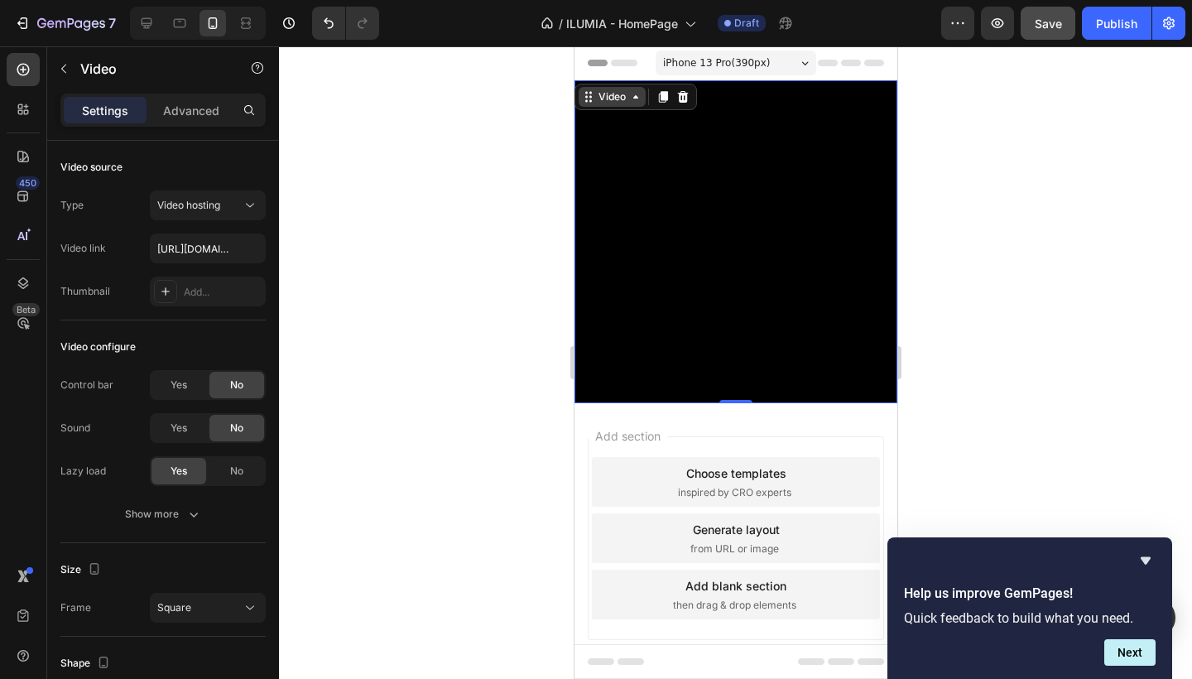
click at [615, 103] on div "Video" at bounding box center [611, 96] width 34 height 15
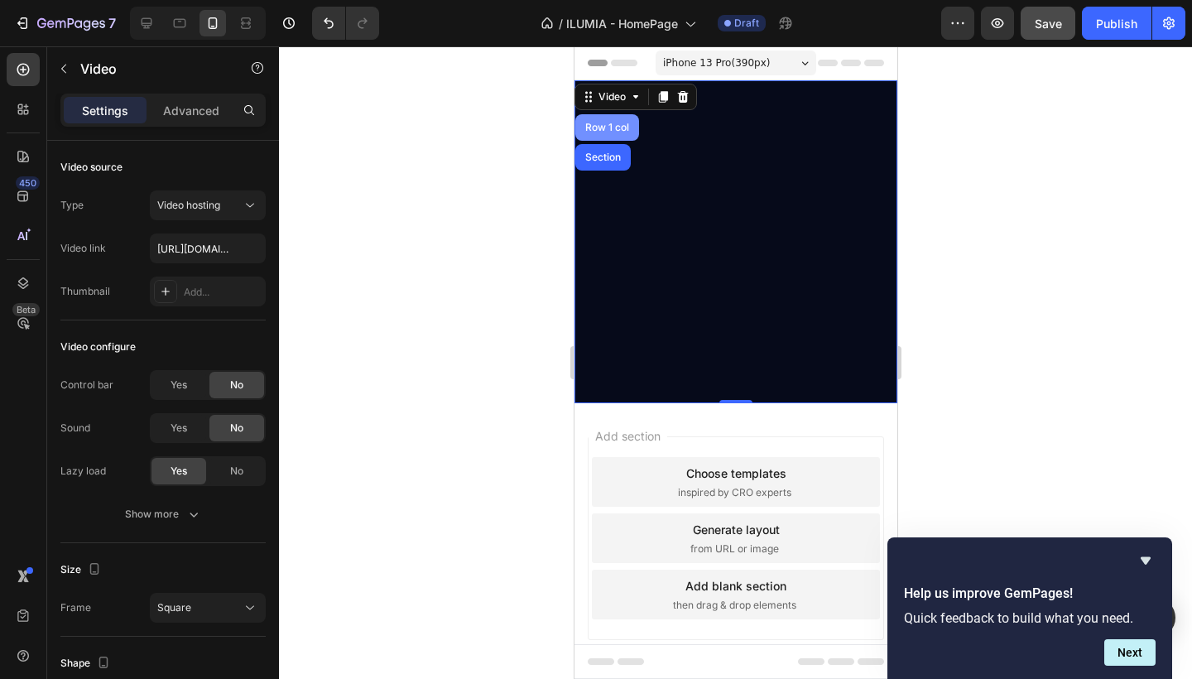
click at [615, 120] on div "Row 1 col" at bounding box center [607, 127] width 64 height 26
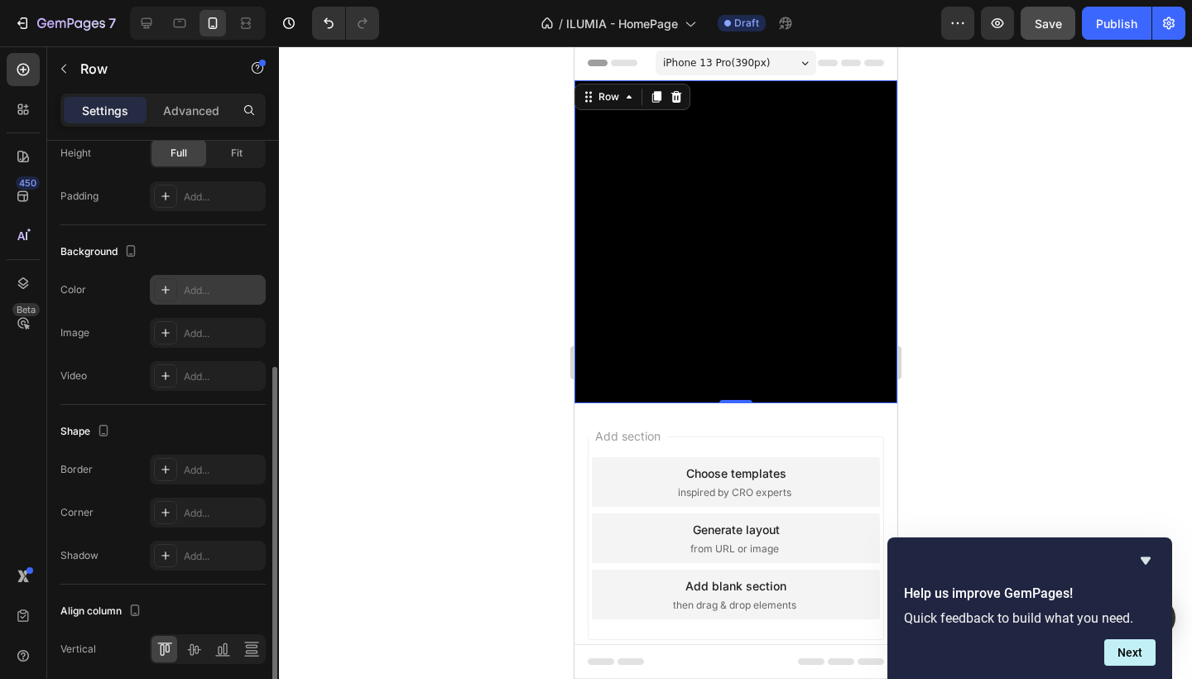
scroll to position [475, 0]
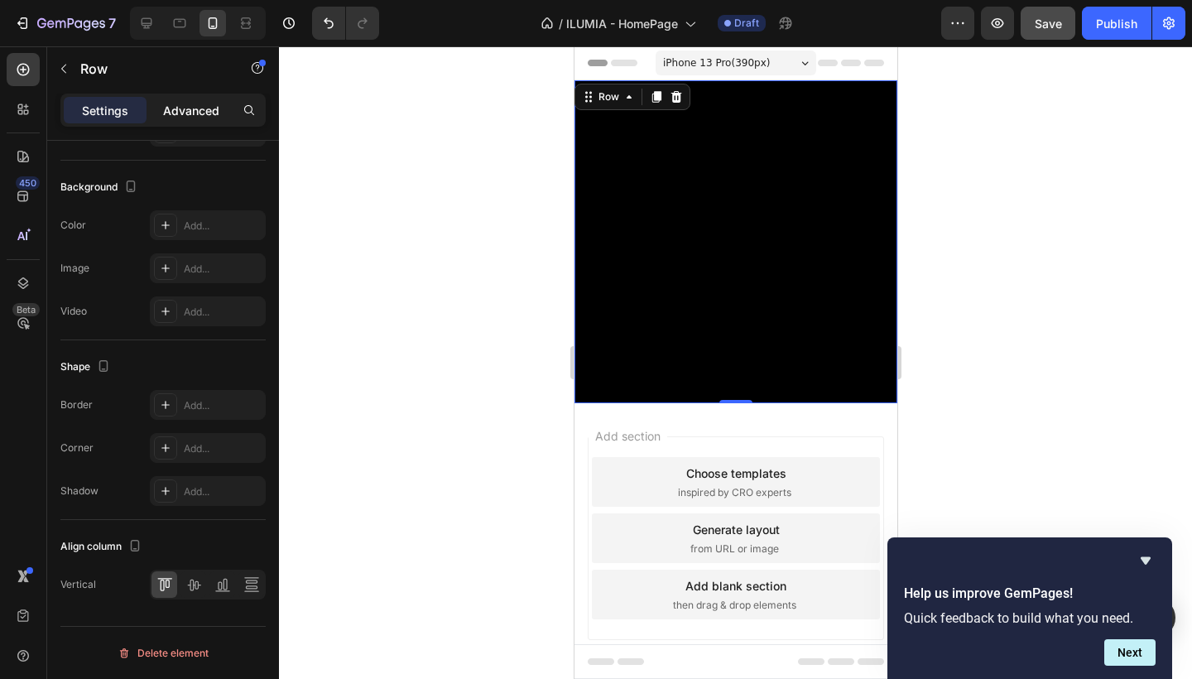
click at [196, 108] on p "Advanced" at bounding box center [191, 110] width 56 height 17
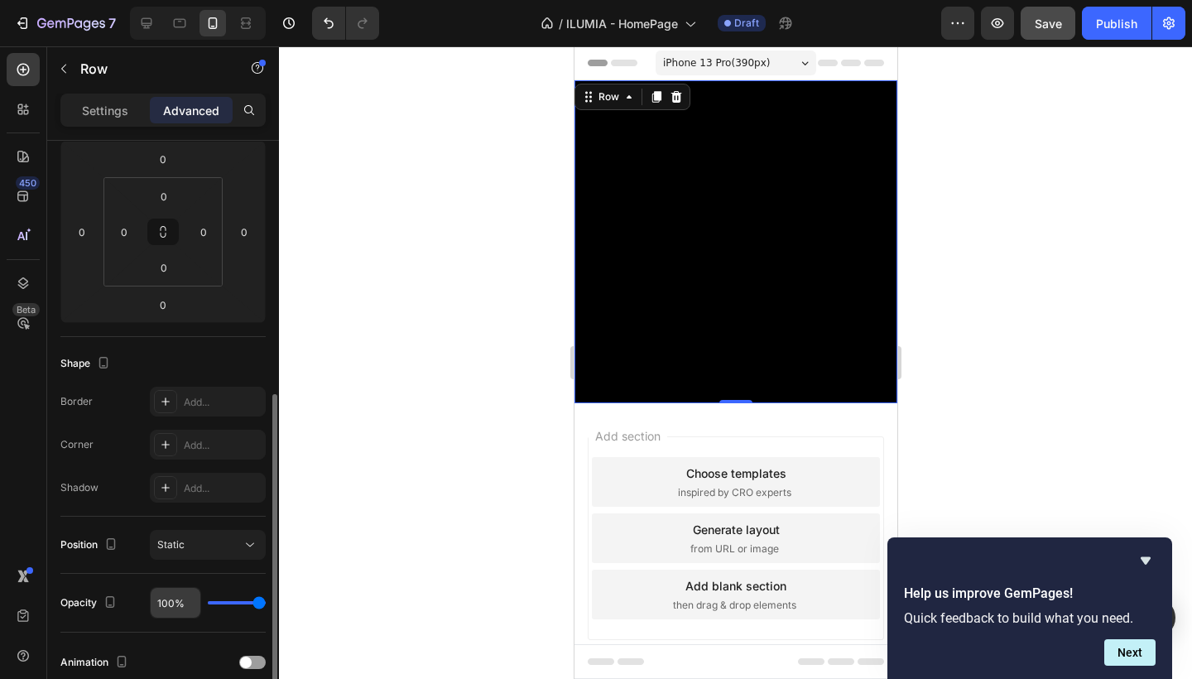
scroll to position [0, 0]
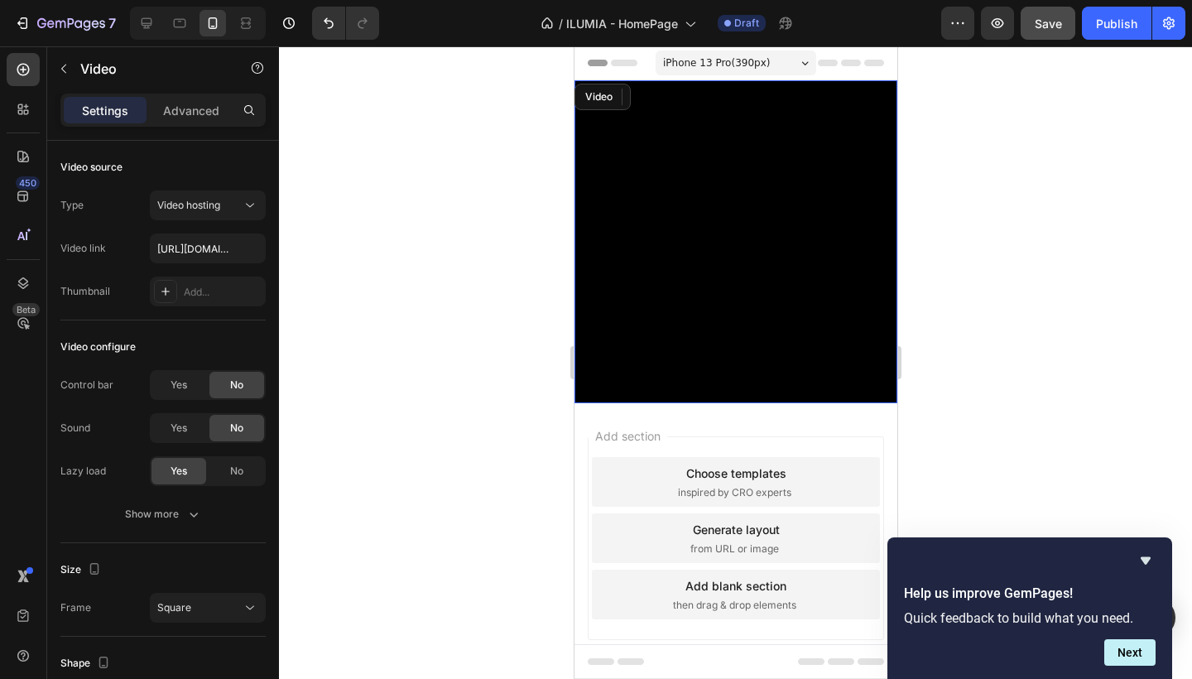
click at [613, 171] on video at bounding box center [735, 241] width 323 height 323
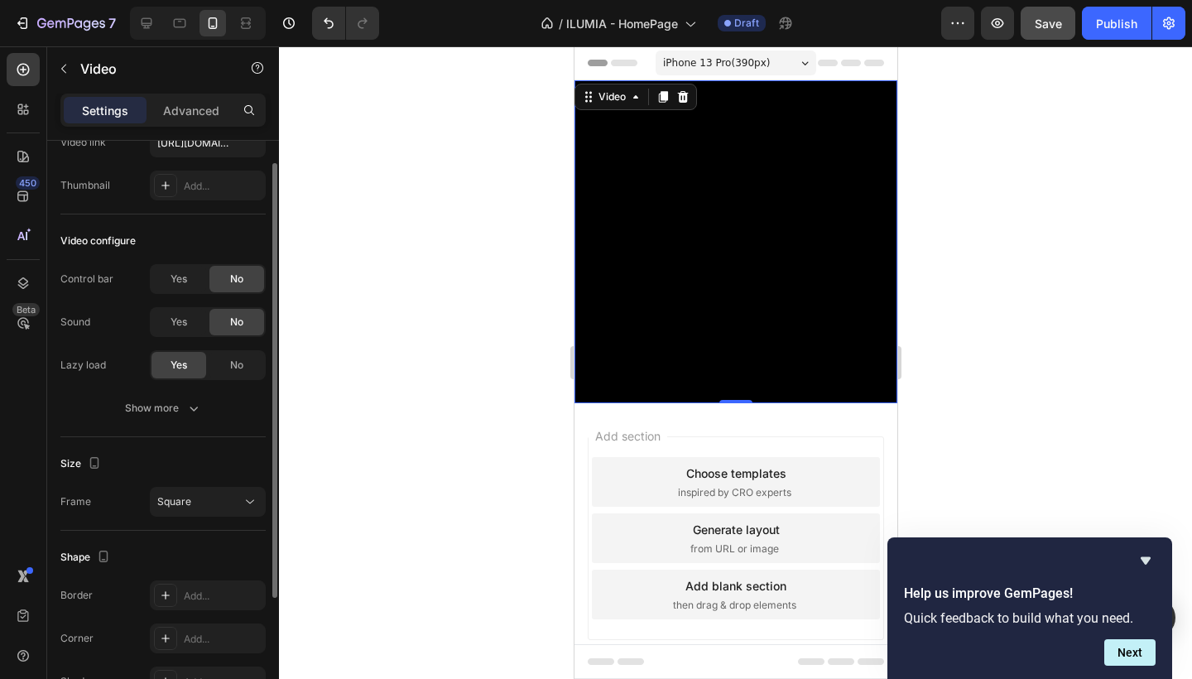
scroll to position [106, 0]
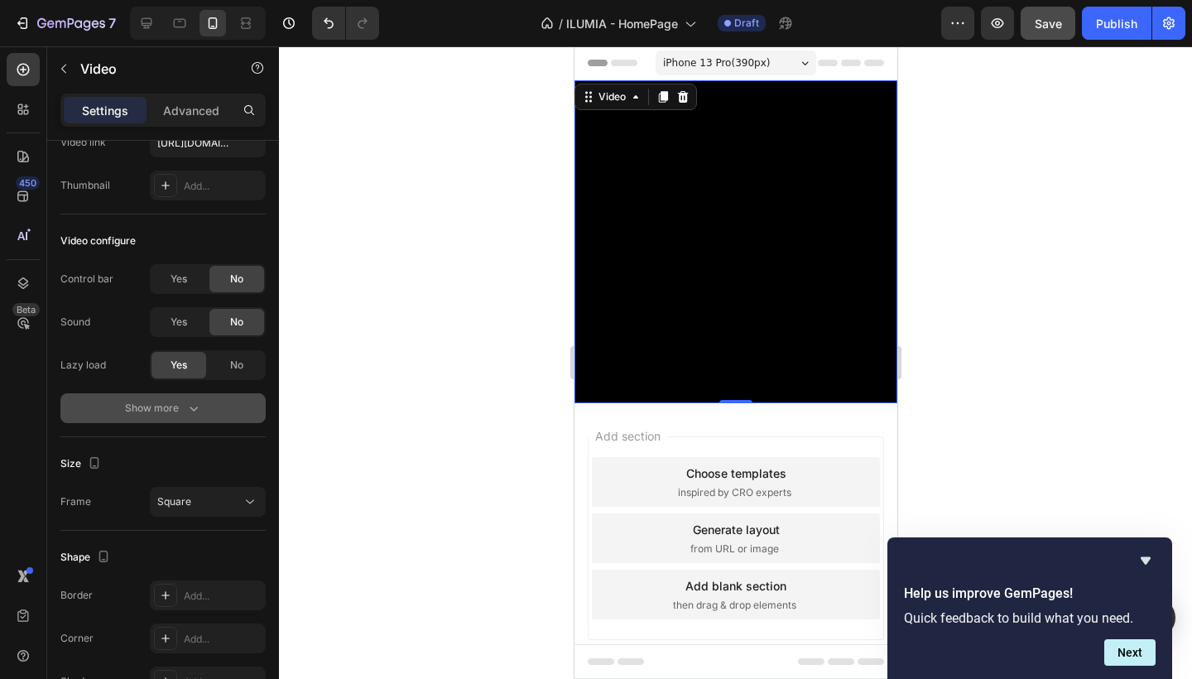
click at [180, 403] on div "Show more" at bounding box center [163, 408] width 77 height 17
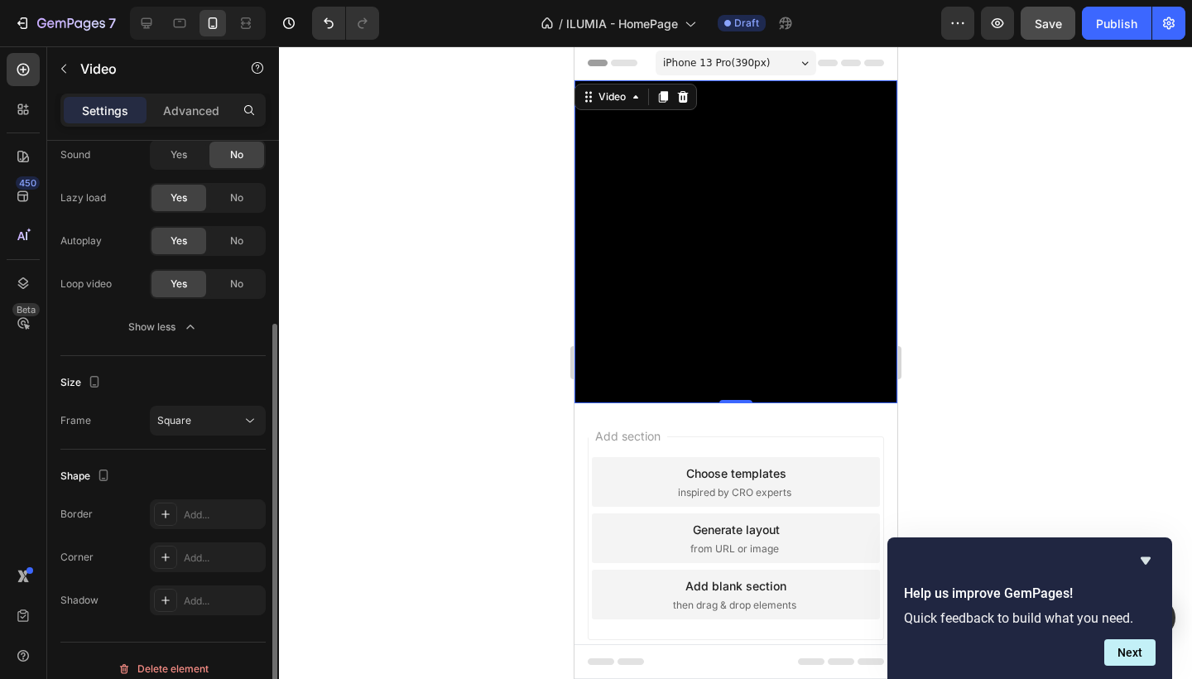
scroll to position [289, 0]
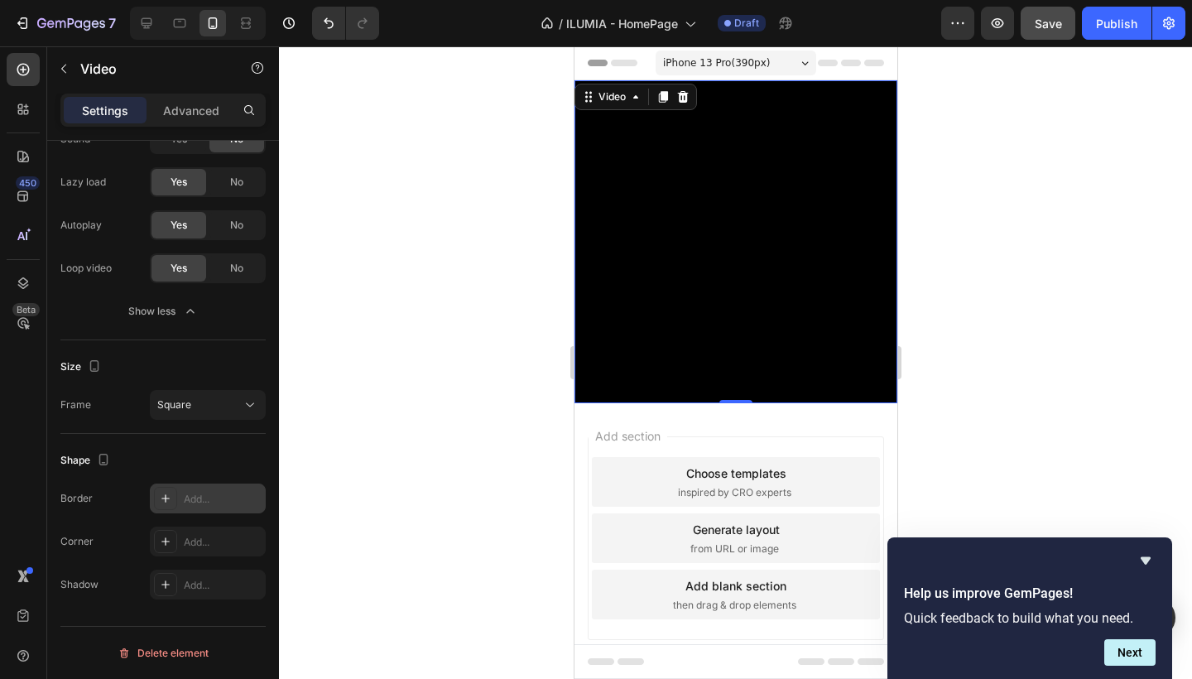
click at [195, 497] on div "Add..." at bounding box center [223, 499] width 78 height 15
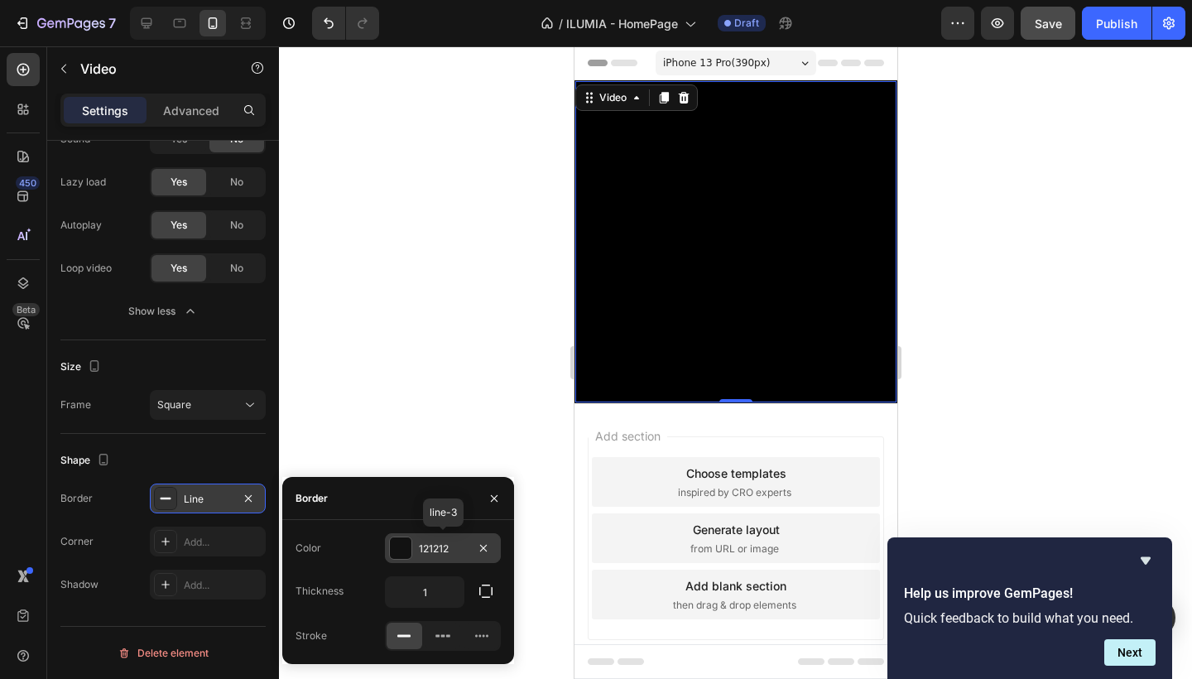
click at [426, 551] on div "121212" at bounding box center [443, 548] width 48 height 15
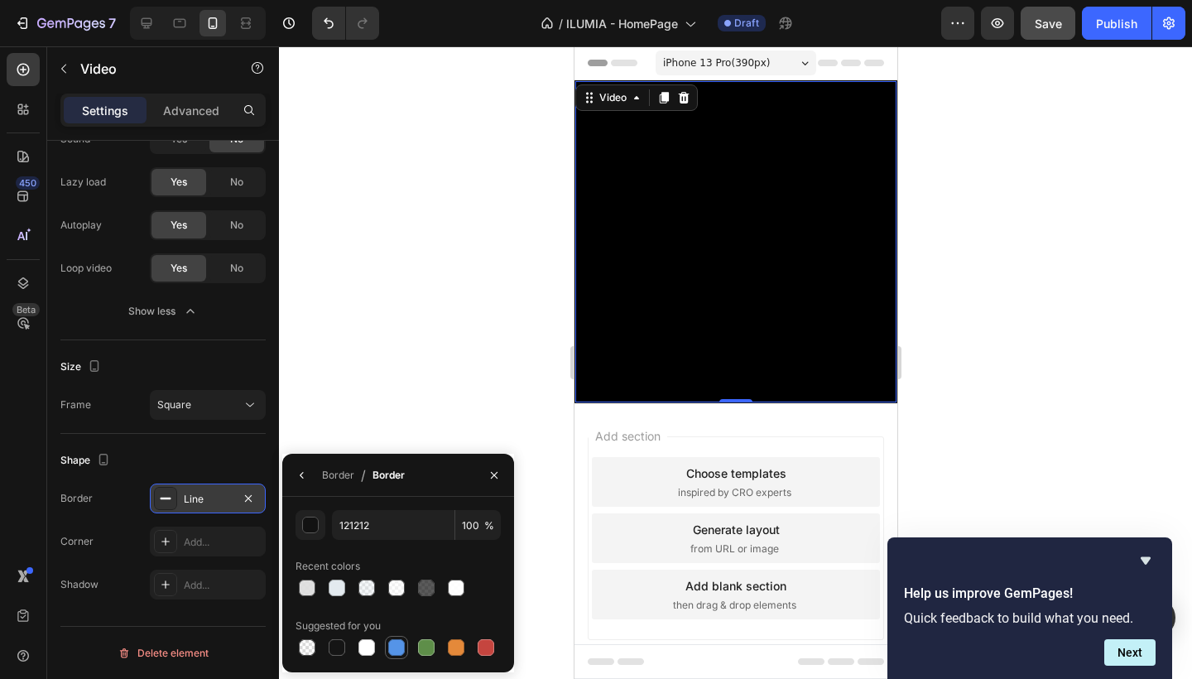
click at [387, 650] on div at bounding box center [397, 647] width 20 height 20
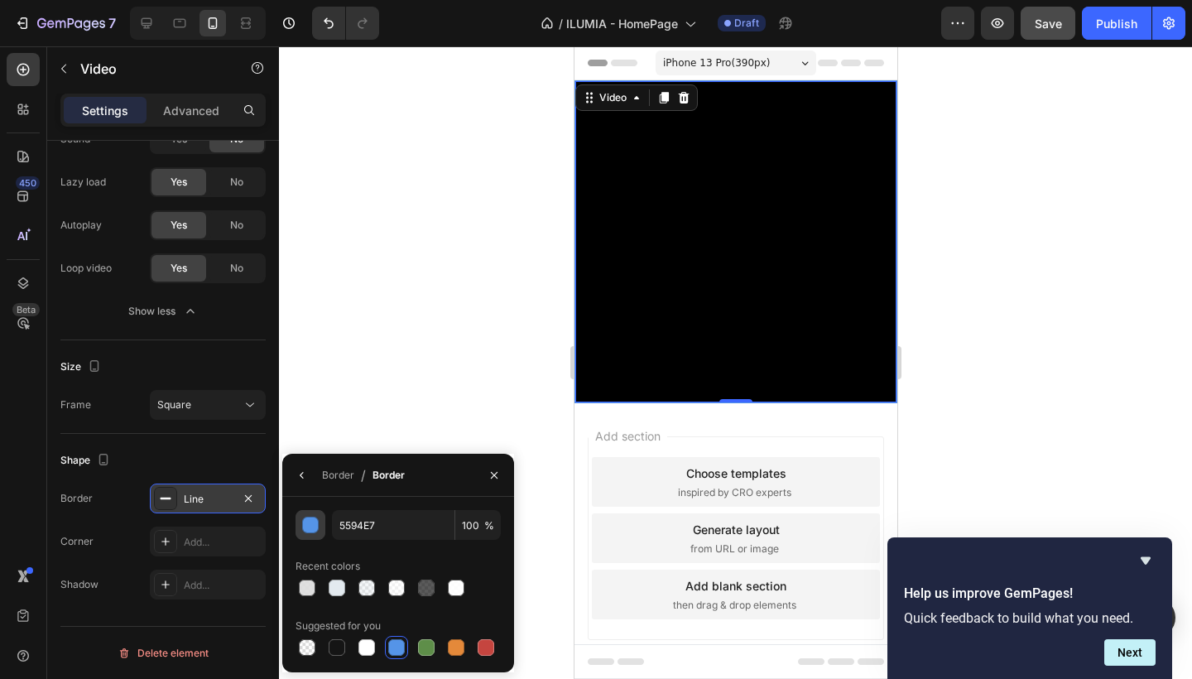
click at [314, 536] on button "button" at bounding box center [311, 525] width 30 height 30
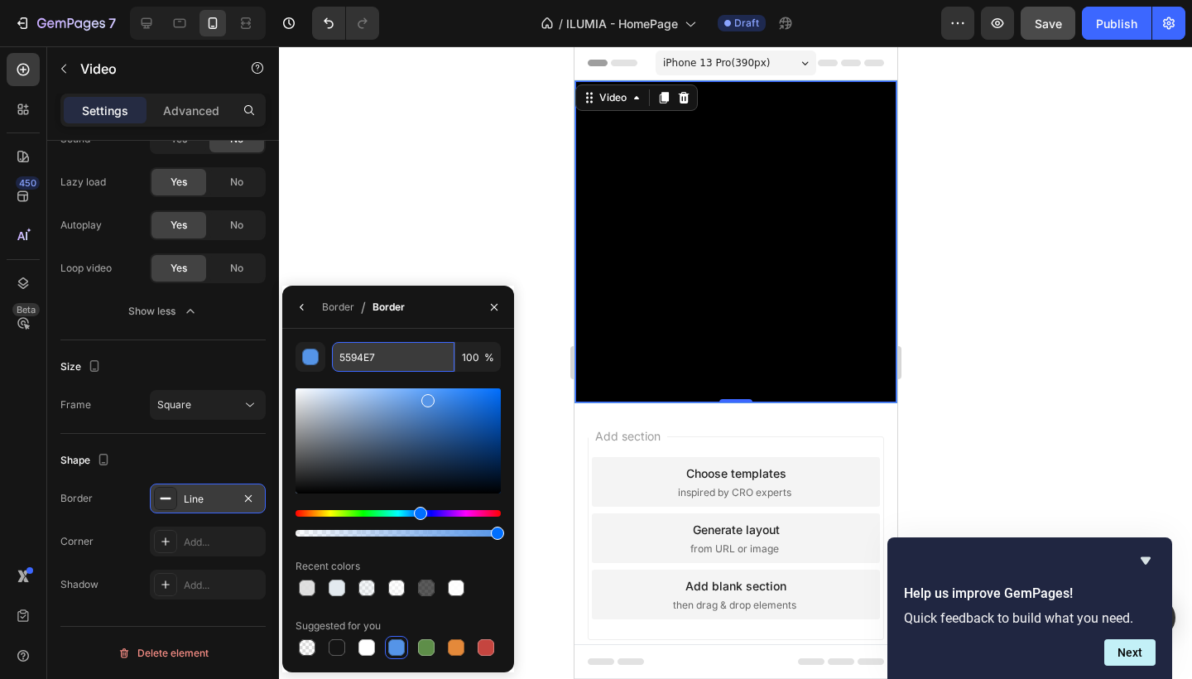
click at [376, 355] on input "5594E7" at bounding box center [393, 357] width 123 height 30
click at [374, 355] on input "5594E7" at bounding box center [393, 357] width 123 height 30
paste input "#749eb0"
type input "749EB0"
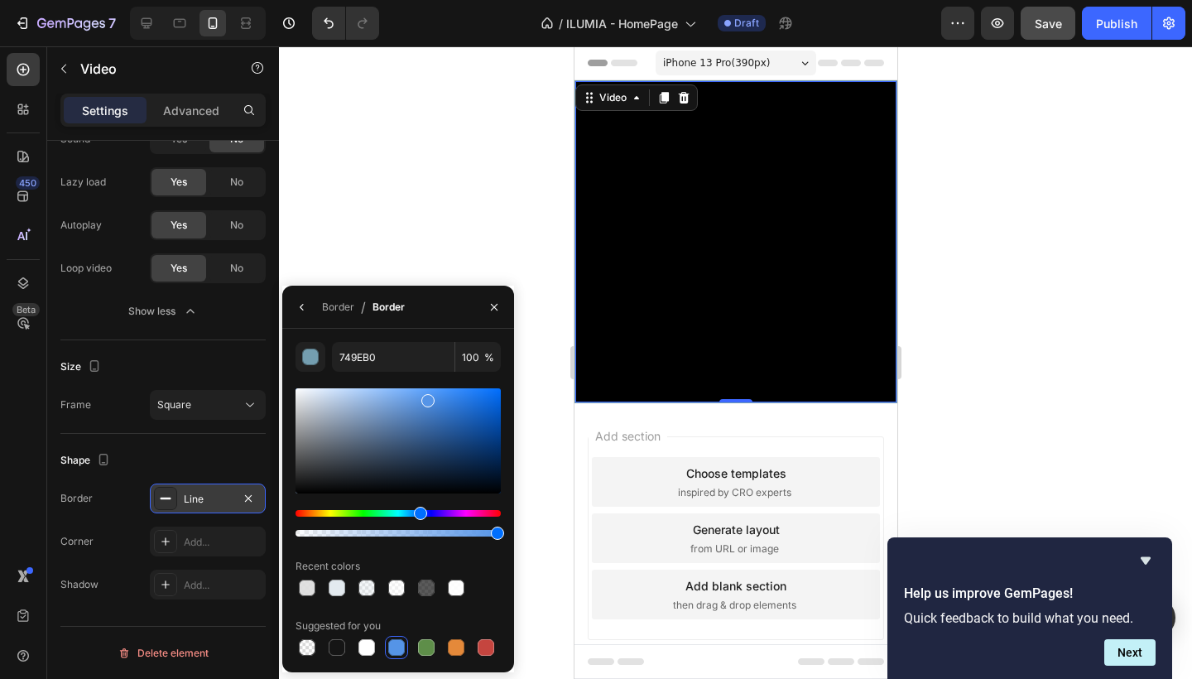
click at [438, 333] on div "749EB0 100 % Recent colors Suggested for you" at bounding box center [398, 501] width 232 height 344
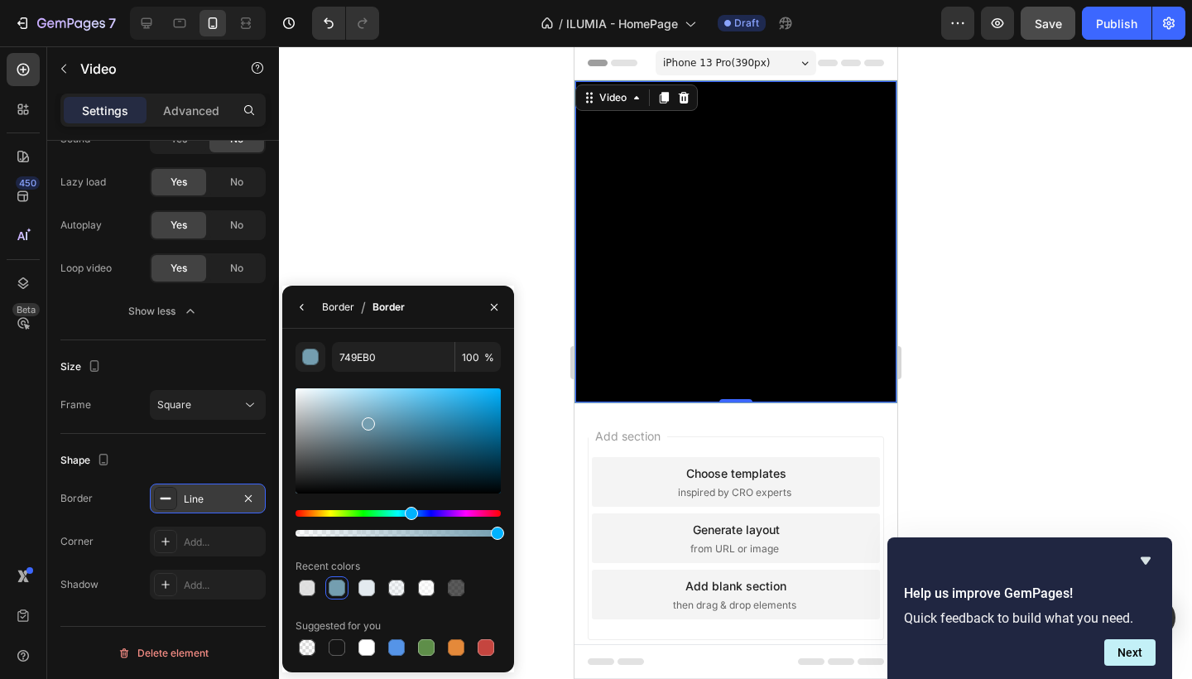
click at [340, 303] on div "Border" at bounding box center [338, 307] width 32 height 15
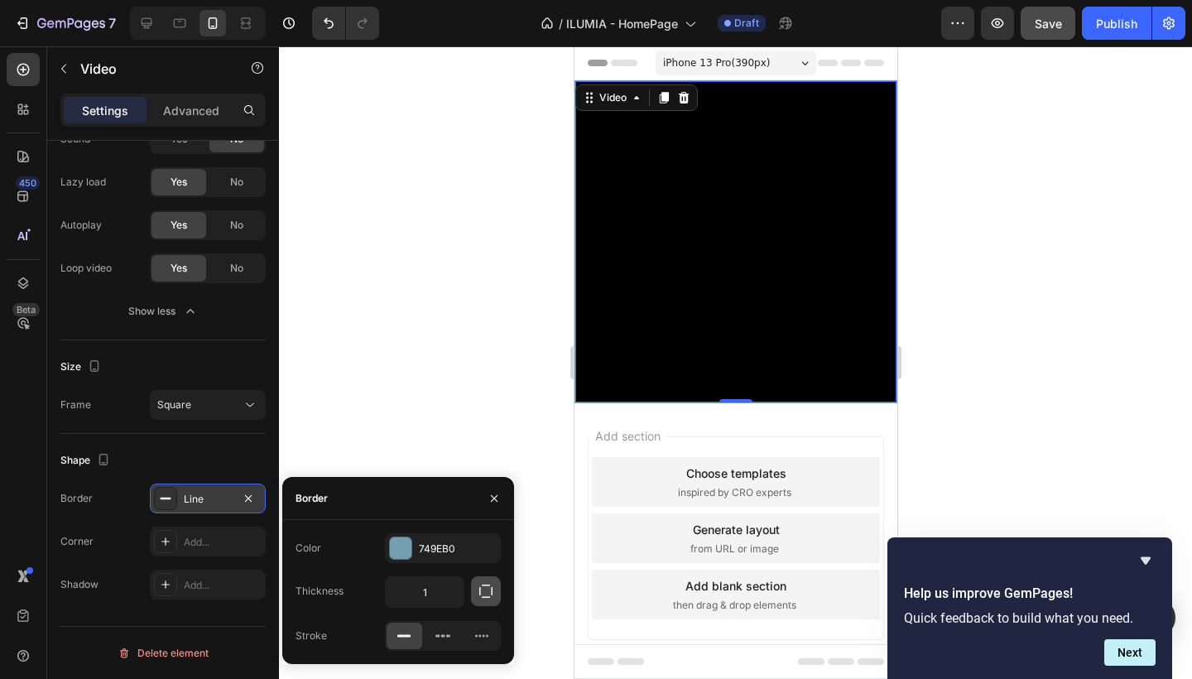
click at [481, 594] on icon "button" at bounding box center [486, 591] width 17 height 17
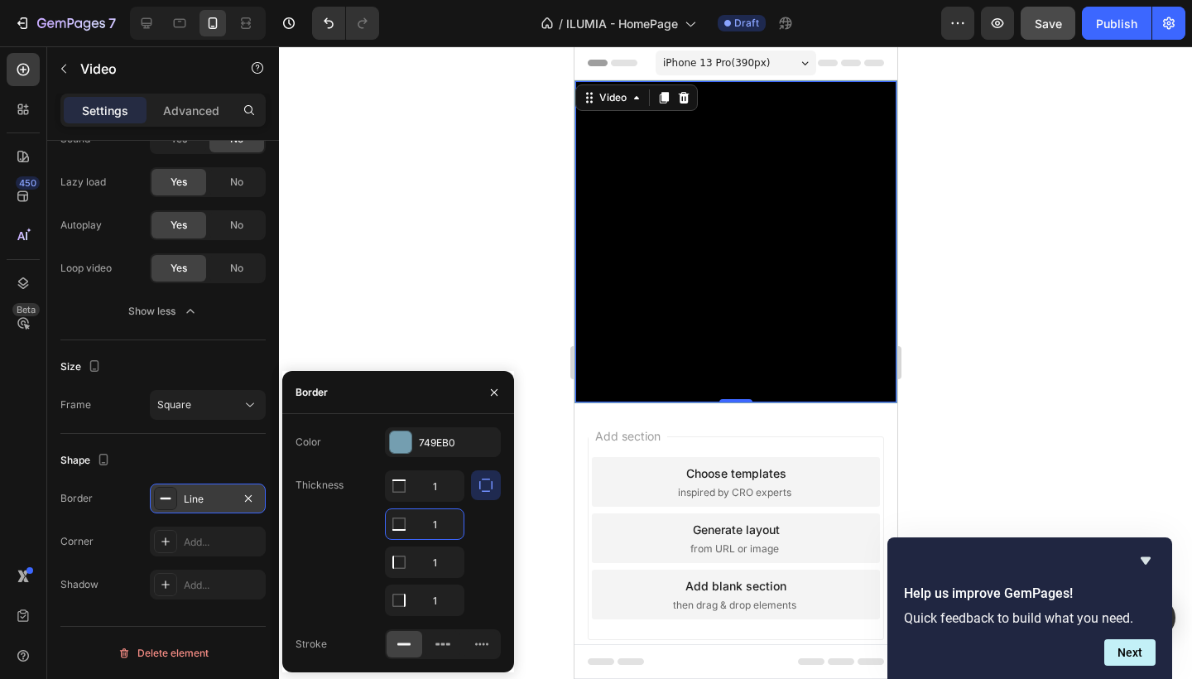
click at [440, 527] on input "1" at bounding box center [425, 524] width 78 height 30
click at [445, 580] on div "1 1 1 1" at bounding box center [424, 543] width 79 height 146
click at [445, 571] on input "1" at bounding box center [425, 562] width 78 height 30
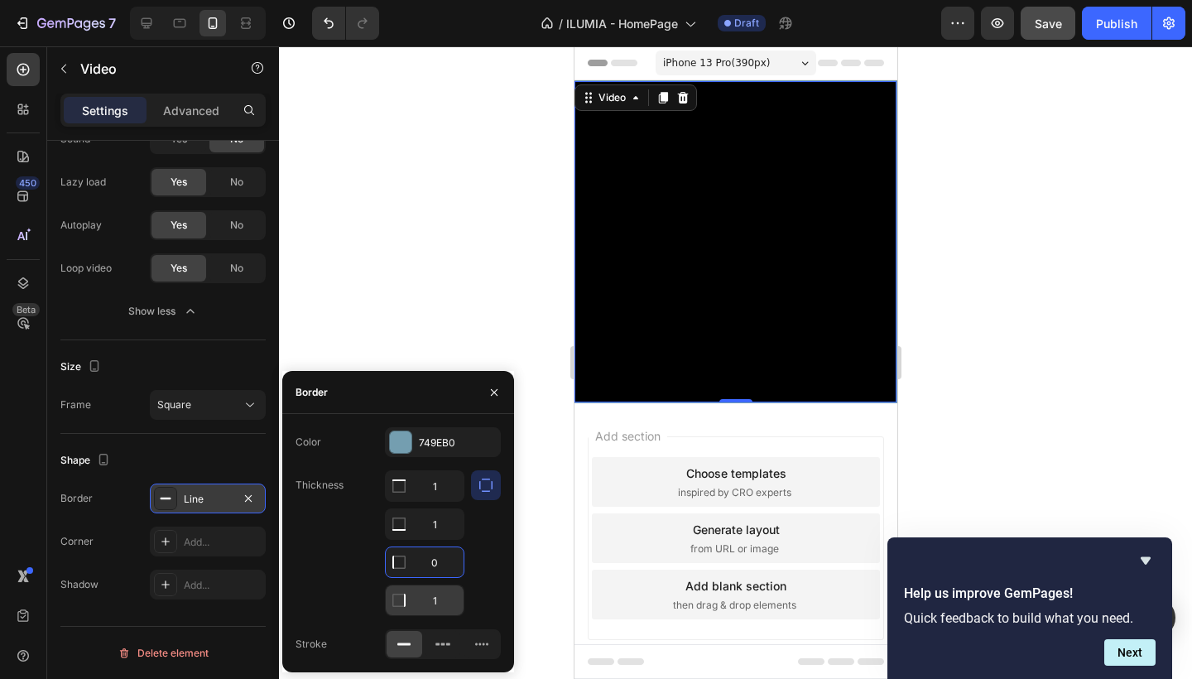
type input "0"
click at [436, 611] on input "1" at bounding box center [425, 600] width 78 height 30
type input "0"
click at [320, 394] on div "Border" at bounding box center [312, 392] width 32 height 15
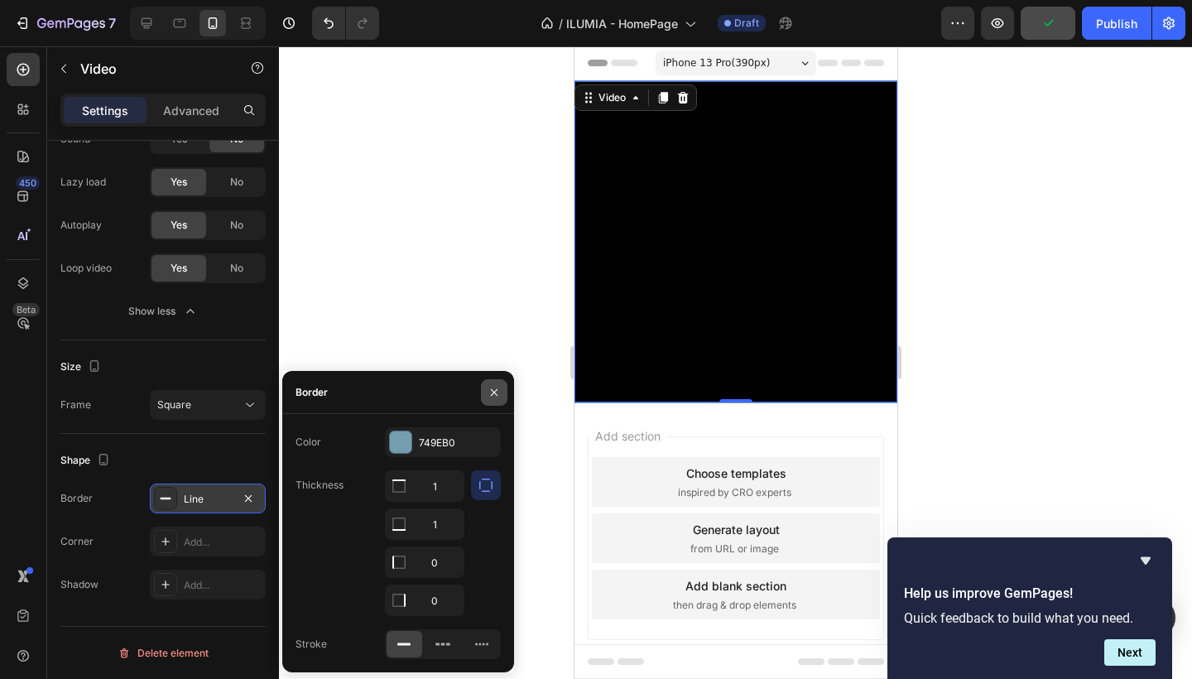
click at [490, 394] on icon "button" at bounding box center [494, 392] width 13 height 13
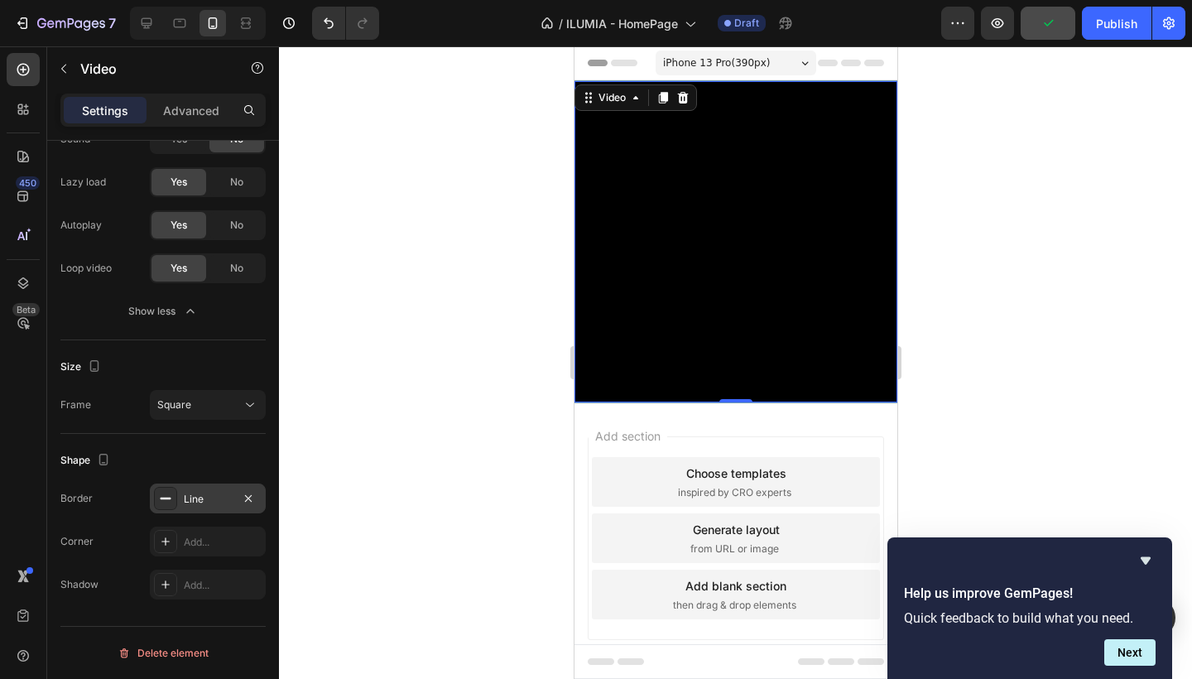
click at [1046, 159] on div at bounding box center [735, 362] width 913 height 633
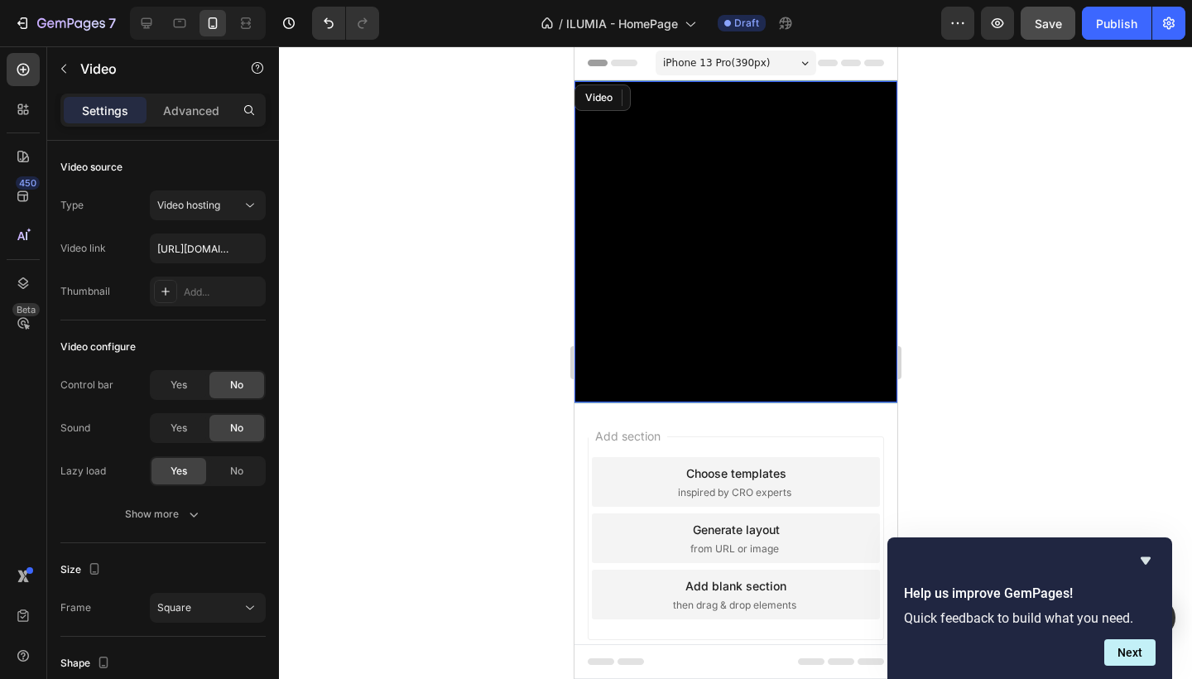
click at [863, 154] on video at bounding box center [735, 242] width 323 height 323
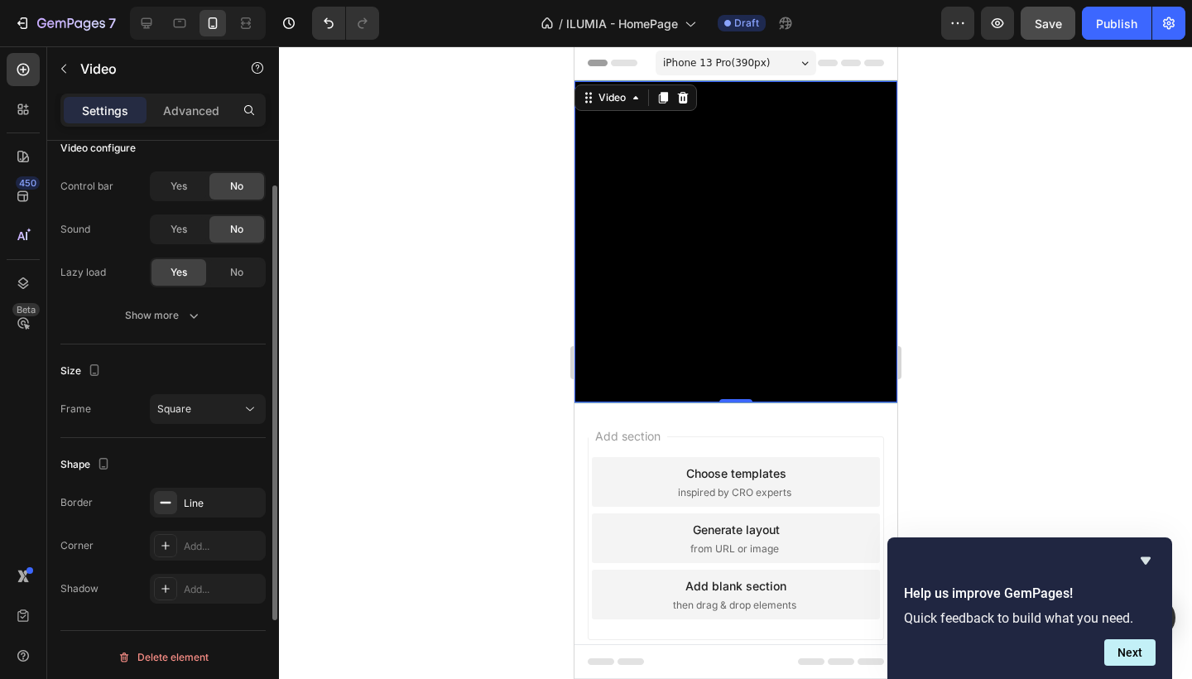
scroll to position [203, 0]
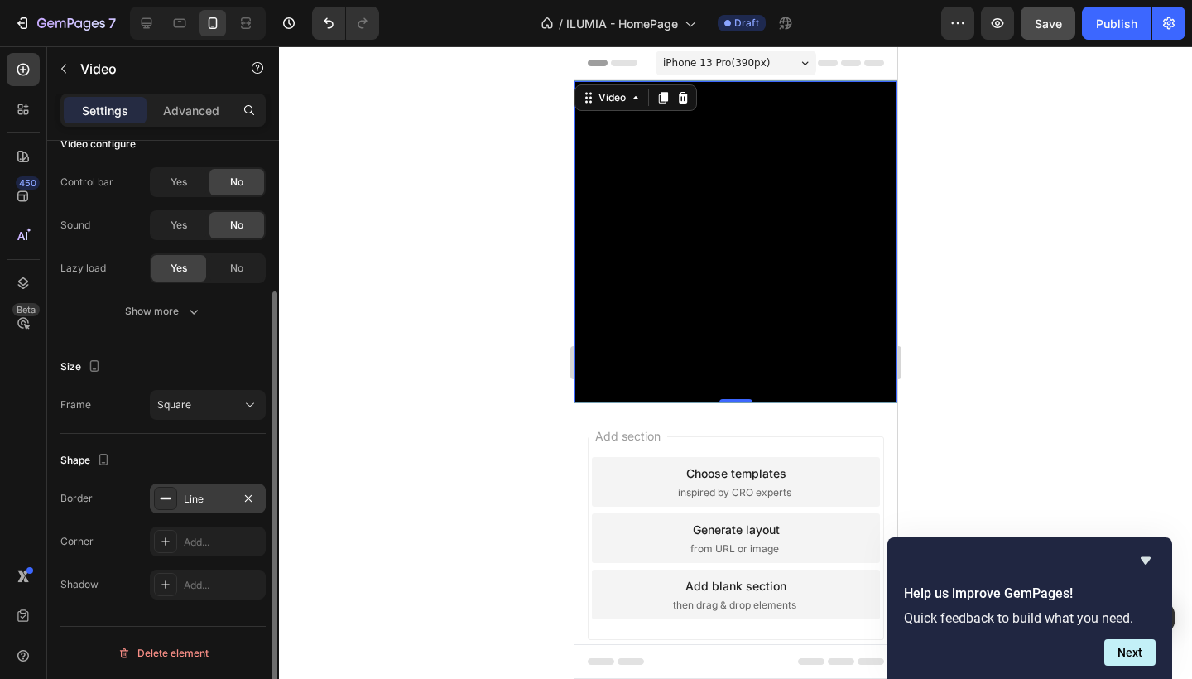
click at [209, 504] on div "Line" at bounding box center [208, 499] width 48 height 15
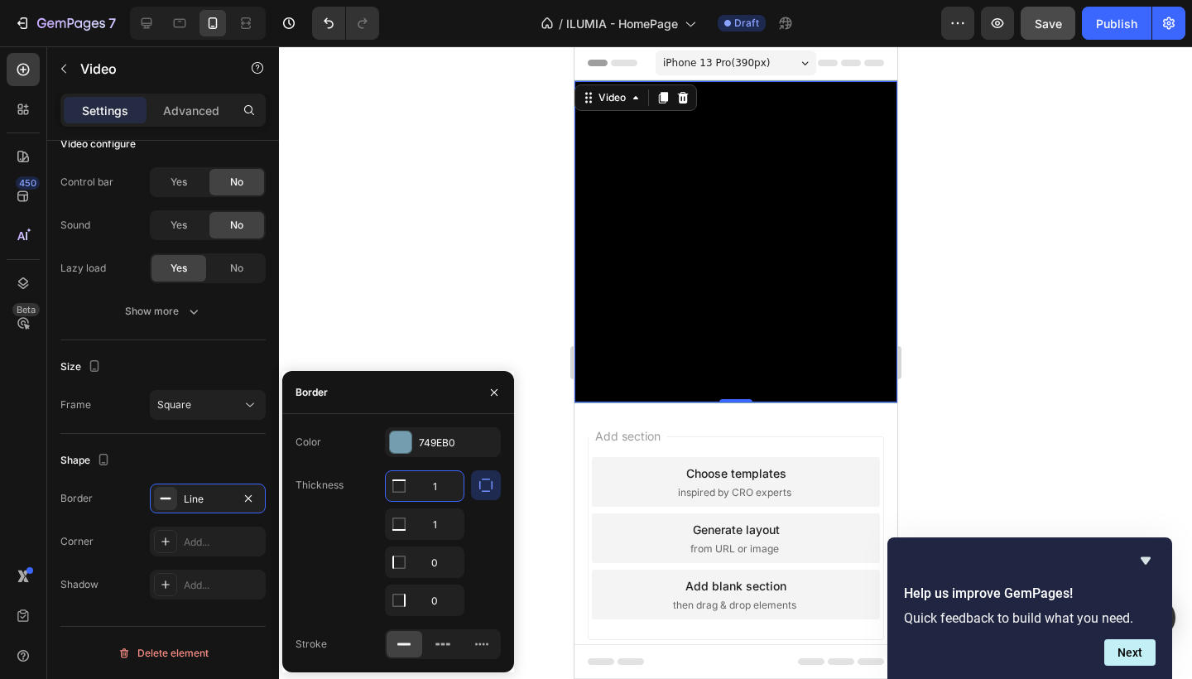
click at [432, 479] on input "1" at bounding box center [425, 486] width 78 height 30
type input "2"
click at [436, 522] on input "1" at bounding box center [425, 524] width 78 height 30
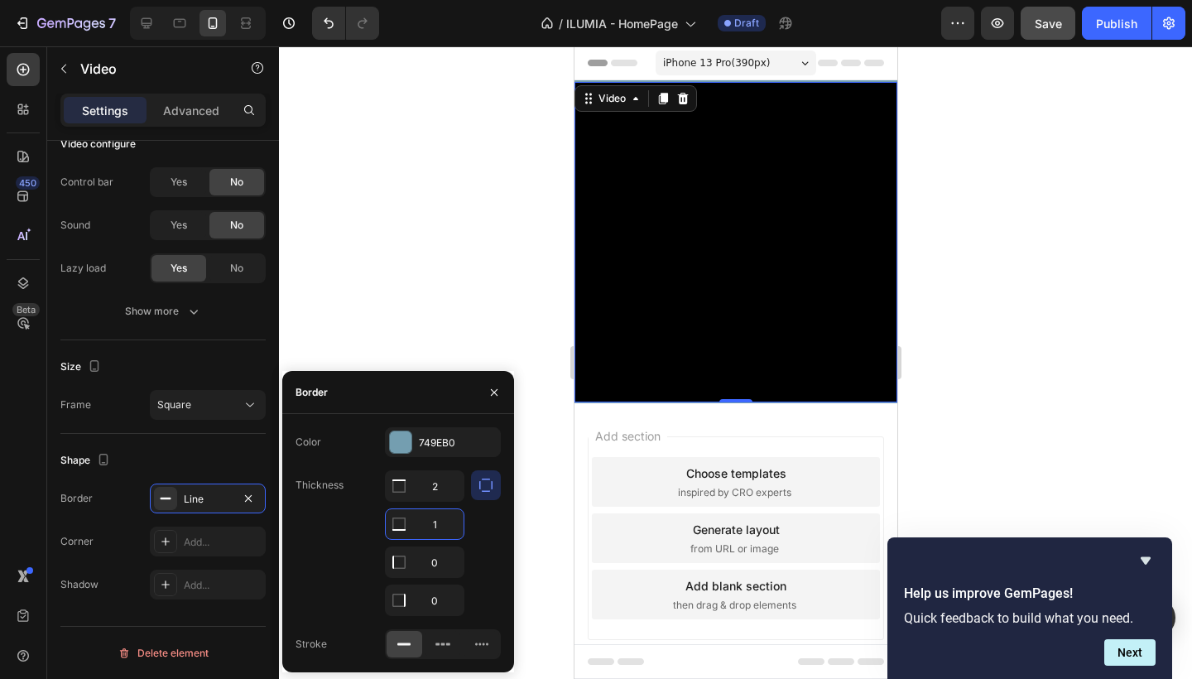
type input "2"
click at [458, 264] on div at bounding box center [735, 362] width 913 height 633
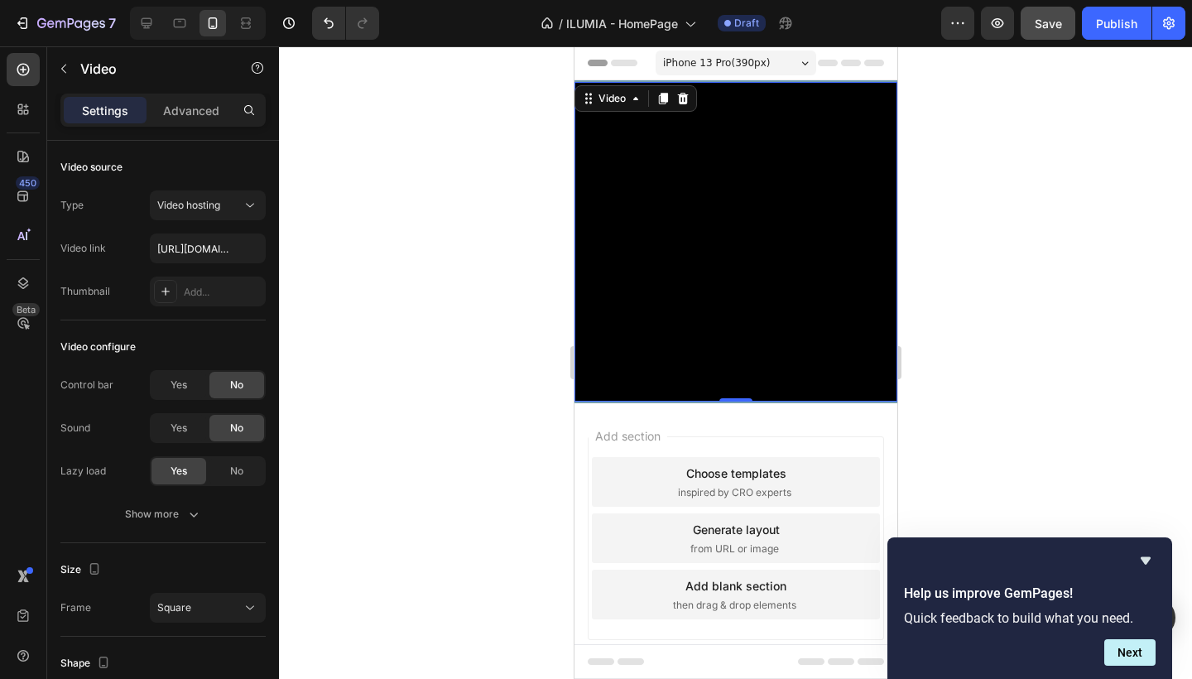
click at [600, 296] on video at bounding box center [735, 243] width 323 height 323
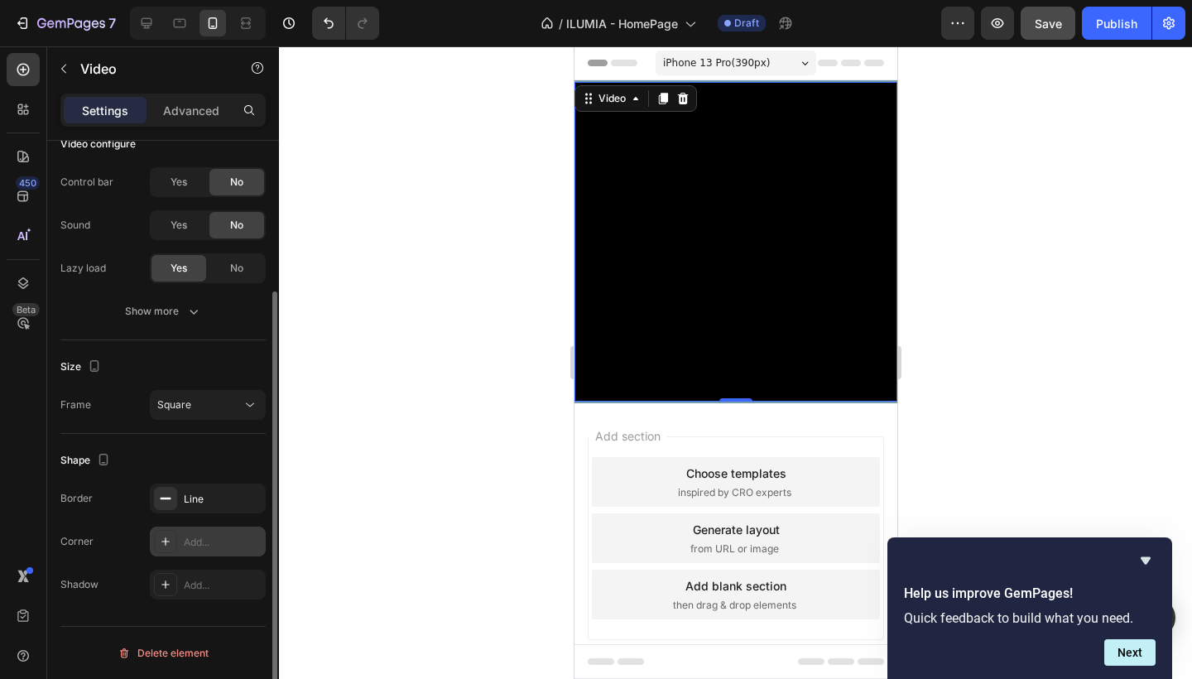
click at [206, 535] on div "Add..." at bounding box center [223, 542] width 78 height 15
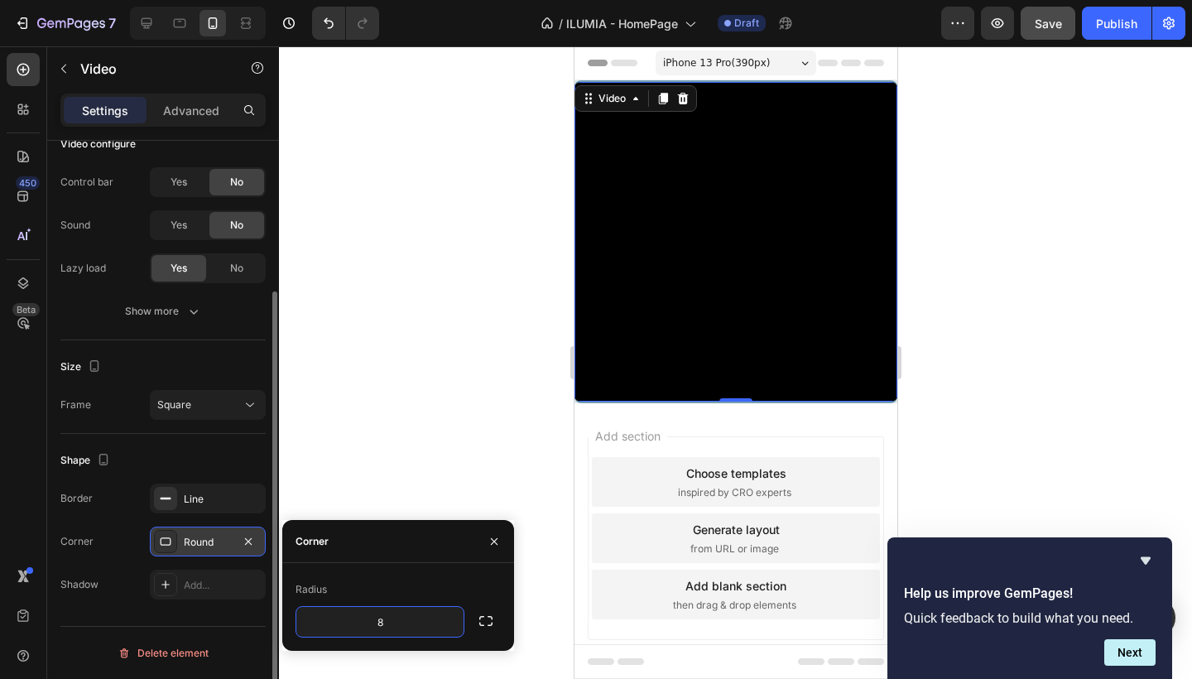
click at [523, 390] on div at bounding box center [735, 362] width 913 height 633
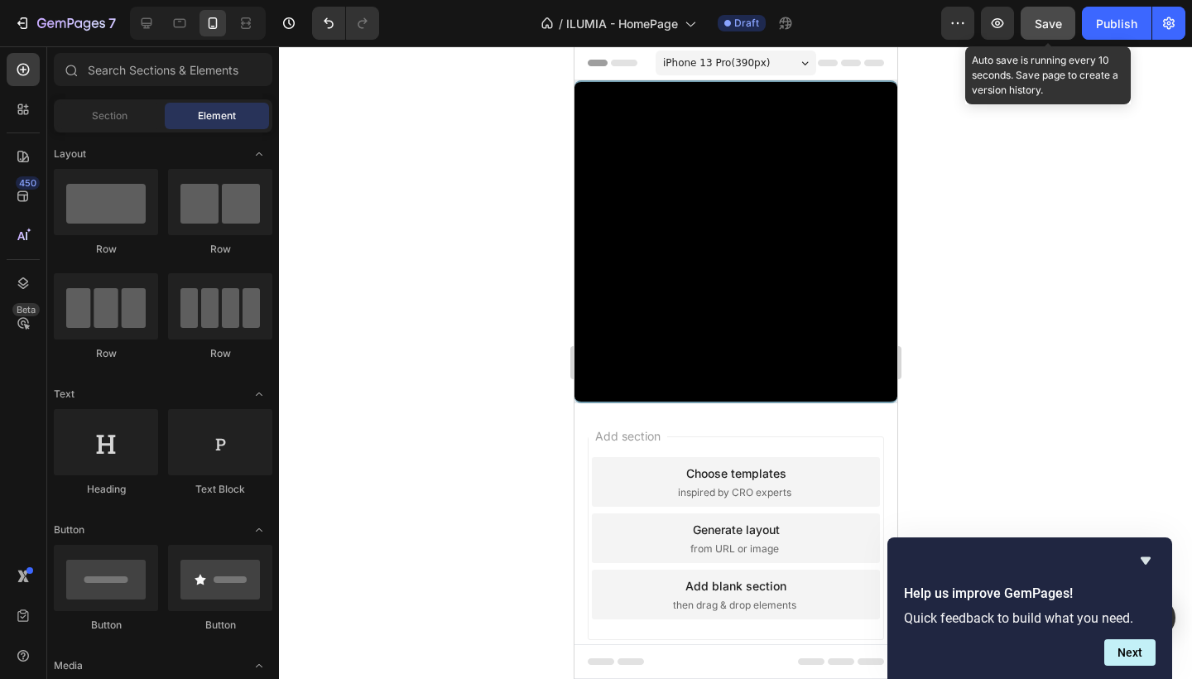
click at [1049, 35] on button "Save" at bounding box center [1048, 23] width 55 height 33
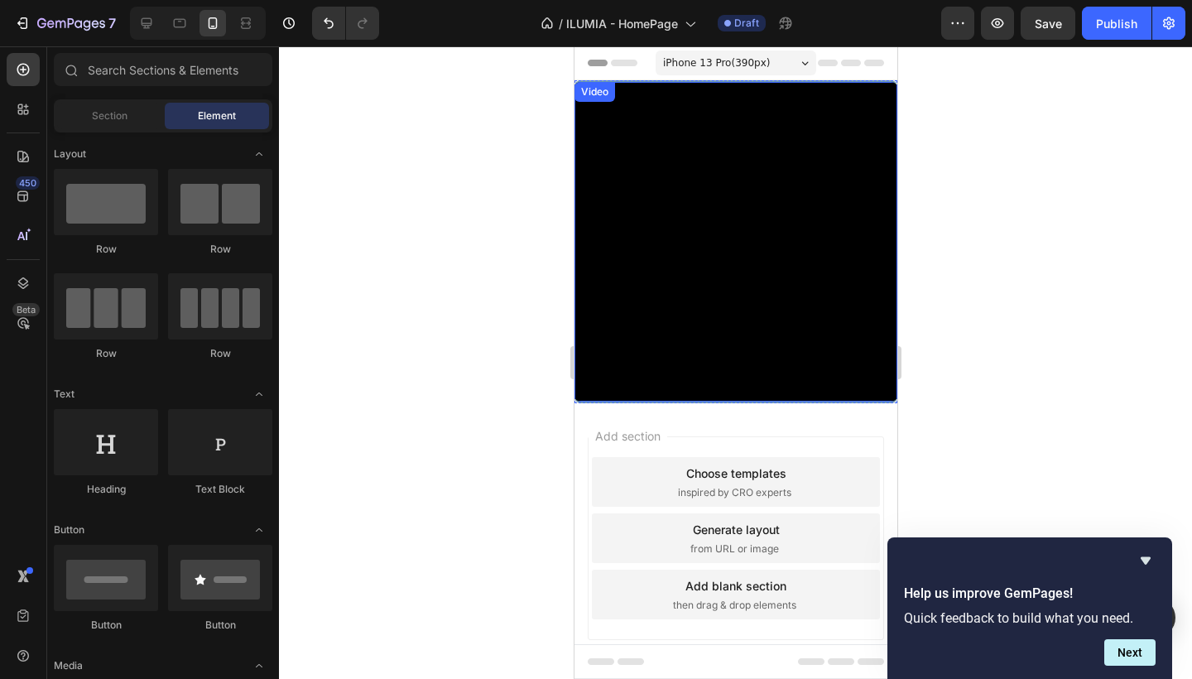
click at [813, 118] on video at bounding box center [735, 243] width 323 height 323
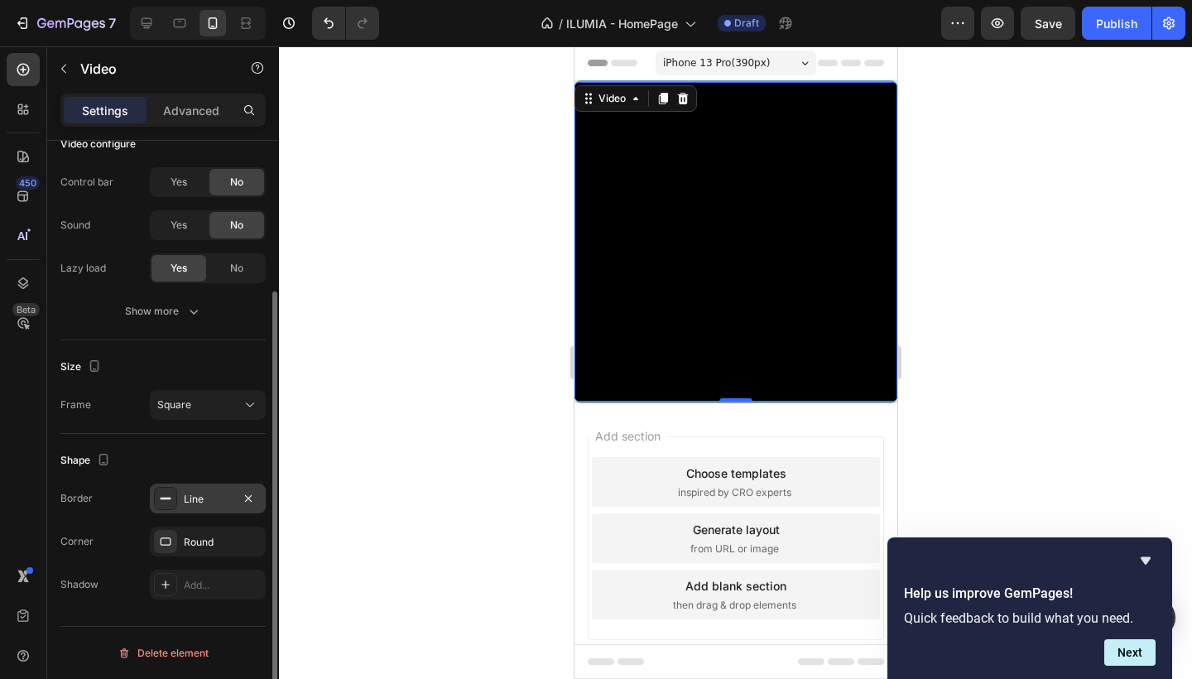
click at [188, 511] on div "Line" at bounding box center [208, 498] width 116 height 30
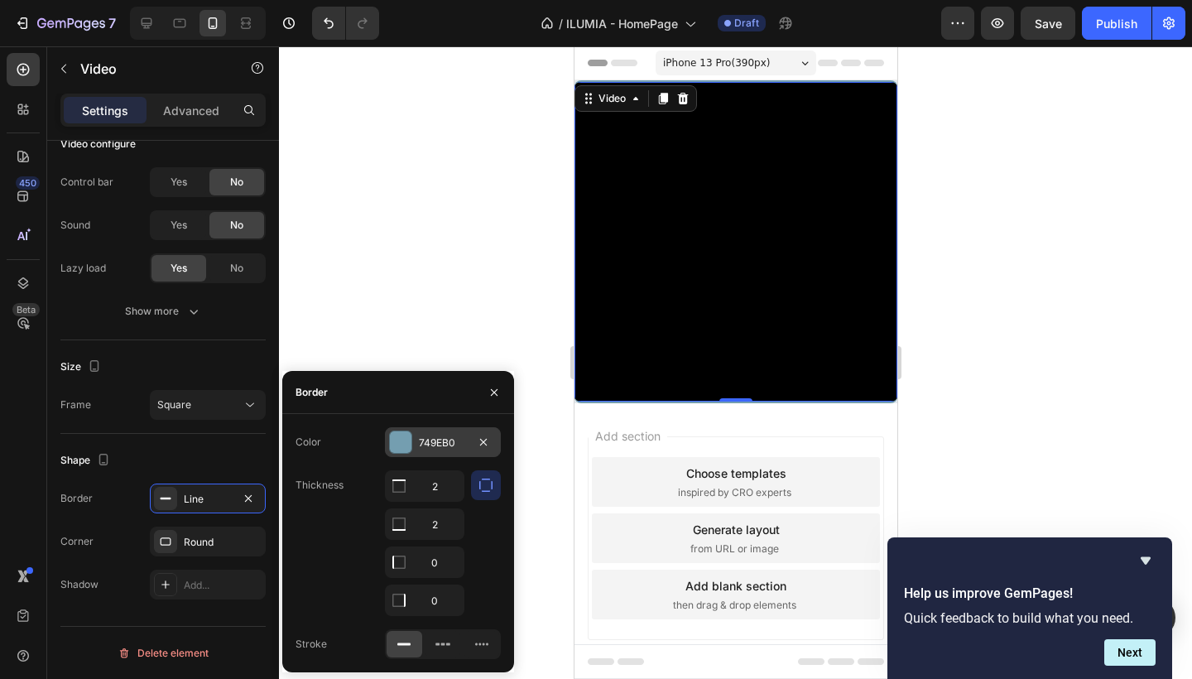
click at [435, 438] on div "749EB0" at bounding box center [443, 442] width 48 height 15
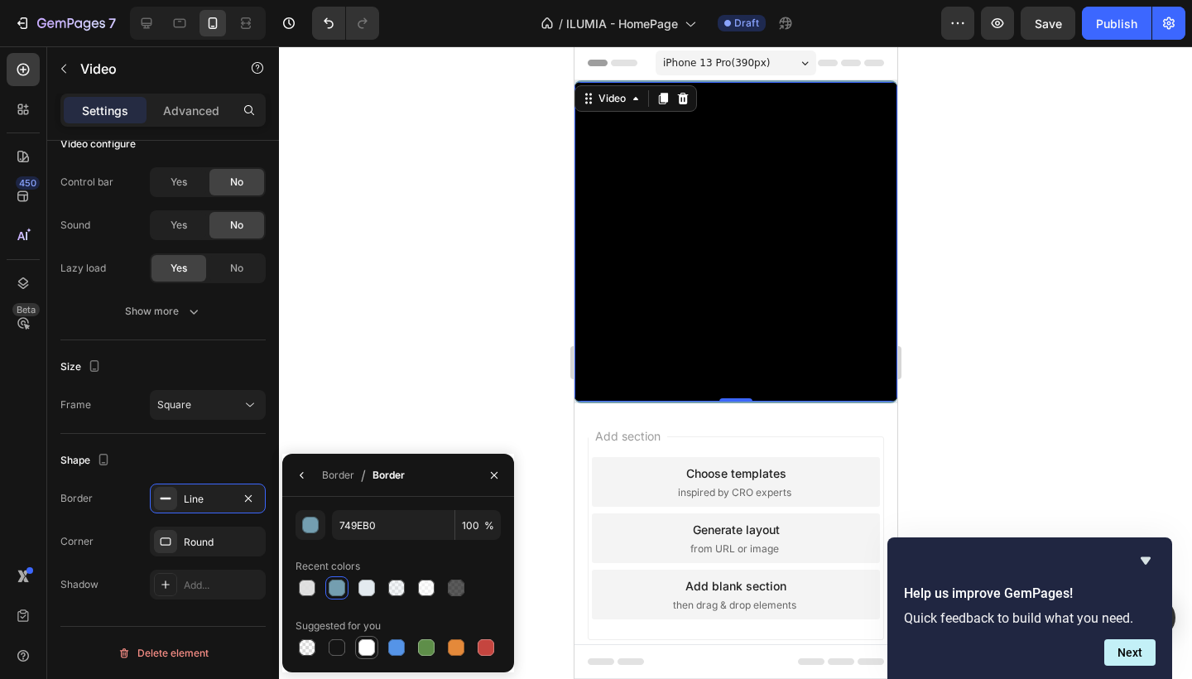
click at [367, 649] on div at bounding box center [366, 647] width 17 height 17
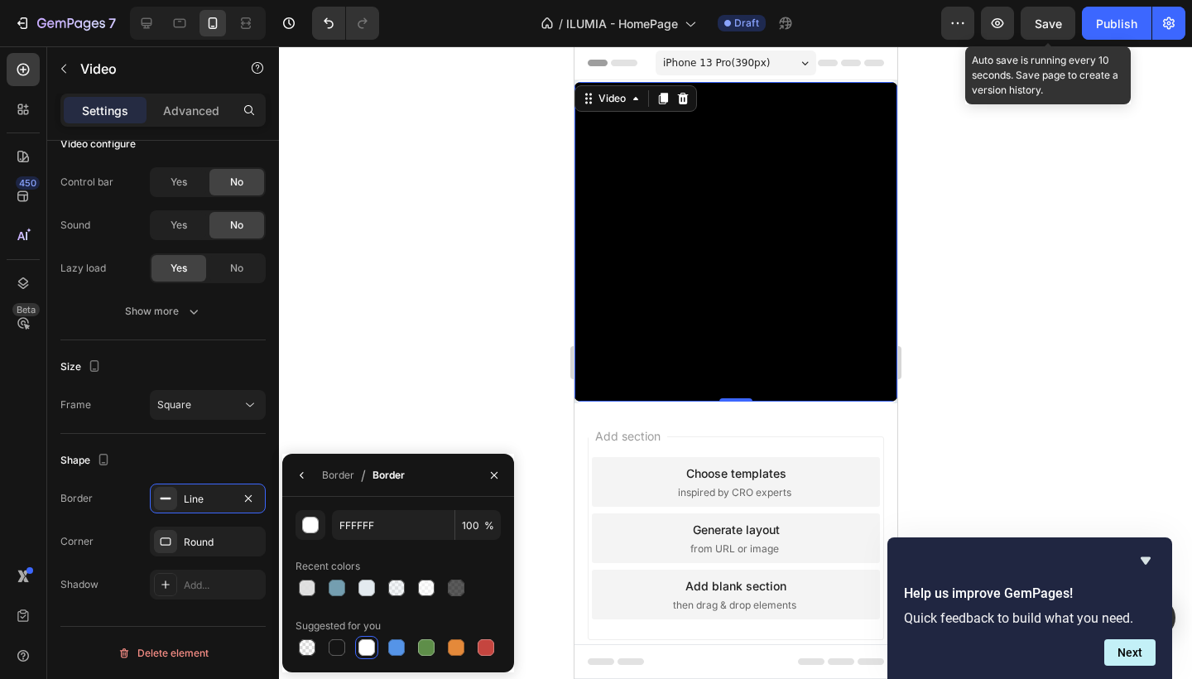
click at [1049, 21] on span "Save" at bounding box center [1048, 24] width 27 height 14
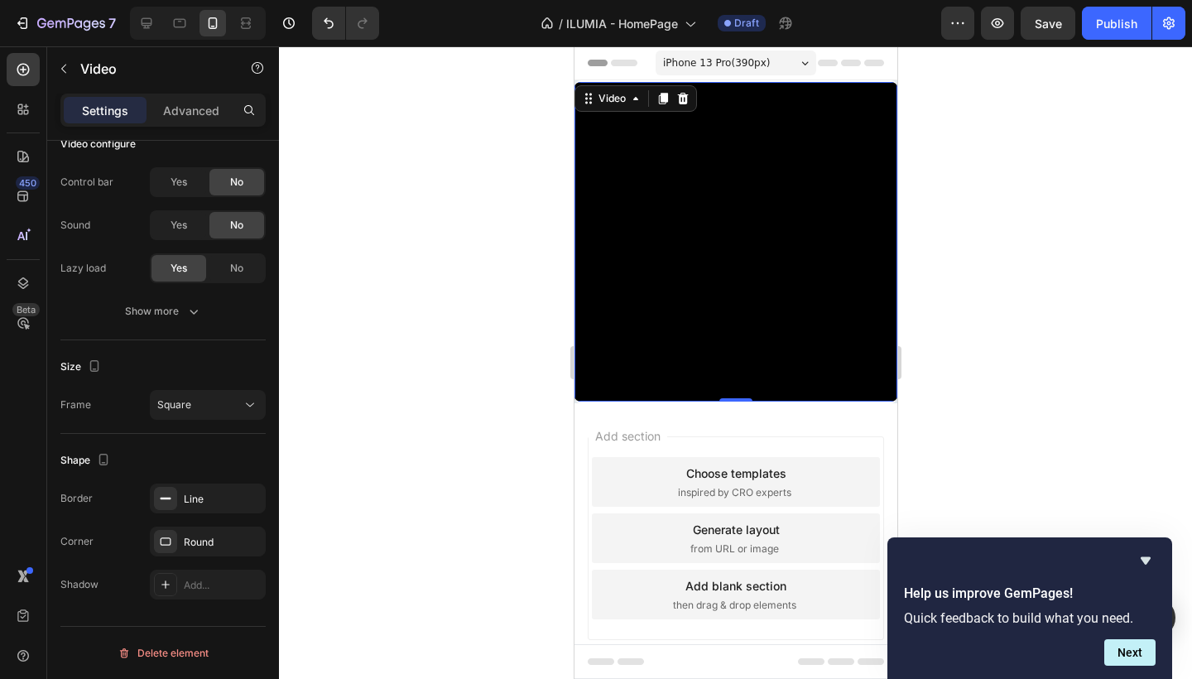
click at [628, 184] on video at bounding box center [735, 243] width 323 height 323
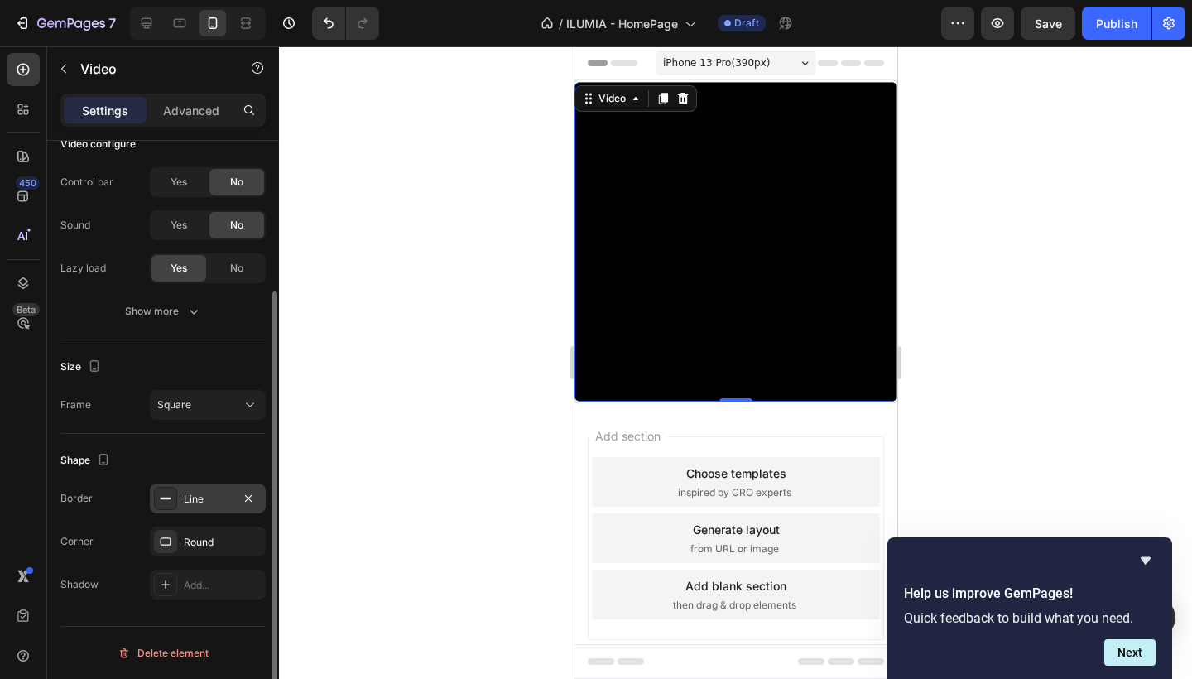
click at [207, 508] on div "Line" at bounding box center [208, 498] width 116 height 30
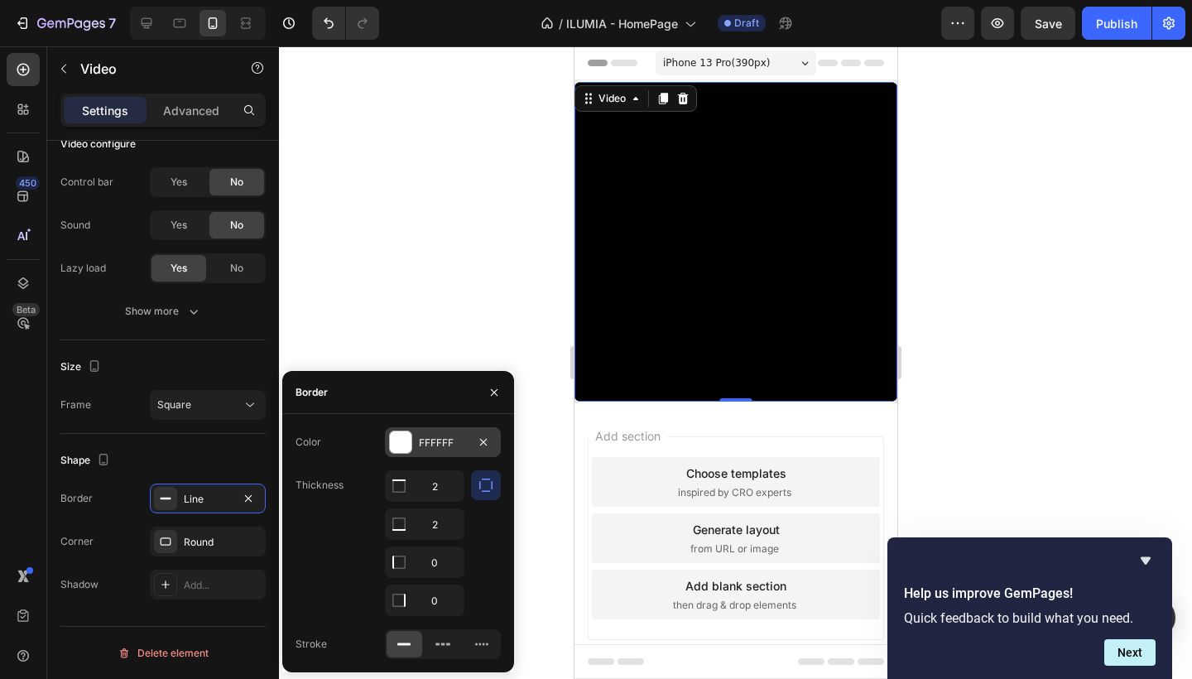
click at [434, 445] on div "FFFFFF" at bounding box center [443, 442] width 48 height 15
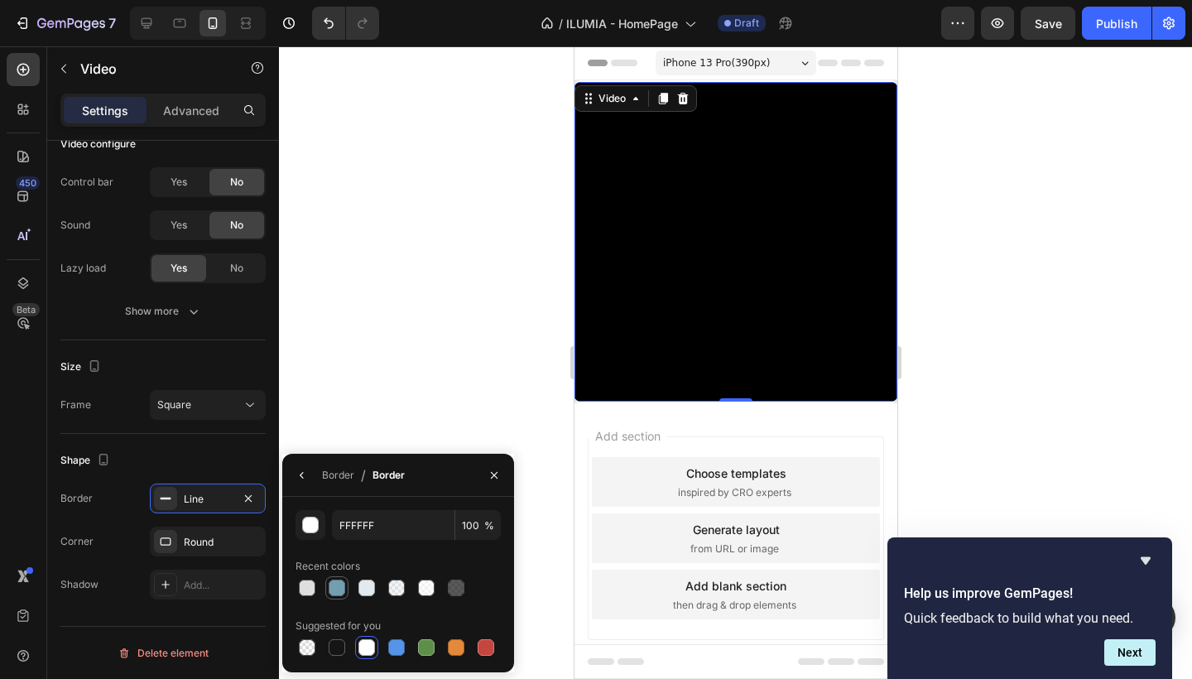
click at [334, 598] on div at bounding box center [336, 587] width 23 height 23
click at [316, 530] on div "button" at bounding box center [311, 525] width 17 height 17
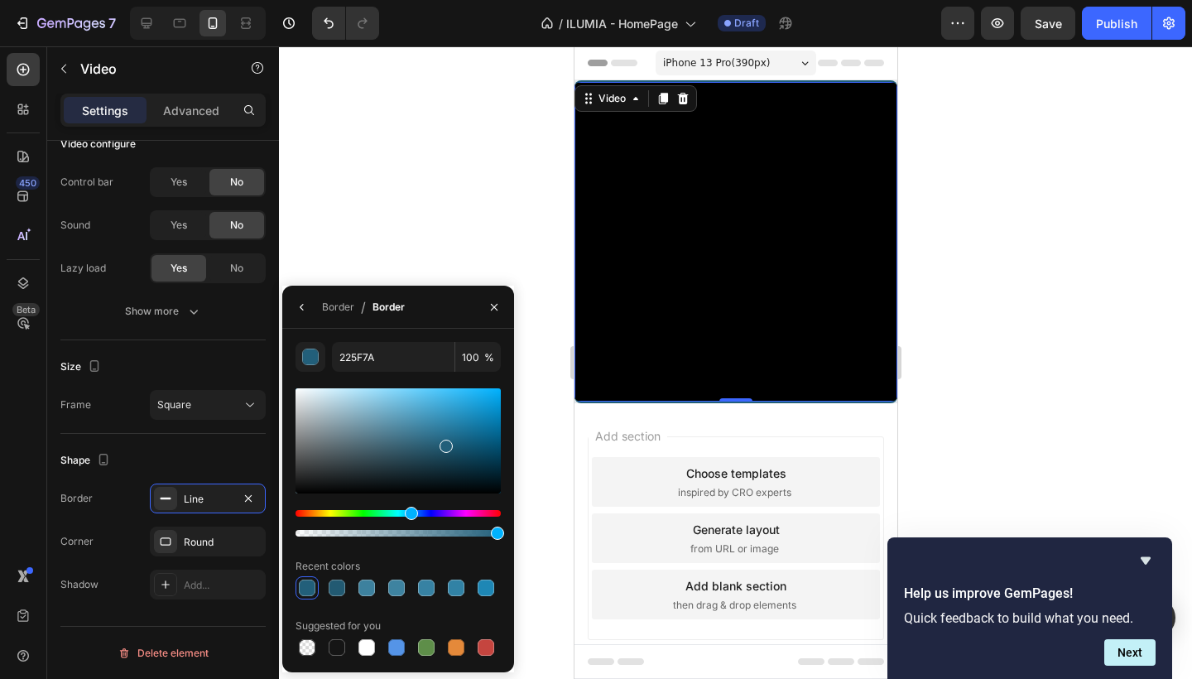
drag, startPoint x: 368, startPoint y: 423, endPoint x: 445, endPoint y: 443, distance: 79.5
click at [445, 443] on div at bounding box center [446, 446] width 13 height 13
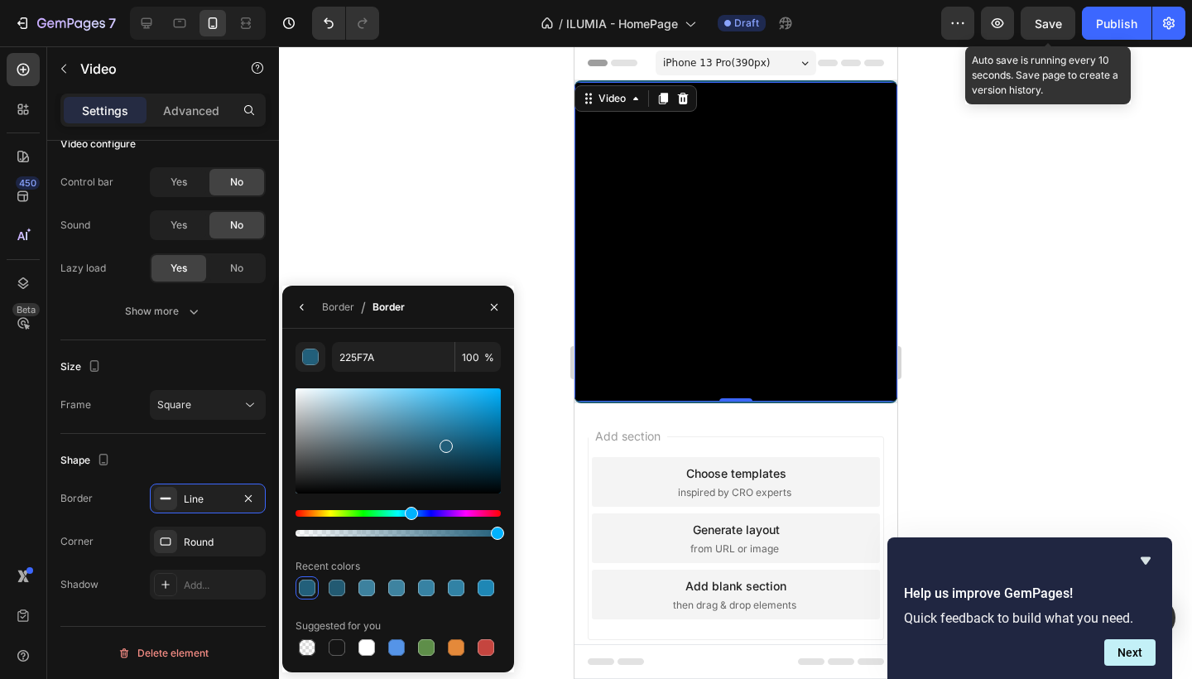
click at [1055, 26] on span "Save" at bounding box center [1048, 24] width 27 height 14
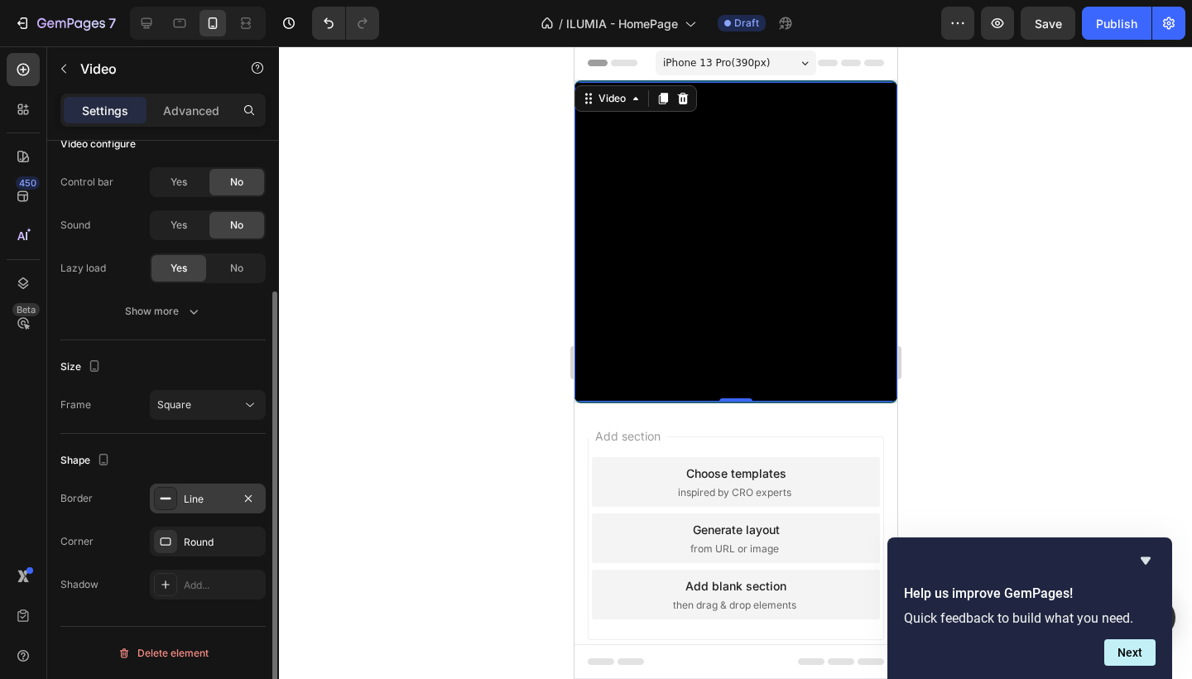
click at [221, 502] on div "Line" at bounding box center [208, 499] width 48 height 15
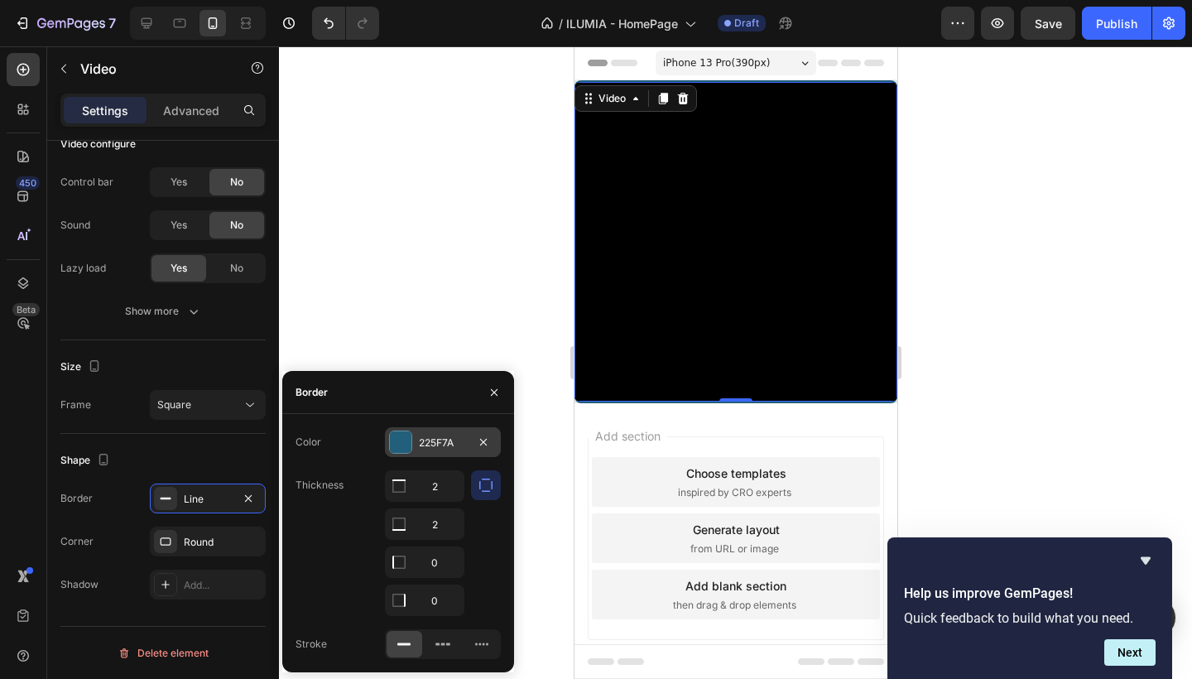
click at [422, 437] on div "225F7A" at bounding box center [443, 442] width 48 height 15
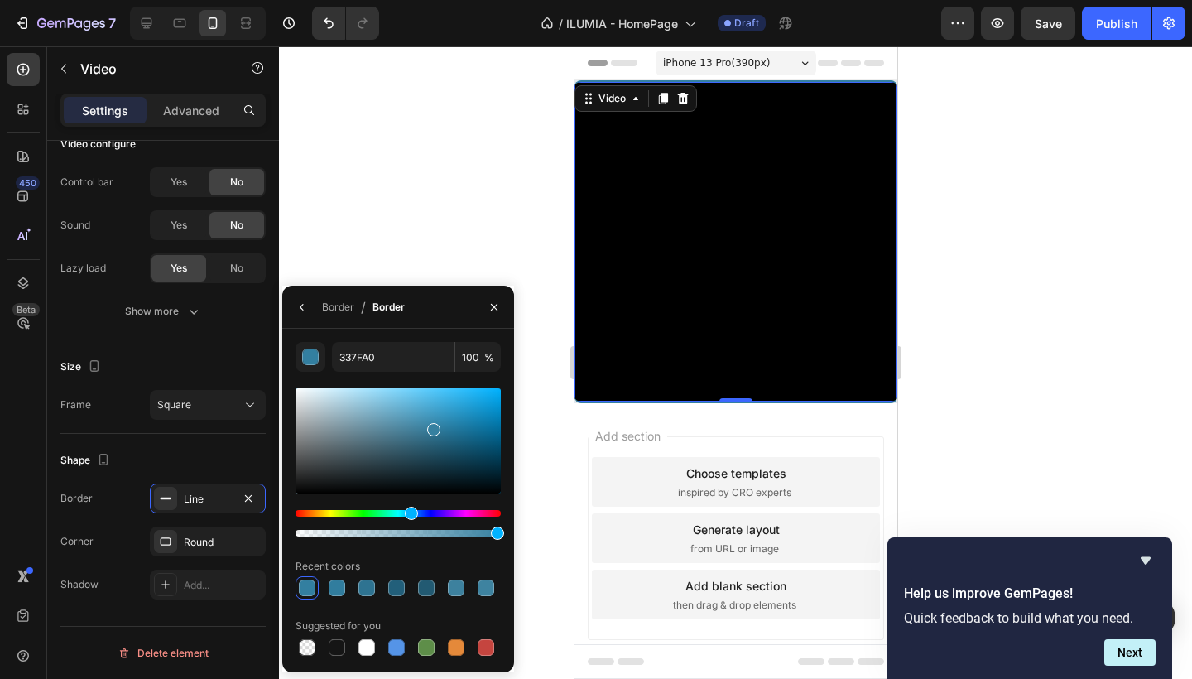
type input "3680A0"
drag, startPoint x: 449, startPoint y: 447, endPoint x: 432, endPoint y: 426, distance: 26.5
click at [432, 426] on div at bounding box center [433, 429] width 13 height 13
click at [451, 305] on div "Border / Border" at bounding box center [398, 307] width 232 height 43
click at [348, 314] on div "Border" at bounding box center [338, 307] width 32 height 15
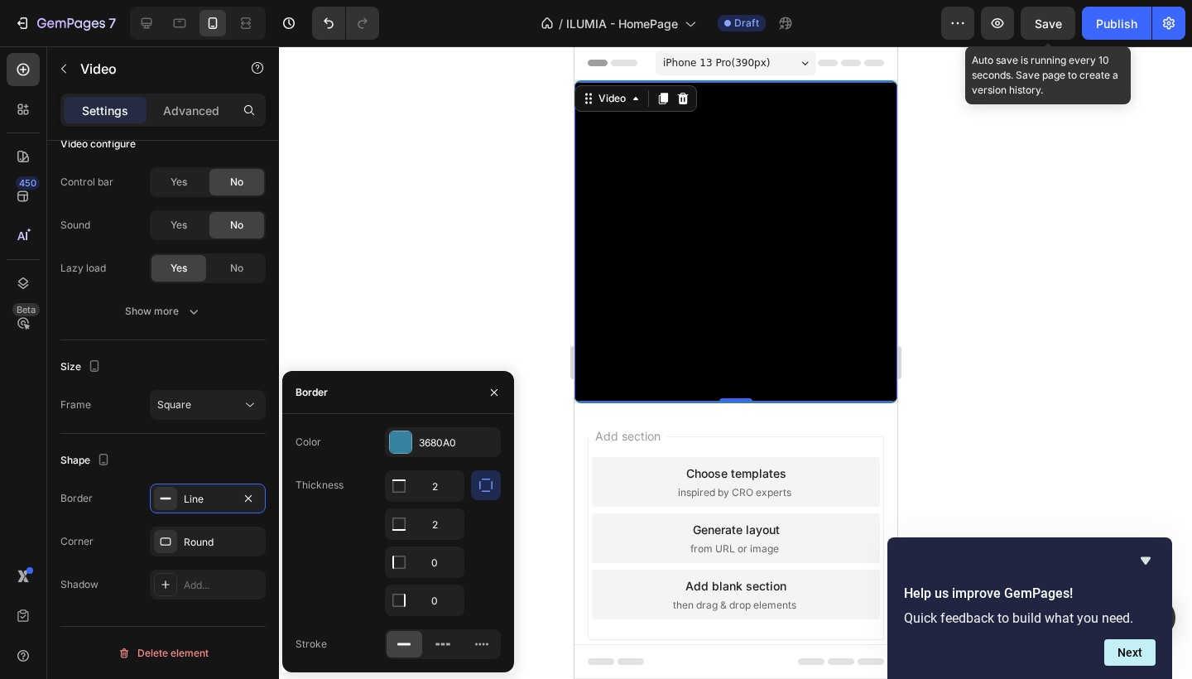
click at [1046, 20] on span "Save" at bounding box center [1048, 24] width 27 height 14
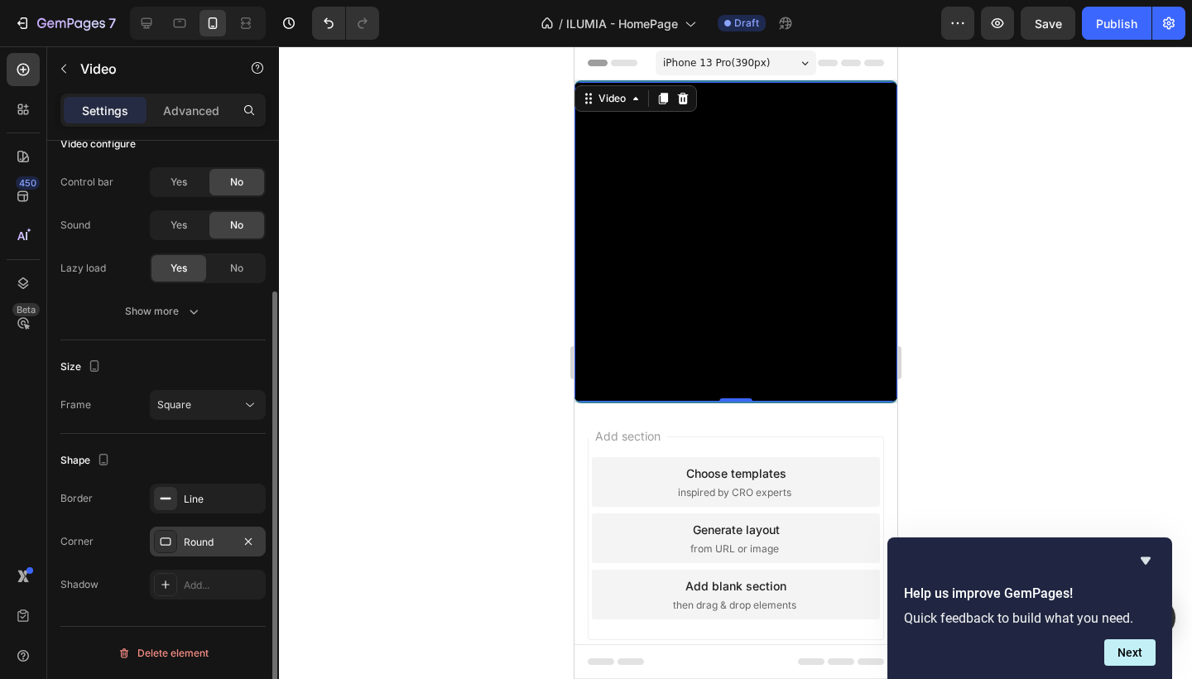
click at [222, 547] on div "Round" at bounding box center [208, 542] width 48 height 15
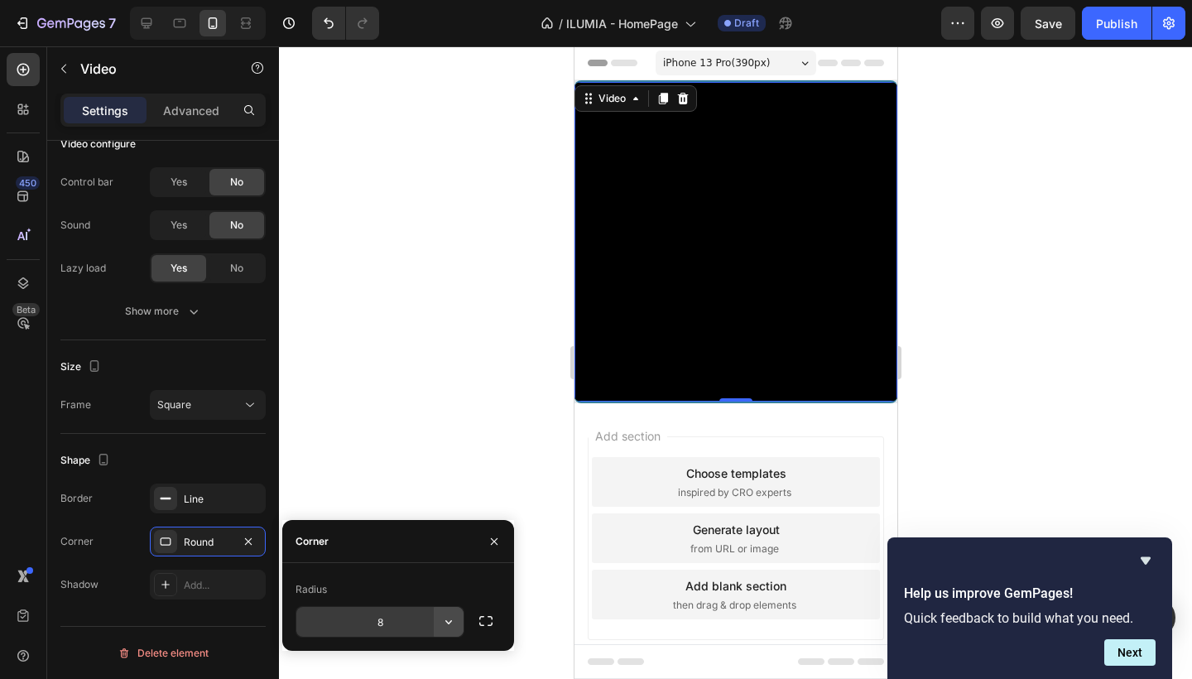
click at [446, 626] on icon "button" at bounding box center [448, 621] width 17 height 17
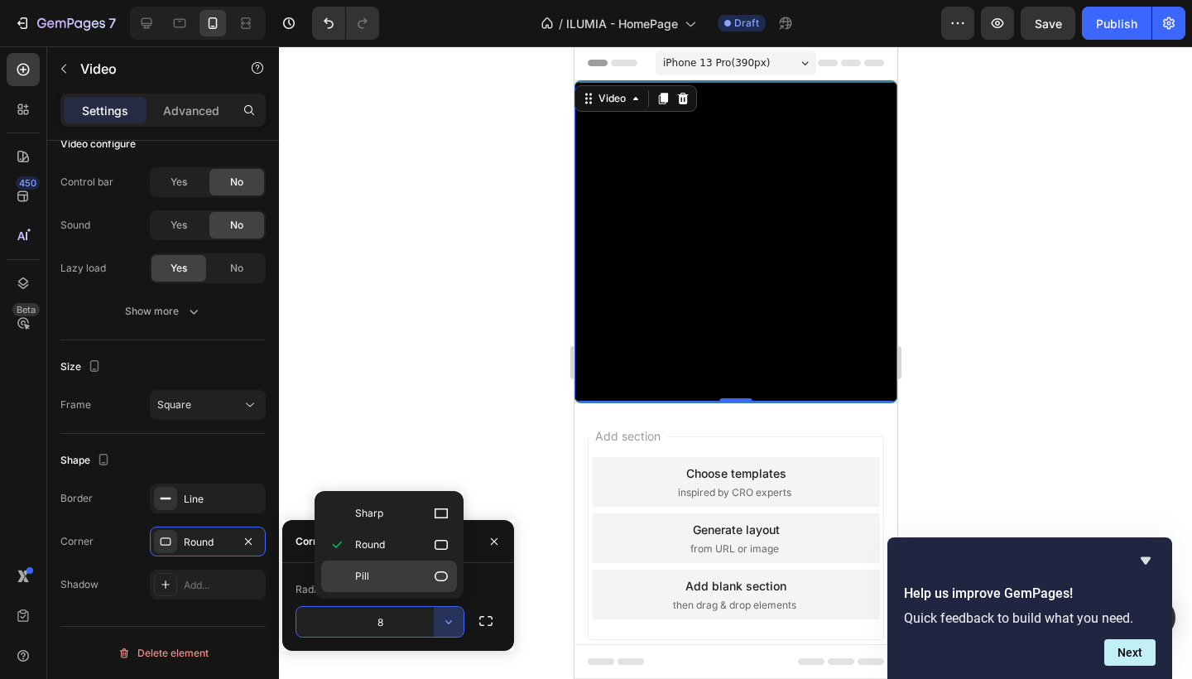
click at [418, 580] on p "Pill" at bounding box center [402, 576] width 94 height 17
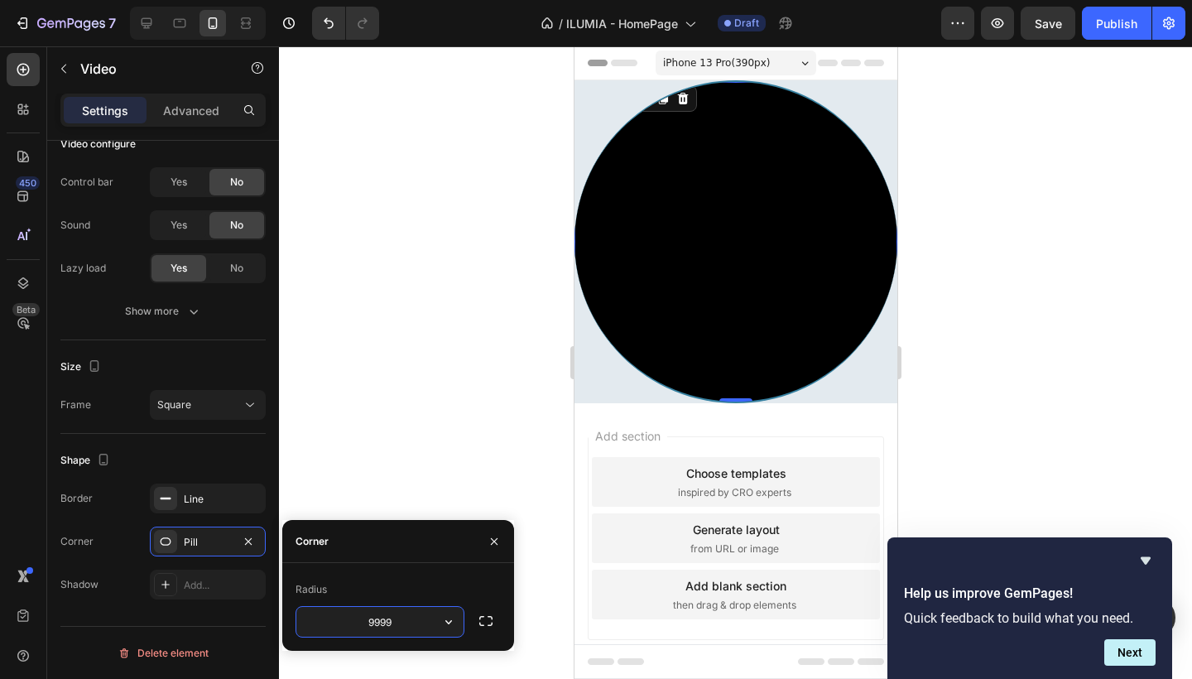
click at [409, 626] on input "9999" at bounding box center [379, 622] width 167 height 30
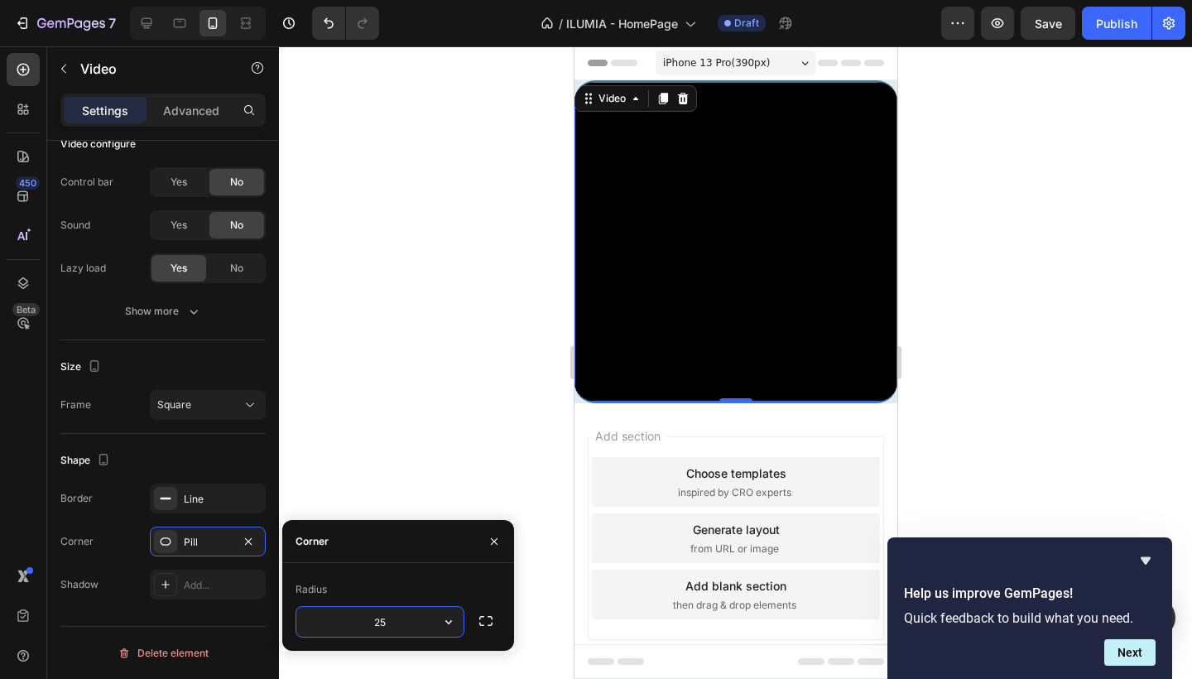
type input "2"
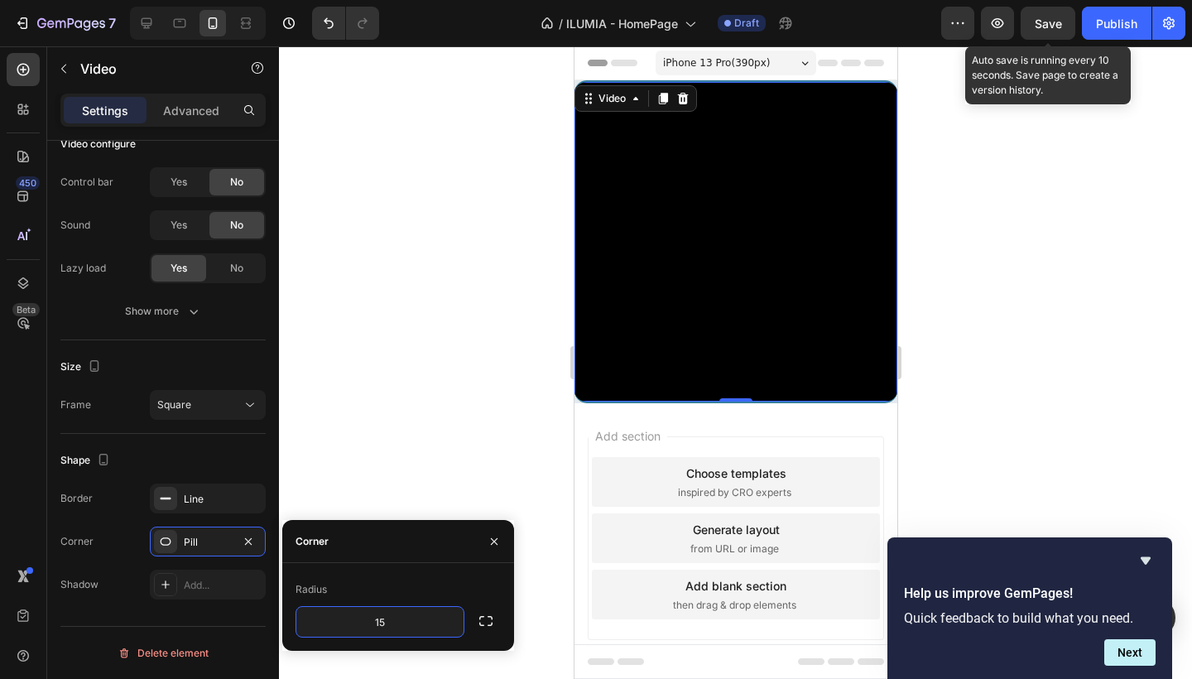
click at [1062, 17] on span "Save" at bounding box center [1048, 24] width 27 height 14
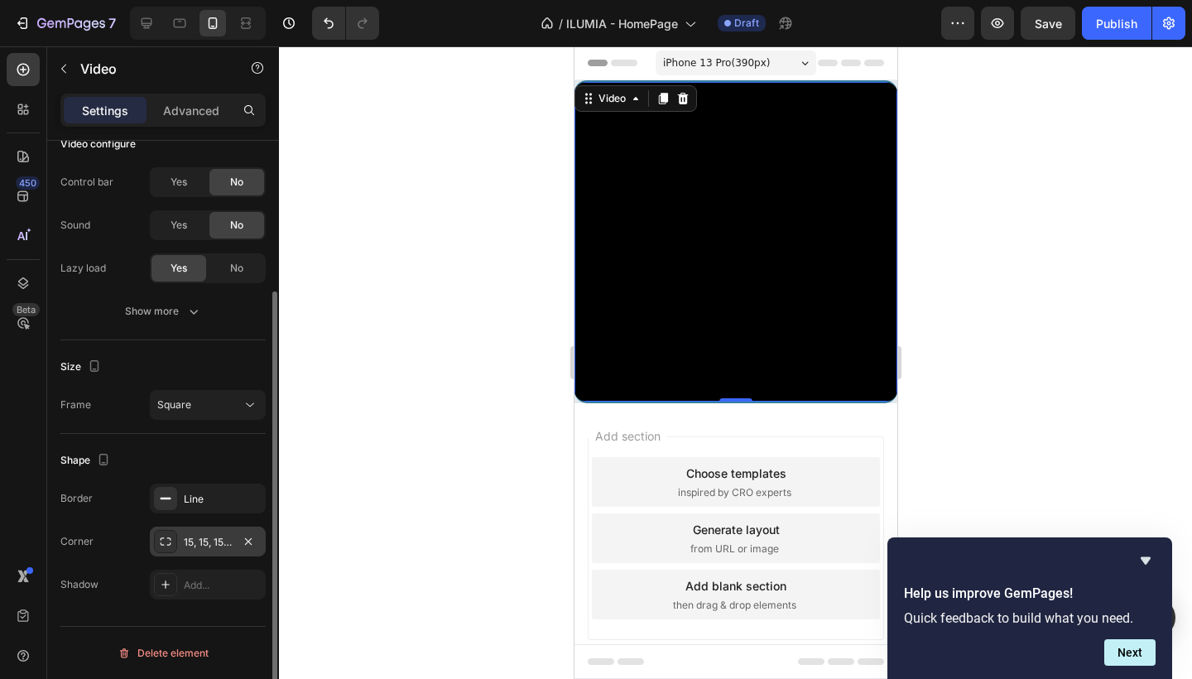
click at [206, 537] on div "15, 15, 15, 15" at bounding box center [208, 542] width 48 height 15
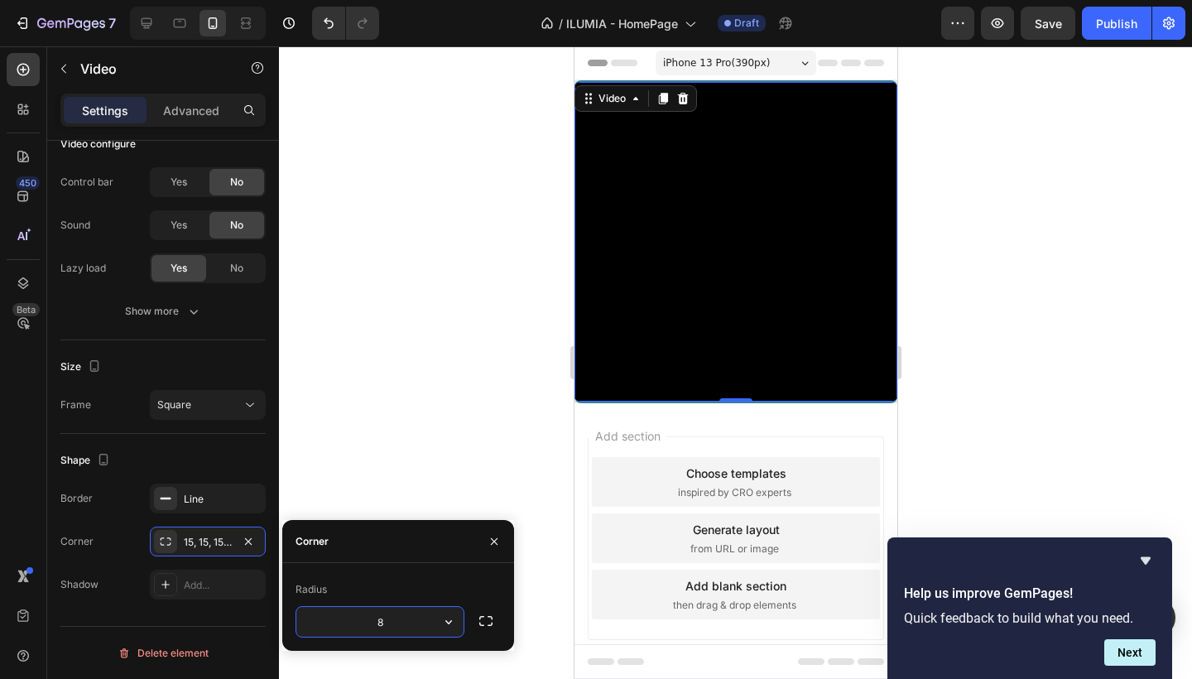
type input "8"
click at [484, 621] on icon "button" at bounding box center [486, 621] width 17 height 17
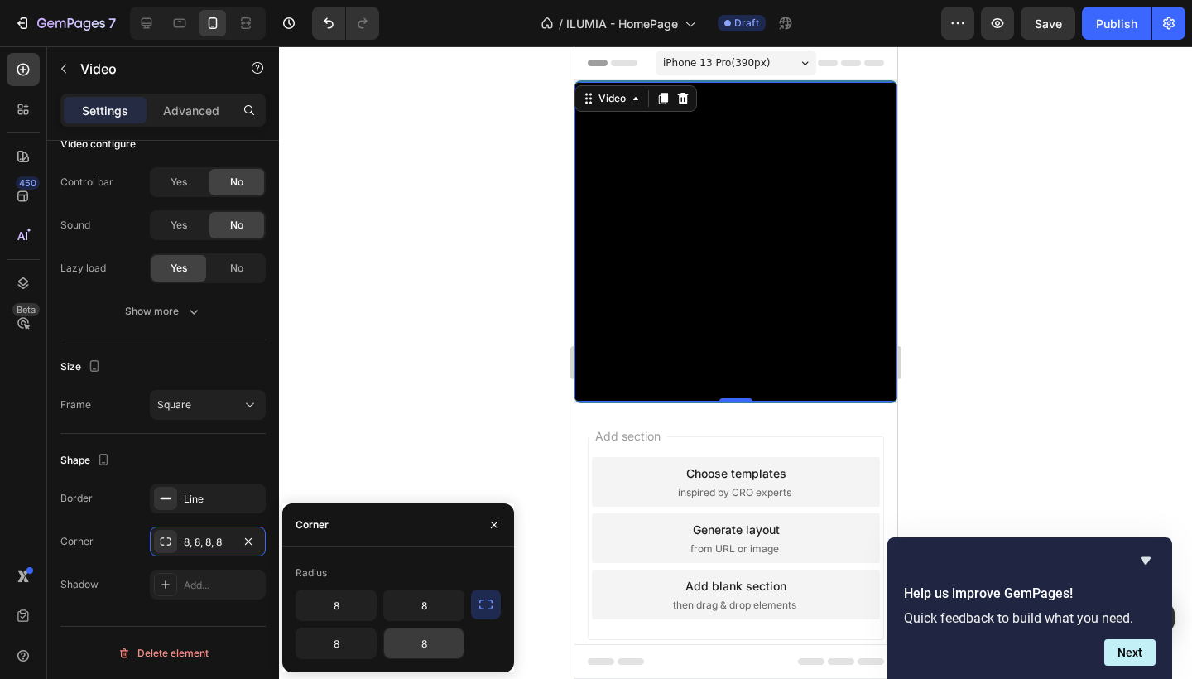
click at [415, 637] on input "8" at bounding box center [423, 643] width 79 height 30
type input "0"
click at [332, 647] on input "8" at bounding box center [335, 643] width 79 height 30
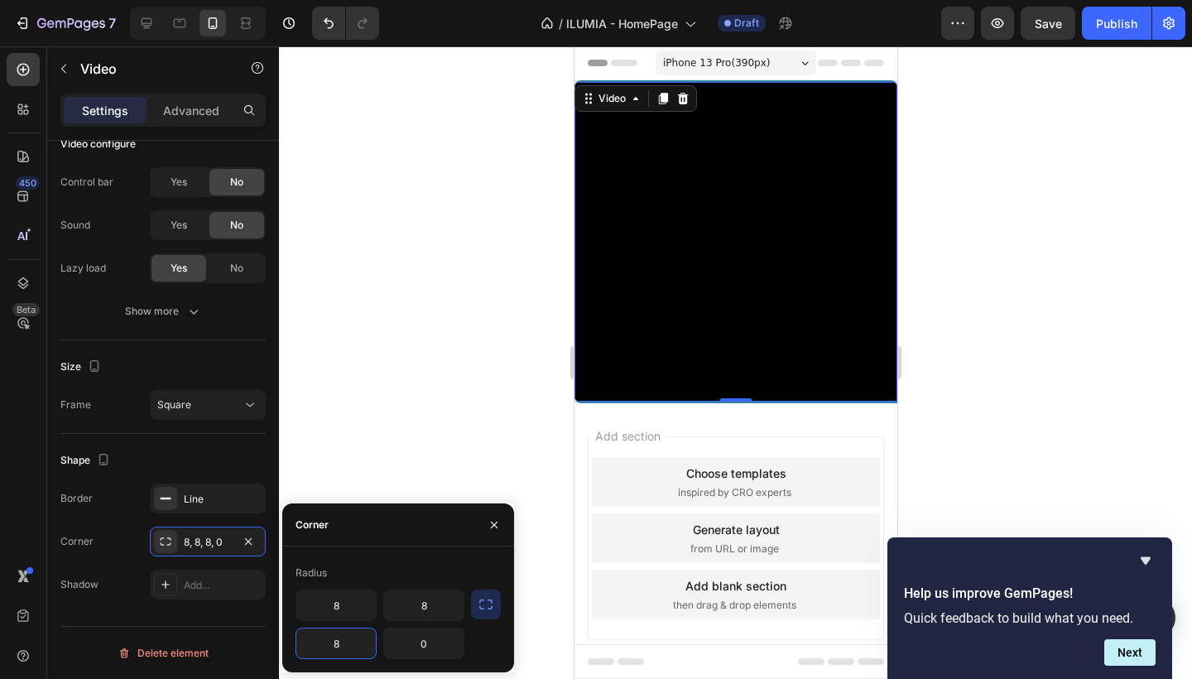
type input "0"
click at [1012, 249] on div at bounding box center [735, 362] width 913 height 633
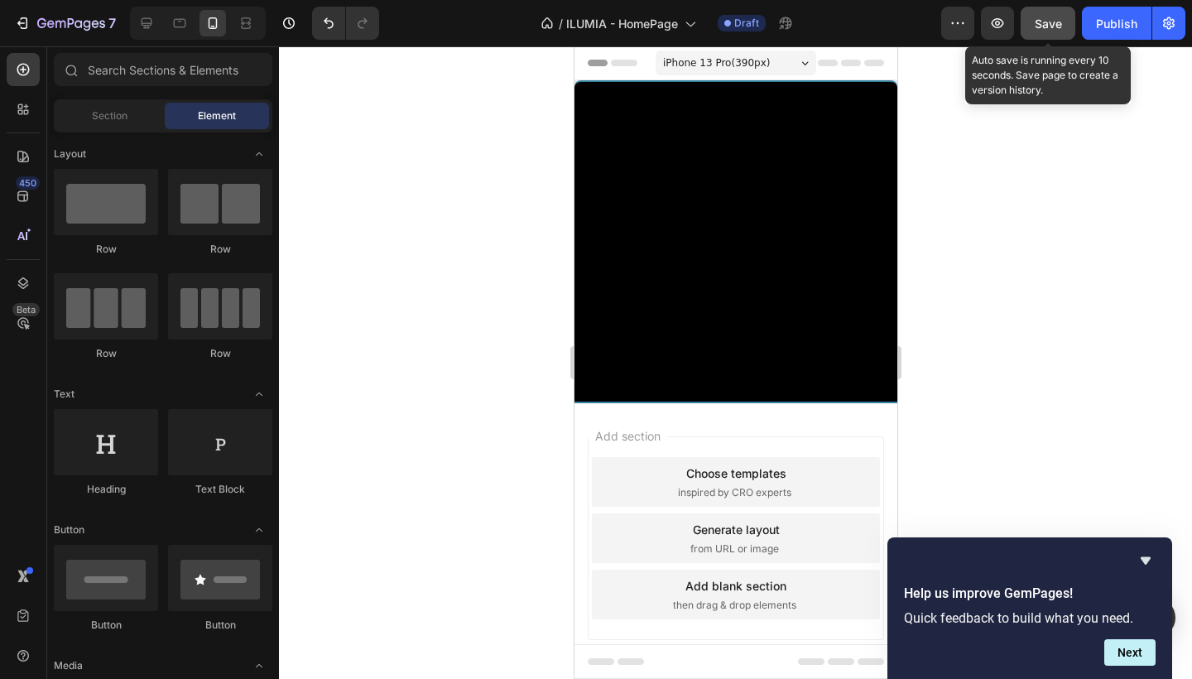
click at [1050, 33] on button "Save" at bounding box center [1048, 23] width 55 height 33
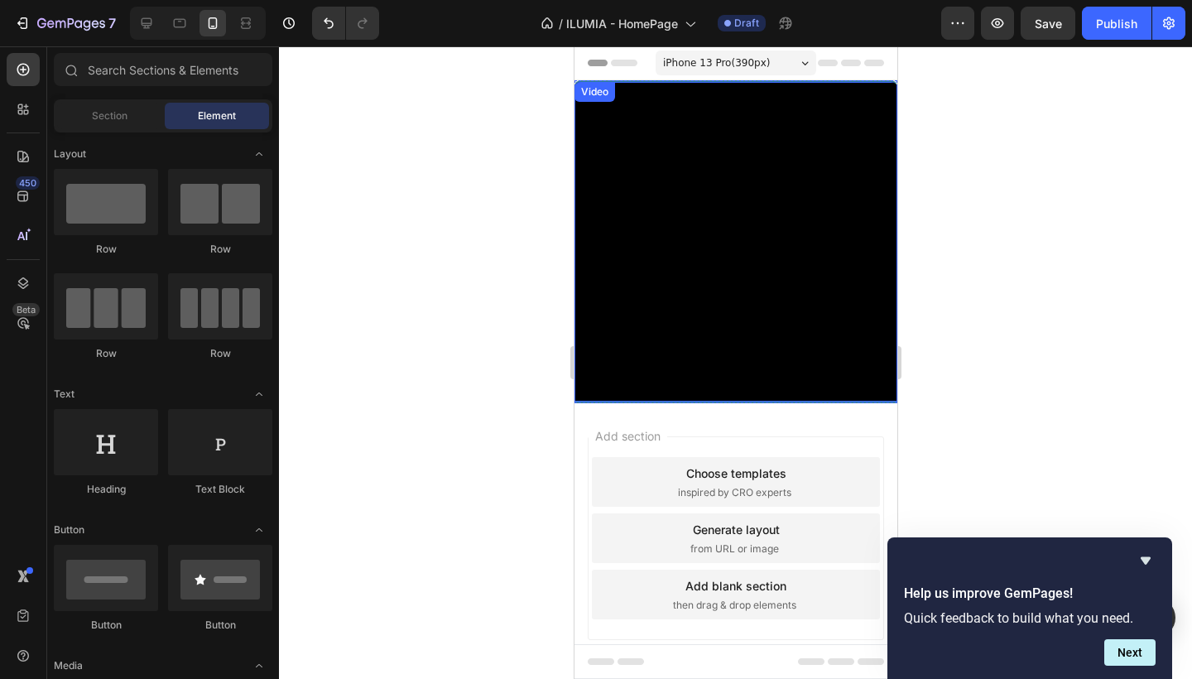
click at [637, 330] on video at bounding box center [735, 243] width 323 height 323
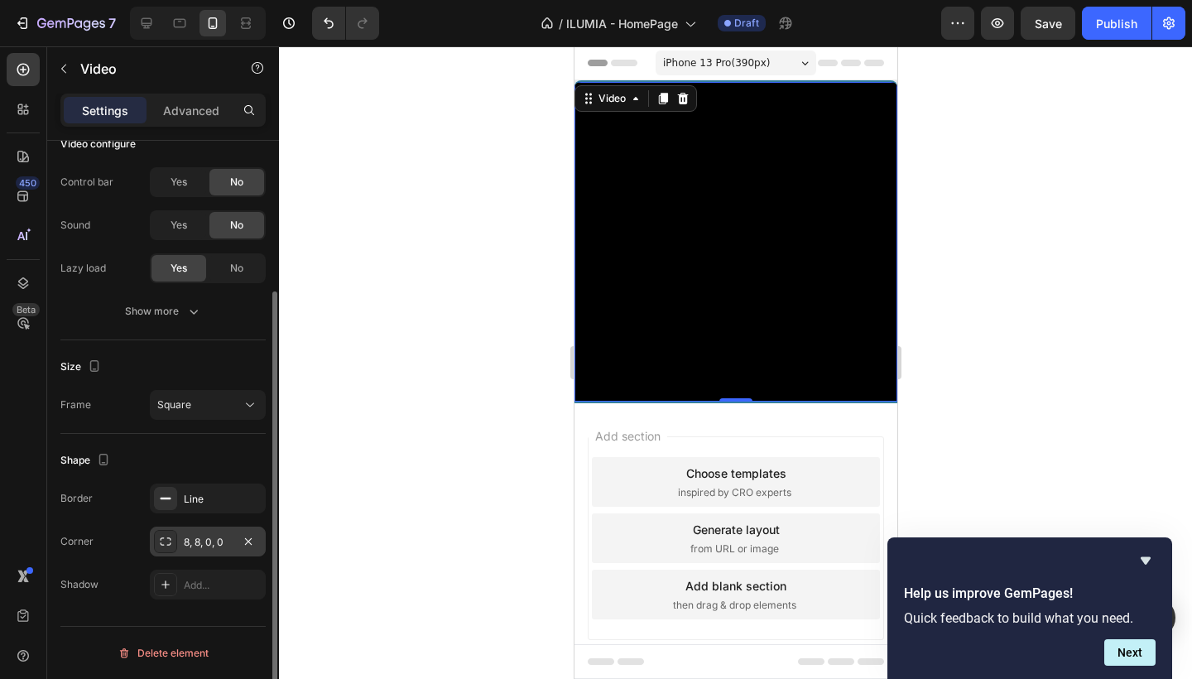
click at [231, 543] on div "8, 8, 0, 0" at bounding box center [208, 542] width 48 height 15
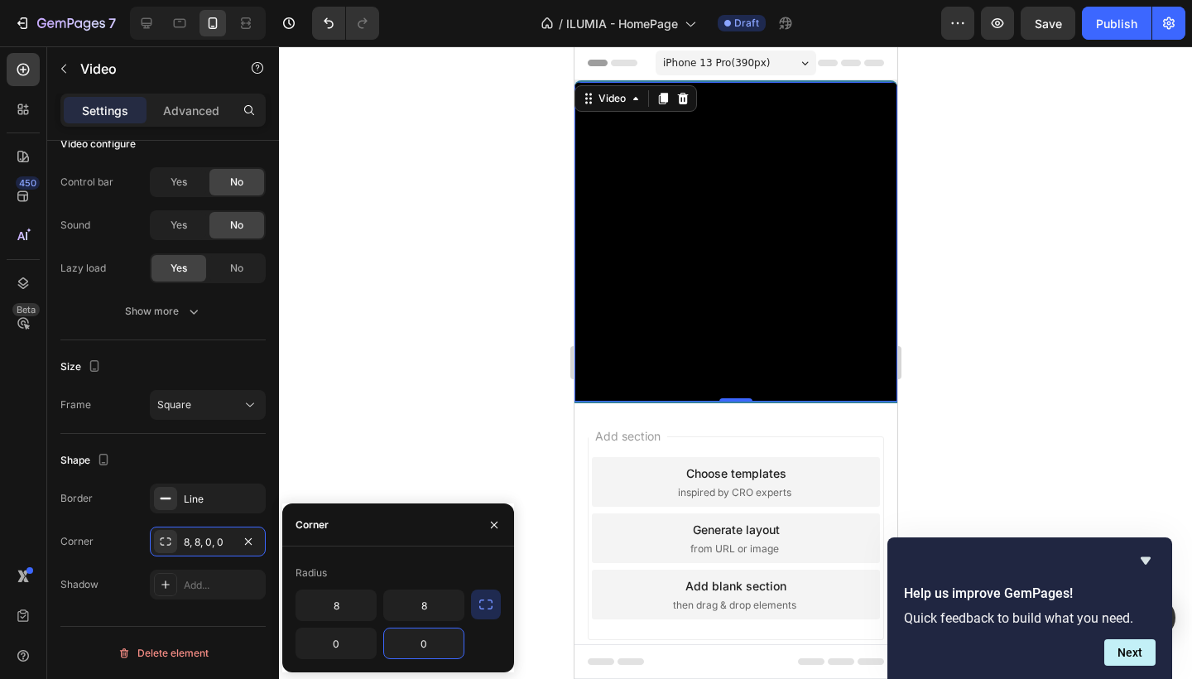
click at [435, 644] on input "0" at bounding box center [423, 643] width 79 height 30
type input "8"
click at [337, 647] on input "0" at bounding box center [335, 643] width 79 height 30
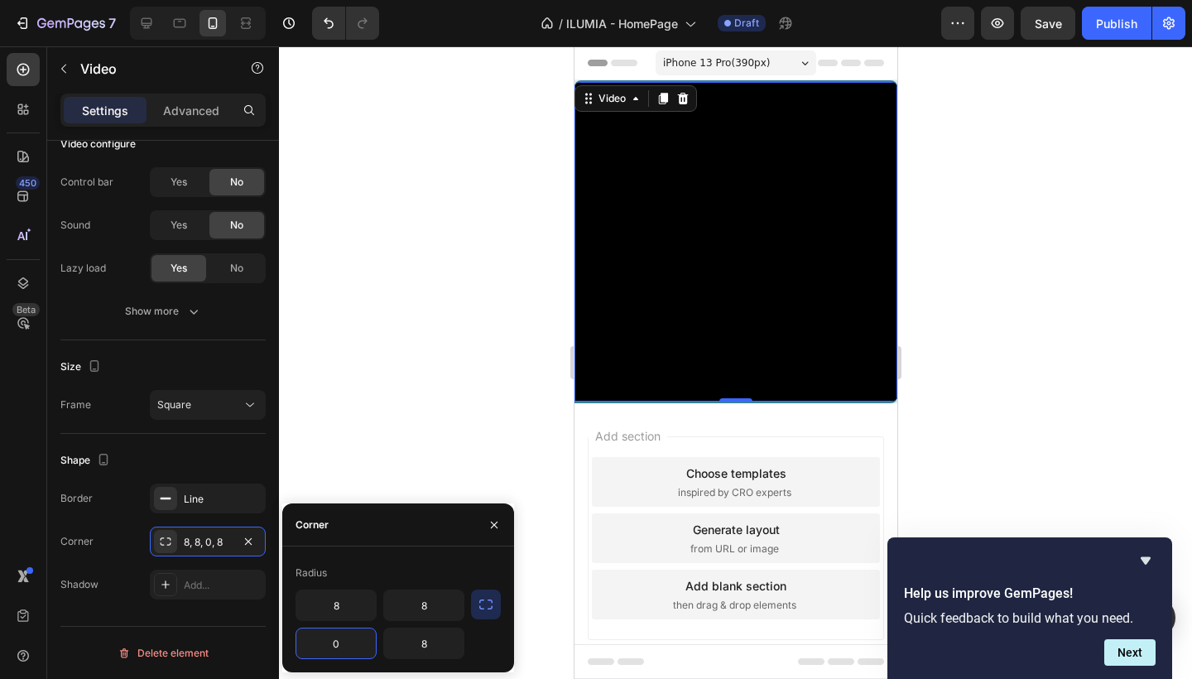
type input "8"
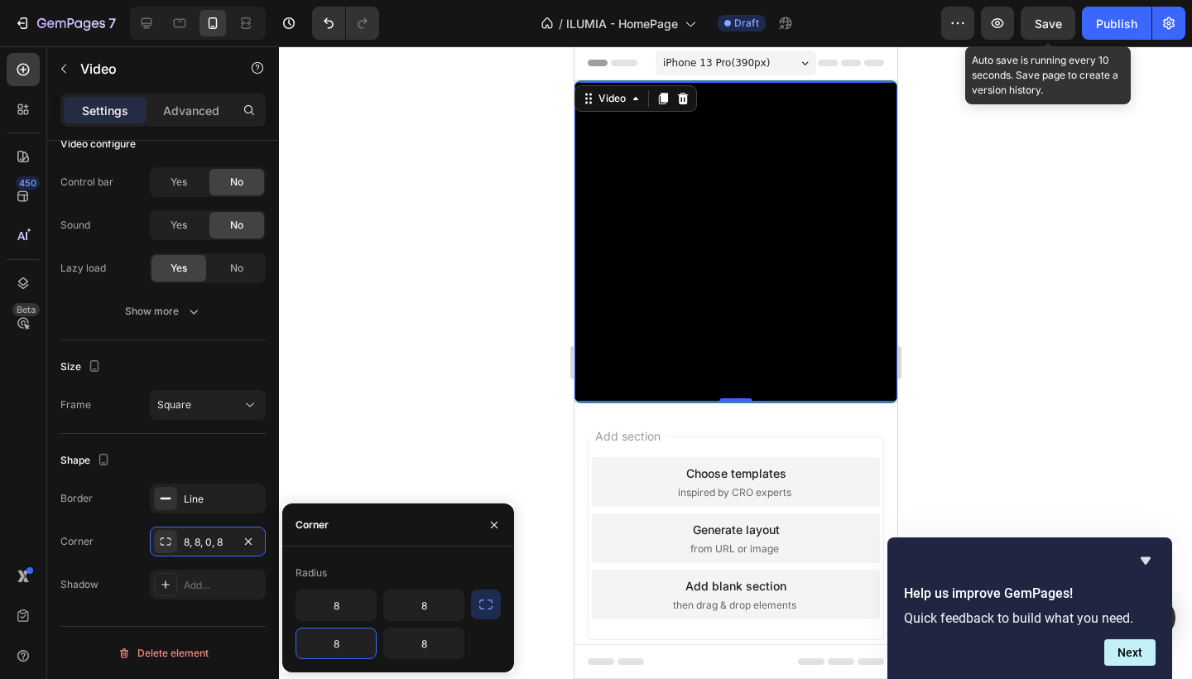
click at [1039, 22] on span "Save" at bounding box center [1048, 24] width 27 height 14
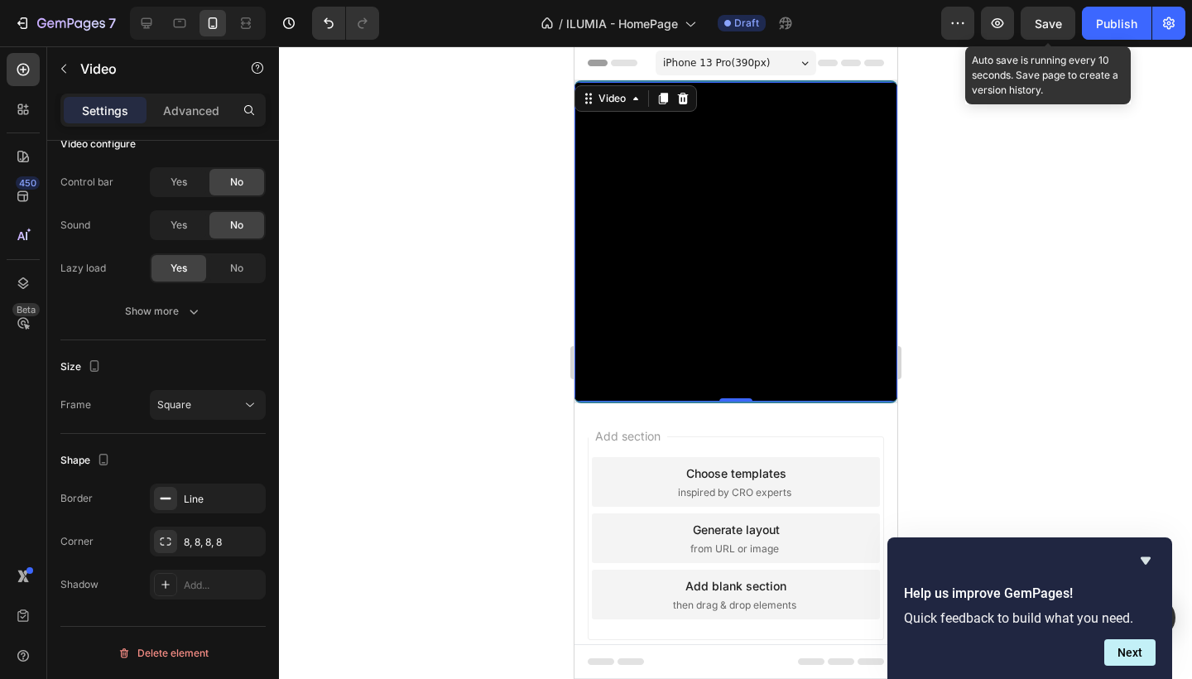
click at [1036, 27] on span "Save" at bounding box center [1048, 24] width 27 height 14
